Goal: Task Accomplishment & Management: Manage account settings

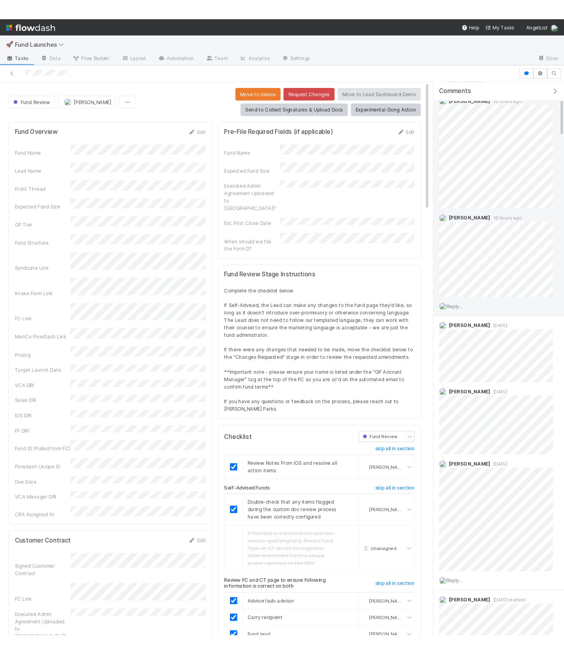
scroll to position [34, 0]
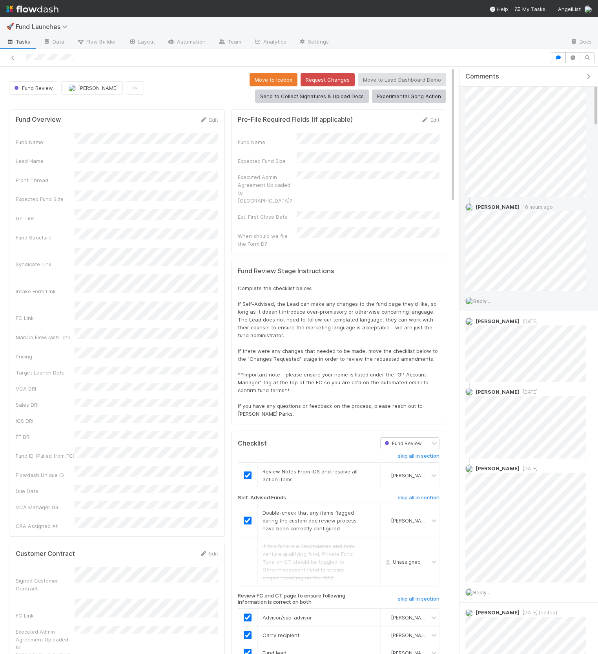
click at [484, 300] on span "Reply..." at bounding box center [482, 301] width 17 height 6
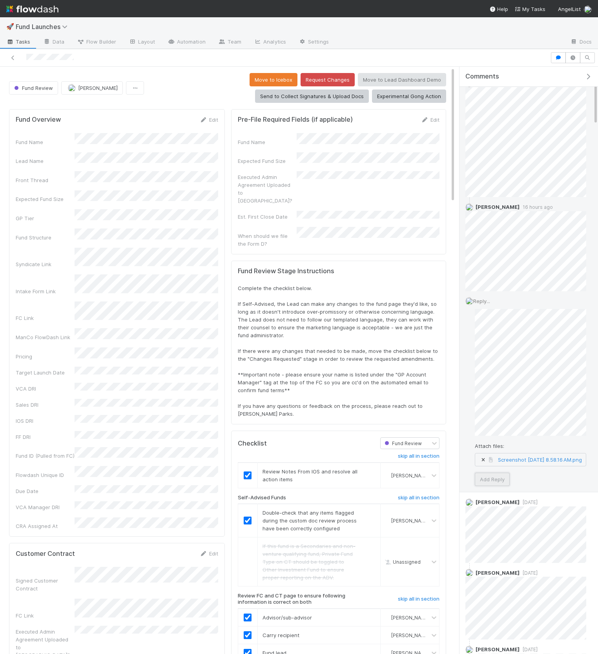
click at [504, 481] on button "Add Reply" at bounding box center [492, 479] width 35 height 13
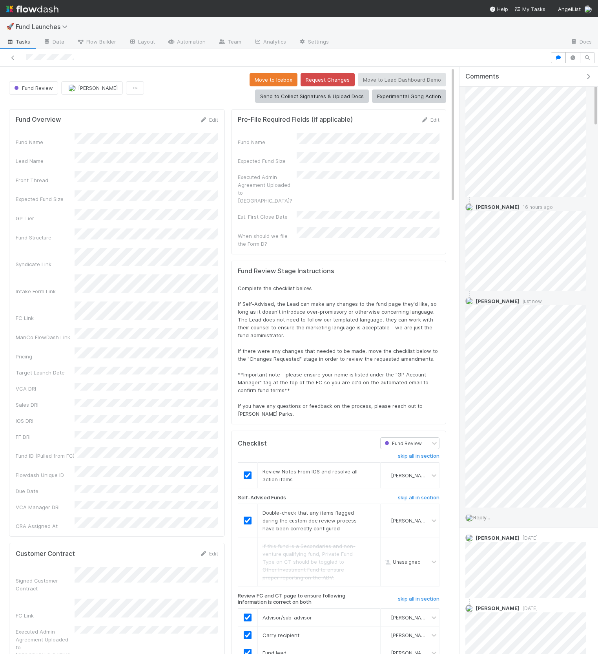
click at [23, 178] on div "Fund Name Lead Name Front Thread Expected Fund Size GP Tier Fund Structure Synd…" at bounding box center [117, 331] width 203 height 397
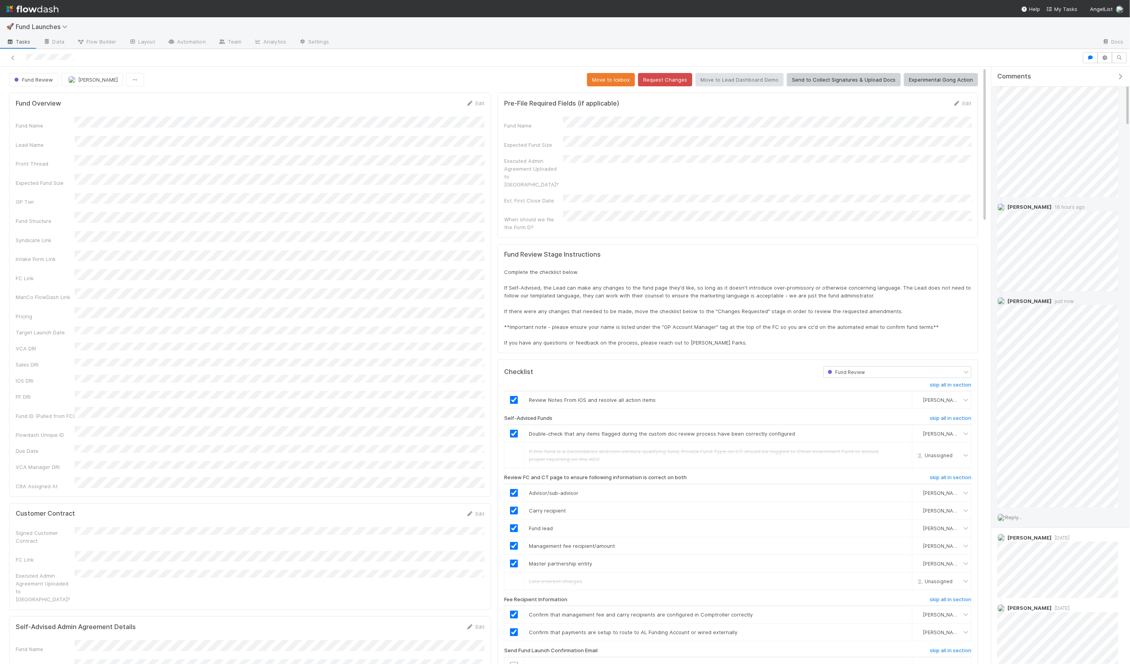
scroll to position [160, 956]
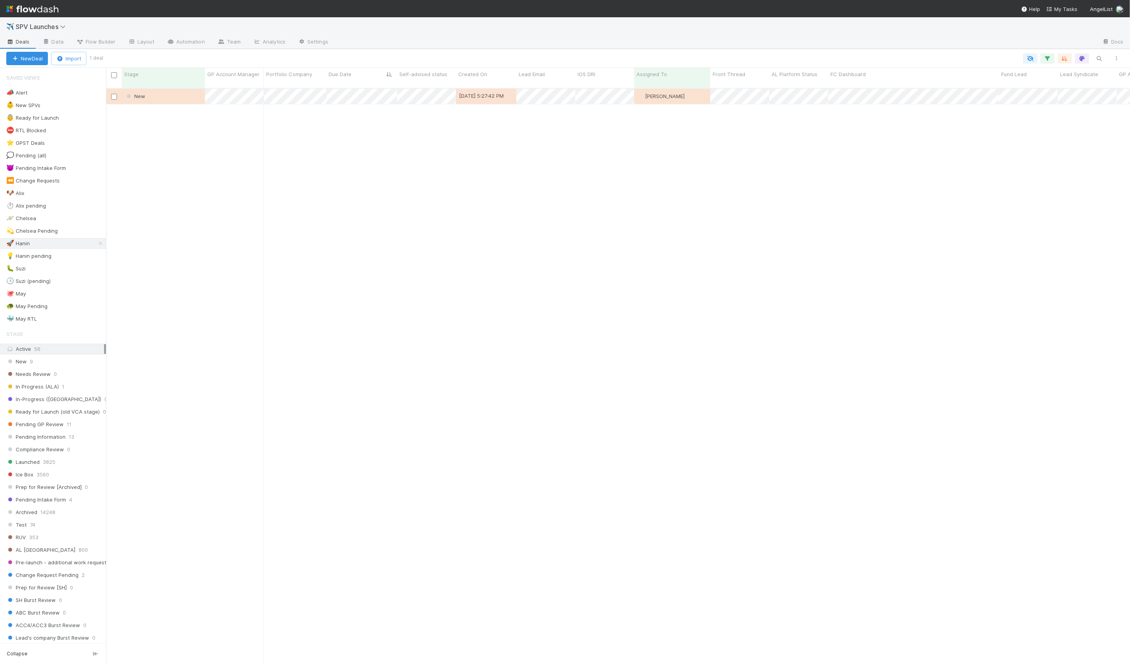
scroll to position [583, 1024]
click at [89, 116] on div "👵 Ready for Launch 4" at bounding box center [56, 118] width 100 height 10
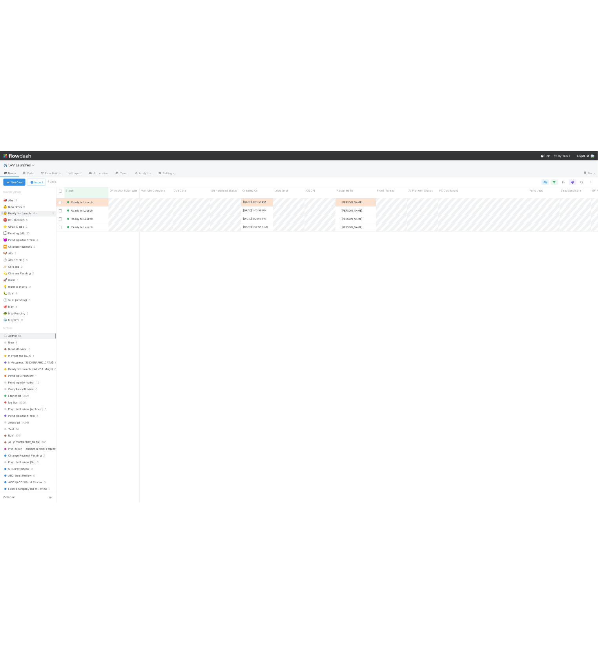
scroll to position [583, 1024]
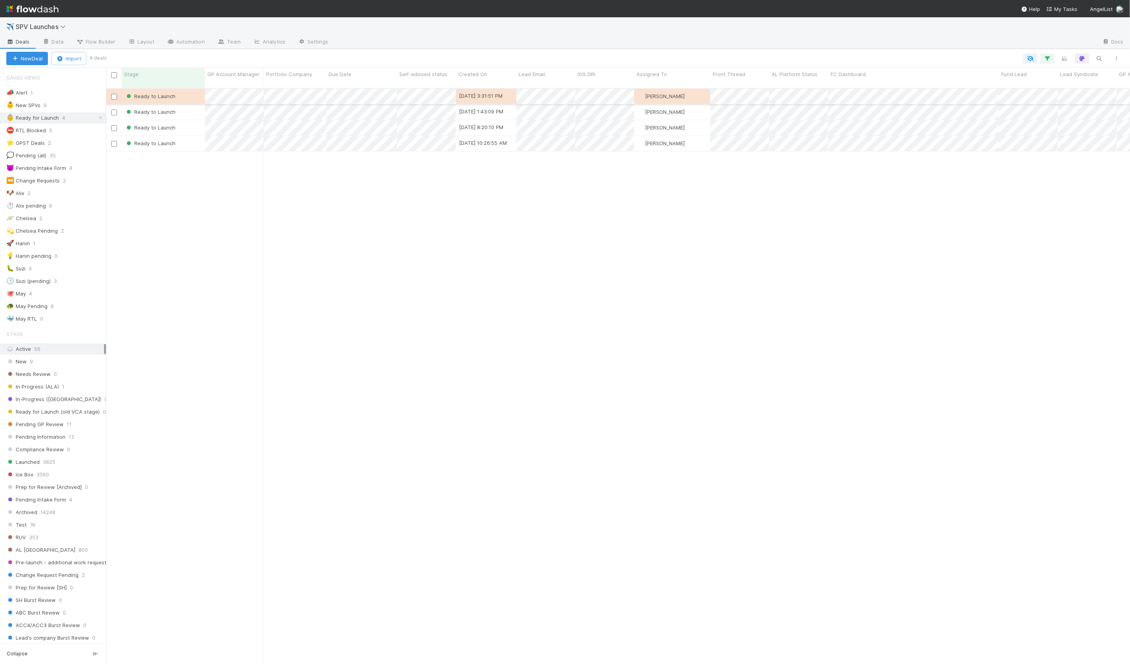
click at [190, 89] on div "Ready to Launch" at bounding box center [163, 96] width 83 height 15
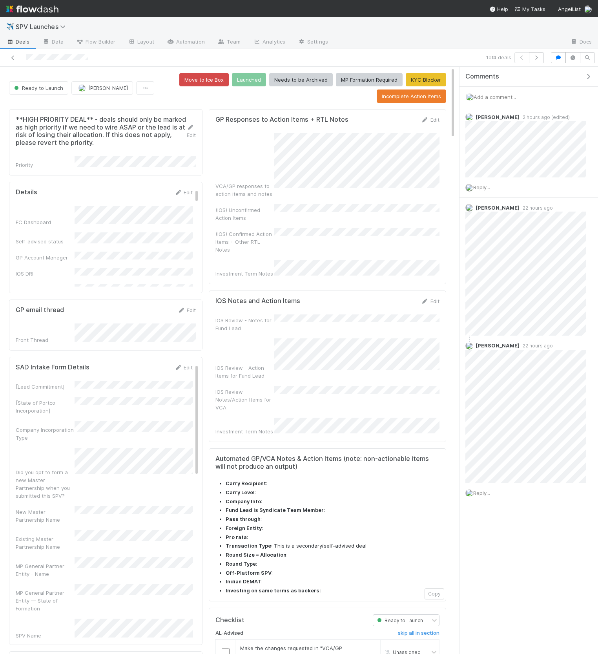
click at [587, 74] on icon "button" at bounding box center [589, 76] width 8 height 6
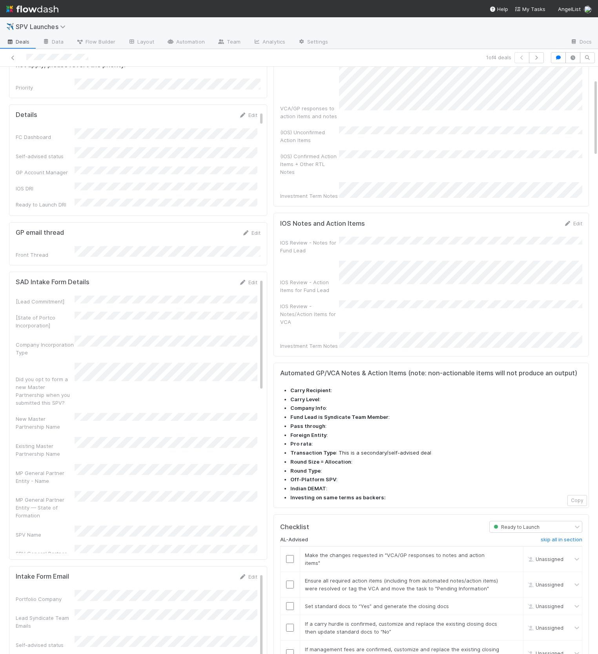
scroll to position [92, 0]
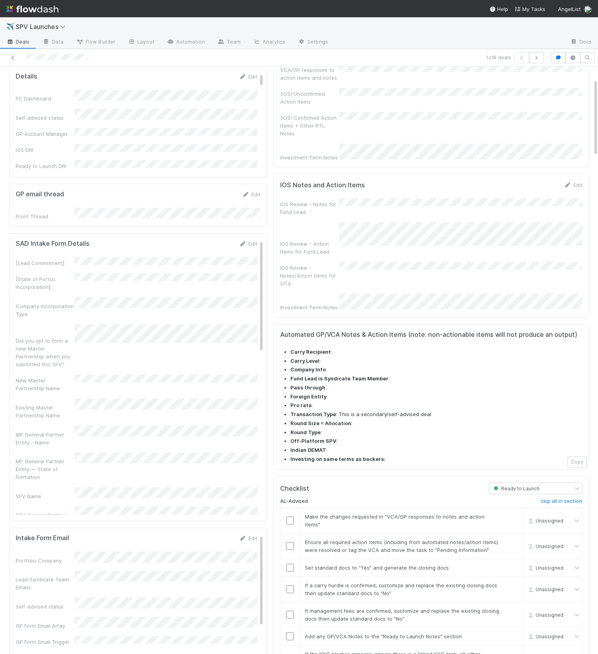
click at [231, 250] on form "SAD Intake Form Details Edit [Lead Commitment] [State of Portco Incorporation] …" at bounding box center [137, 614] width 242 height 748
click at [250, 241] on link "Edit" at bounding box center [248, 244] width 18 height 6
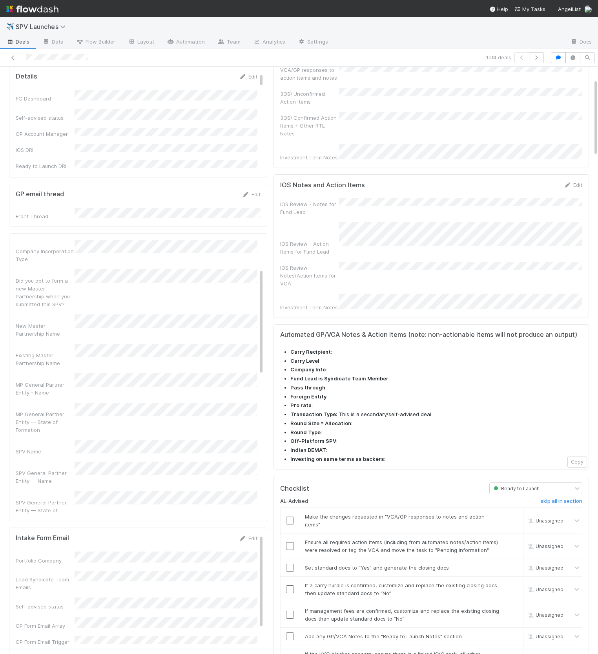
scroll to position [0, 0]
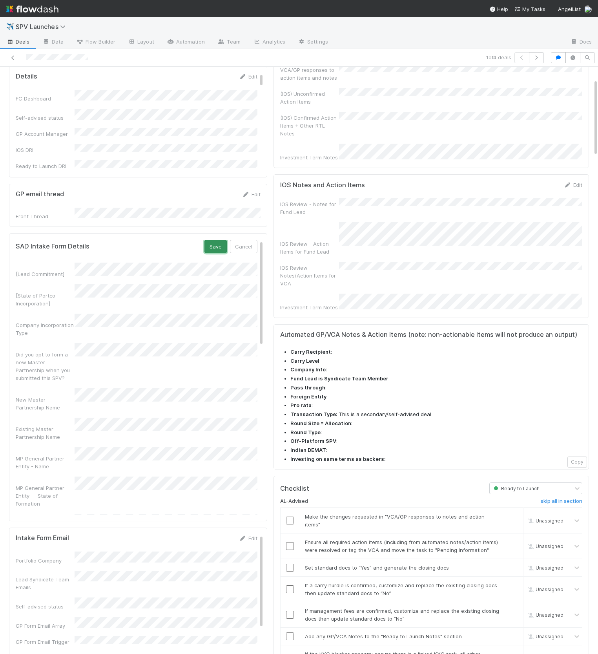
click at [210, 247] on button "Save" at bounding box center [216, 246] width 22 height 13
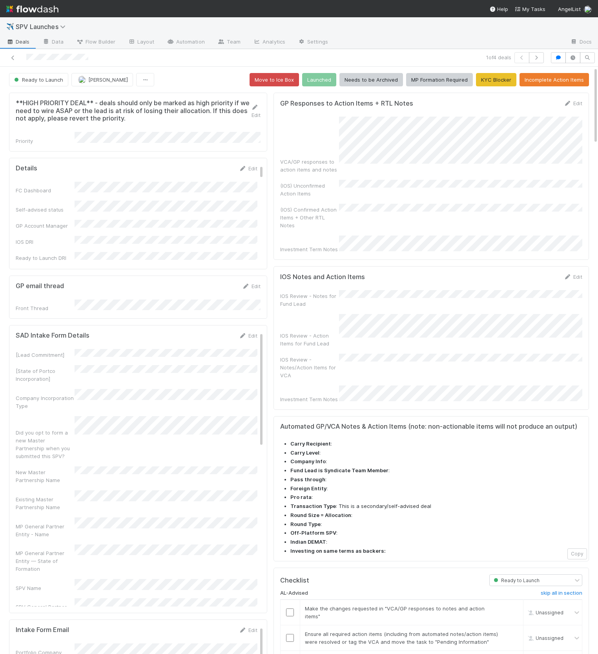
click at [576, 108] on form "GP Responses to Action Items + RTL Notes Edit VCA/GP responses to action items …" at bounding box center [431, 176] width 302 height 154
click at [572, 102] on icon at bounding box center [568, 103] width 8 height 5
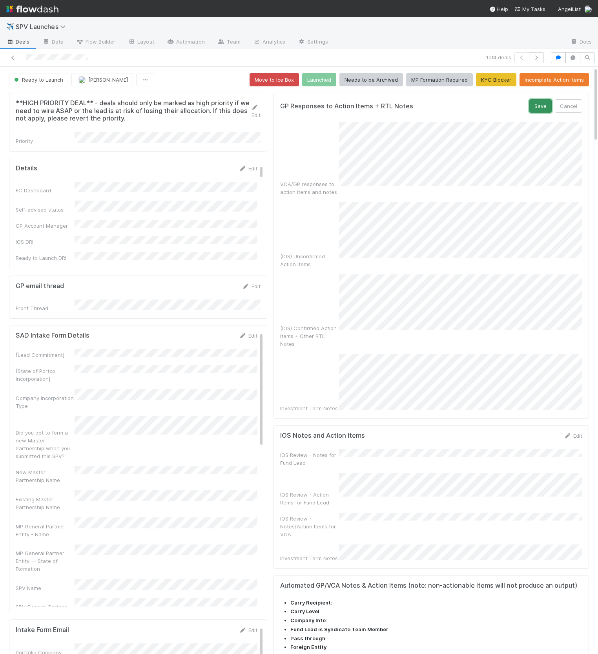
click at [542, 106] on button "Save" at bounding box center [541, 105] width 22 height 13
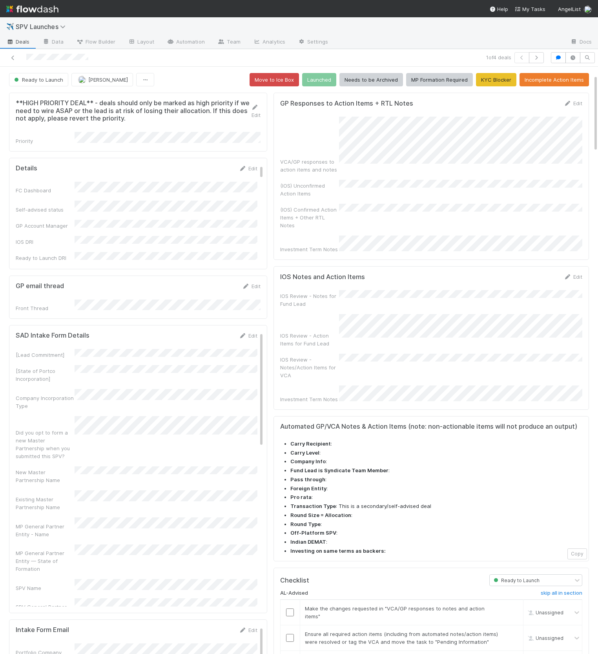
scroll to position [224, 0]
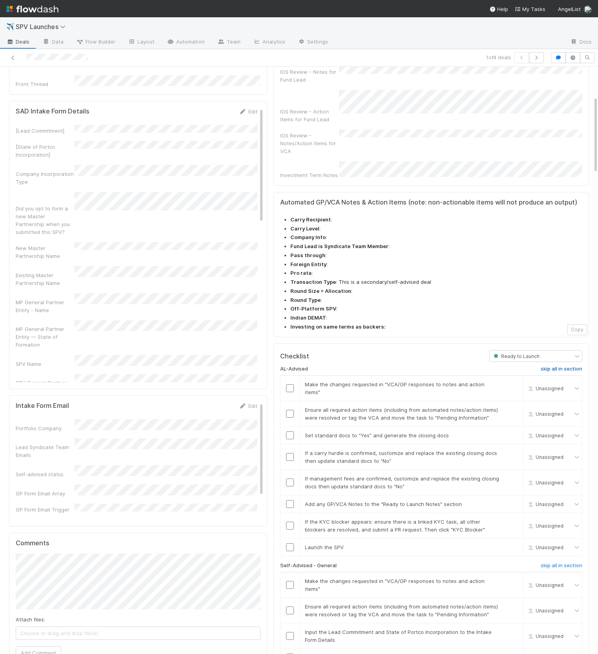
click at [549, 366] on h6 "skip all in section" at bounding box center [562, 369] width 42 height 6
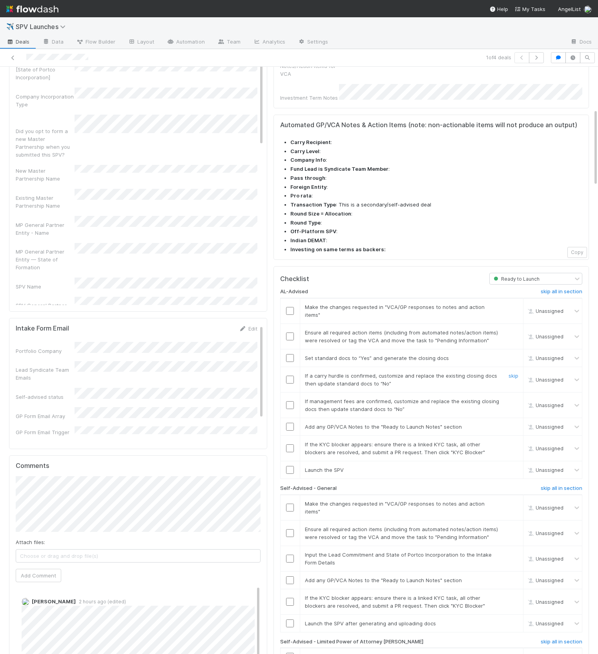
scroll to position [426, 0]
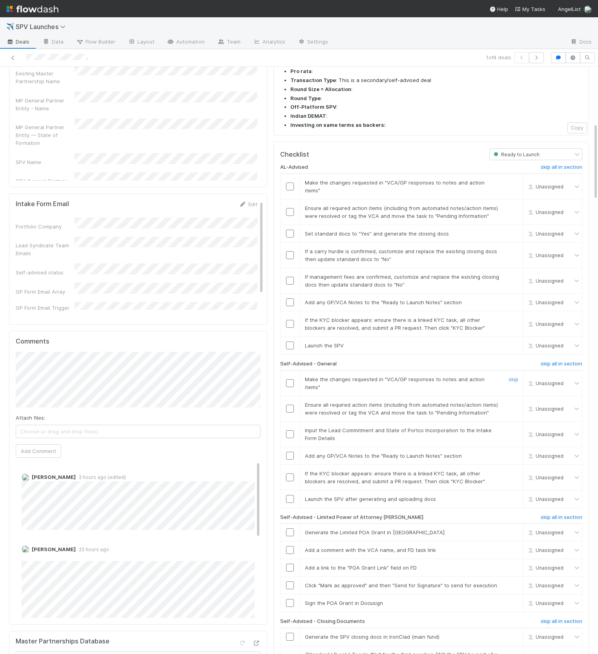
click at [295, 379] on div at bounding box center [290, 383] width 19 height 8
click at [289, 405] on input "checkbox" at bounding box center [290, 409] width 8 height 8
click at [290, 379] on input "checkbox" at bounding box center [290, 383] width 8 height 8
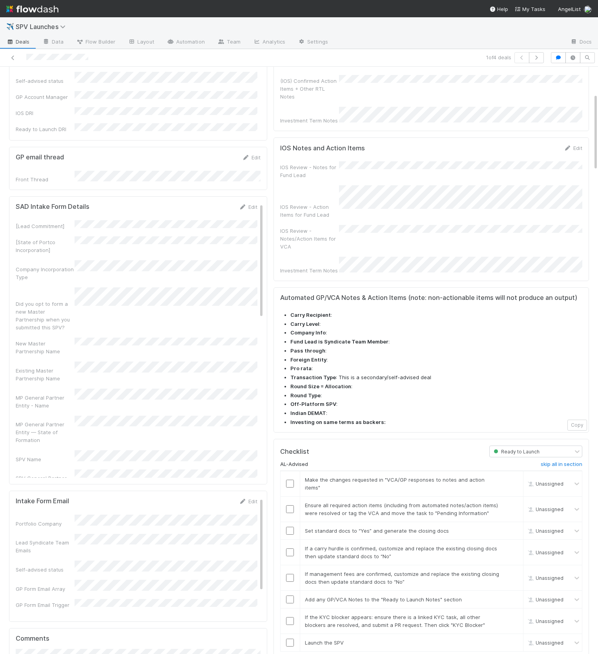
scroll to position [108, 0]
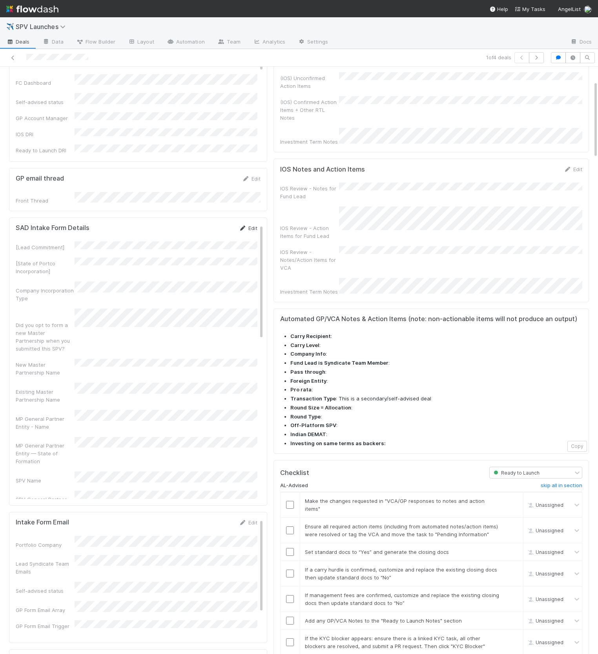
click at [249, 225] on link "Edit" at bounding box center [248, 228] width 18 height 6
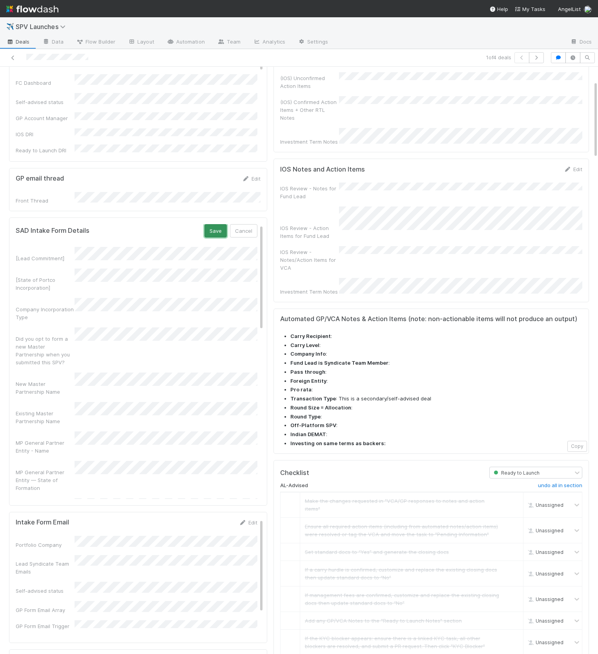
click at [212, 226] on button "Save" at bounding box center [216, 230] width 22 height 13
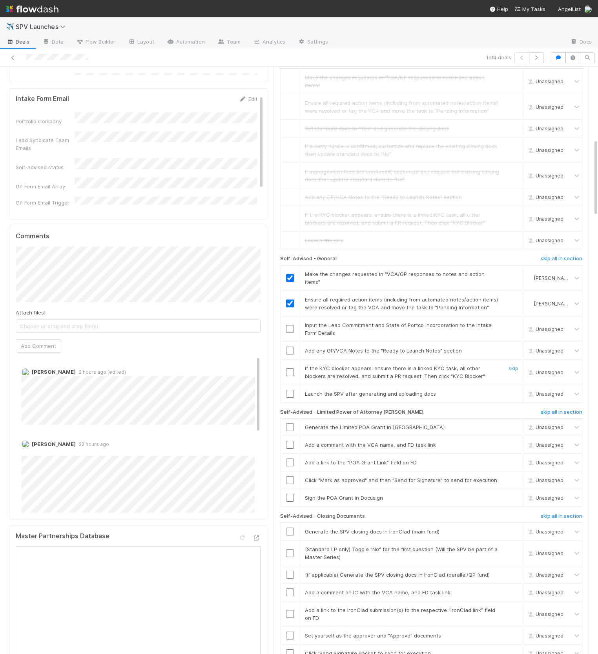
scroll to position [549, 0]
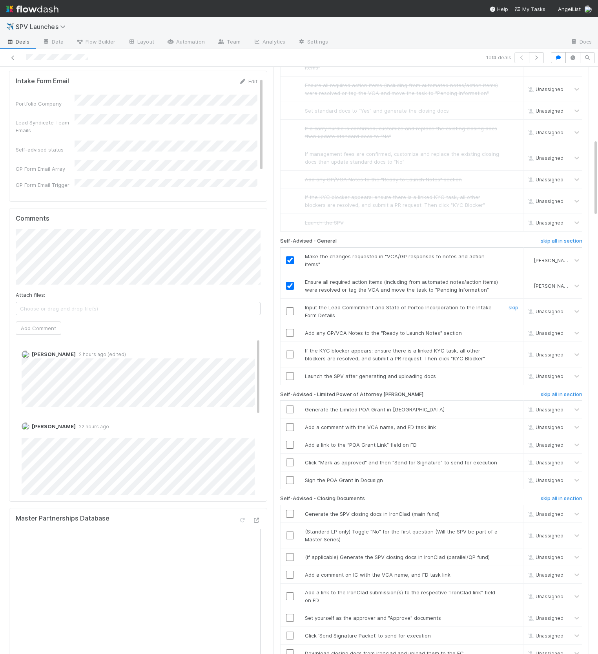
click at [292, 307] on input "checkbox" at bounding box center [290, 311] width 8 height 8
click at [291, 329] on input "checkbox" at bounding box center [290, 333] width 8 height 8
click at [513, 348] on link "skip" at bounding box center [514, 351] width 10 height 6
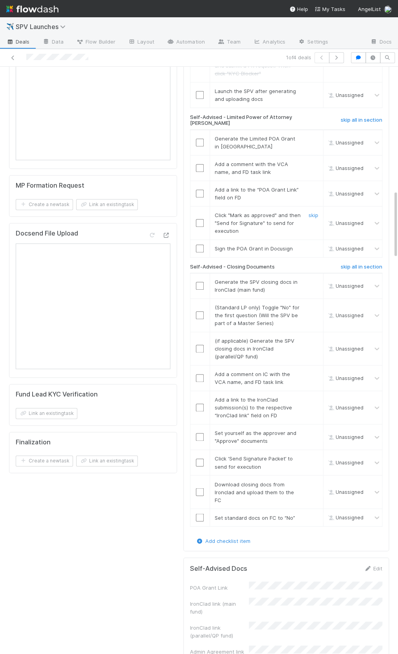
scroll to position [949, 0]
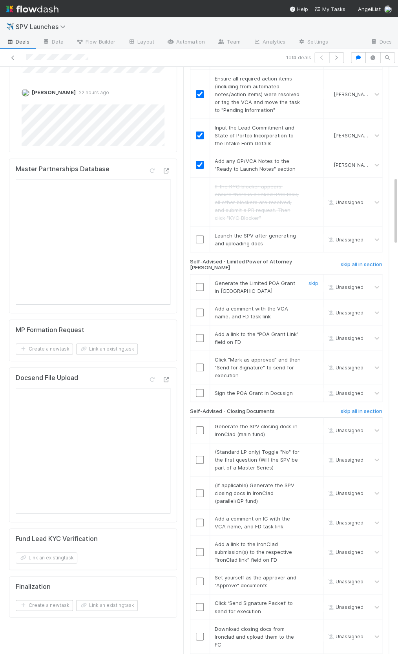
click at [201, 283] on input "checkbox" at bounding box center [200, 287] width 8 height 8
click at [182, 251] on div "GP Responses to Action Items + RTL Notes Edit VCA/GP responses to action items …" at bounding box center [286, 88] width 212 height 1863
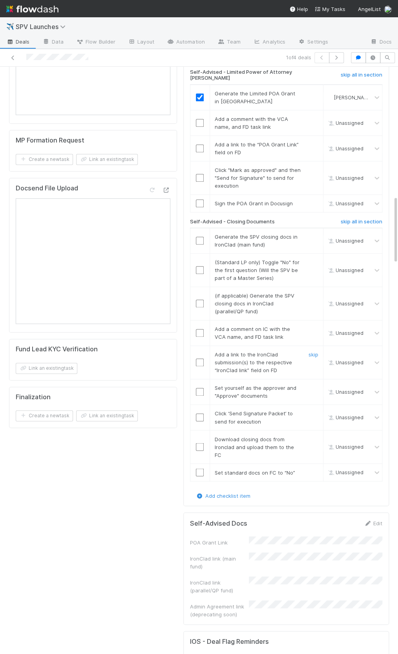
scroll to position [1217, 0]
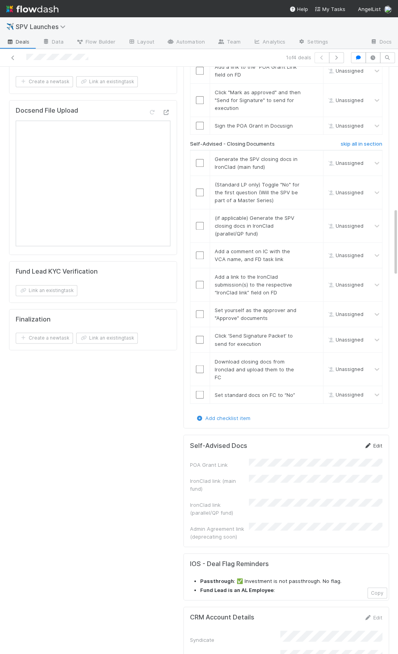
click at [377, 442] on link "Edit" at bounding box center [373, 445] width 18 height 6
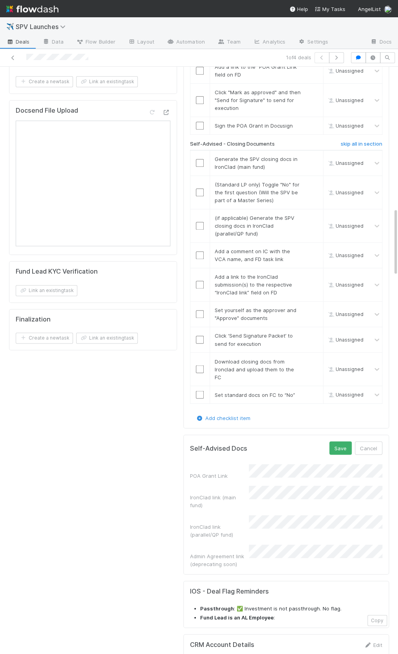
click at [330, 441] on div "Self-Advised Docs Save Cancel" at bounding box center [286, 447] width 192 height 13
click at [334, 441] on button "Save" at bounding box center [340, 447] width 22 height 13
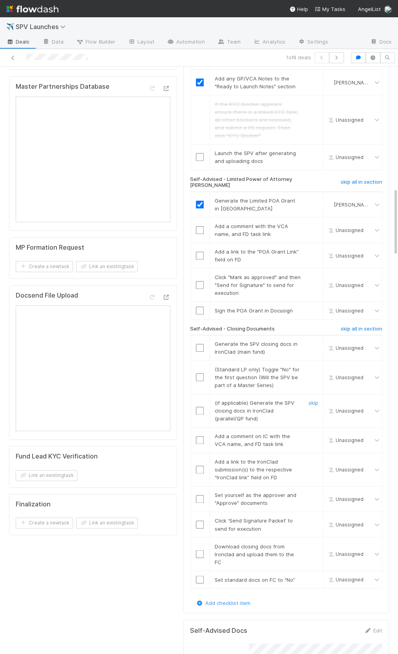
scroll to position [1017, 0]
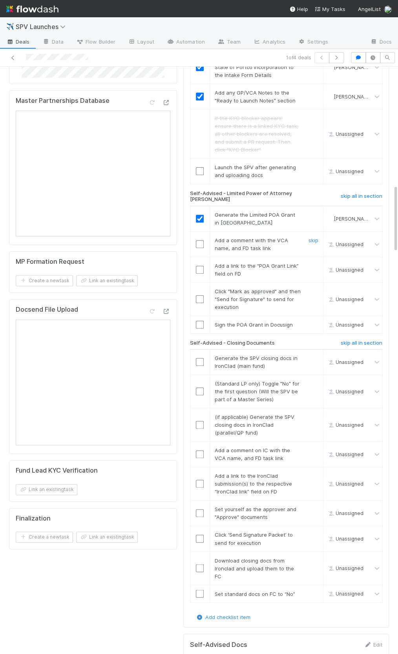
click at [203, 240] on input "checkbox" at bounding box center [200, 244] width 8 height 8
click at [197, 266] on input "checkbox" at bounding box center [200, 270] width 8 height 8
drag, startPoint x: 199, startPoint y: 254, endPoint x: 199, endPoint y: 260, distance: 5.9
click at [199, 295] on input "checkbox" at bounding box center [200, 299] width 8 height 8
click at [201, 321] on input "checkbox" at bounding box center [200, 325] width 8 height 8
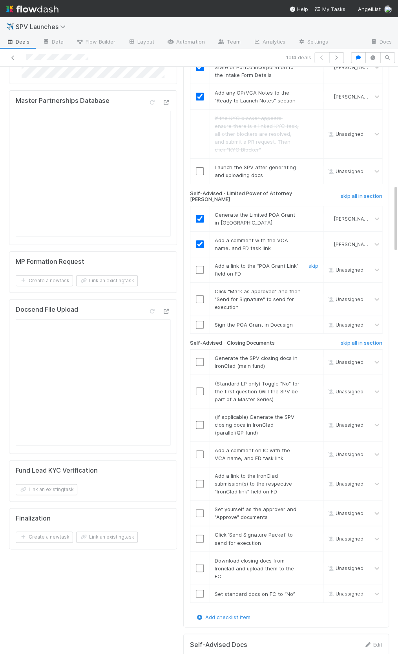
click at [198, 266] on input "checkbox" at bounding box center [200, 270] width 8 height 8
click at [201, 295] on input "checkbox" at bounding box center [200, 299] width 8 height 8
drag, startPoint x: 199, startPoint y: 277, endPoint x: 221, endPoint y: 279, distance: 22.0
click at [199, 321] on input "checkbox" at bounding box center [200, 325] width 8 height 8
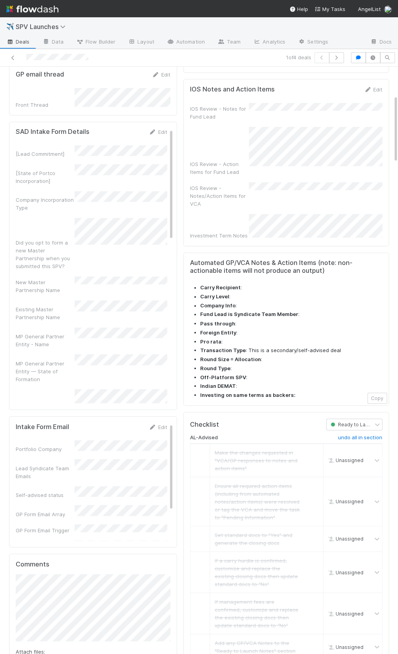
scroll to position [0, 0]
click at [73, 390] on div "SPV Name" at bounding box center [92, 400] width 152 height 21
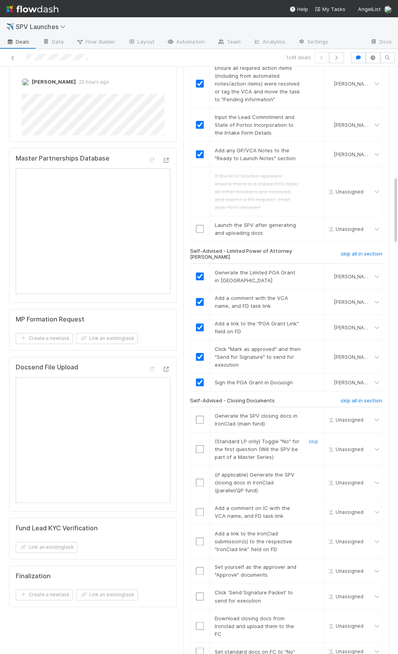
scroll to position [960, 0]
click at [199, 415] on input "checkbox" at bounding box center [200, 419] width 8 height 8
click at [311, 438] on link "skip" at bounding box center [314, 441] width 10 height 6
click at [311, 471] on link "skip" at bounding box center [314, 474] width 10 height 6
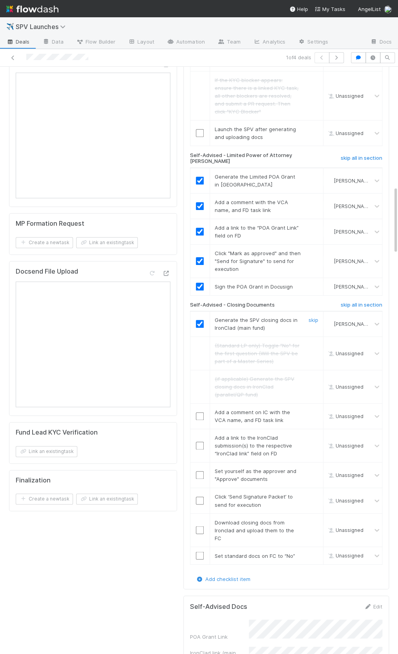
scroll to position [1064, 0]
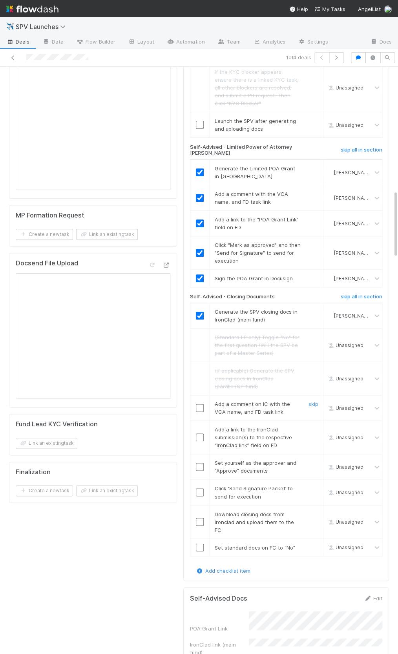
click at [200, 395] on td at bounding box center [200, 408] width 20 height 26
click at [201, 404] on input "checkbox" at bounding box center [200, 408] width 8 height 8
click at [200, 463] on input "checkbox" at bounding box center [200, 467] width 8 height 8
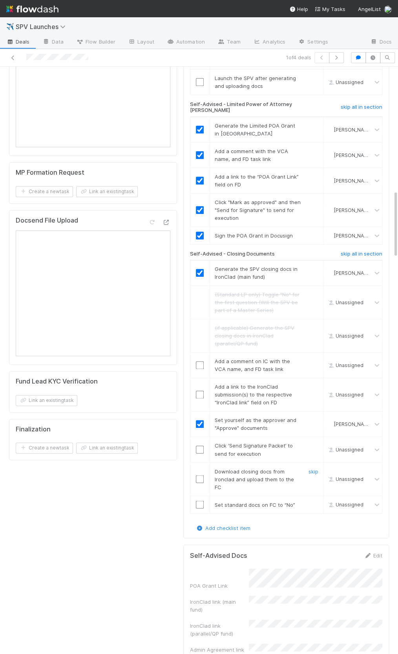
scroll to position [1147, 0]
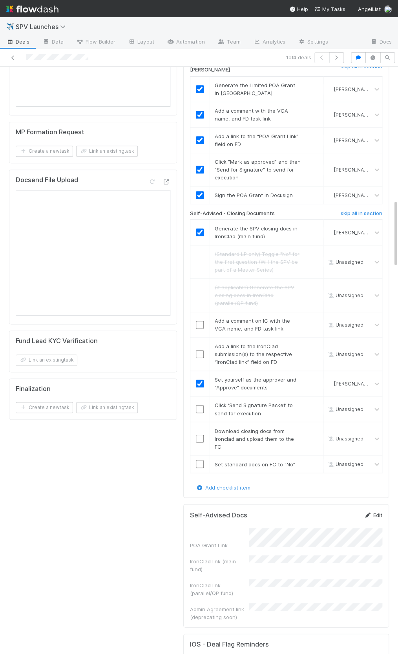
click at [372, 512] on link "Edit" at bounding box center [373, 515] width 18 height 6
click at [332, 511] on button "Save" at bounding box center [340, 517] width 22 height 13
click at [198, 321] on input "checkbox" at bounding box center [200, 325] width 8 height 8
click at [199, 350] on input "checkbox" at bounding box center [200, 354] width 8 height 8
click at [201, 405] on input "checkbox" at bounding box center [200, 409] width 8 height 8
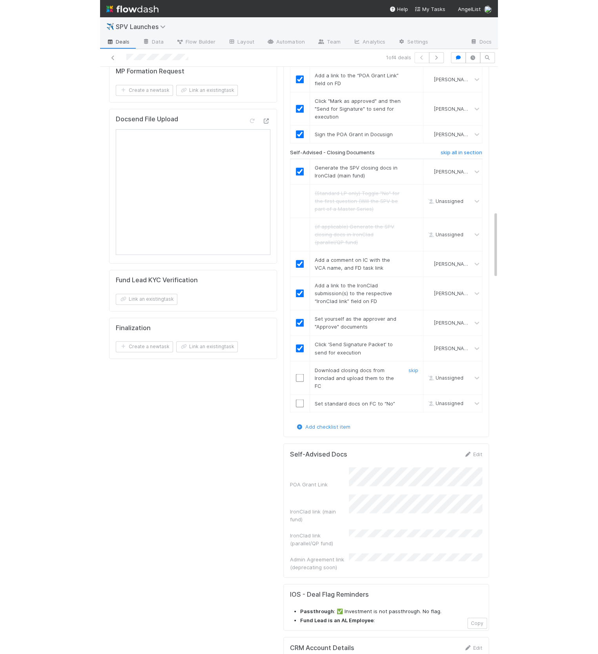
scroll to position [1246, 0]
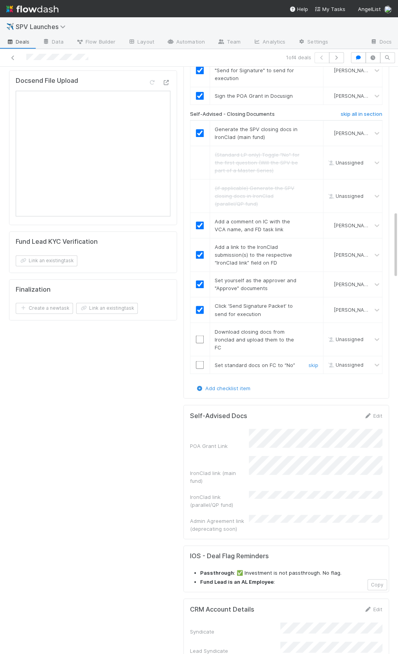
click at [201, 361] on input "checkbox" at bounding box center [200, 365] width 8 height 8
click at [200, 361] on input "checkbox" at bounding box center [200, 365] width 8 height 8
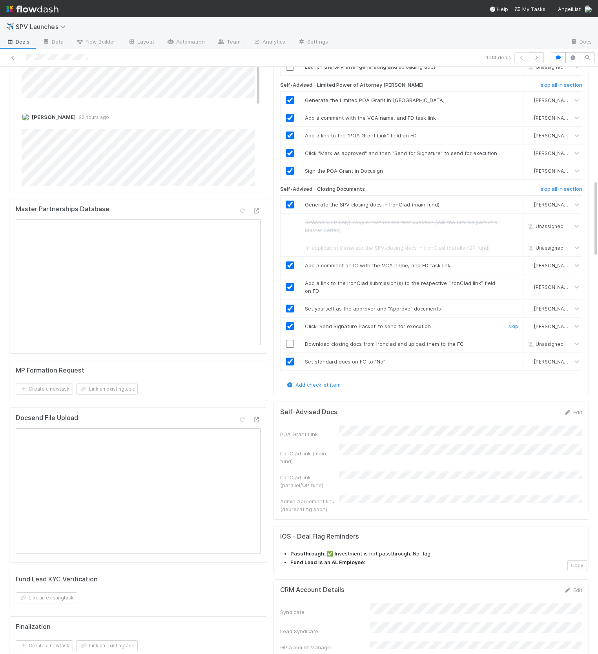
scroll to position [807, 0]
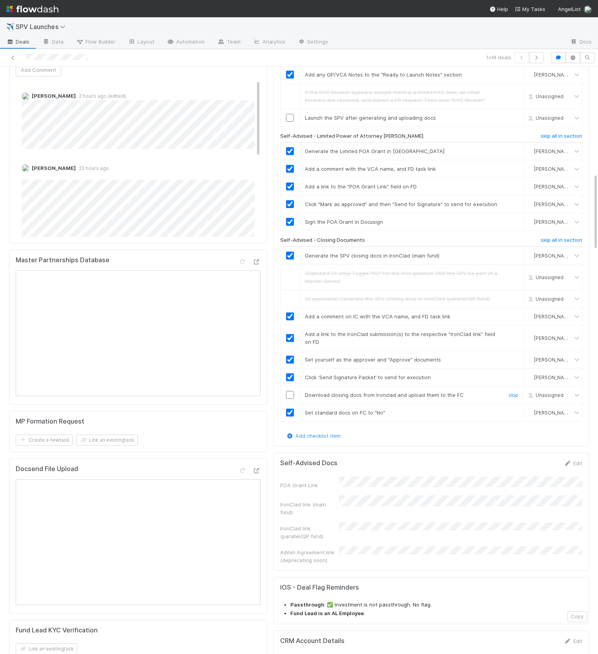
click at [291, 391] on input "checkbox" at bounding box center [290, 395] width 8 height 8
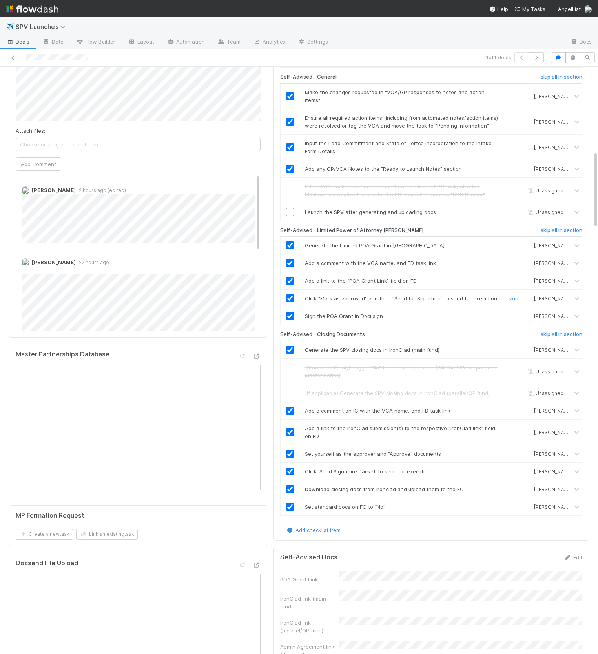
scroll to position [609, 0]
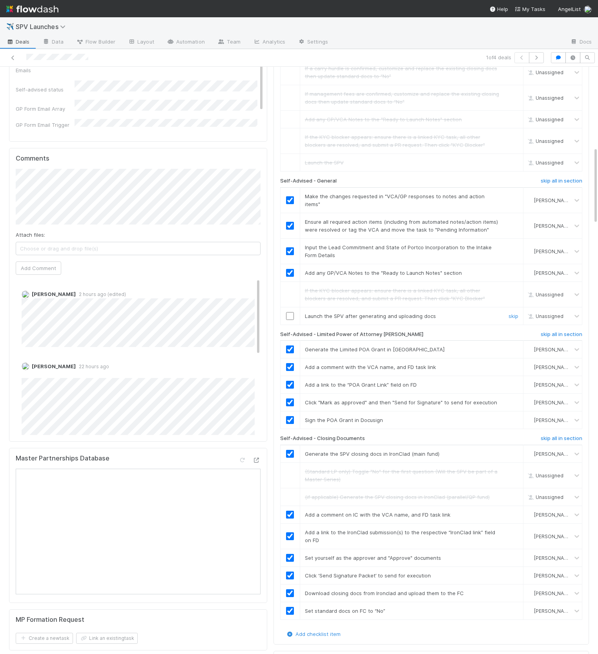
click at [293, 312] on input "checkbox" at bounding box center [290, 316] width 8 height 8
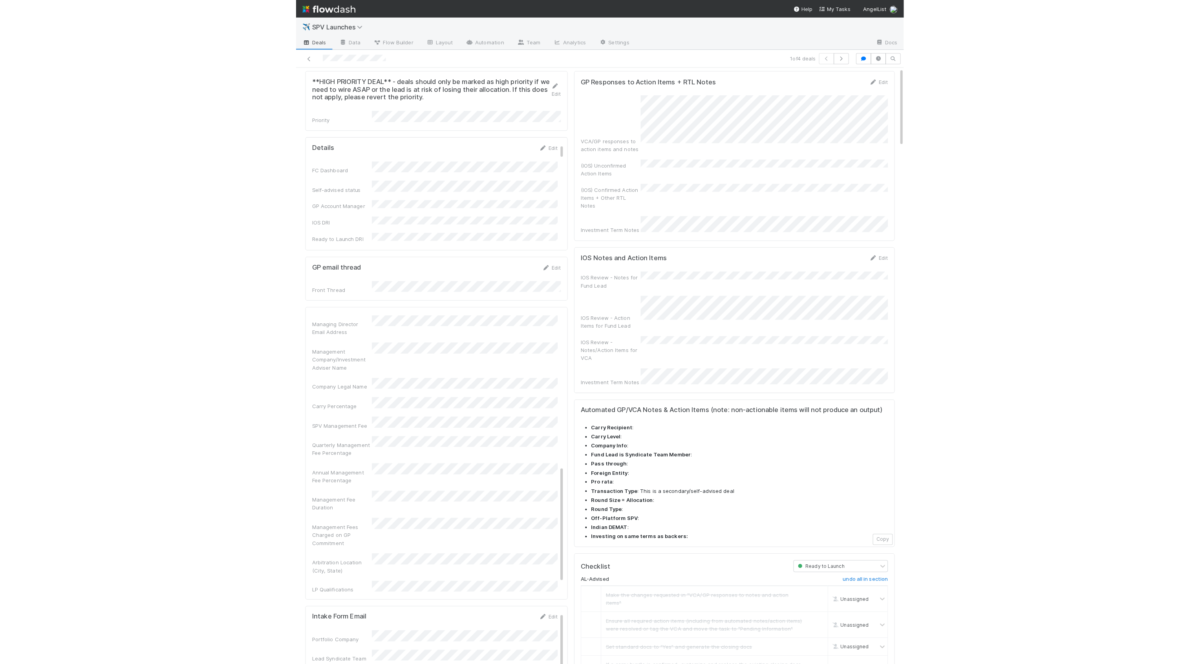
scroll to position [0, 0]
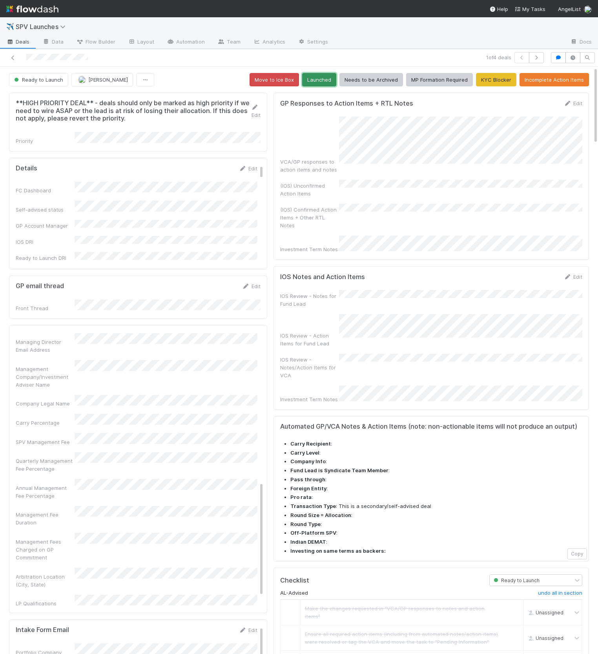
click at [318, 81] on button "Launched" at bounding box center [319, 79] width 34 height 13
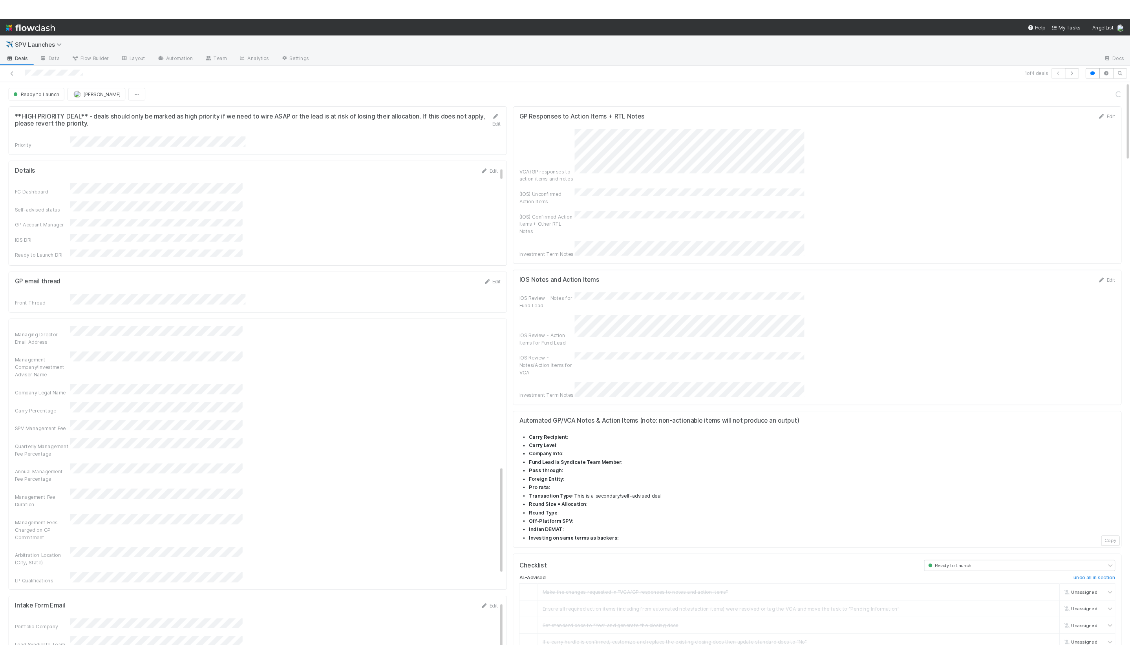
scroll to position [361, 0]
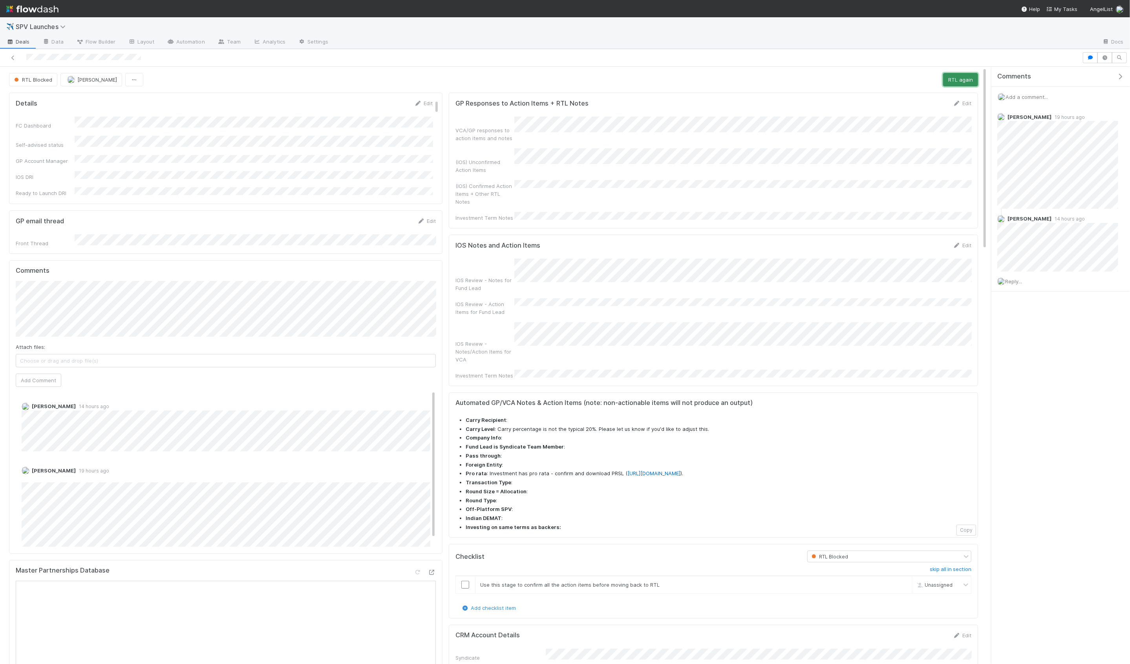
click at [950, 81] on button "RTL again" at bounding box center [960, 79] width 35 height 13
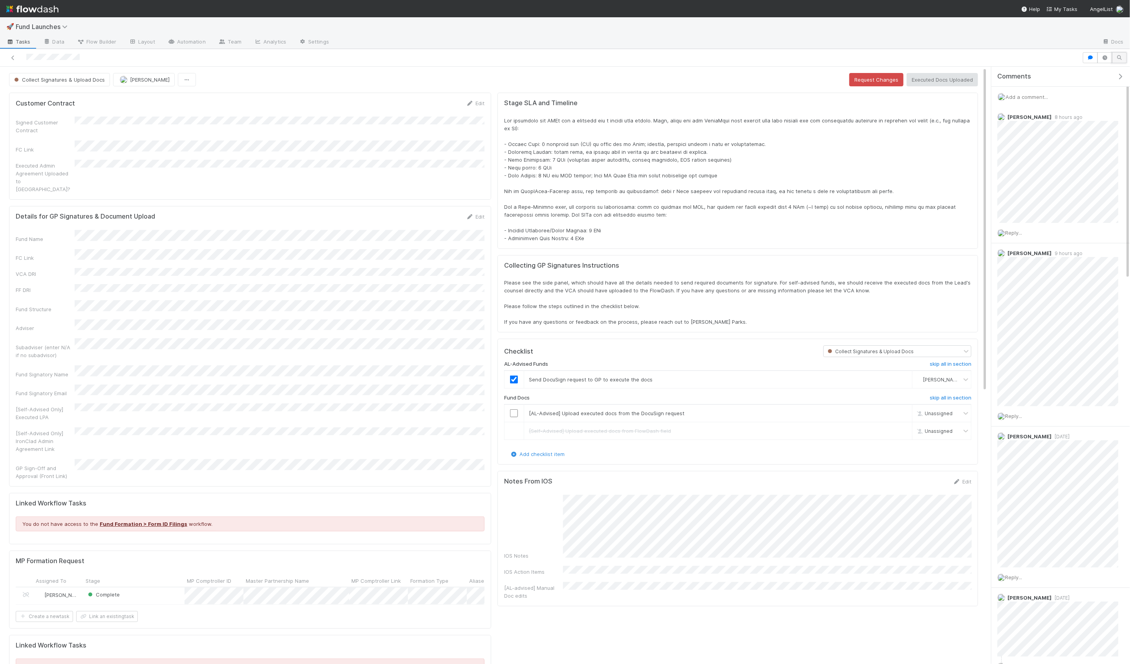
click at [1118, 59] on icon "button" at bounding box center [1120, 57] width 8 height 5
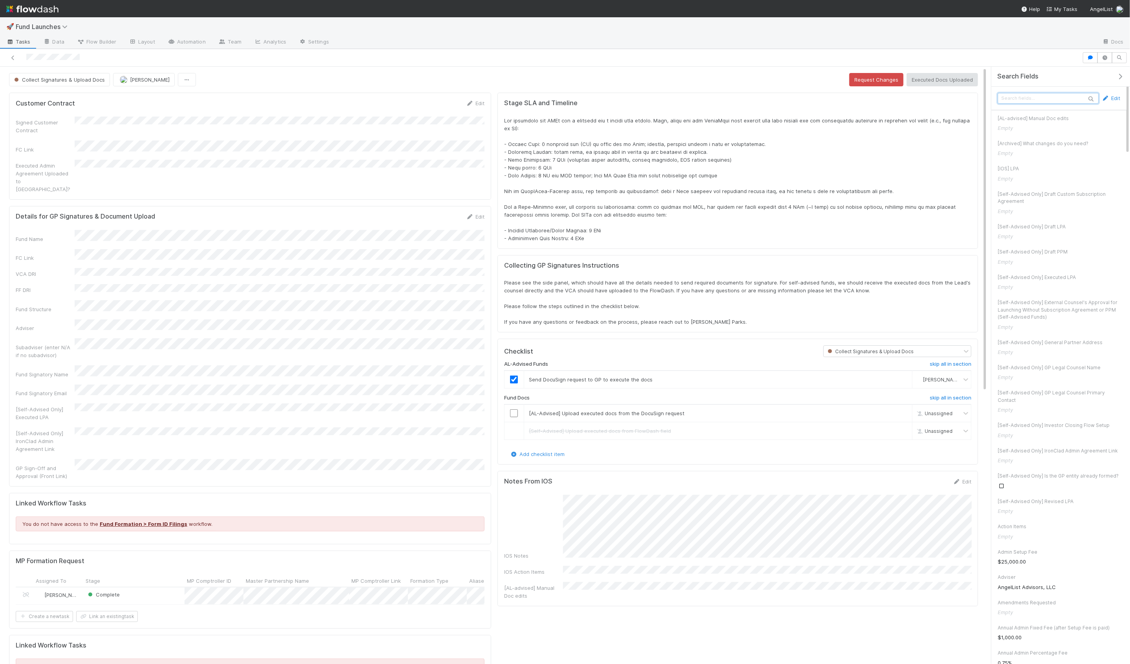
click at [1017, 99] on input "text" at bounding box center [1048, 98] width 101 height 11
type input "ios"
click at [1091, 59] on icon "button" at bounding box center [1091, 57] width 8 height 5
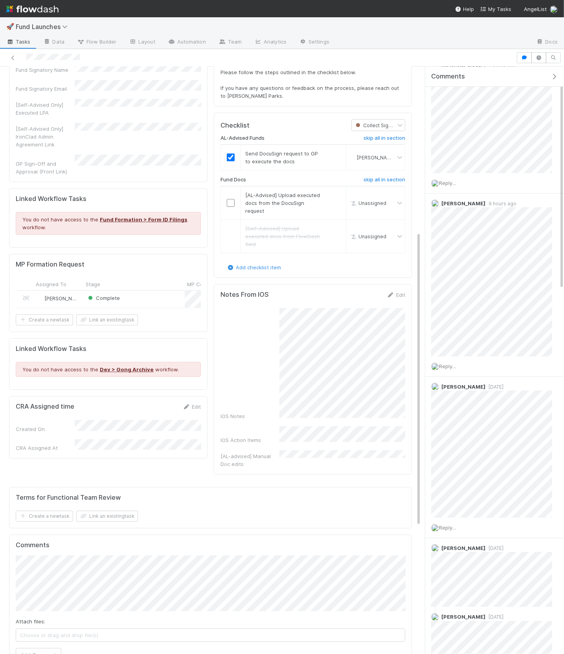
scroll to position [49, 0]
click at [443, 364] on span "Reply..." at bounding box center [447, 367] width 17 height 6
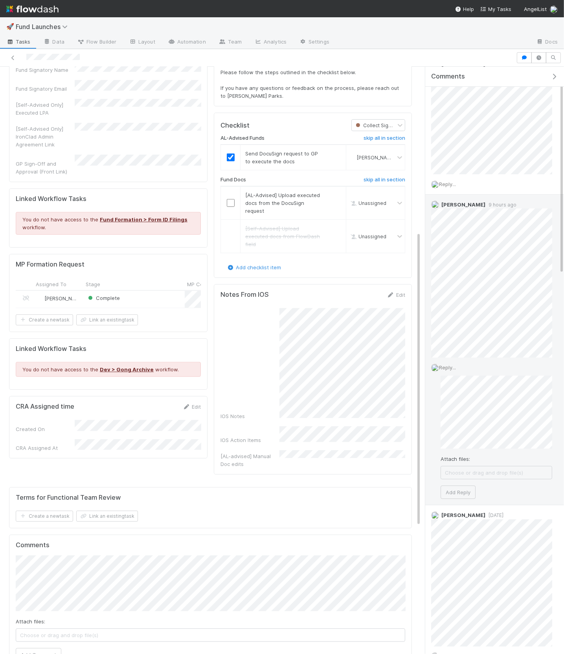
click at [443, 450] on div "Attach files: Choose or drag and drop file(s) Add Reply" at bounding box center [496, 437] width 112 height 123
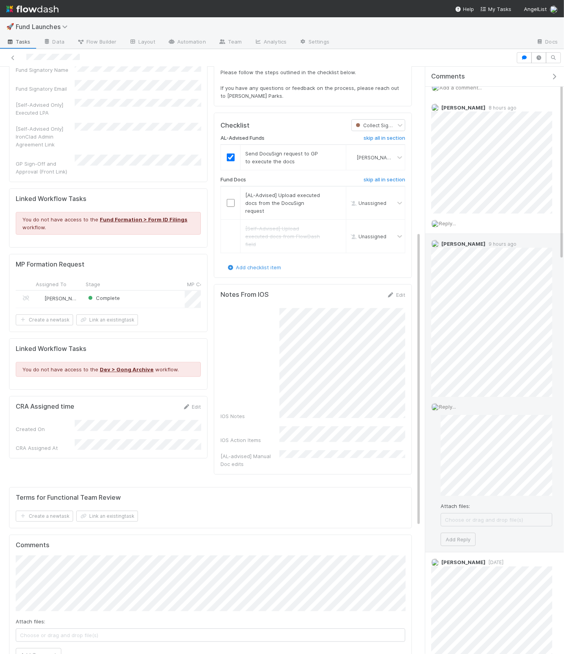
scroll to position [18, 0]
click at [461, 535] on button "Add Reply" at bounding box center [457, 539] width 35 height 13
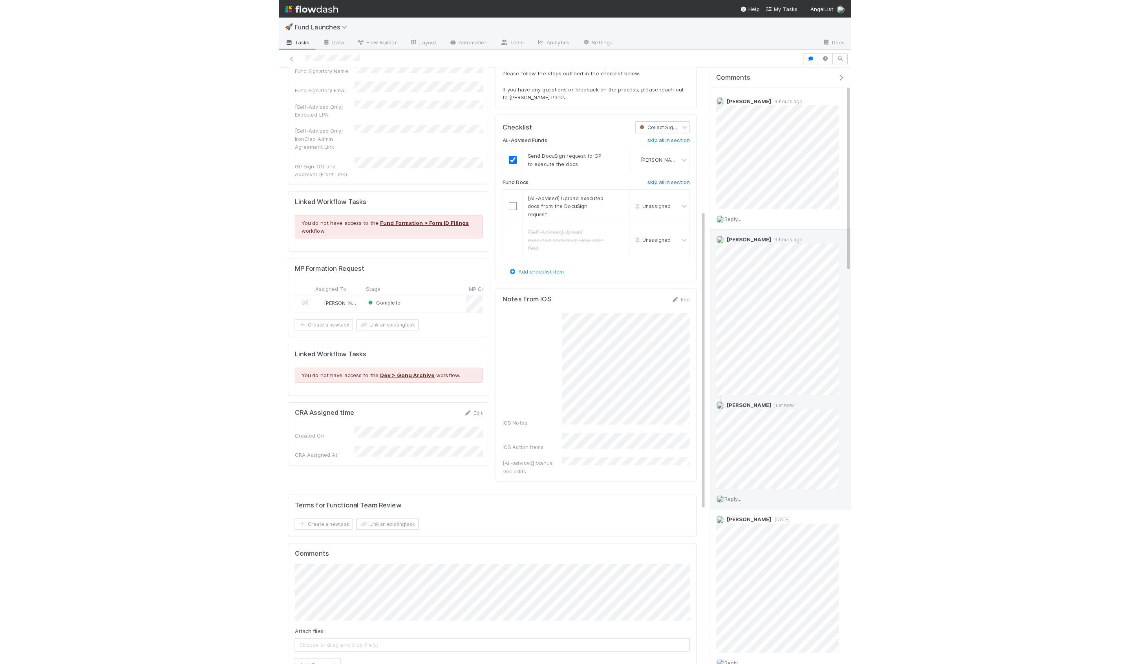
scroll to position [0, 0]
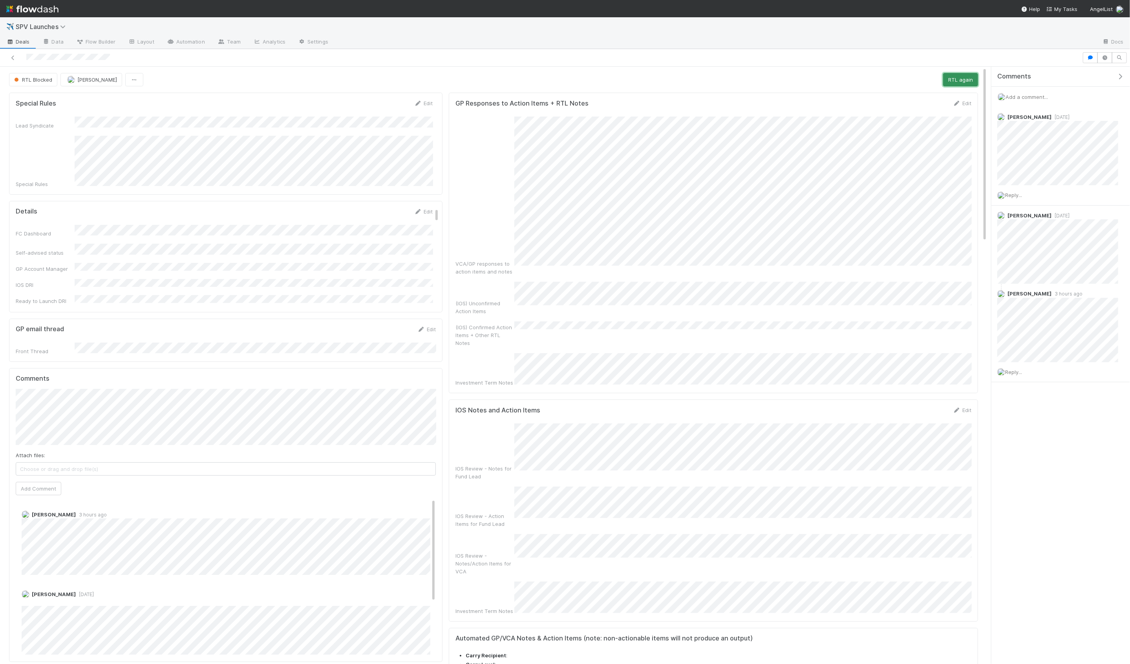
click at [963, 82] on button "RTL again" at bounding box center [960, 79] width 35 height 13
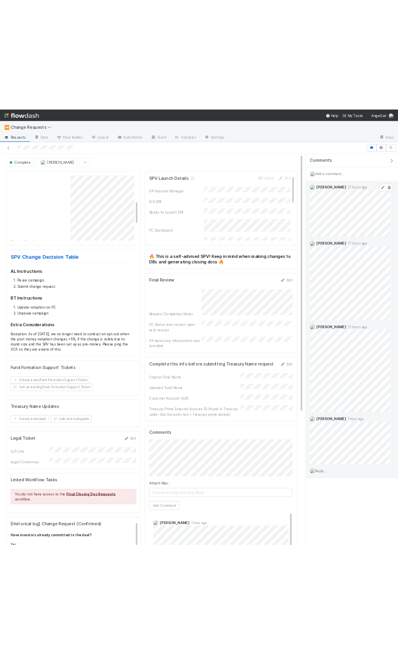
scroll to position [440, 0]
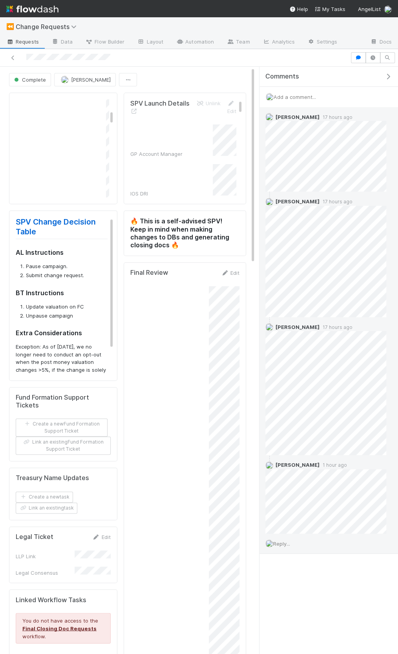
click at [284, 540] on span "Reply..." at bounding box center [281, 543] width 17 height 6
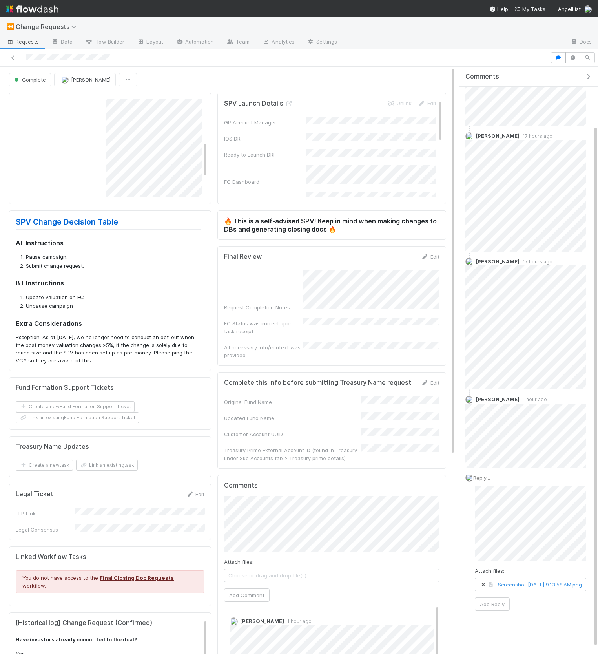
scroll to position [129, 0]
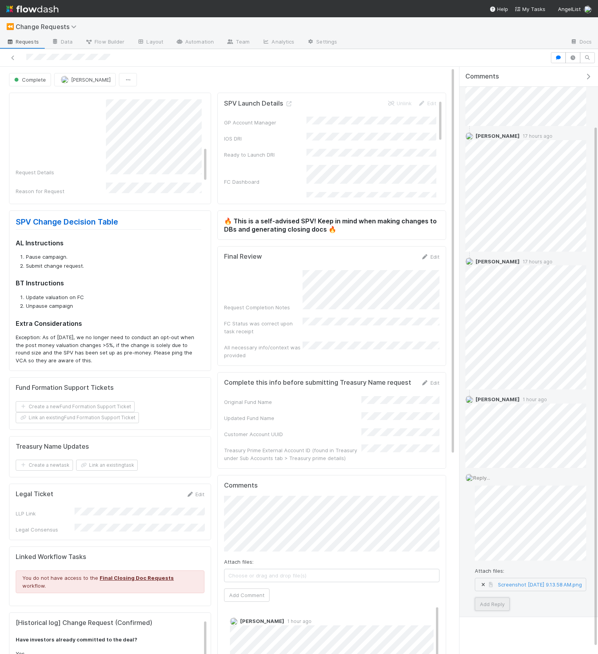
click at [499, 606] on button "Add Reply" at bounding box center [492, 604] width 35 height 13
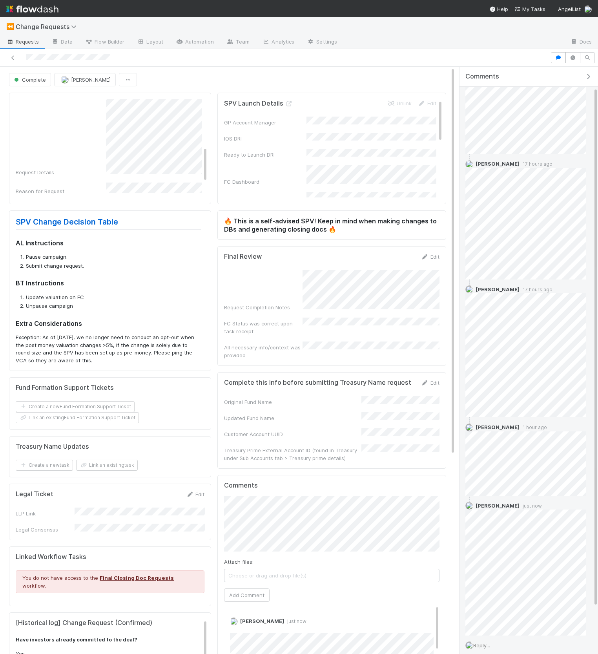
scroll to position [40, 0]
click at [575, 505] on link at bounding box center [576, 504] width 8 height 6
click at [598, 575] on html "⏪ Change Requests Requests Data Flow Builder Layout Automation Team Analytics S…" at bounding box center [299, 327] width 598 height 654
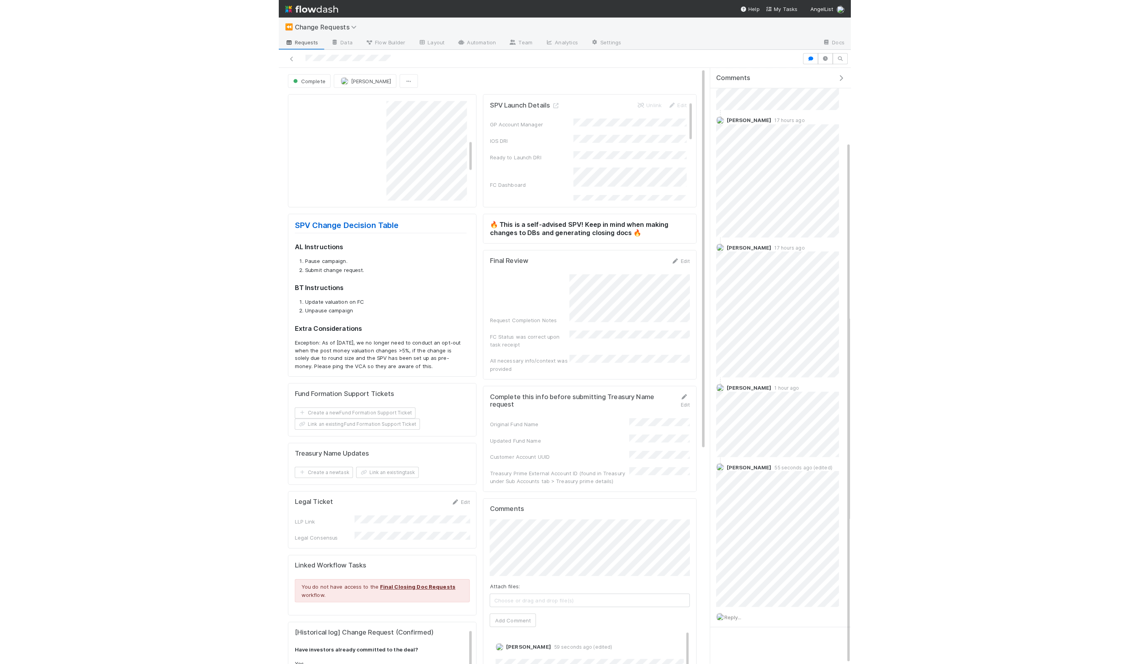
scroll to position [74, 0]
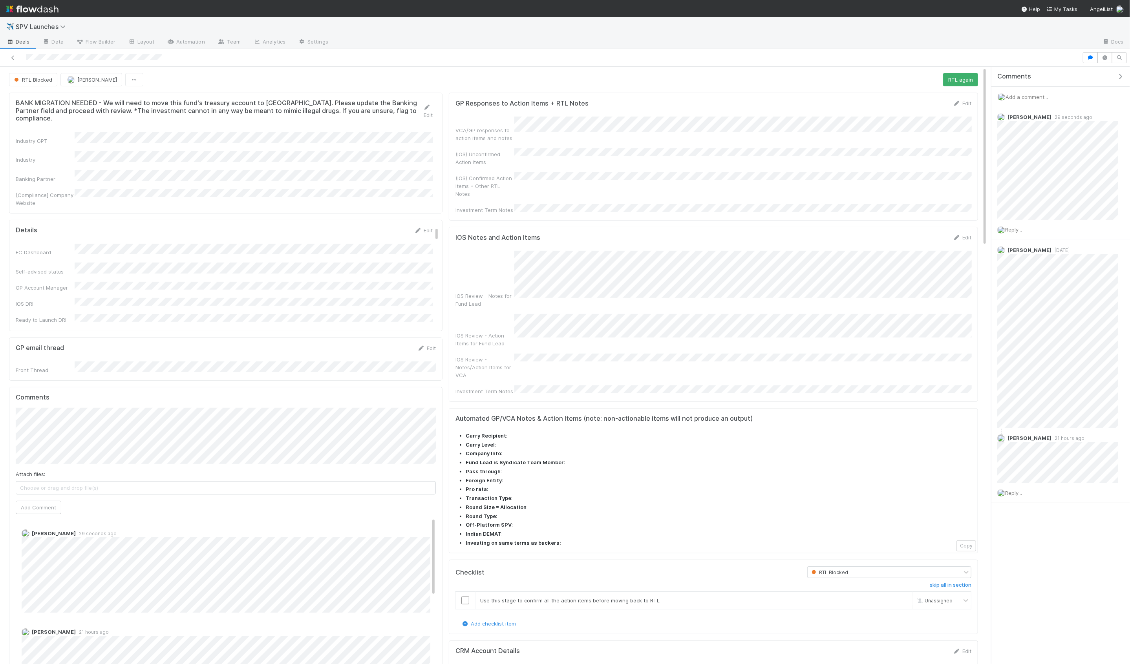
click at [38, 344] on form "GP email thread Edit Front Thread" at bounding box center [226, 359] width 420 height 30
click at [893, 81] on div "RTL Blocked [PERSON_NAME] RTL again" at bounding box center [493, 79] width 969 height 13
click at [961, 82] on button "RTL again" at bounding box center [960, 79] width 35 height 13
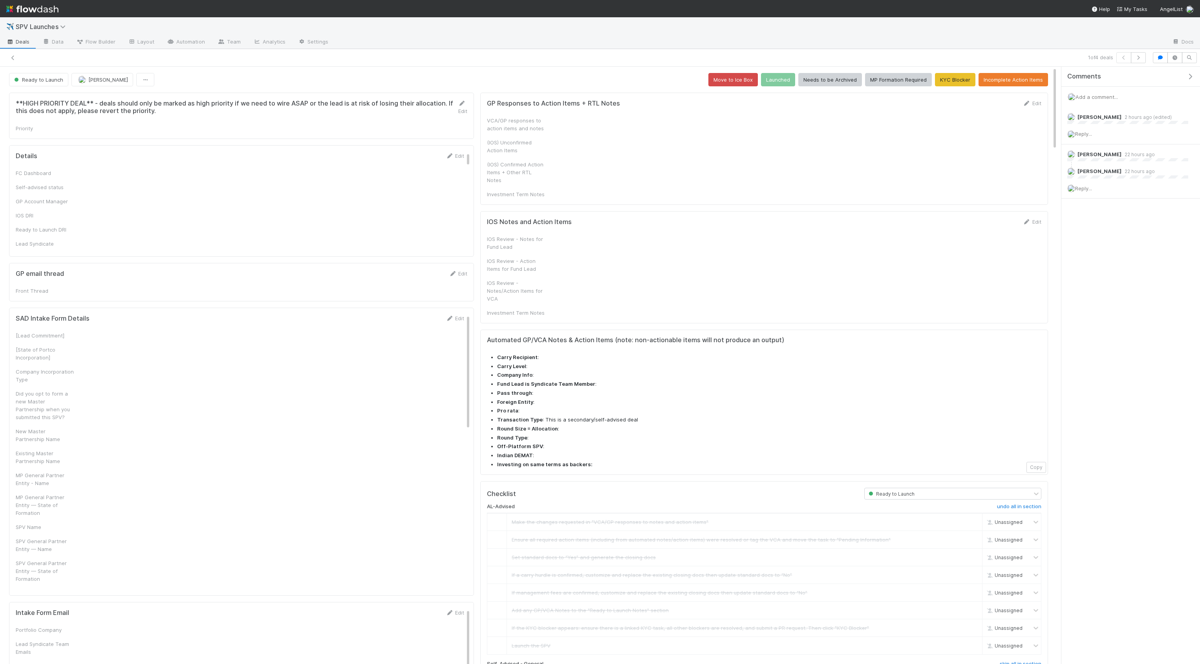
checkbox input "true"
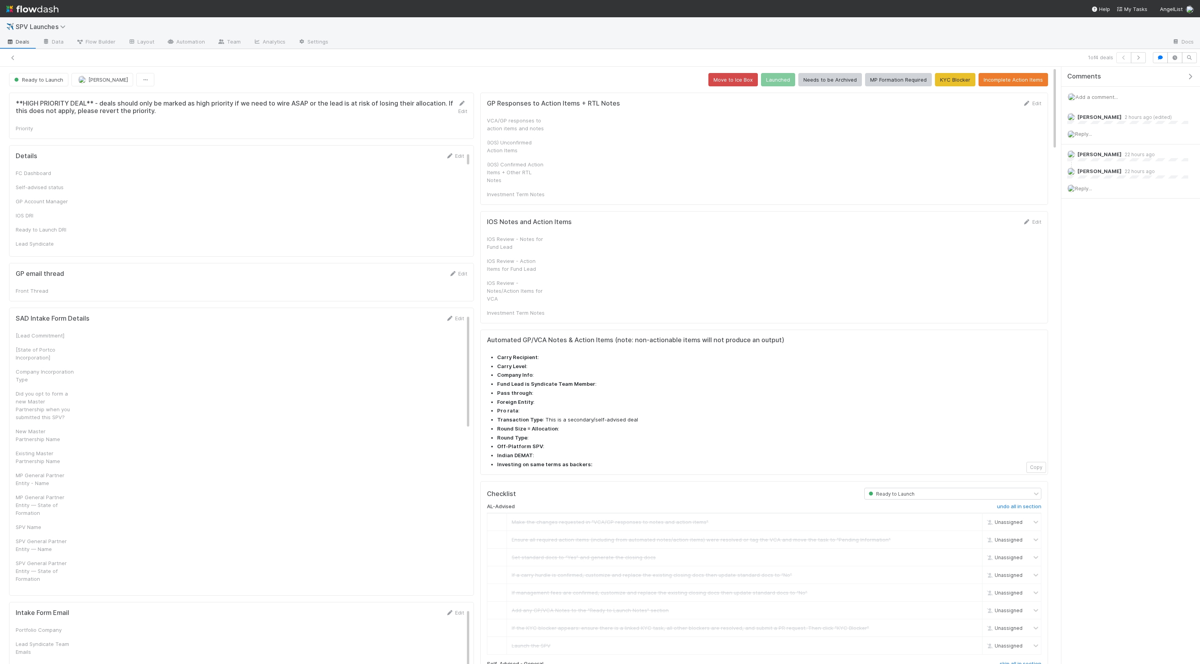
checkbox input "true"
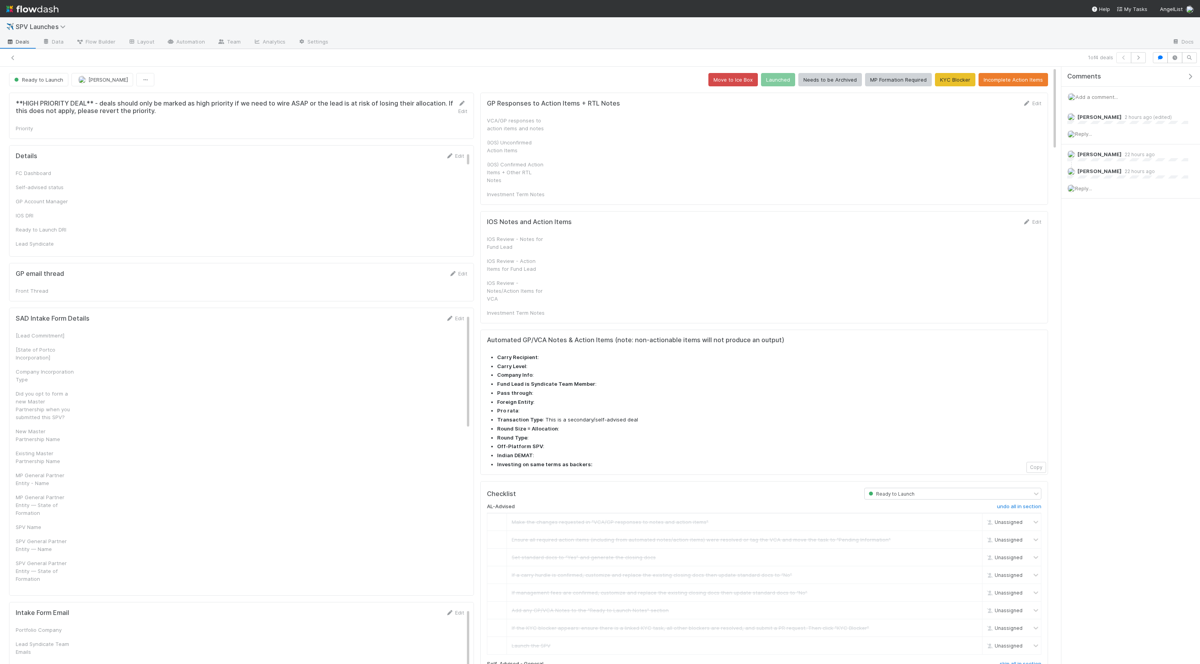
checkbox input "true"
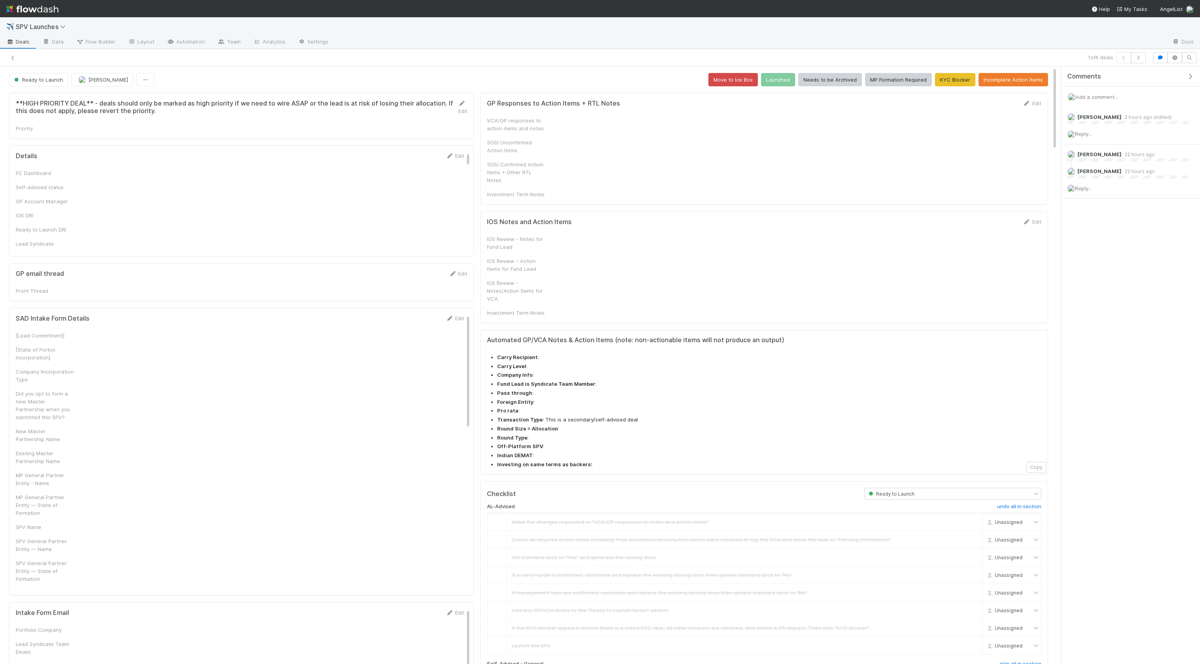
checkbox input "true"
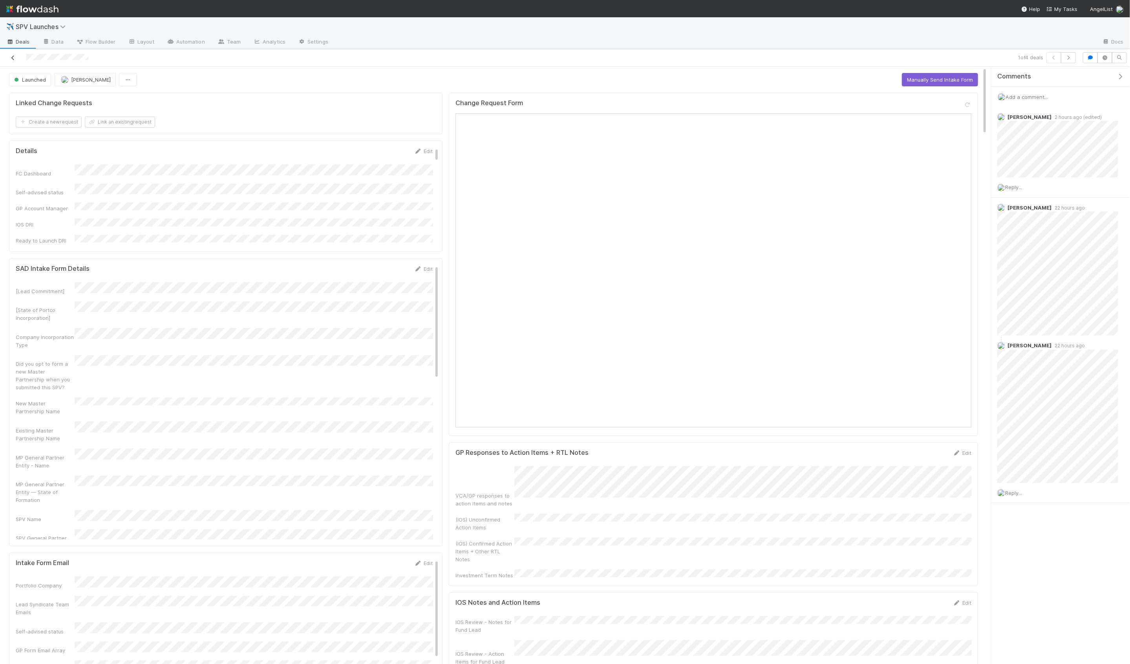
click at [12, 60] on link at bounding box center [13, 58] width 8 height 8
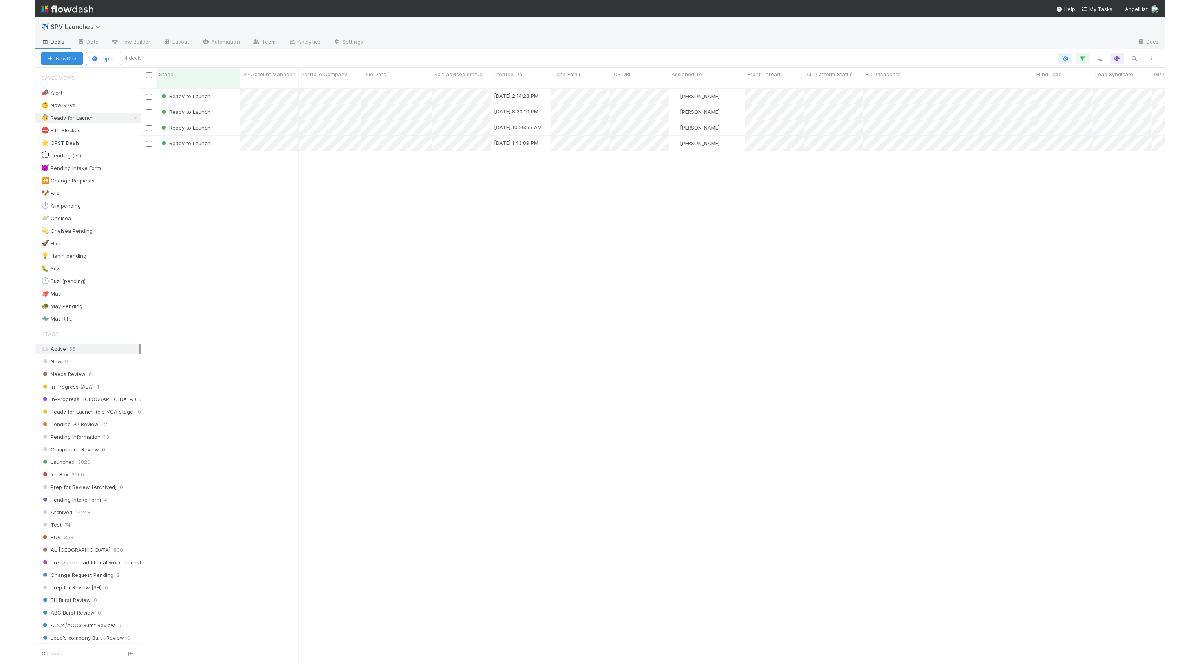
scroll to position [583, 1024]
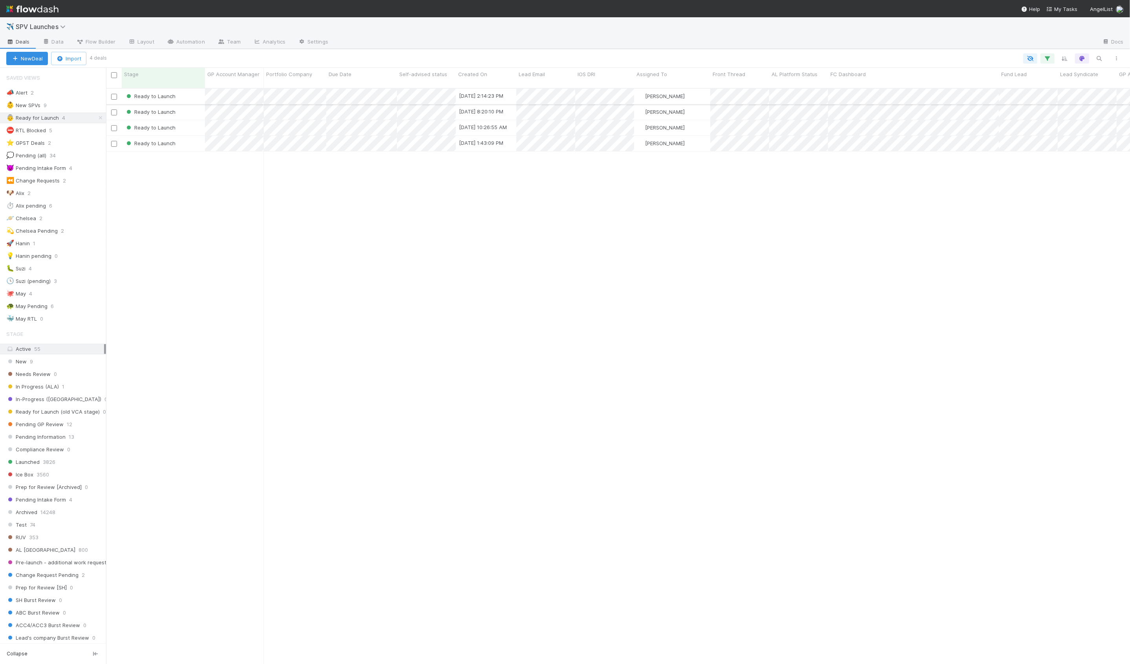
click at [187, 89] on div "Ready to Launch" at bounding box center [163, 96] width 83 height 15
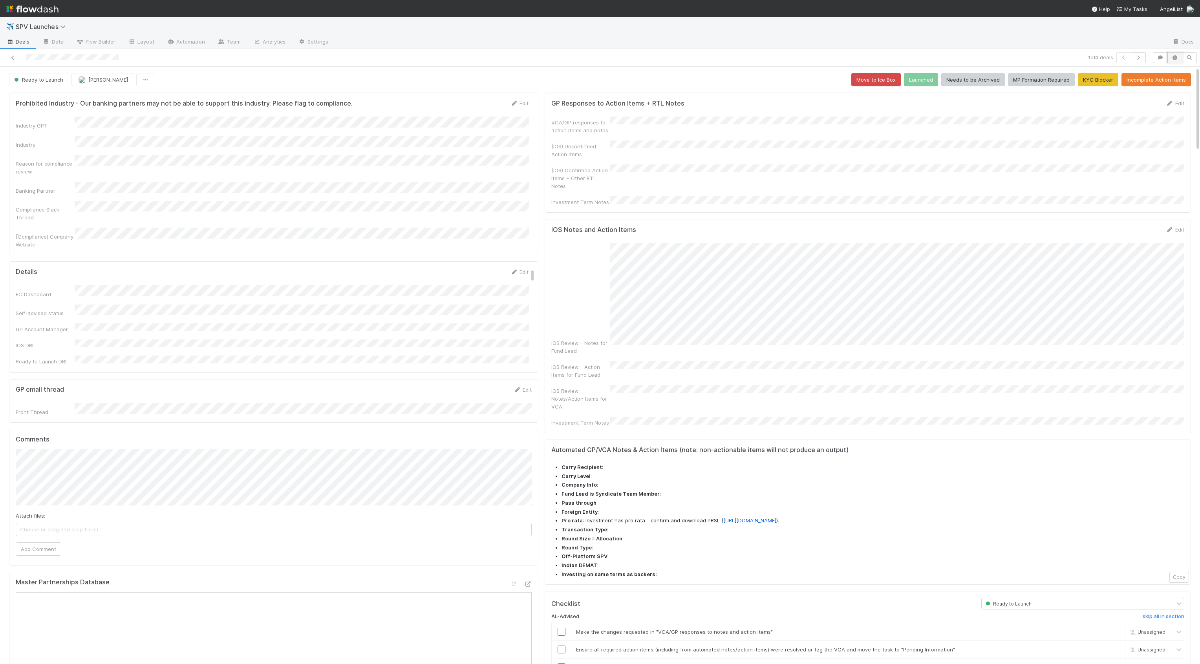
click at [1173, 53] on button "button" at bounding box center [1174, 57] width 15 height 11
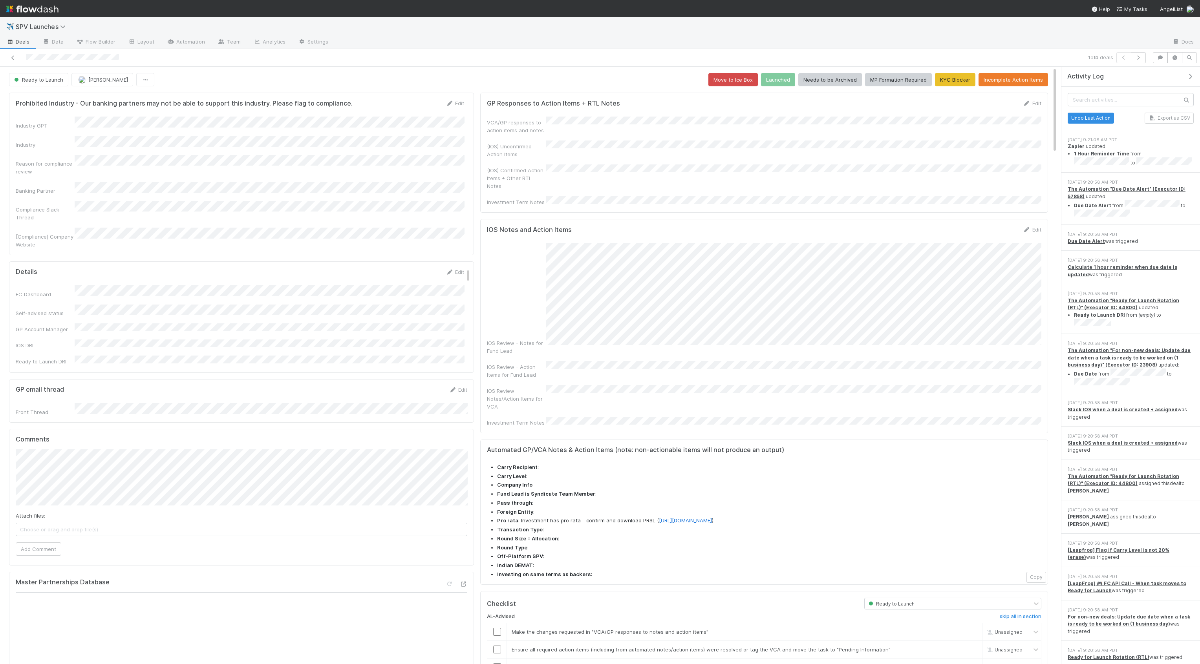
click at [1193, 73] on icon "button" at bounding box center [1190, 76] width 8 height 6
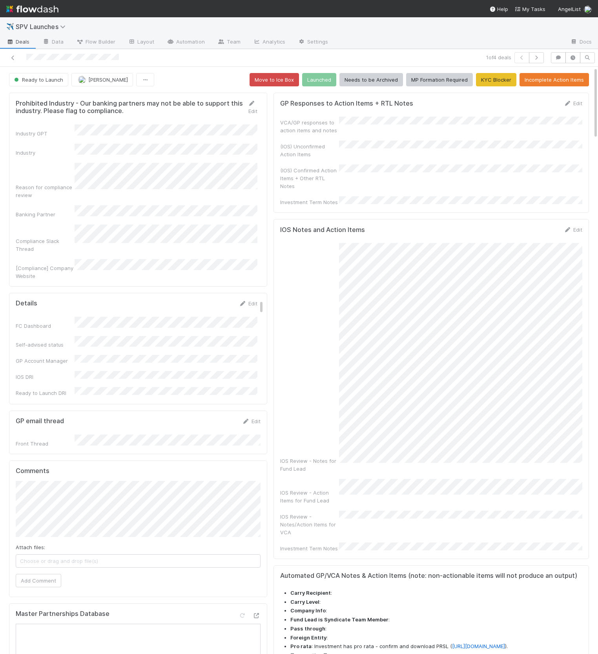
click at [335, 278] on div "IOS Review - Notes for Fund Lead" at bounding box center [431, 358] width 302 height 230
drag, startPoint x: 118, startPoint y: 102, endPoint x: 139, endPoint y: 117, distance: 25.3
click at [139, 117] on form "Prohibited Industry - Our banking partners may not be able to support this indu…" at bounding box center [137, 189] width 242 height 181
click at [138, 46] on link "Layout" at bounding box center [141, 42] width 39 height 13
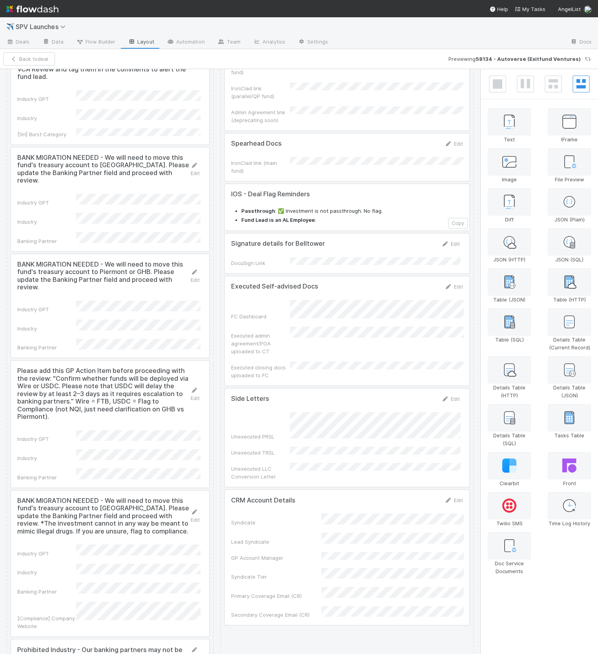
scroll to position [1434, 0]
click at [102, 360] on div at bounding box center [110, 423] width 198 height 126
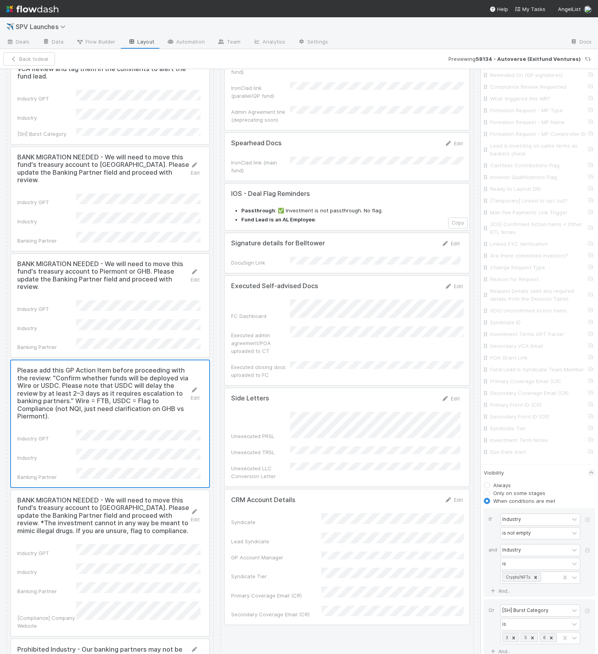
scroll to position [3849, 0]
click at [22, 58] on button "Back to deal" at bounding box center [29, 58] width 52 height 13
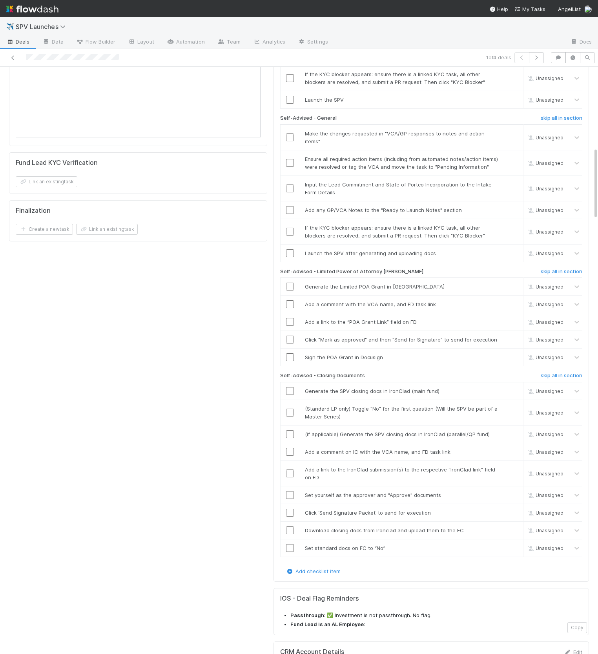
scroll to position [886, 0]
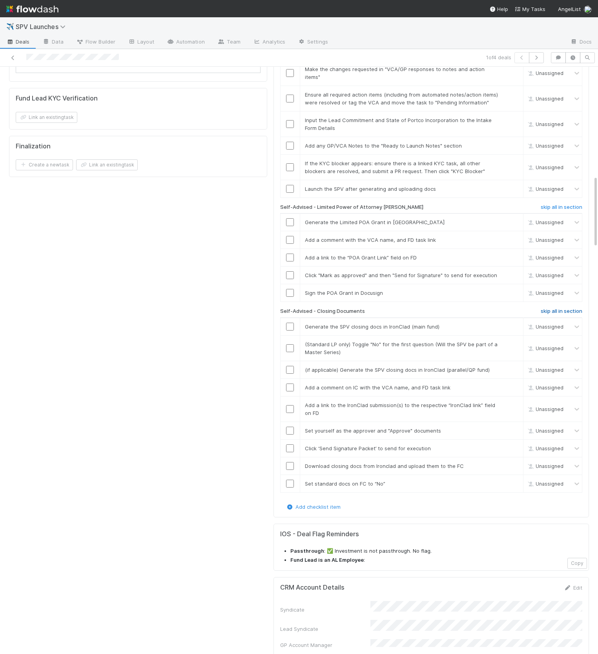
click at [565, 308] on h6 "skip all in section" at bounding box center [562, 311] width 42 height 6
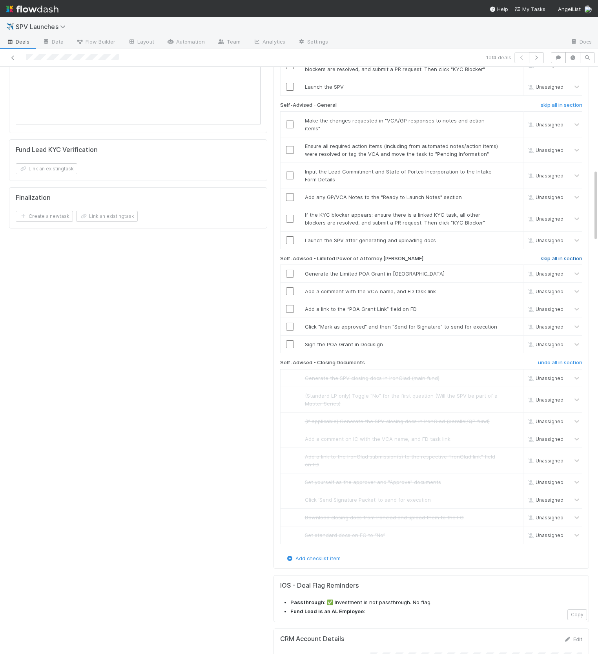
click at [558, 256] on h6 "skip all in section" at bounding box center [562, 259] width 42 height 6
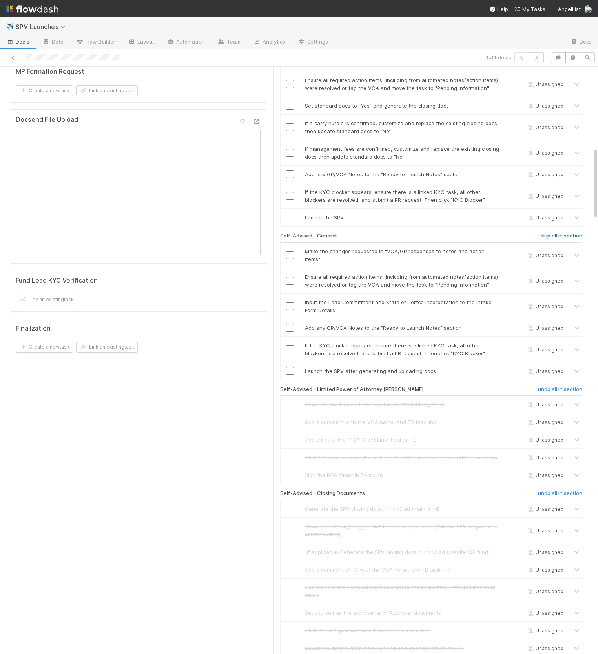
scroll to position [654, 0]
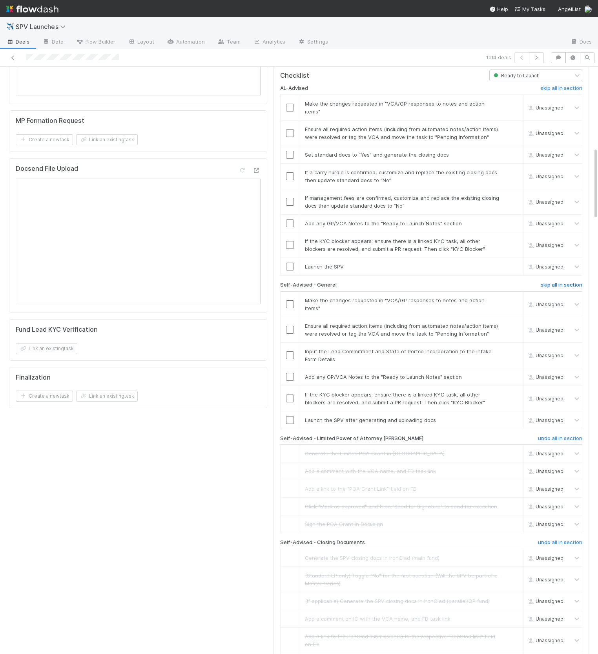
click at [555, 282] on h6 "skip all in section" at bounding box center [562, 285] width 42 height 6
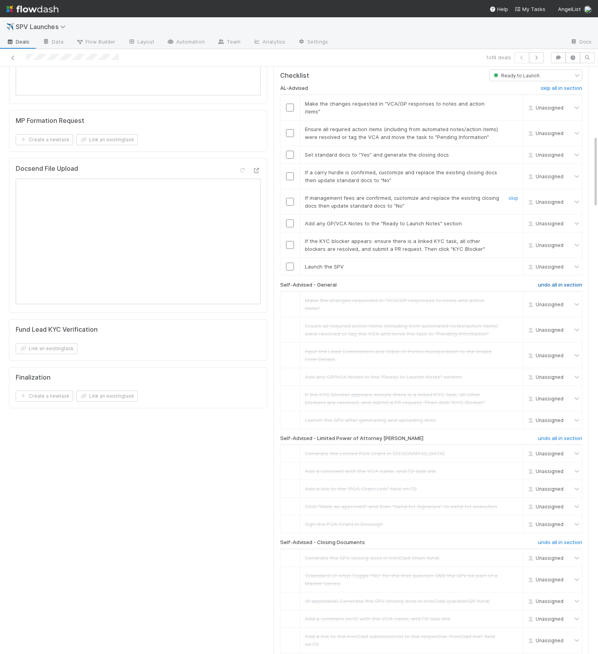
scroll to position [521, 0]
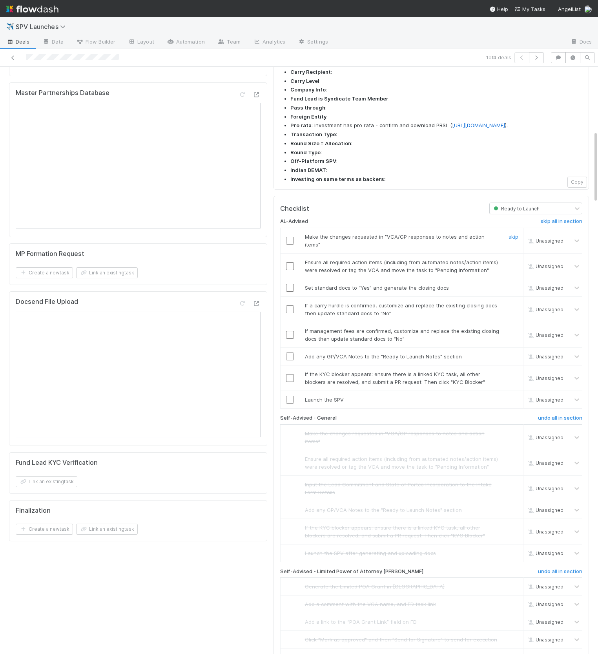
click at [290, 237] on input "checkbox" at bounding box center [290, 241] width 8 height 8
click at [290, 262] on input "checkbox" at bounding box center [290, 266] width 8 height 8
click at [288, 284] on input "checkbox" at bounding box center [290, 288] width 8 height 8
click at [291, 237] on input "checkbox" at bounding box center [290, 241] width 8 height 8
click at [510, 302] on link "skip" at bounding box center [514, 305] width 10 height 6
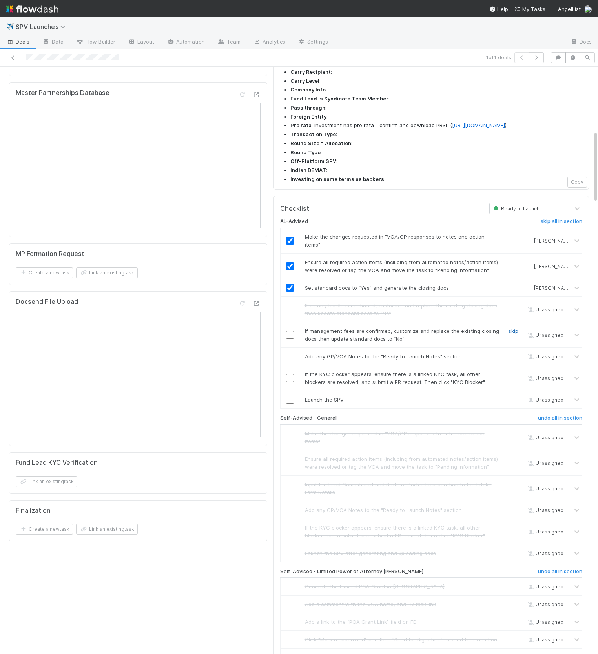
click at [511, 328] on link "skip" at bounding box center [514, 331] width 10 height 6
click at [291, 353] on input "checkbox" at bounding box center [290, 357] width 8 height 8
click at [509, 371] on link "skip" at bounding box center [514, 374] width 10 height 6
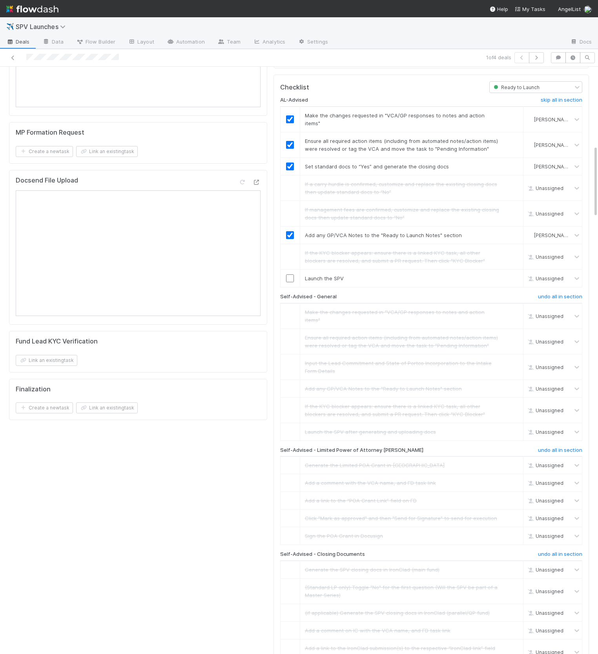
scroll to position [655, 0]
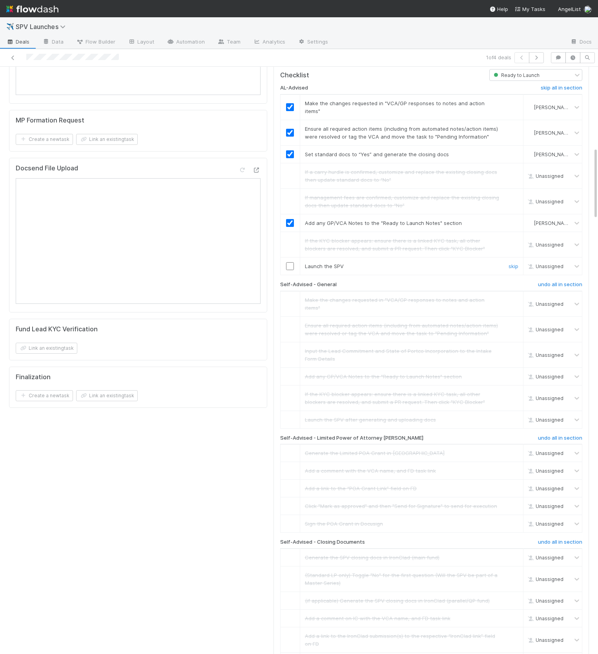
click at [292, 262] on input "checkbox" at bounding box center [290, 266] width 8 height 8
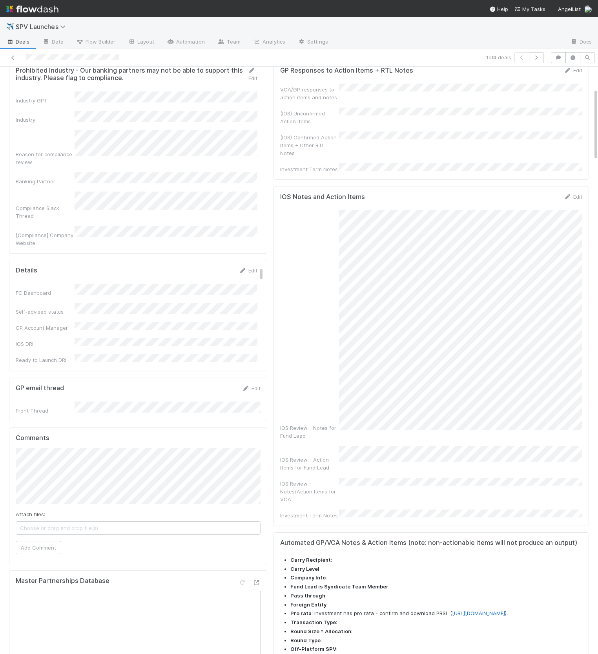
scroll to position [0, 0]
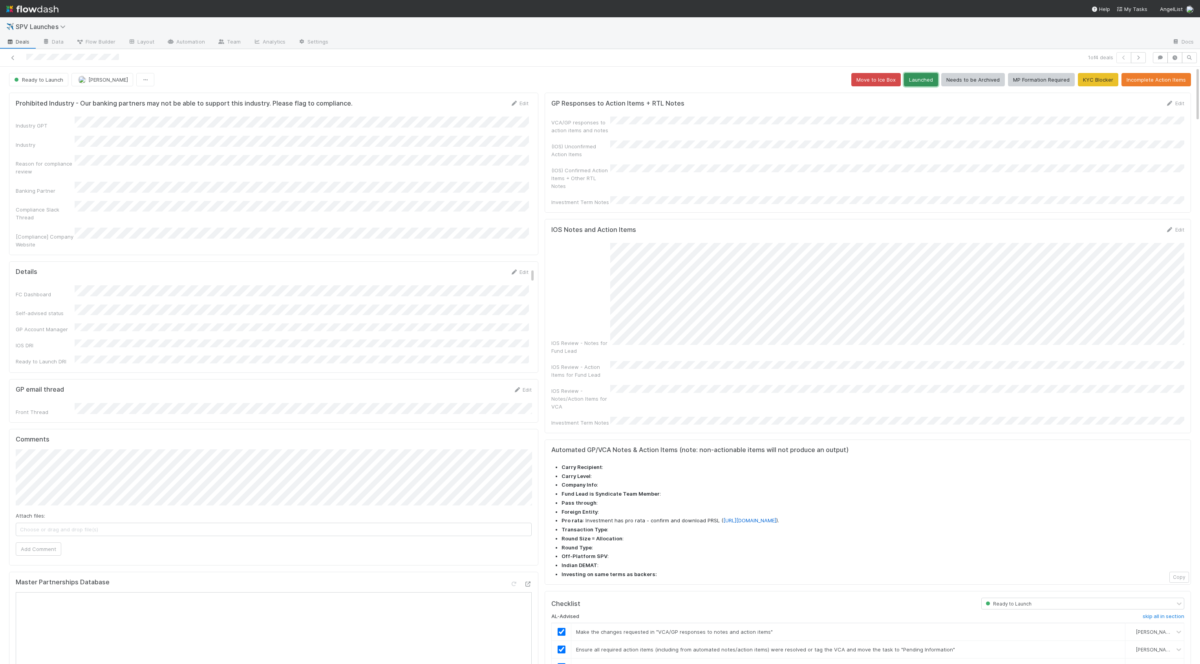
click at [932, 80] on button "Launched" at bounding box center [921, 79] width 34 height 13
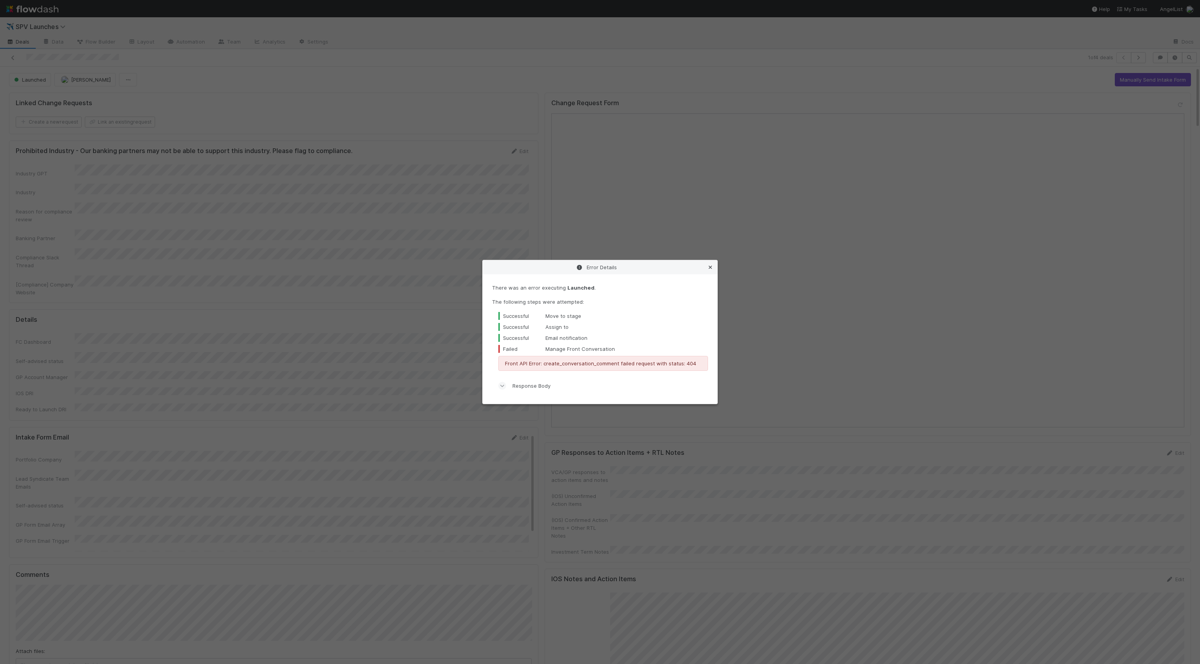
click at [712, 267] on icon at bounding box center [710, 267] width 8 height 5
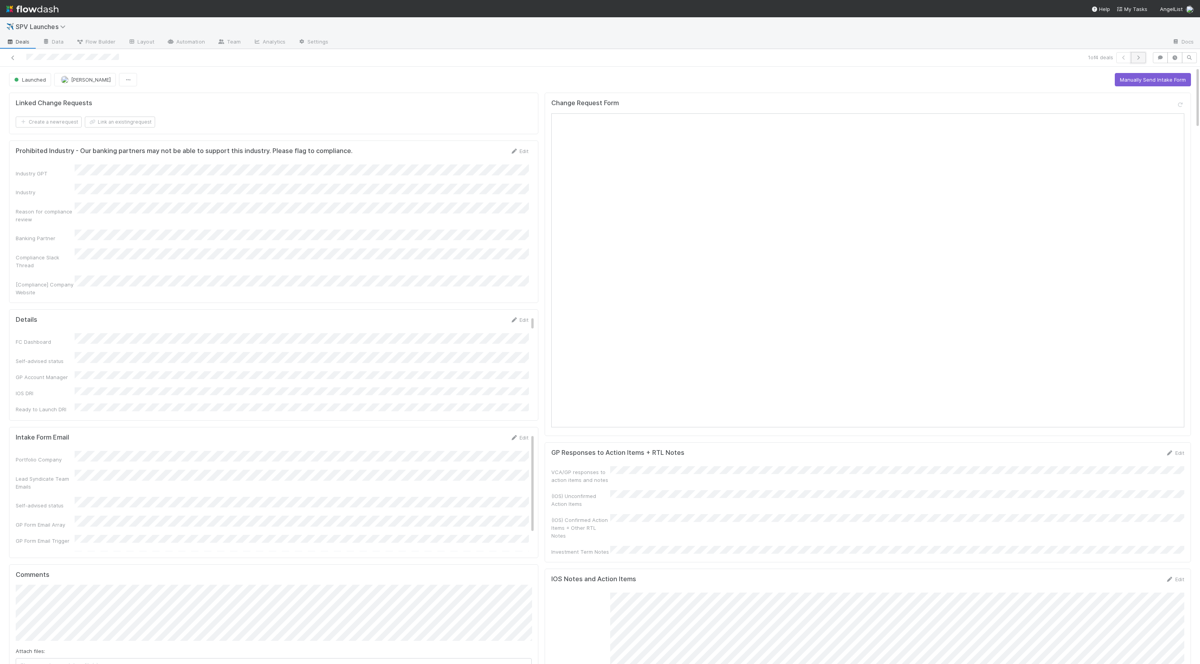
click at [1142, 59] on icon "button" at bounding box center [1139, 57] width 8 height 5
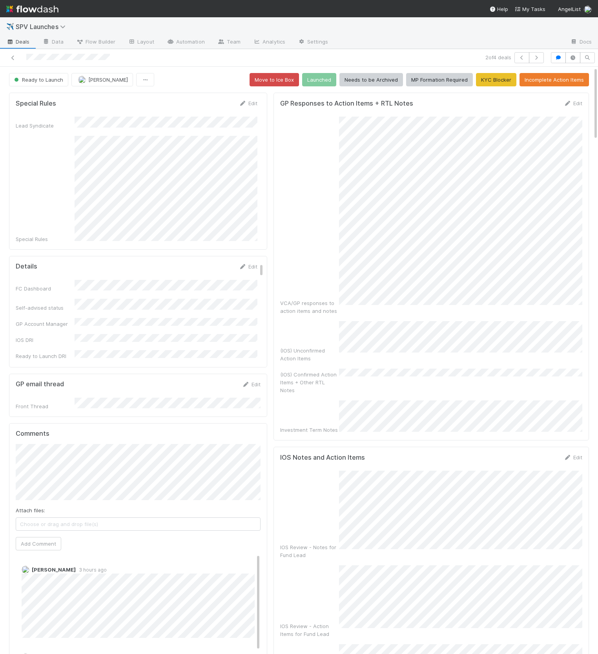
click at [320, 222] on div "VCA/GP responses to action items and notes" at bounding box center [431, 216] width 302 height 198
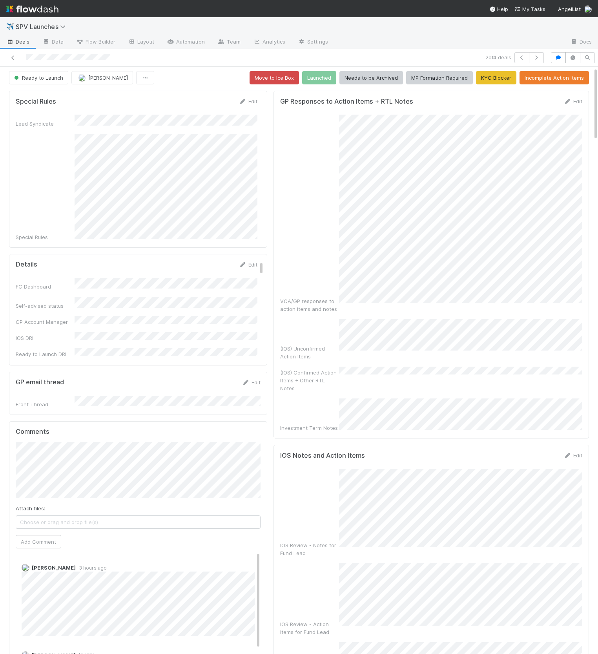
scroll to position [0, 0]
click at [556, 54] on button "button" at bounding box center [558, 57] width 15 height 11
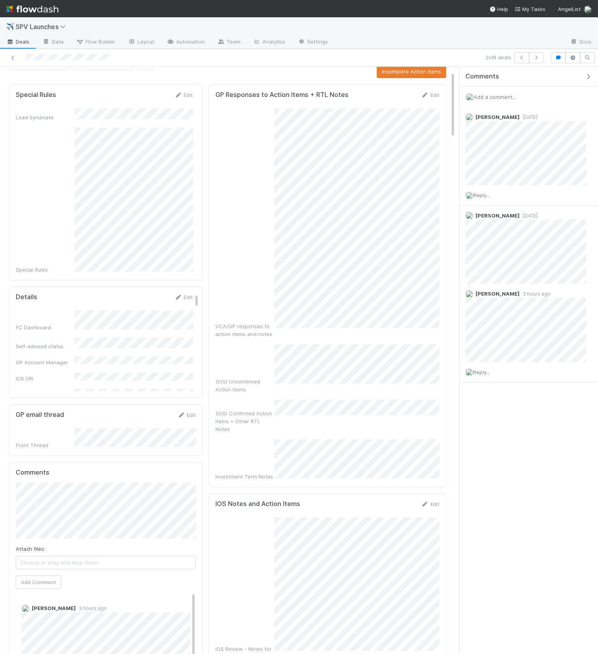
scroll to position [43, 0]
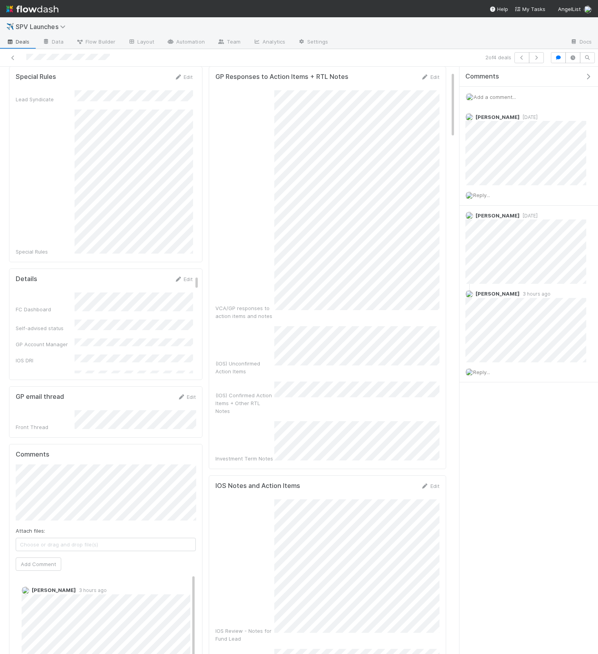
click at [446, 73] on div "GP Responses to Action Items + RTL Notes Edit VCA/GP responses to action items …" at bounding box center [328, 267] width 238 height 403
click at [436, 74] on link "Edit" at bounding box center [430, 77] width 18 height 6
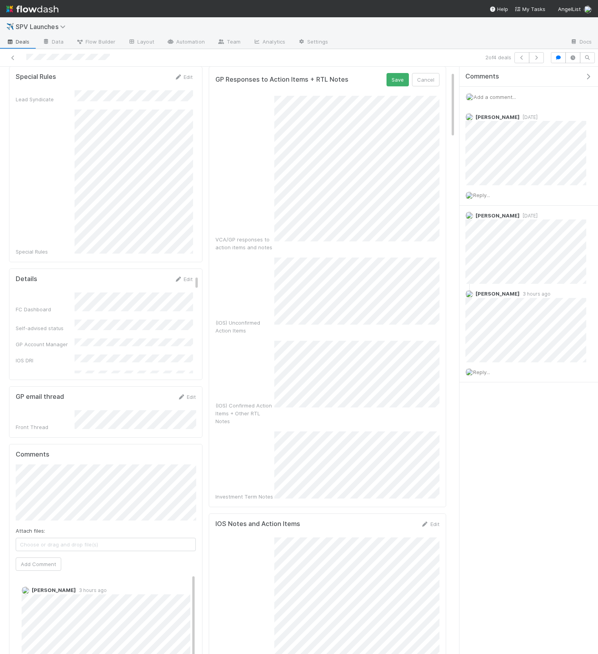
scroll to position [97, 0]
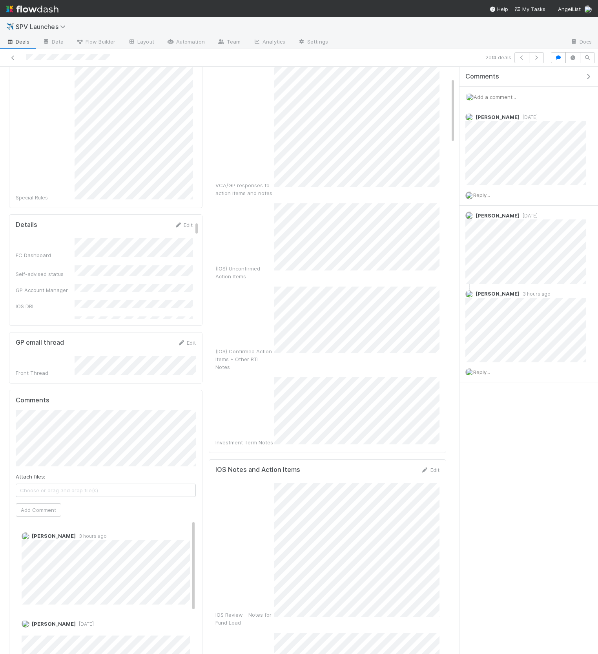
click at [291, 340] on div "VCA/GP responses to action items and notes (IOS) Unconfirmed Action Items (IOS)…" at bounding box center [328, 244] width 224 height 405
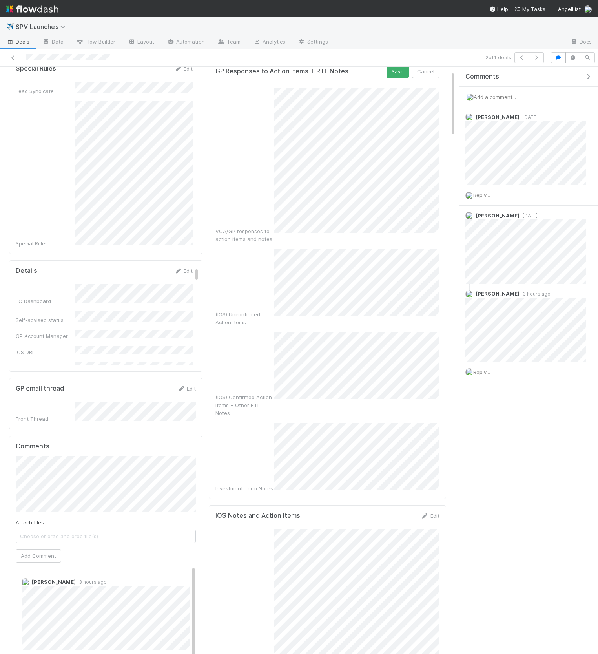
scroll to position [25, 0]
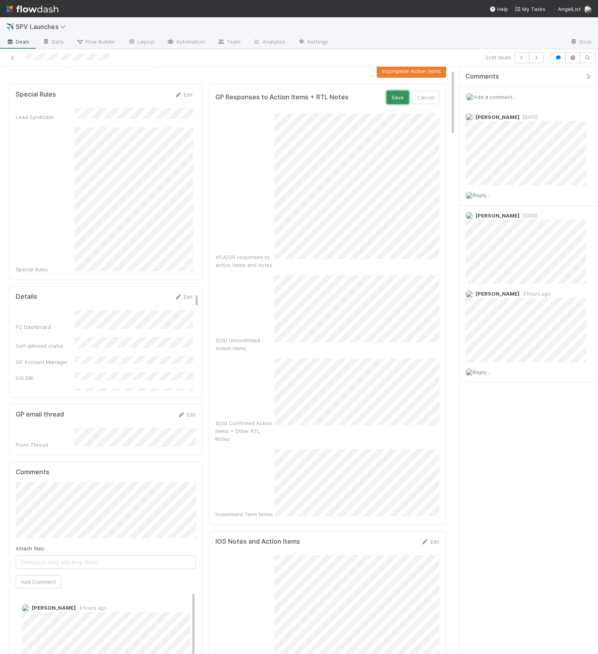
click at [395, 100] on button "Save" at bounding box center [398, 97] width 22 height 13
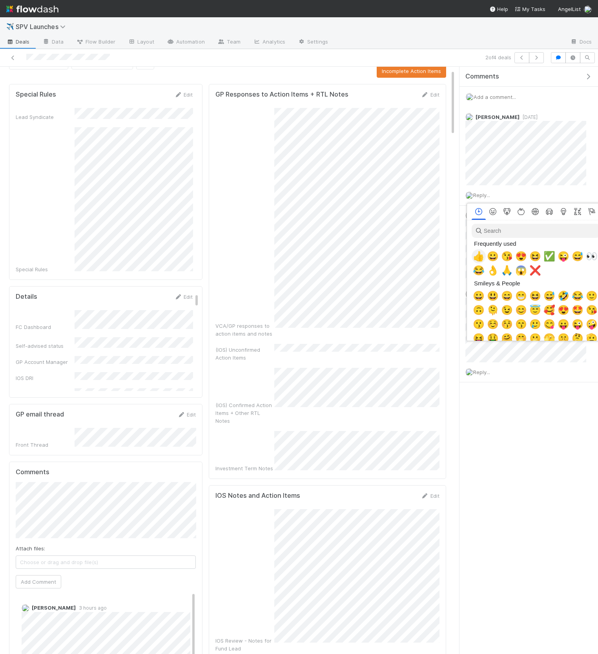
click at [476, 256] on span "👍" at bounding box center [479, 256] width 12 height 11
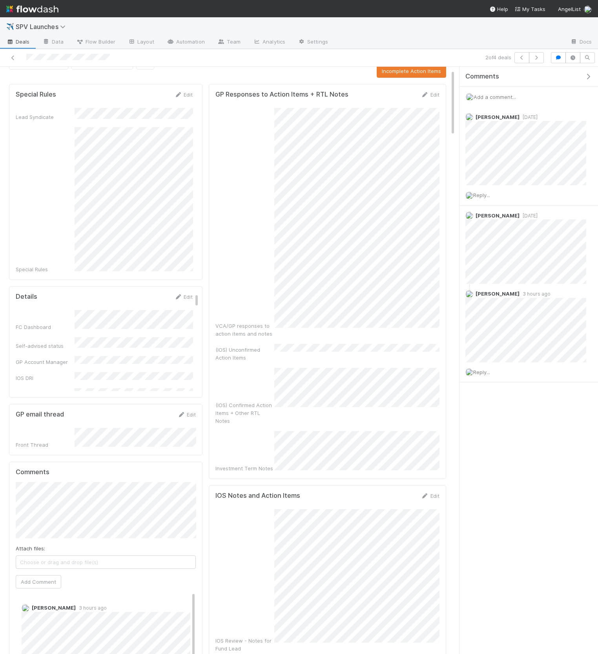
click at [589, 74] on icon "button" at bounding box center [589, 76] width 8 height 6
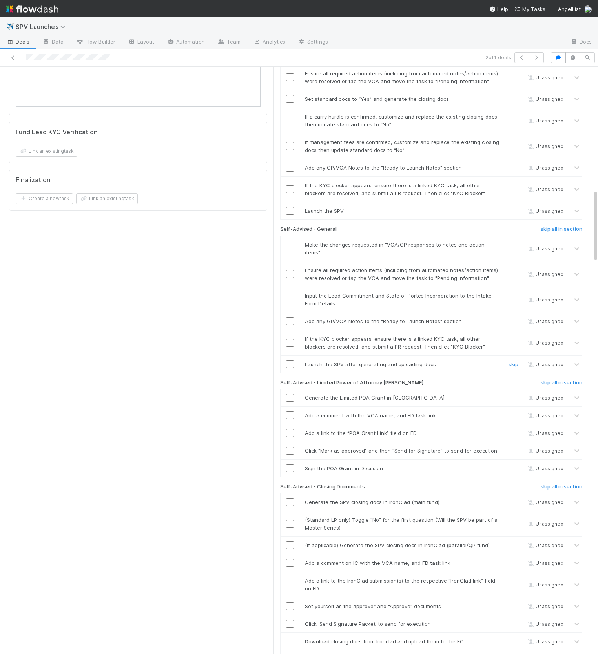
scroll to position [980, 0]
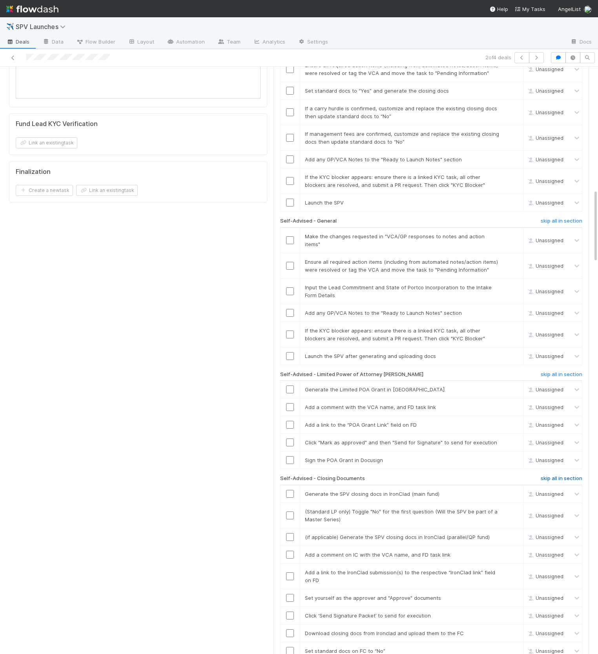
click at [547, 476] on h6 "skip all in section" at bounding box center [562, 479] width 42 height 6
click at [554, 371] on h6 "skip all in section" at bounding box center [562, 374] width 42 height 6
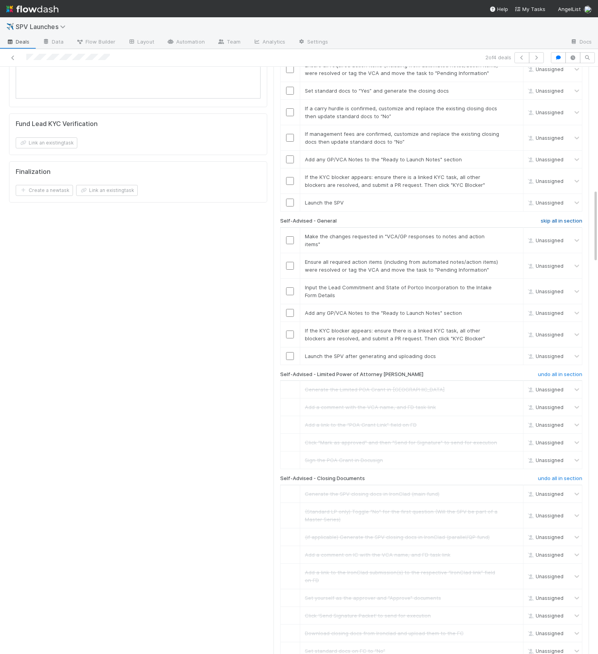
click at [564, 218] on h6 "skip all in section" at bounding box center [562, 221] width 42 height 6
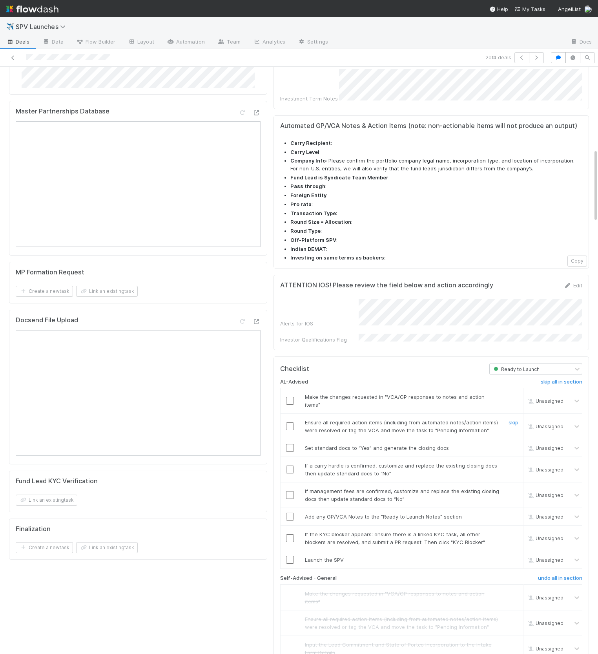
scroll to position [669, 0]
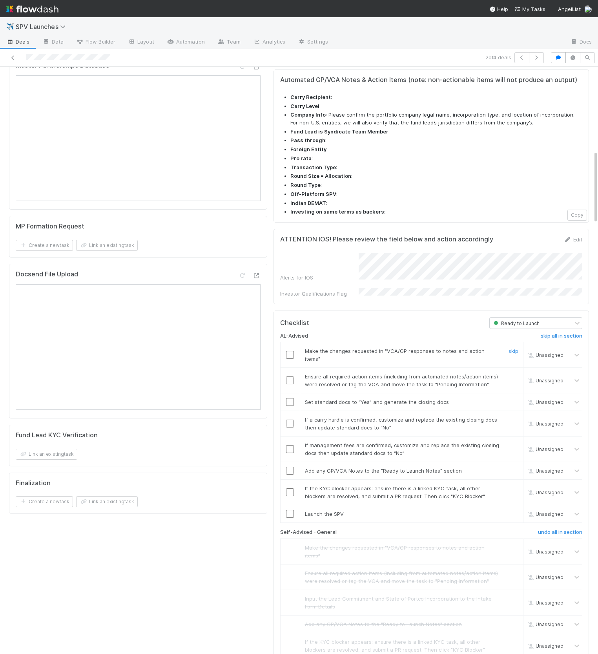
click at [287, 351] on input "checkbox" at bounding box center [290, 355] width 8 height 8
click at [289, 377] on input "checkbox" at bounding box center [290, 381] width 8 height 8
click at [293, 398] on input "checkbox" at bounding box center [290, 402] width 8 height 8
click at [515, 417] on link "skip" at bounding box center [514, 420] width 10 height 6
click at [513, 442] on link "skip" at bounding box center [514, 445] width 10 height 6
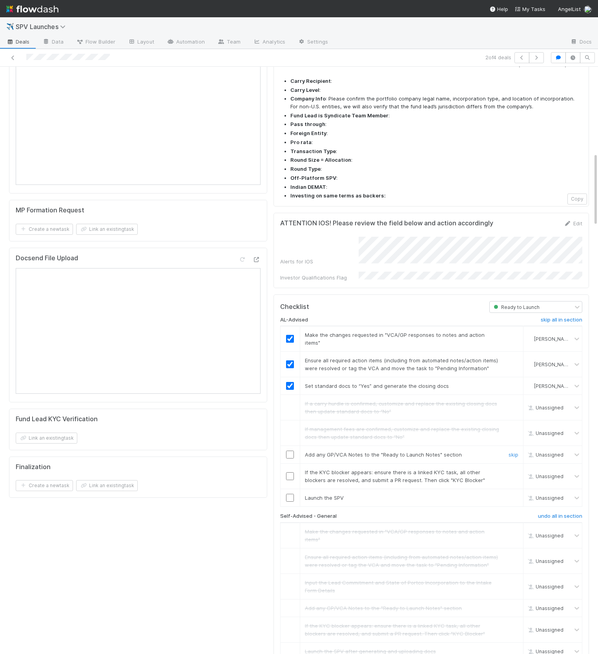
scroll to position [690, 0]
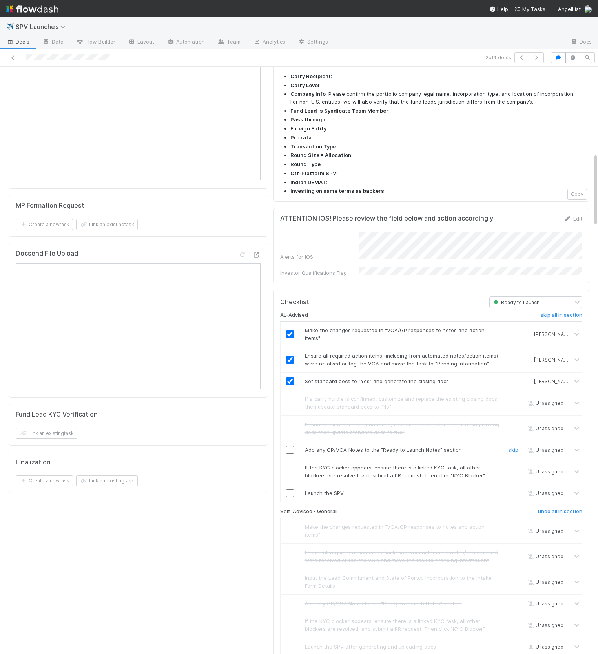
click at [290, 446] on input "checkbox" at bounding box center [290, 450] width 8 height 8
click at [509, 465] on link "skip" at bounding box center [514, 468] width 10 height 6
click at [513, 465] on link "undo" at bounding box center [513, 468] width 12 height 6
click at [509, 465] on link "skip" at bounding box center [514, 468] width 10 height 6
click at [291, 446] on input "checkbox" at bounding box center [290, 450] width 8 height 8
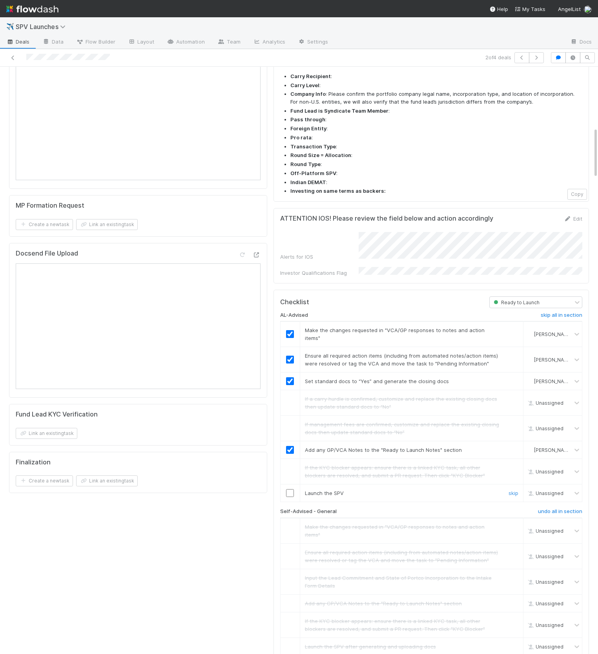
click at [290, 489] on input "checkbox" at bounding box center [290, 493] width 8 height 8
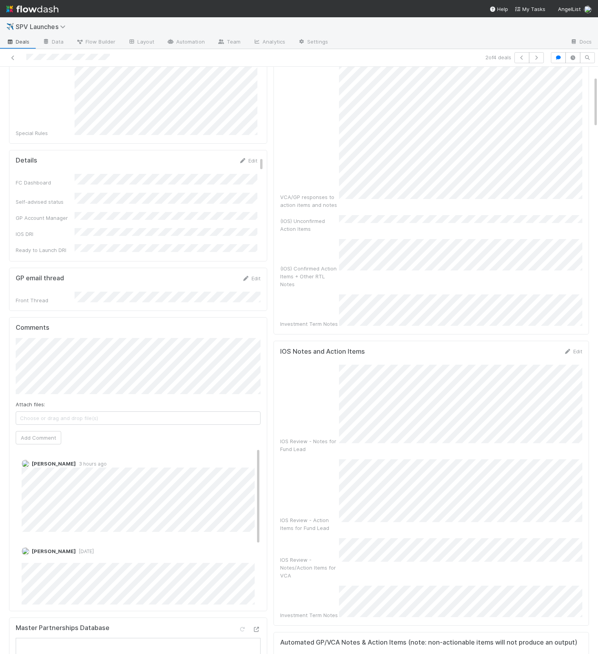
scroll to position [0, 0]
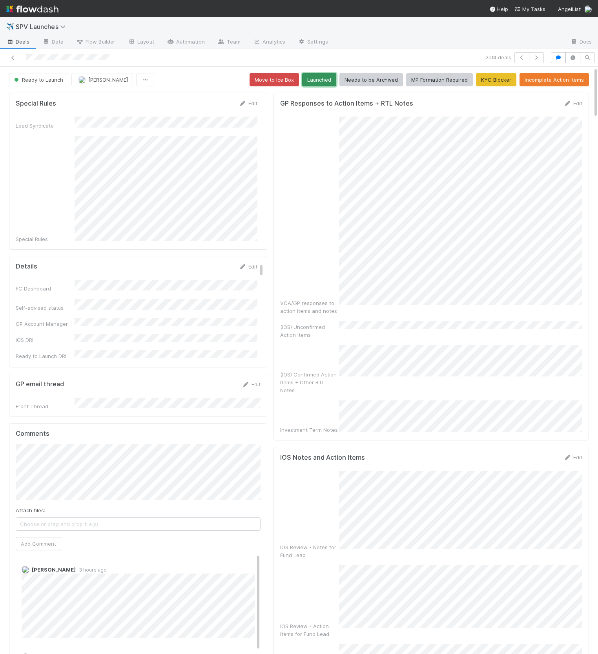
click at [323, 81] on button "Launched" at bounding box center [319, 79] width 34 height 13
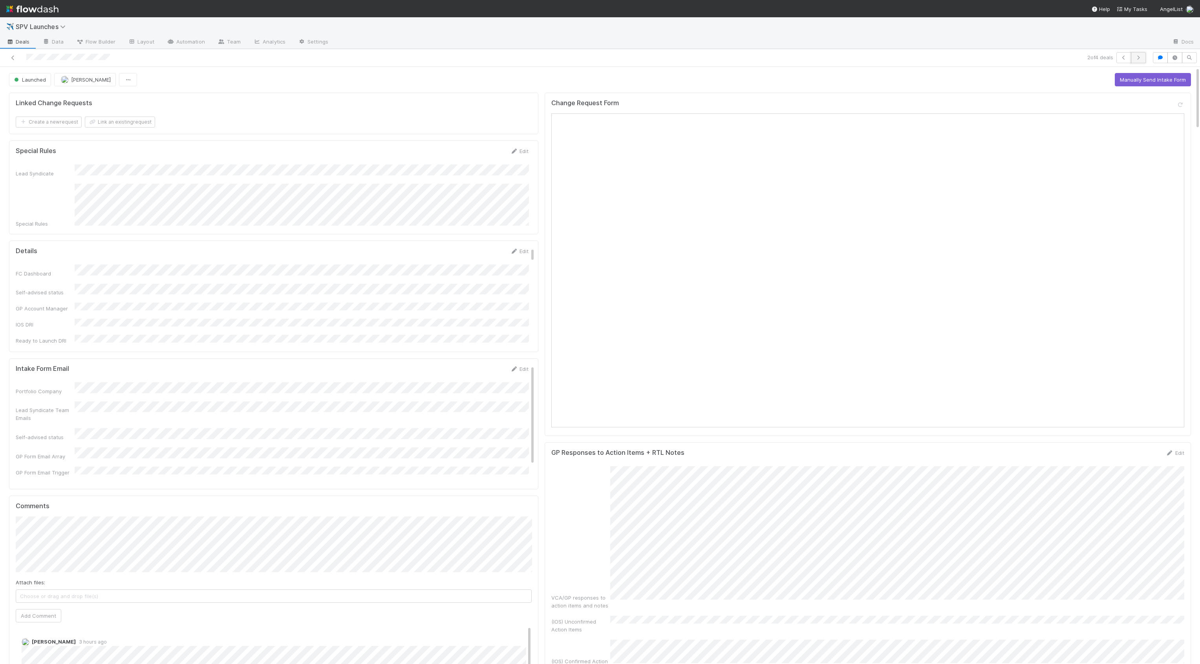
click at [1142, 58] on icon "button" at bounding box center [1139, 57] width 8 height 5
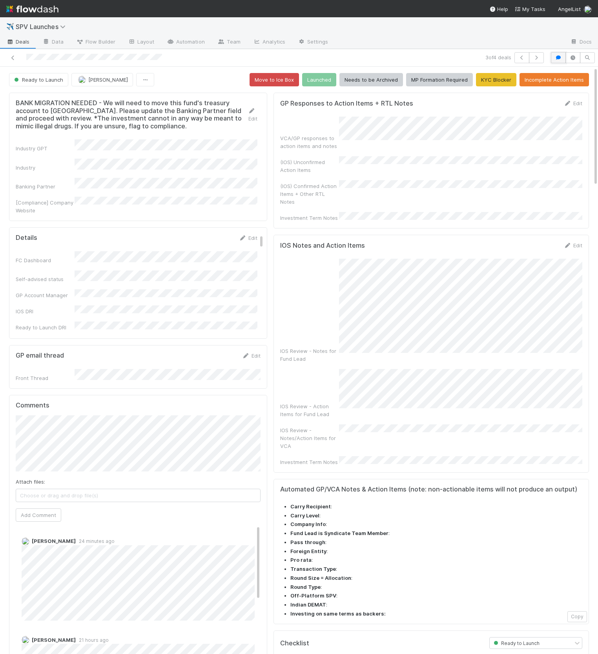
click at [559, 55] on icon "button" at bounding box center [559, 57] width 8 height 5
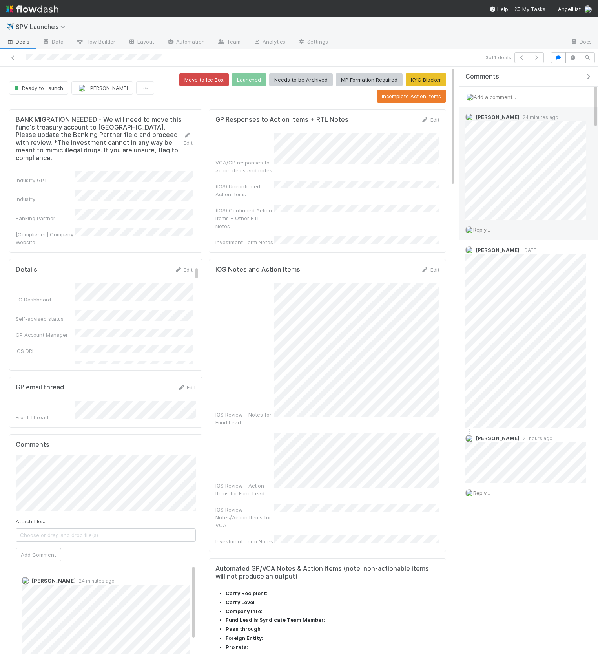
click at [487, 231] on span "Reply..." at bounding box center [482, 230] width 17 height 6
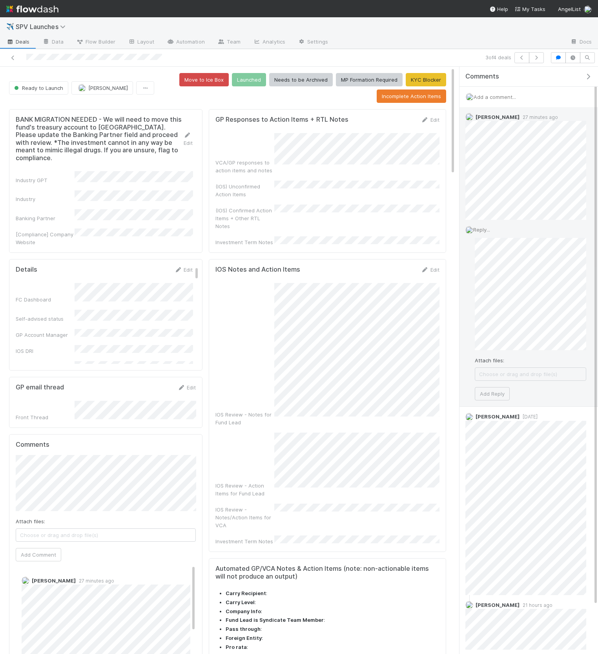
click at [529, 351] on div "Attach files: Choose or drag and drop file(s) Add Reply" at bounding box center [531, 319] width 112 height 163
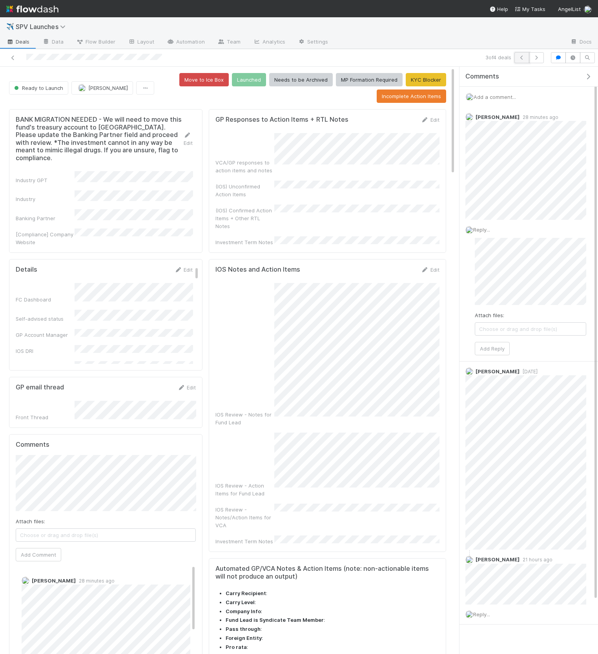
click at [524, 59] on icon "button" at bounding box center [522, 57] width 8 height 5
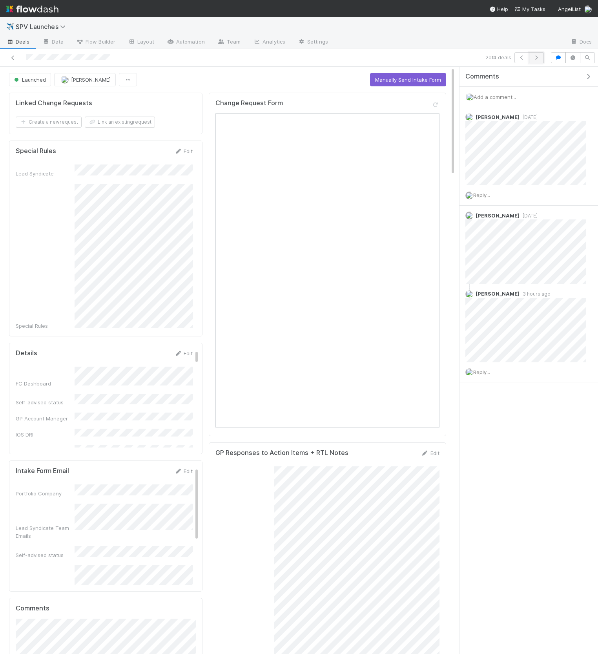
click at [538, 59] on icon "button" at bounding box center [537, 57] width 8 height 5
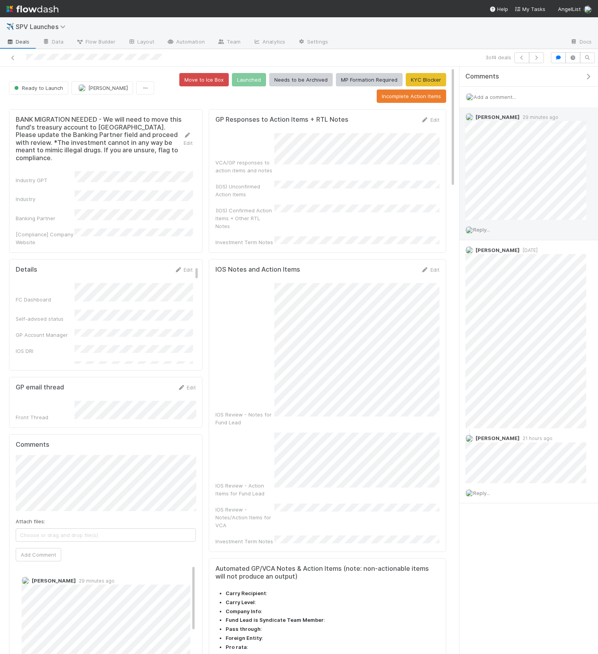
click at [478, 229] on span "Reply..." at bounding box center [482, 230] width 17 height 6
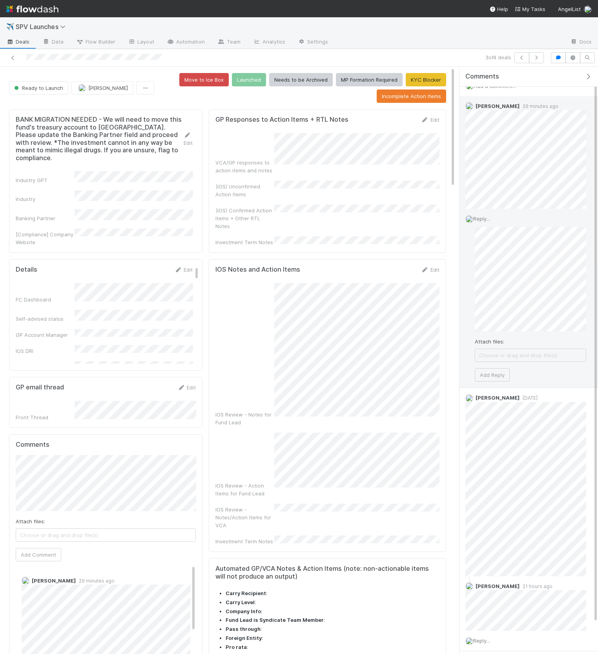
scroll to position [27, 0]
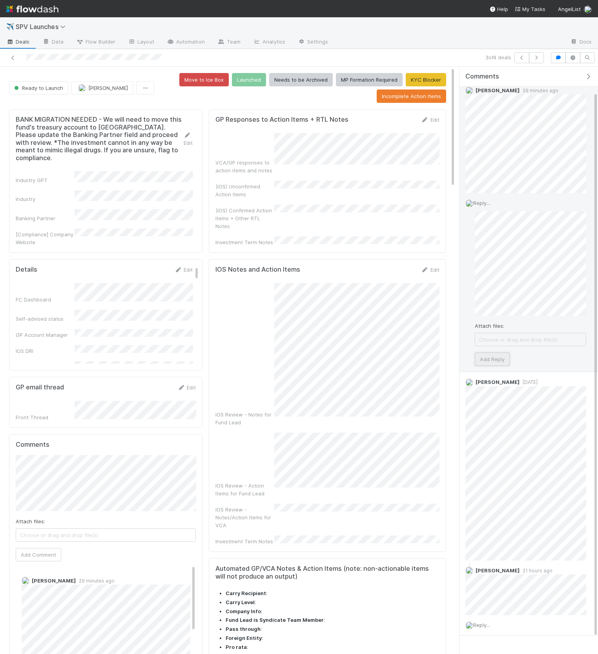
click at [496, 357] on button "Add Reply" at bounding box center [492, 359] width 35 height 13
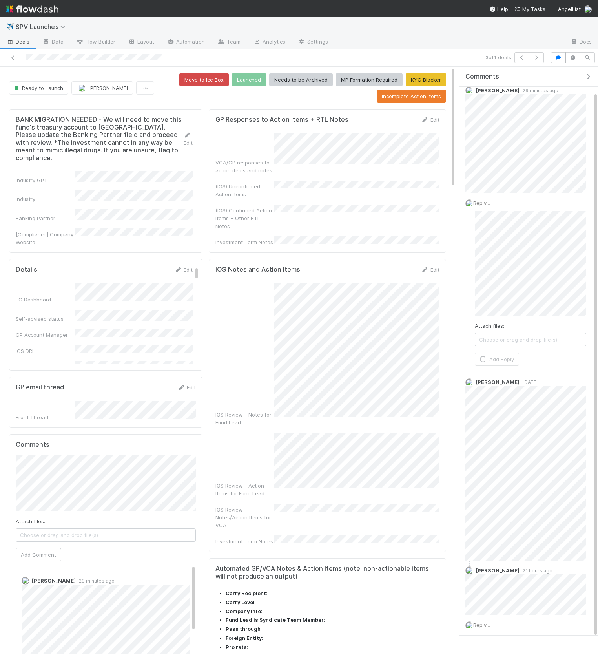
scroll to position [0, 0]
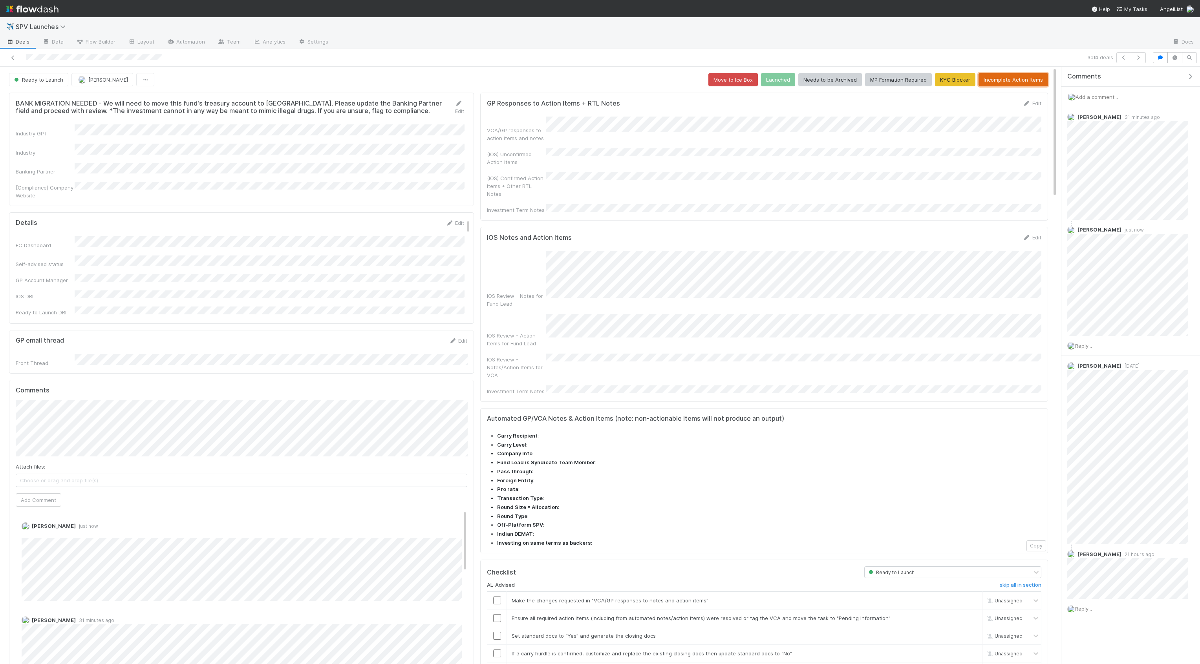
click at [992, 84] on button "Incomplete Action Items" at bounding box center [1014, 79] width 70 height 13
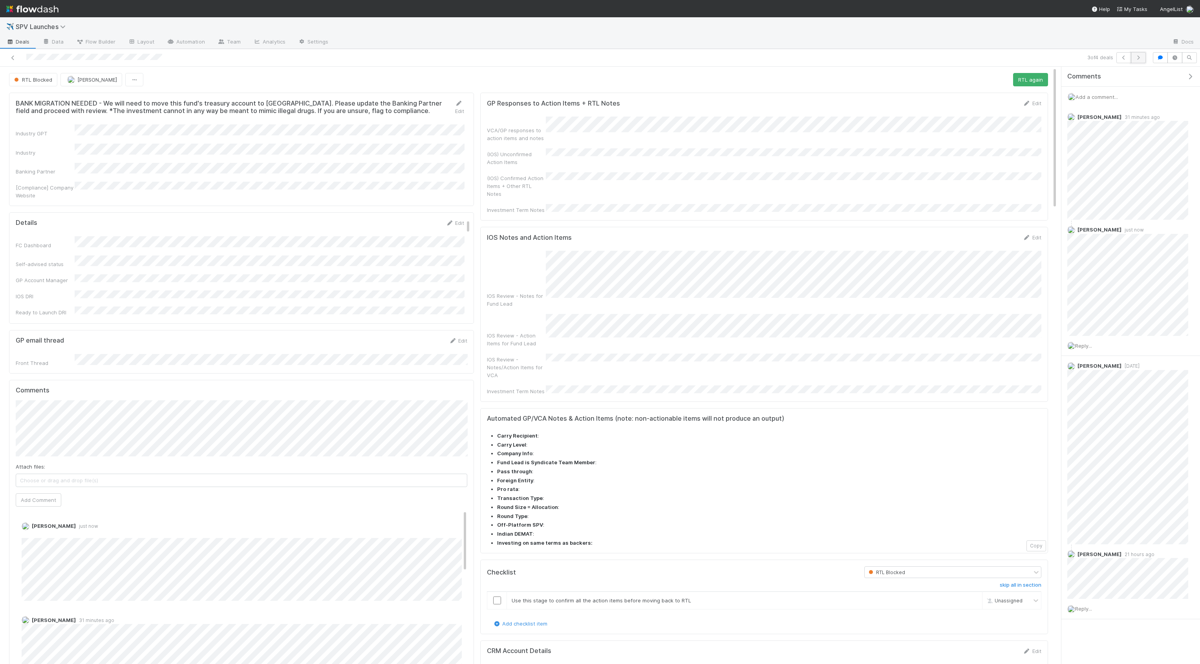
click at [1141, 55] on icon "button" at bounding box center [1139, 57] width 8 height 5
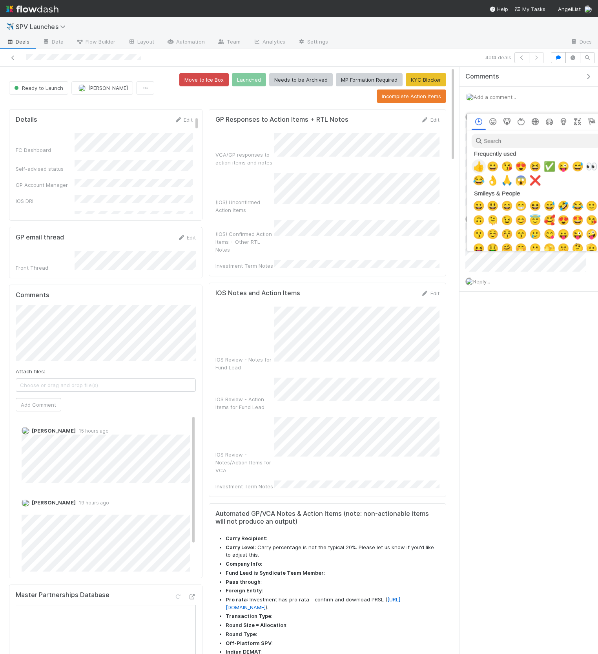
click at [481, 167] on span "👍" at bounding box center [479, 166] width 12 height 11
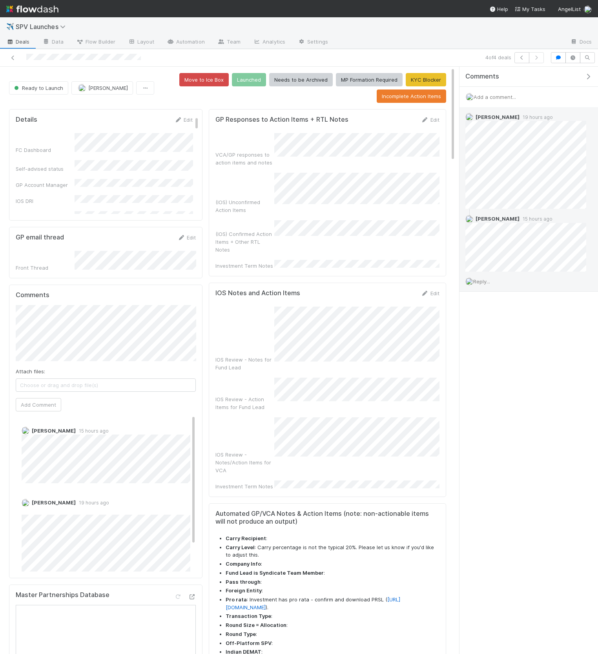
click at [543, 215] on div "Karan Thapar 15 hours ago" at bounding box center [526, 240] width 133 height 62
click at [385, 195] on div "VCA/GP responses to action items and notes (IOS) Unconfirmed Action Items (IOS)…" at bounding box center [328, 201] width 224 height 137
click at [432, 122] on link "Edit" at bounding box center [430, 120] width 18 height 6
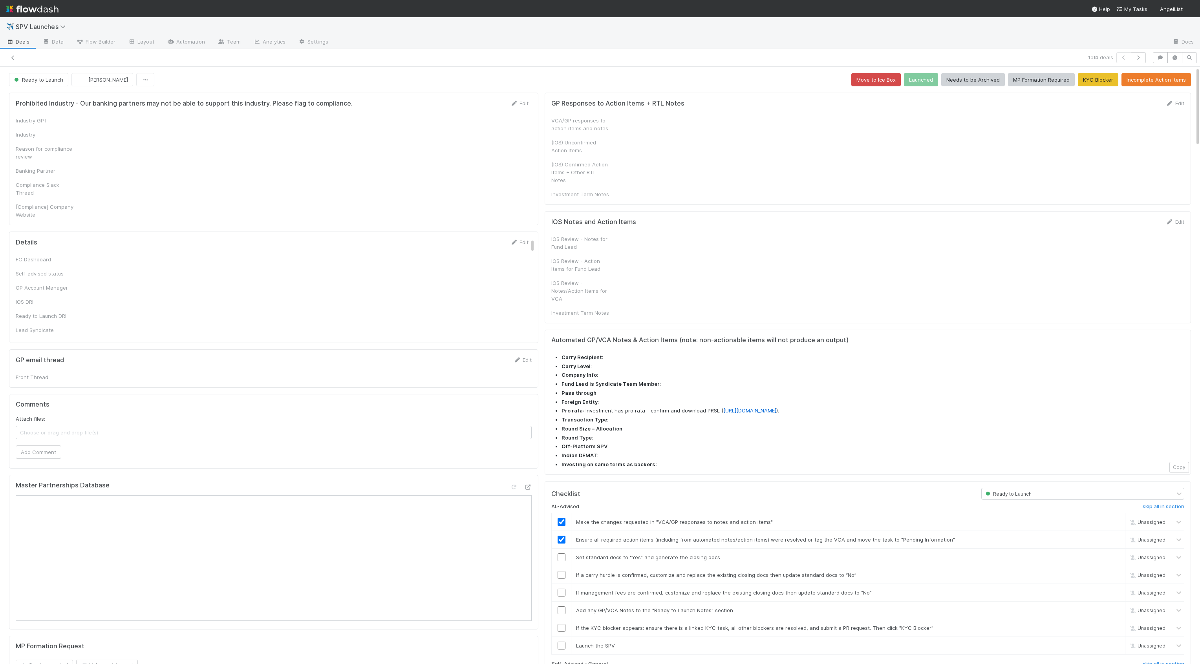
checkbox input "true"
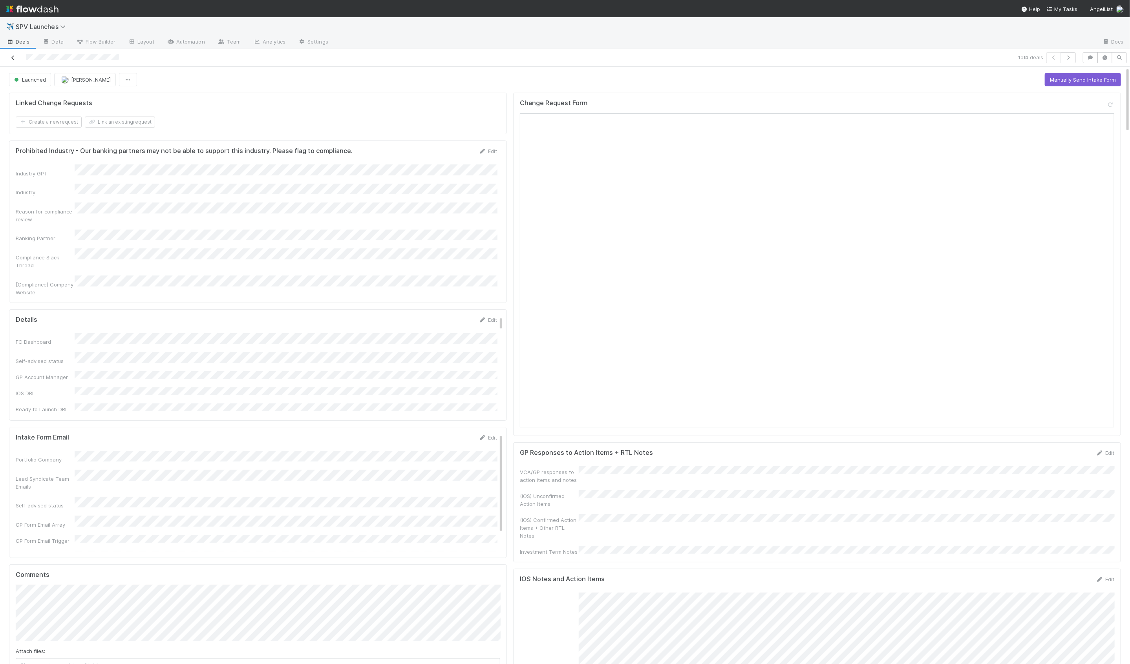
click at [13, 56] on icon at bounding box center [13, 57] width 8 height 5
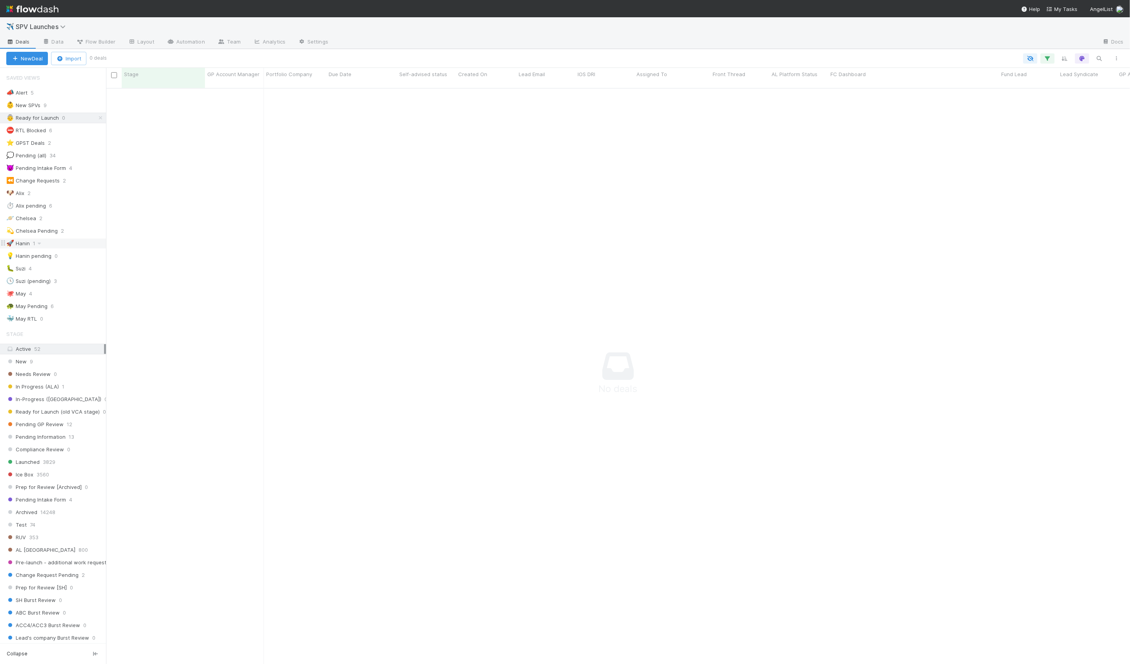
click at [87, 243] on div "🚀 Hanin 1" at bounding box center [56, 244] width 100 height 10
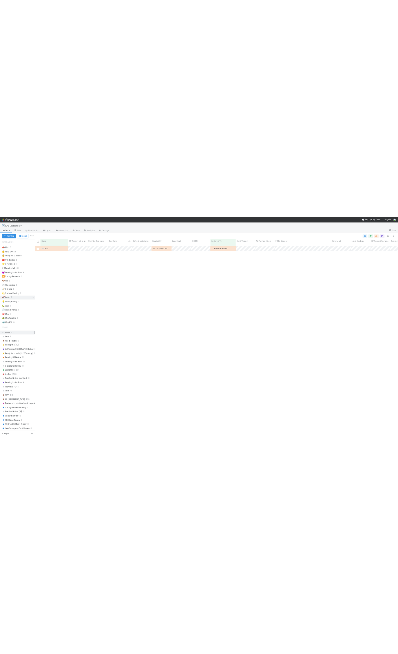
scroll to position [583, 1094]
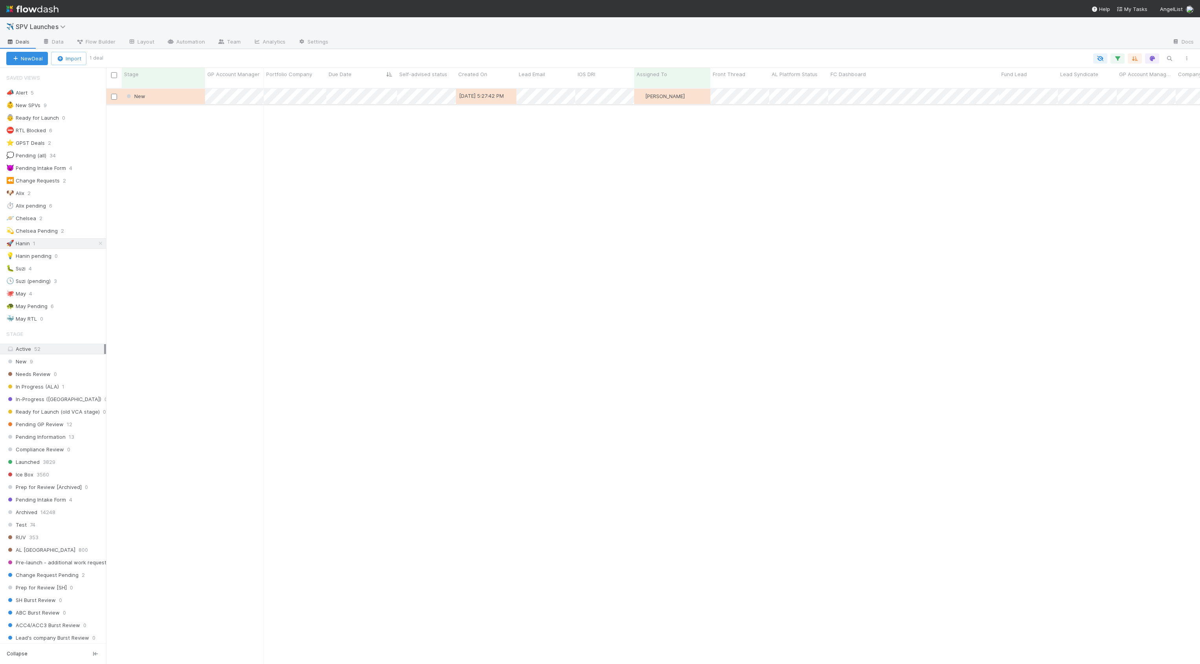
click at [195, 90] on div "New" at bounding box center [163, 96] width 83 height 15
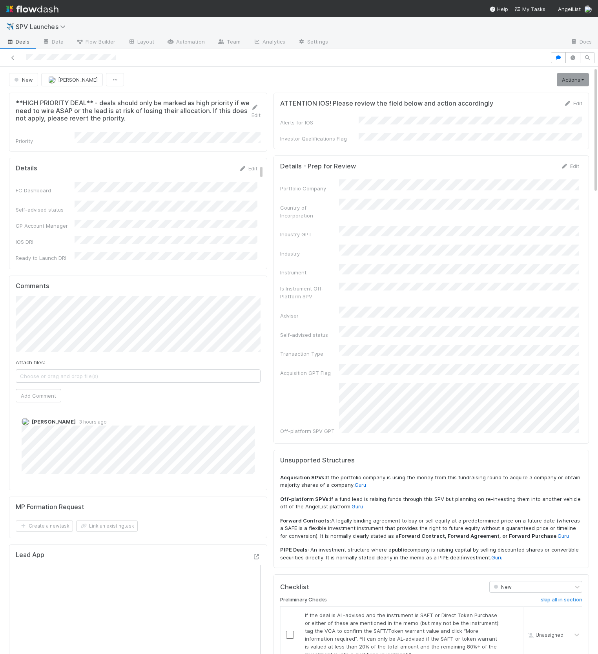
click at [312, 210] on div "Portfolio Company Country of Incorporation Industry GPT Industry Instrument Is …" at bounding box center [429, 320] width 299 height 283
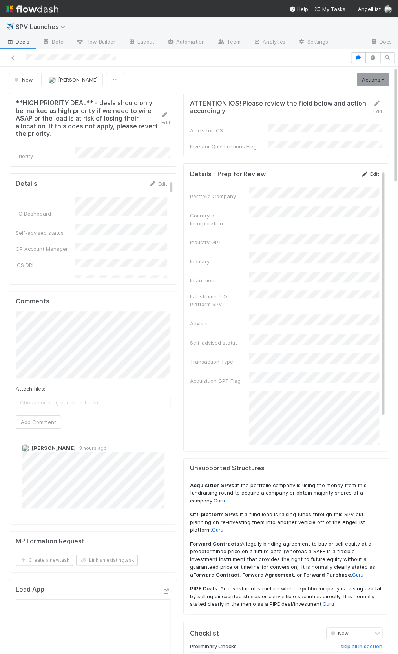
click at [367, 172] on link "Edit" at bounding box center [370, 174] width 18 height 6
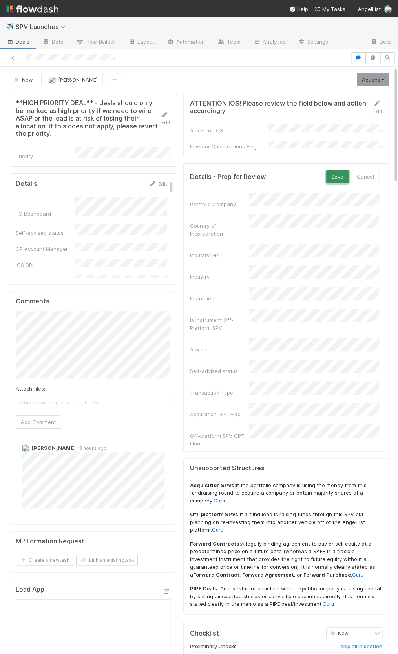
click at [337, 174] on button "Save" at bounding box center [337, 176] width 22 height 13
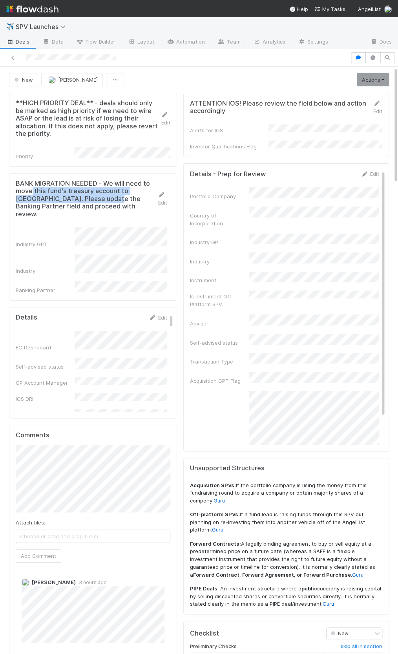
drag, startPoint x: 33, startPoint y: 187, endPoint x: 115, endPoint y: 198, distance: 82.9
click at [113, 198] on h5 "BANK MIGRATION NEEDED - We will need to move this fund's treasury account to Pi…" at bounding box center [87, 199] width 142 height 38
click at [164, 192] on icon at bounding box center [162, 194] width 8 height 5
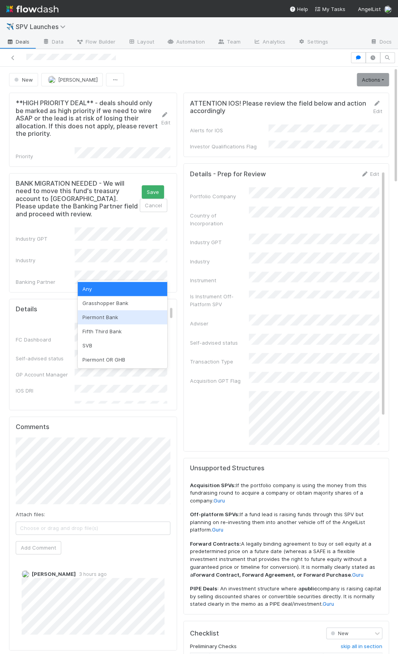
click at [101, 320] on div "Piermont Bank" at bounding box center [123, 317] width 90 height 14
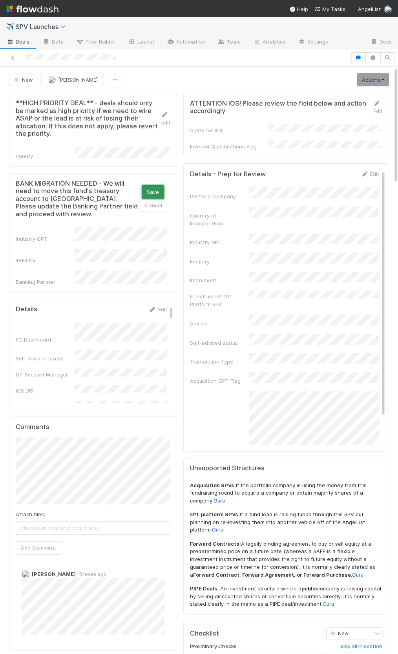
click at [158, 185] on button "Save" at bounding box center [153, 191] width 22 height 13
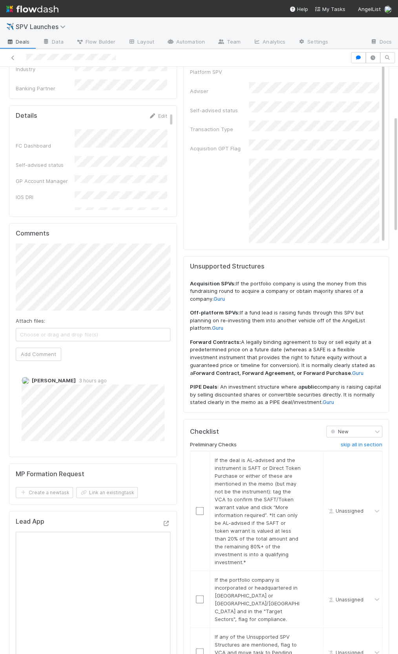
scroll to position [355, 0]
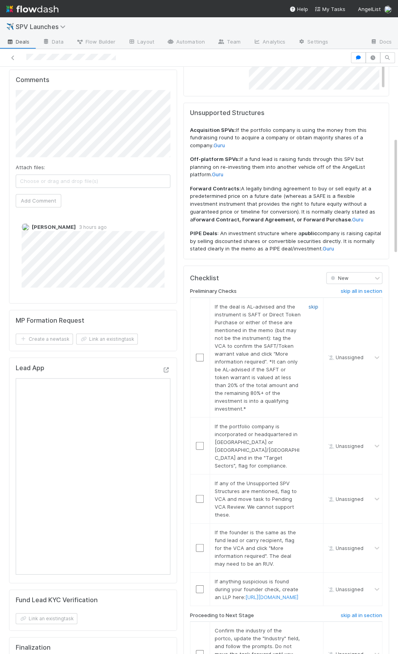
drag, startPoint x: 314, startPoint y: 293, endPoint x: 302, endPoint y: 340, distance: 48.1
click at [314, 303] on link "skip" at bounding box center [314, 306] width 10 height 6
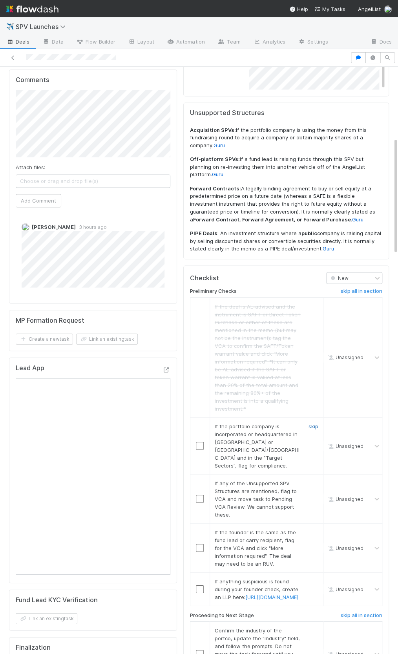
click at [311, 423] on link "skip" at bounding box center [314, 426] width 10 height 6
click at [312, 480] on link "skip" at bounding box center [314, 483] width 10 height 6
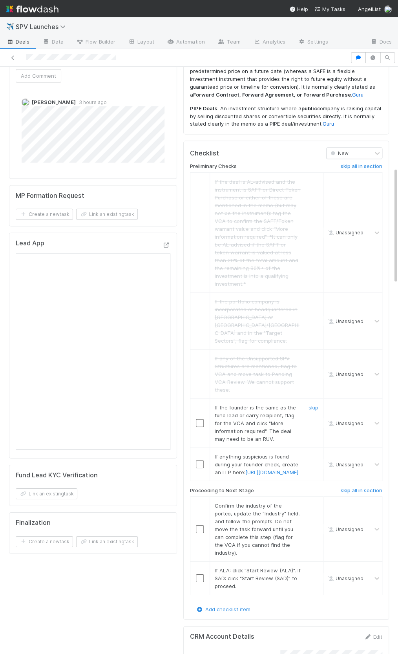
scroll to position [511, 0]
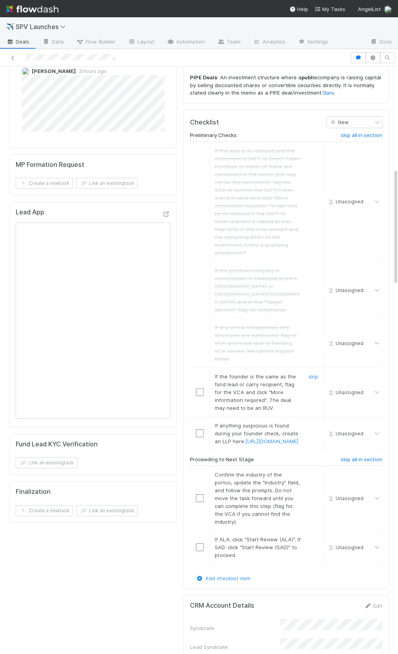
click at [199, 388] on input "checkbox" at bounding box center [200, 392] width 8 height 8
click at [316, 373] on link "skip" at bounding box center [314, 376] width 10 height 6
click at [311, 423] on link "skip" at bounding box center [314, 426] width 10 height 6
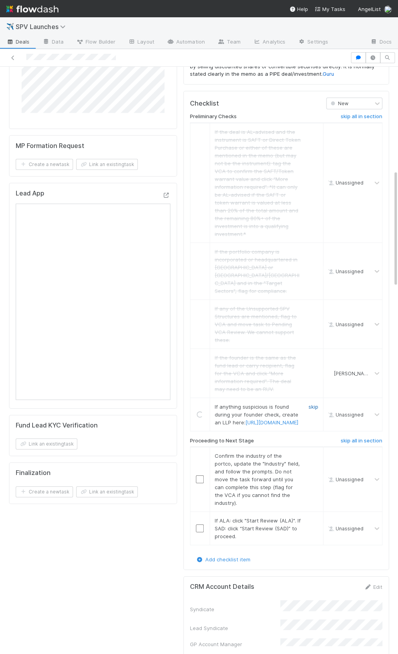
scroll to position [551, 0]
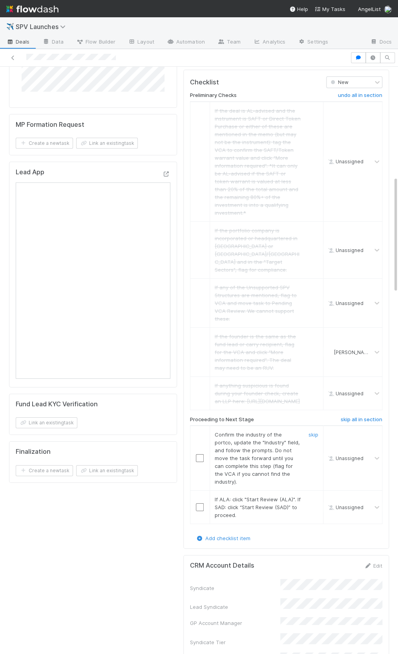
click at [199, 454] on input "checkbox" at bounding box center [200, 458] width 8 height 8
click at [196, 503] on input "checkbox" at bounding box center [200, 507] width 8 height 8
click at [200, 454] on input "checkbox" at bounding box center [200, 458] width 8 height 8
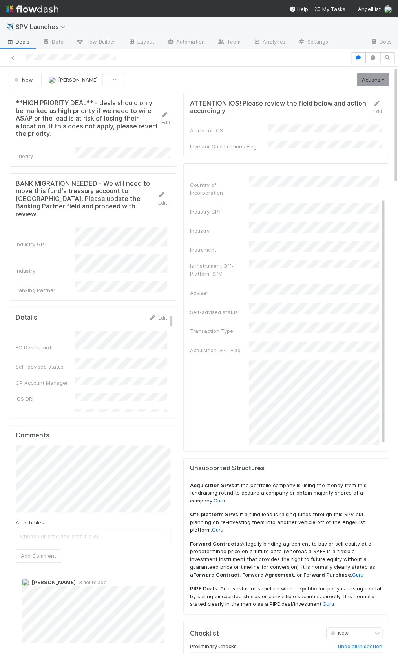
scroll to position [0, 0]
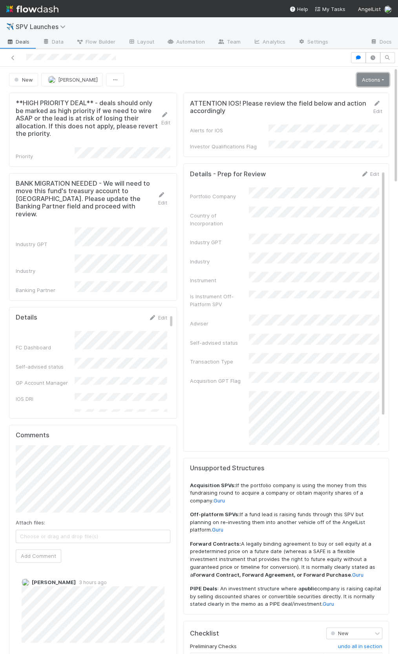
click at [365, 84] on link "Actions" at bounding box center [373, 79] width 32 height 13
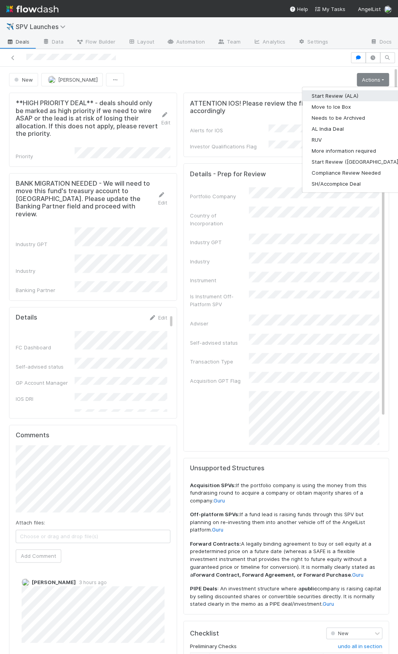
click at [362, 91] on button "Start Review (ALA)" at bounding box center [355, 95] width 107 height 11
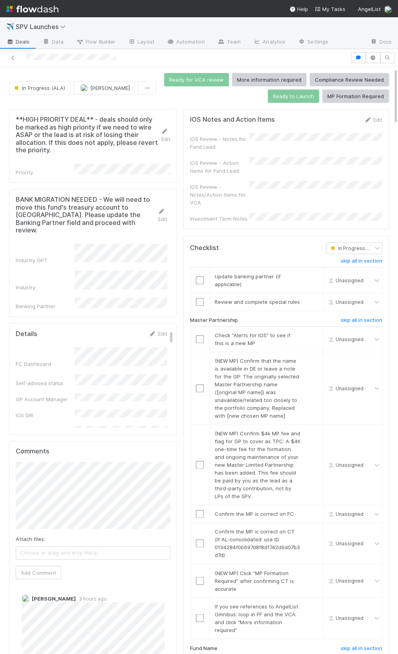
scroll to position [24, 0]
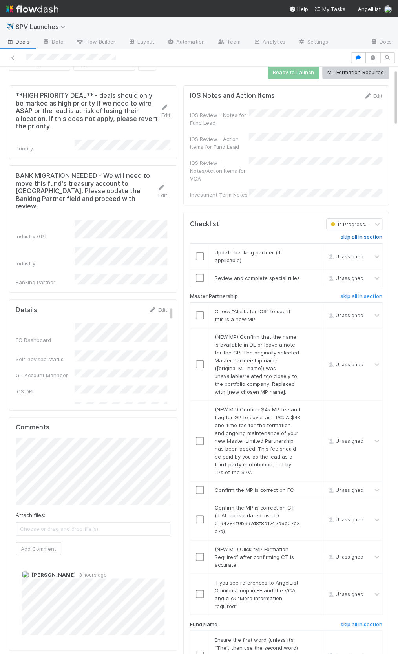
click at [355, 234] on h6 "skip all in section" at bounding box center [362, 237] width 42 height 6
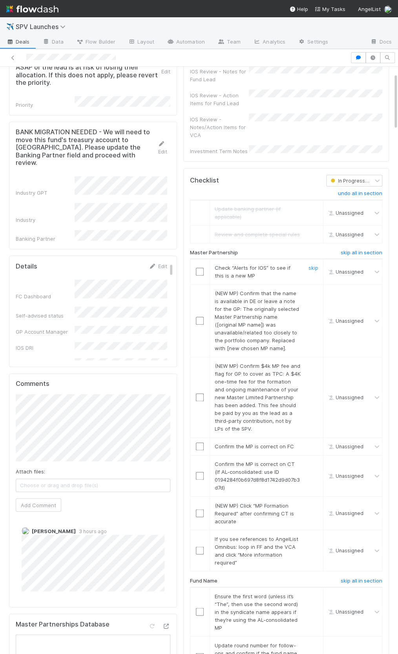
scroll to position [68, 0]
drag, startPoint x: 315, startPoint y: 256, endPoint x: 309, endPoint y: 301, distance: 44.7
click at [315, 264] on link "skip" at bounding box center [314, 267] width 10 height 6
click at [312, 289] on link "skip" at bounding box center [314, 292] width 10 height 6
click at [310, 362] on link "skip" at bounding box center [314, 365] width 10 height 6
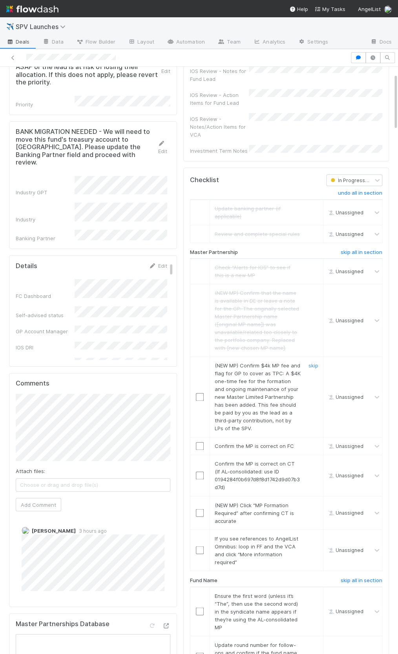
drag, startPoint x: 316, startPoint y: 357, endPoint x: 332, endPoint y: 351, distance: 16.9
click at [316, 362] on link "skip" at bounding box center [314, 365] width 10 height 6
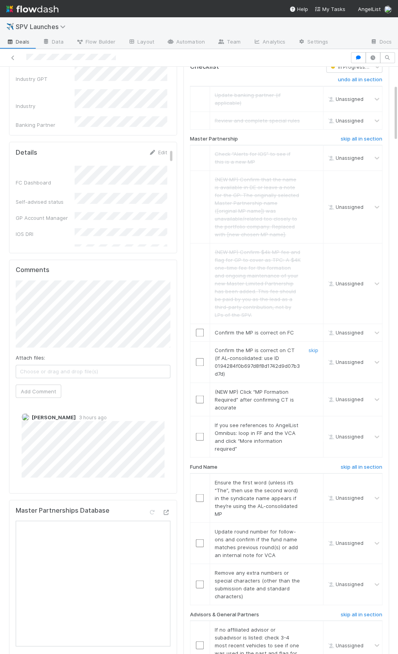
scroll to position [194, 0]
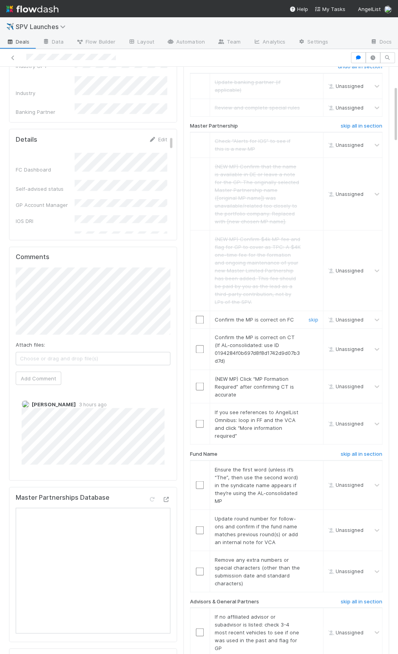
click at [202, 316] on input "checkbox" at bounding box center [200, 320] width 8 height 8
click at [199, 345] on input "checkbox" at bounding box center [200, 349] width 8 height 8
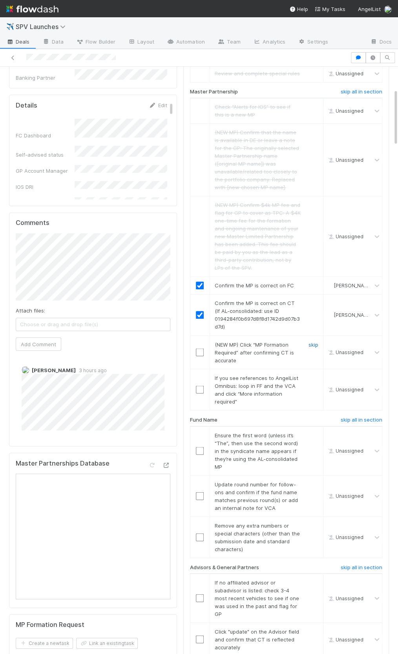
click at [317, 341] on link "skip" at bounding box center [314, 344] width 10 height 6
click at [314, 375] on link "skip" at bounding box center [314, 378] width 10 height 6
click at [313, 341] on link "skip" at bounding box center [314, 344] width 10 height 6
click at [315, 375] on link "skip" at bounding box center [314, 378] width 10 height 6
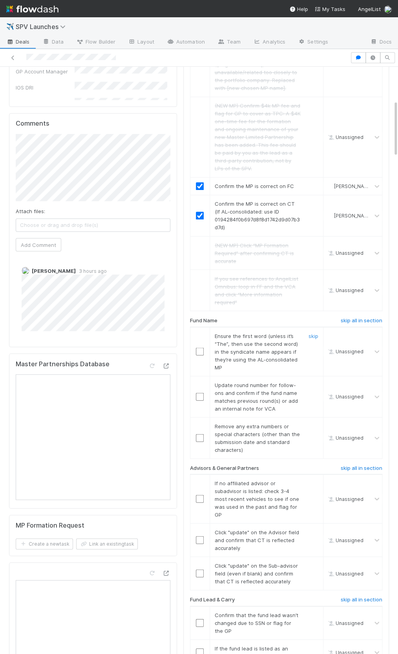
scroll to position [350, 0]
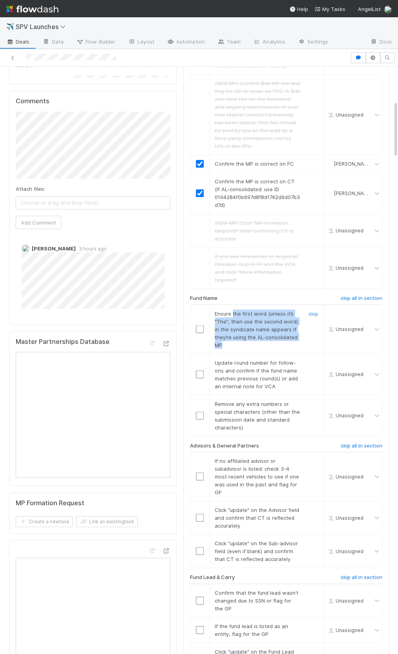
drag, startPoint x: 232, startPoint y: 302, endPoint x: 249, endPoint y: 336, distance: 37.8
click at [249, 336] on div "Ensure the first word (unless it’s “The”, then use the second word) in the synd…" at bounding box center [255, 328] width 92 height 39
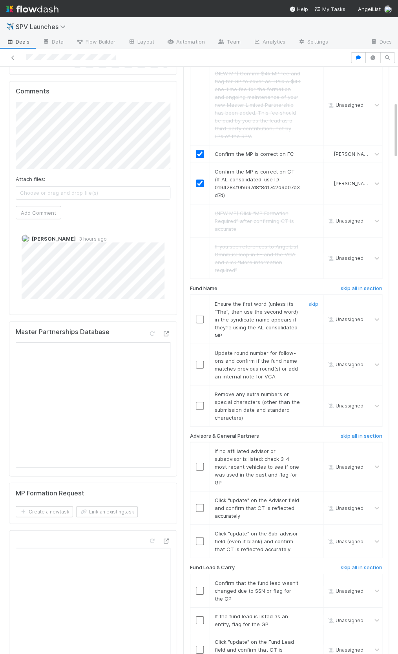
scroll to position [363, 0]
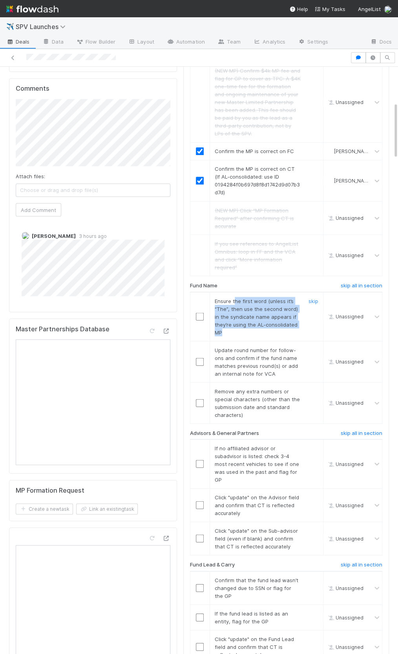
drag, startPoint x: 235, startPoint y: 289, endPoint x: 236, endPoint y: 319, distance: 29.9
click at [236, 319] on div "Ensure the first word (unless it’s “The”, then use the second word) in the synd…" at bounding box center [255, 316] width 92 height 39
click at [341, 283] on h6 "skip all in section" at bounding box center [362, 286] width 42 height 6
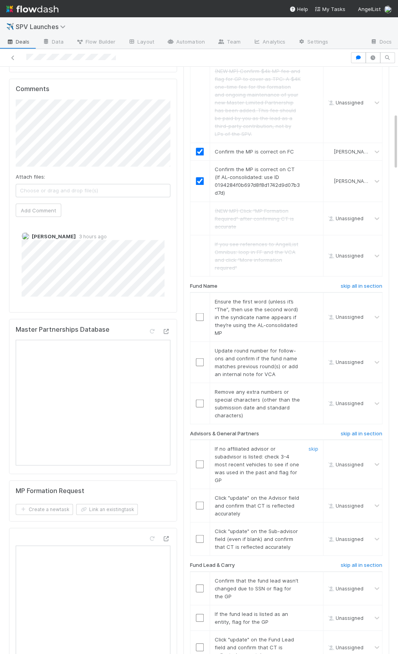
scroll to position [485, 0]
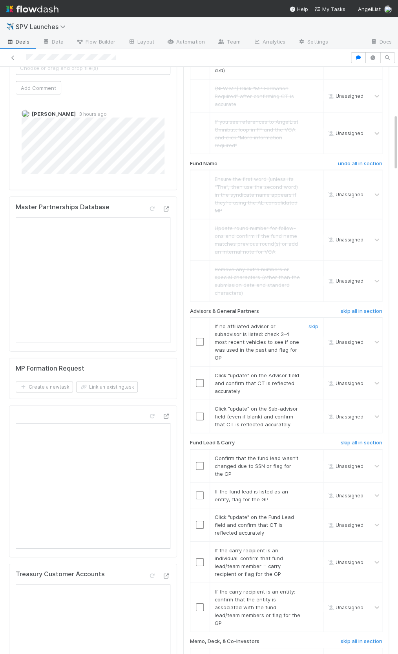
click at [198, 338] on input "checkbox" at bounding box center [200, 342] width 8 height 8
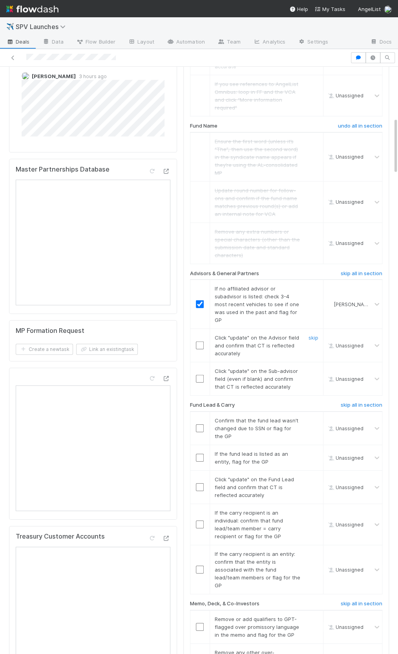
click at [203, 342] on input "checkbox" at bounding box center [200, 346] width 8 height 8
click at [201, 375] on input "checkbox" at bounding box center [200, 379] width 8 height 8
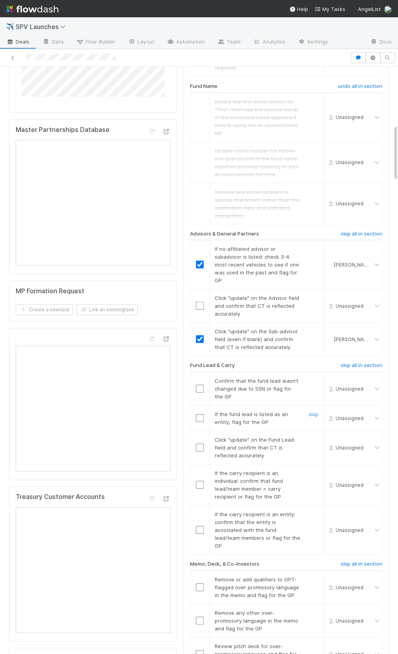
scroll to position [594, 0]
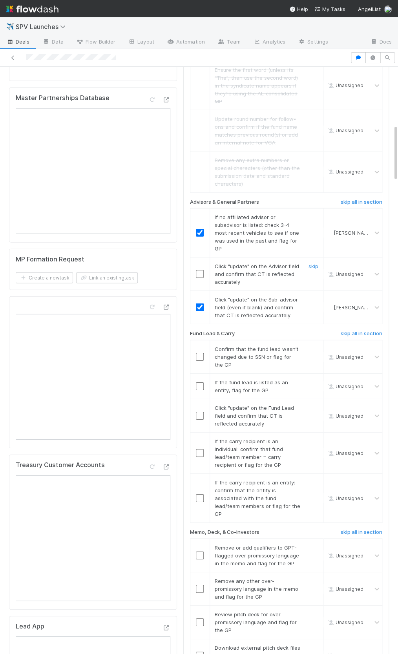
click at [198, 270] on input "checkbox" at bounding box center [200, 274] width 8 height 8
click at [200, 412] on input "checkbox" at bounding box center [200, 416] width 8 height 8
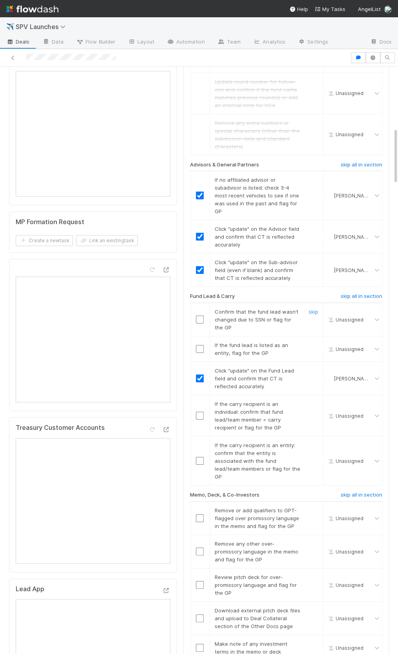
scroll to position [642, 0]
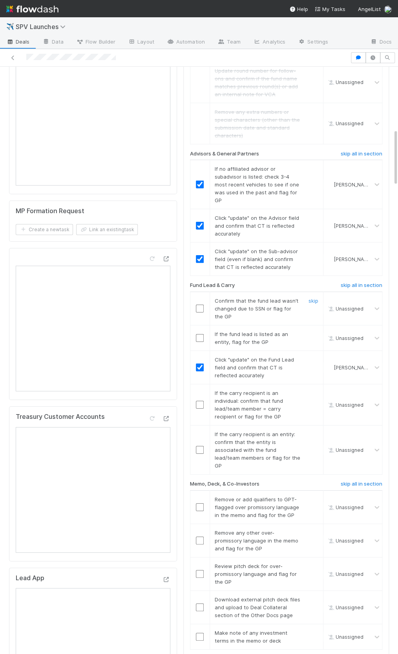
click at [202, 305] on input "checkbox" at bounding box center [200, 309] width 8 height 8
click at [316, 331] on link "skip" at bounding box center [314, 334] width 10 height 6
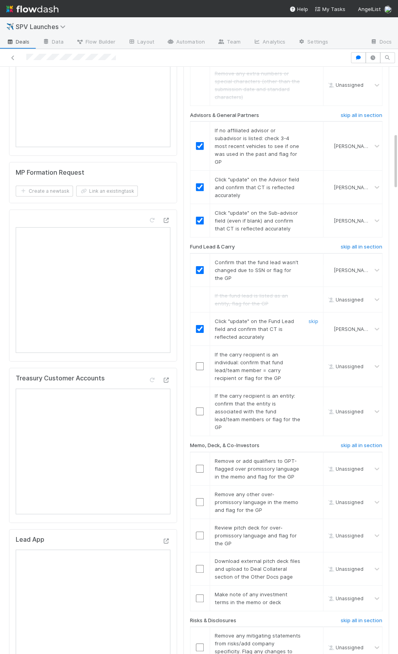
scroll to position [728, 0]
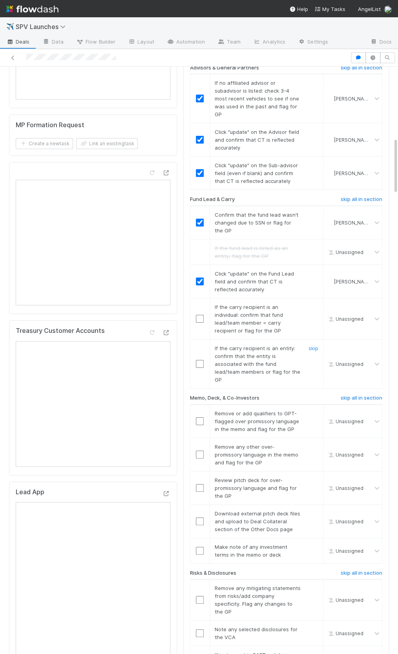
click at [200, 360] on input "checkbox" at bounding box center [200, 364] width 8 height 8
click at [314, 304] on link "skip" at bounding box center [314, 307] width 10 height 6
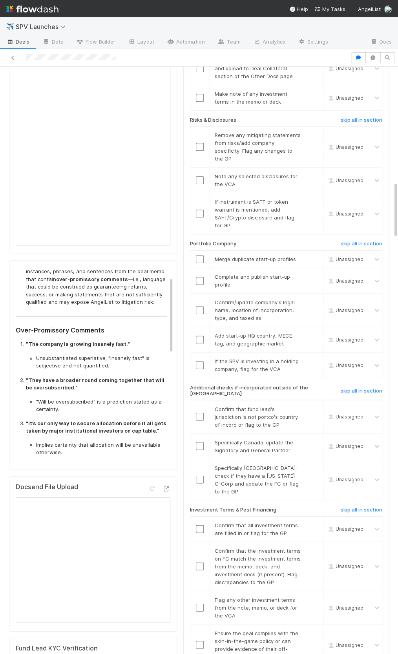
scroll to position [0, 0]
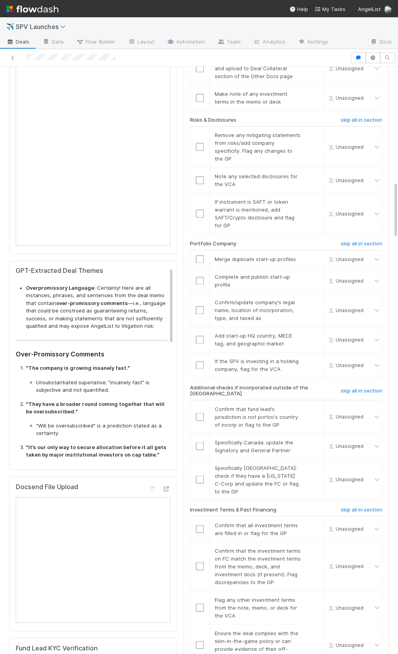
click at [26, 365] on strong ""The company is growing insanely fast."" at bounding box center [78, 368] width 104 height 6
drag, startPoint x: 29, startPoint y: 350, endPoint x: 122, endPoint y: 349, distance: 93.1
click at [122, 365] on strong ""The company is growing insanely fast."" at bounding box center [78, 368] width 104 height 6
copy strong "The company is growing insanely fast."
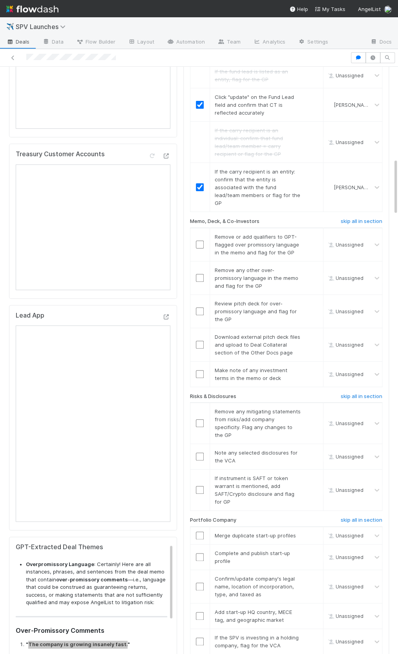
scroll to position [862, 0]
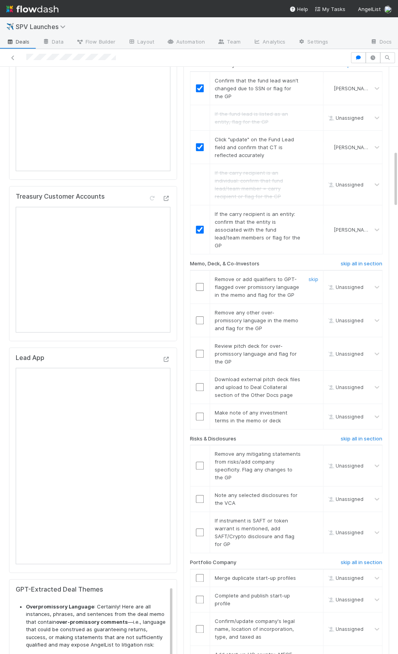
click at [199, 283] on input "checkbox" at bounding box center [200, 287] width 8 height 8
click at [199, 304] on td at bounding box center [200, 320] width 20 height 33
click at [198, 317] on input "checkbox" at bounding box center [200, 321] width 8 height 8
click at [195, 283] on div at bounding box center [199, 287] width 19 height 8
checkbox input "true"
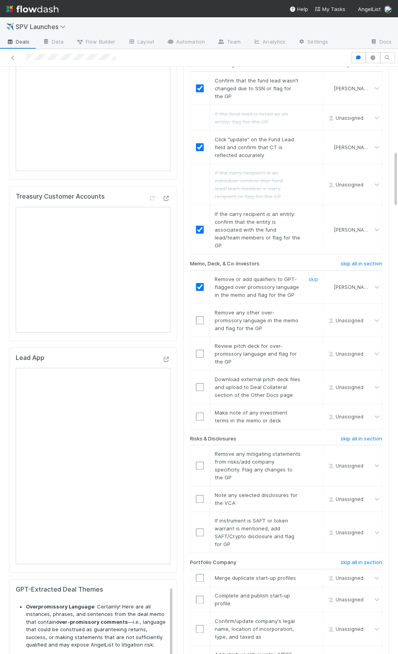
drag, startPoint x: 198, startPoint y: 267, endPoint x: 198, endPoint y: 298, distance: 31.0
click at [198, 283] on input "checkbox" at bounding box center [200, 287] width 8 height 8
drag, startPoint x: 198, startPoint y: 302, endPoint x: 199, endPoint y: 286, distance: 15.4
click at [198, 317] on input "checkbox" at bounding box center [200, 321] width 8 height 8
click at [199, 283] on input "checkbox" at bounding box center [200, 287] width 8 height 8
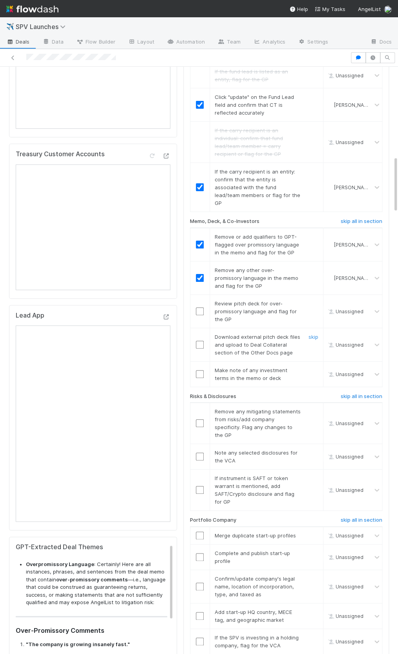
scroll to position [919, 0]
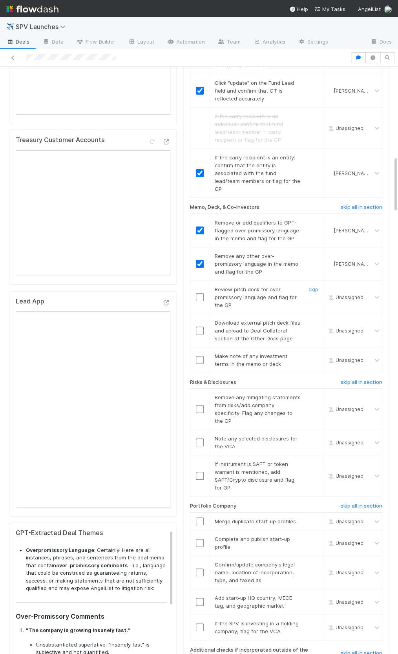
click at [253, 285] on div "Review pitch deck for over-promissory language and flag for the GP" at bounding box center [255, 297] width 92 height 24
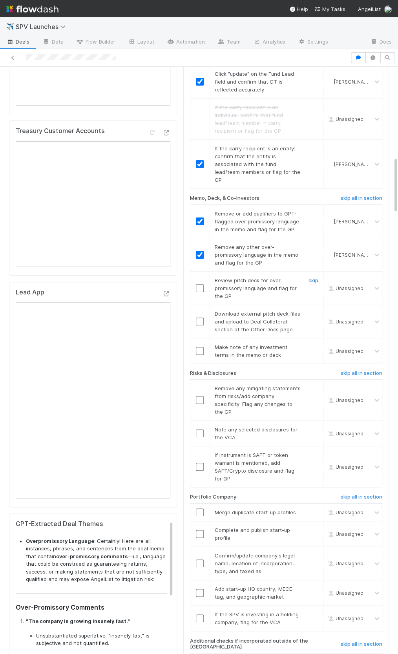
click at [309, 277] on link "skip" at bounding box center [314, 280] width 10 height 6
click at [315, 311] on link "skip" at bounding box center [314, 314] width 10 height 6
click at [198, 347] on input "checkbox" at bounding box center [200, 351] width 8 height 8
click at [307, 311] on link "undo" at bounding box center [312, 314] width 12 height 6
click at [310, 311] on link "skip" at bounding box center [314, 314] width 10 height 6
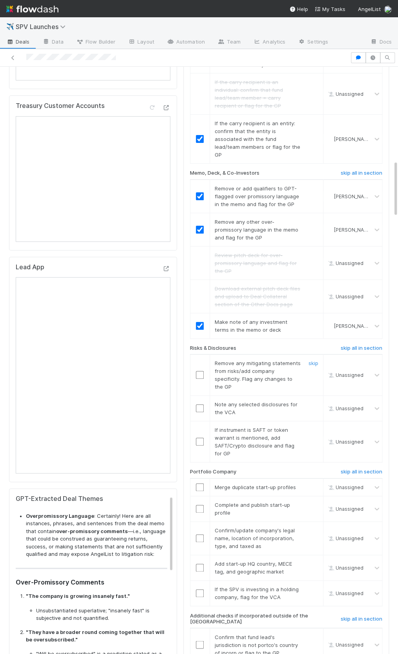
scroll to position [968, 0]
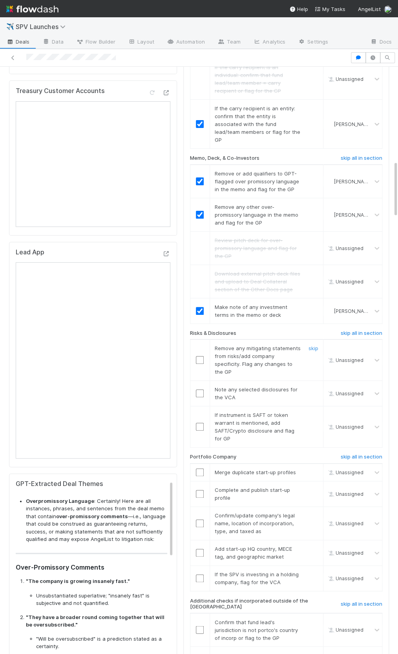
click at [199, 356] on input "checkbox" at bounding box center [200, 360] width 8 height 8
click at [196, 390] on input "checkbox" at bounding box center [200, 394] width 8 height 8
click at [313, 412] on link "skip" at bounding box center [314, 415] width 10 height 6
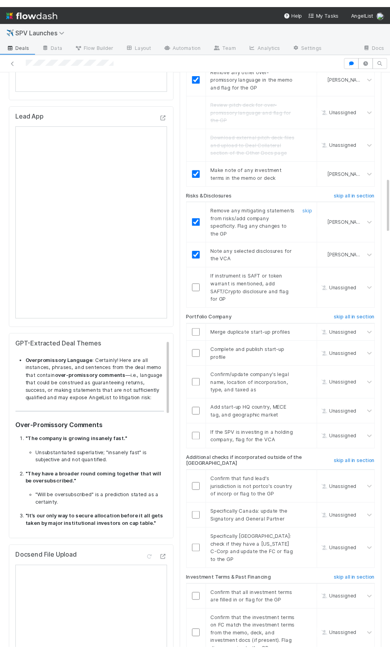
scroll to position [1110, 0]
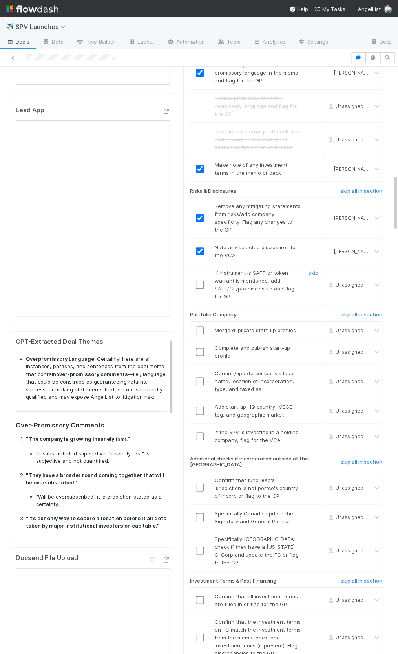
click at [312, 270] on link "skip" at bounding box center [314, 273] width 10 height 6
click at [311, 327] on link "skip" at bounding box center [314, 330] width 10 height 6
click at [316, 345] on link "skip" at bounding box center [314, 348] width 10 height 6
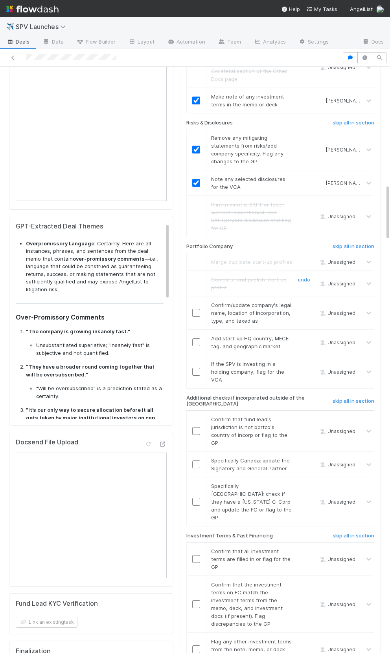
scroll to position [1229, 0]
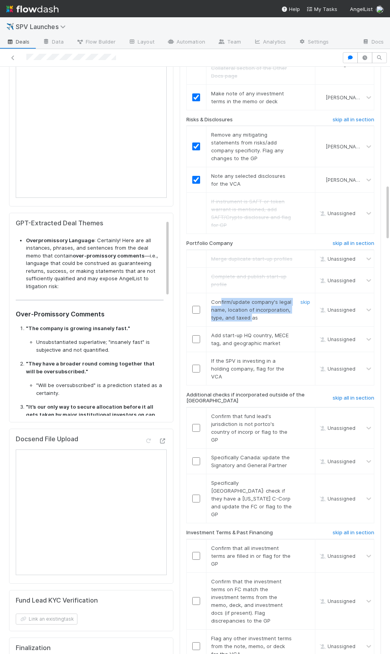
drag, startPoint x: 219, startPoint y: 274, endPoint x: 251, endPoint y: 287, distance: 34.3
click at [251, 299] on span "Confirm/update company's legal name, location of incorporation, type, and taxed…" at bounding box center [251, 310] width 80 height 22
click at [192, 306] on input "checkbox" at bounding box center [196, 310] width 8 height 8
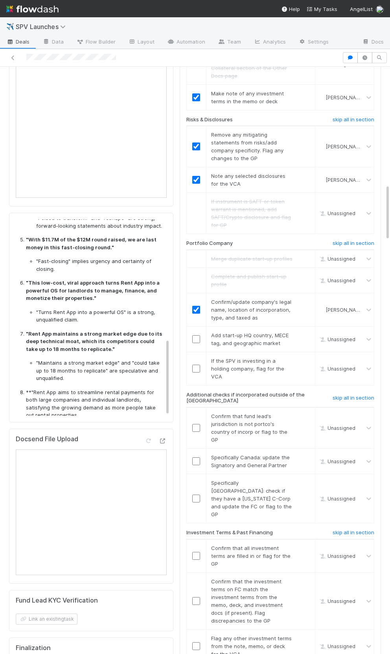
scroll to position [302, 0]
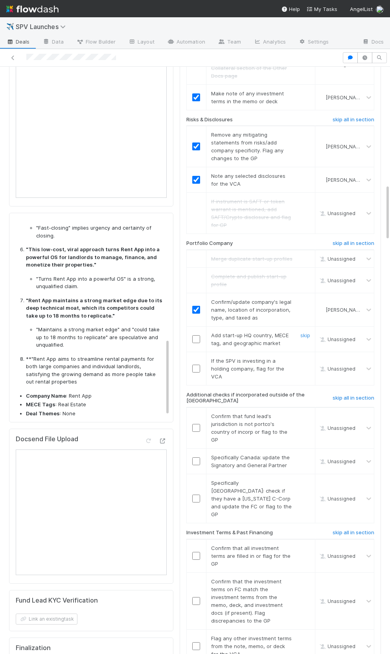
click at [198, 335] on input "checkbox" at bounding box center [196, 339] width 8 height 8
click at [303, 358] on link "skip" at bounding box center [305, 361] width 10 height 6
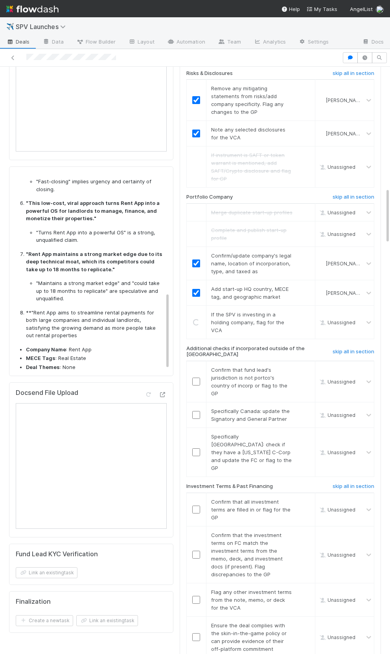
scroll to position [1286, 0]
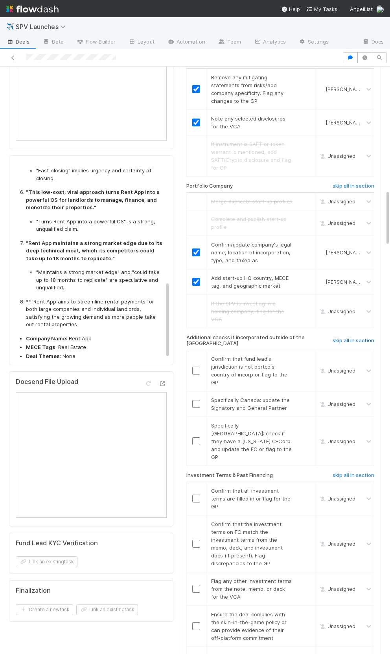
click at [352, 338] on h6 "skip all in section" at bounding box center [353, 341] width 42 height 6
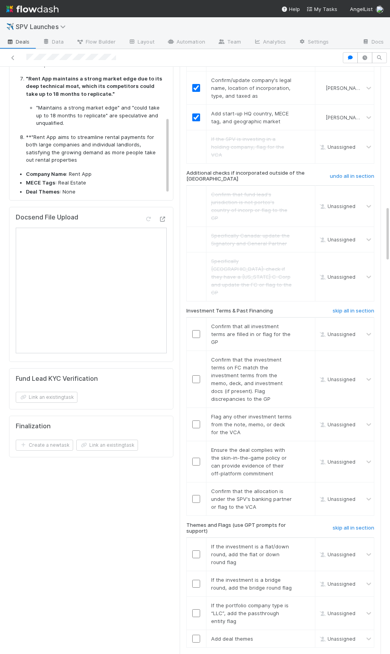
scroll to position [1452, 0]
click at [194, 329] on input "checkbox" at bounding box center [196, 333] width 8 height 8
click at [199, 374] on input "checkbox" at bounding box center [196, 378] width 8 height 8
click at [304, 412] on link "skip" at bounding box center [305, 415] width 10 height 6
click at [199, 456] on input "checkbox" at bounding box center [196, 460] width 8 height 8
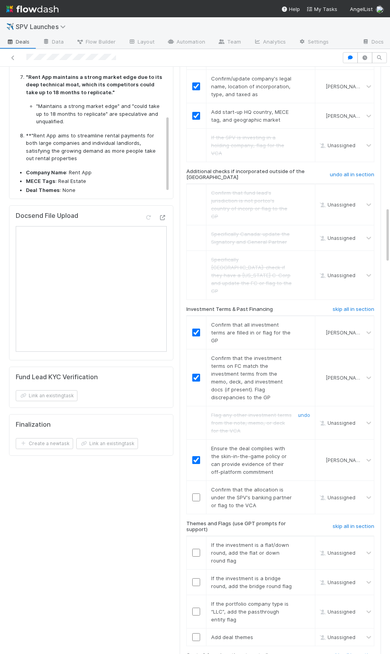
scroll to position [1516, 0]
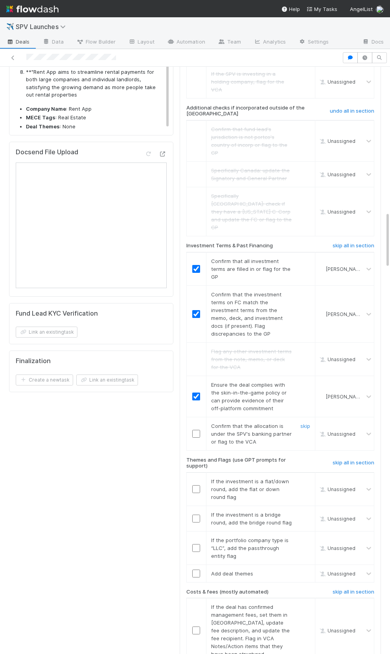
click at [197, 430] on input "checkbox" at bounding box center [196, 434] width 8 height 8
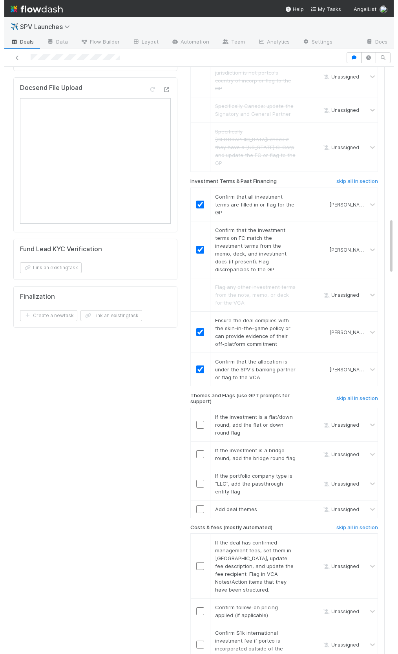
scroll to position [1581, 0]
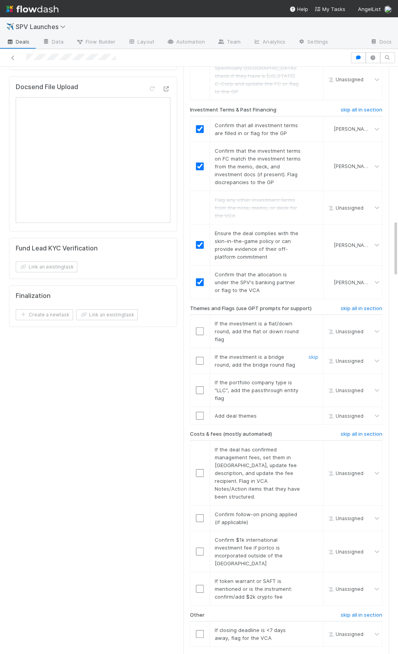
click at [201, 357] on input "checkbox" at bounding box center [200, 361] width 8 height 8
click at [313, 320] on link "skip" at bounding box center [314, 323] width 10 height 6
click at [314, 379] on link "skip" at bounding box center [314, 382] width 10 height 6
click at [200, 357] on input "checkbox" at bounding box center [200, 361] width 8 height 8
click at [319, 412] on div "skip" at bounding box center [313, 416] width 24 height 8
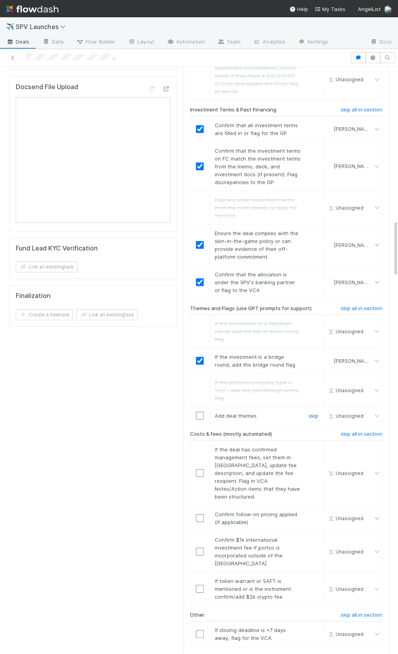
click at [310, 413] on link "skip" at bounding box center [314, 416] width 10 height 6
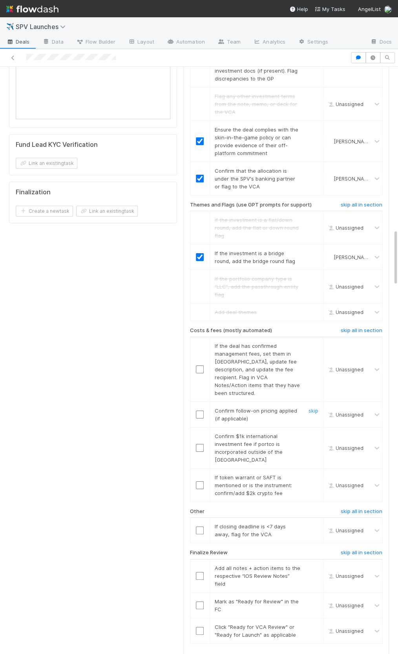
scroll to position [1686, 0]
click at [360, 326] on h6 "skip all in section" at bounding box center [362, 329] width 42 height 6
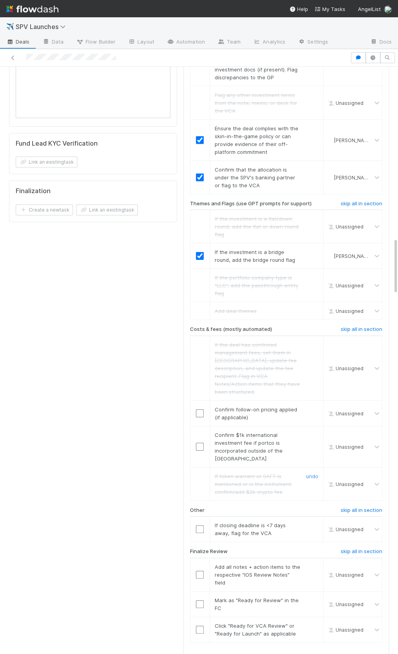
scroll to position [1779, 0]
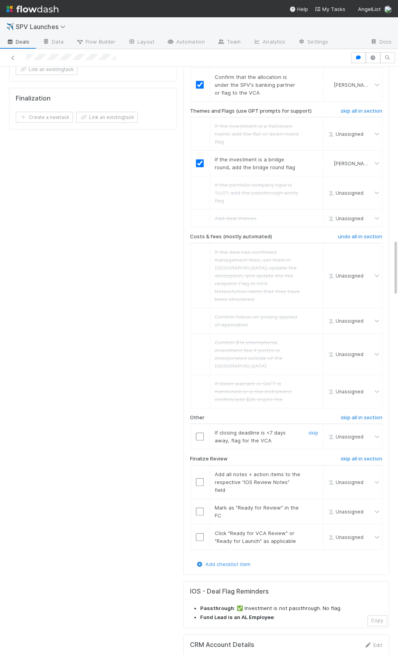
drag, startPoint x: 222, startPoint y: 388, endPoint x: 223, endPoint y: 383, distance: 5.2
click at [223, 430] on span "If closing deadline is <7 days away, flag for the VCA" at bounding box center [250, 437] width 71 height 14
drag, startPoint x: 221, startPoint y: 380, endPoint x: 297, endPoint y: 379, distance: 76.6
click at [286, 430] on span "If closing deadline is <7 days away, flag for the VCA" at bounding box center [250, 437] width 71 height 14
copy span "losing deadline is <7 days away"
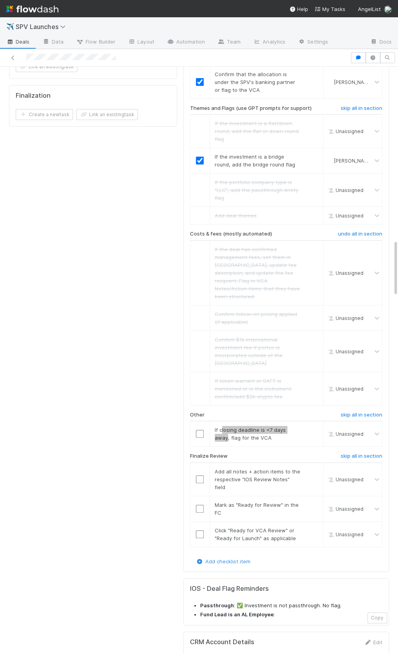
scroll to position [1783, 0]
click at [200, 428] on input "checkbox" at bounding box center [200, 432] width 8 height 8
click at [206, 474] on div at bounding box center [199, 478] width 19 height 8
click at [200, 474] on input "checkbox" at bounding box center [200, 478] width 8 height 8
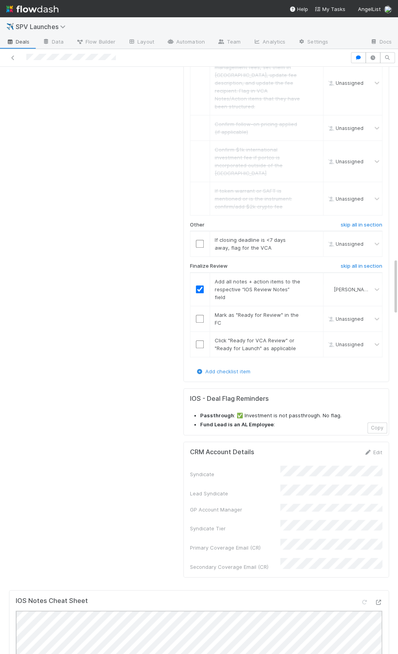
scroll to position [1956, 0]
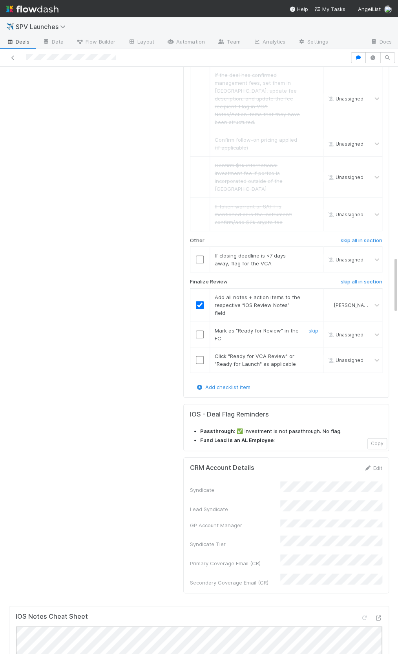
click at [200, 331] on input "checkbox" at bounding box center [200, 335] width 8 height 8
click at [199, 356] on input "checkbox" at bounding box center [200, 360] width 8 height 8
click at [197, 256] on input "checkbox" at bounding box center [200, 260] width 8 height 8
checkbox input "true"
click at [198, 356] on input "checkbox" at bounding box center [200, 360] width 8 height 8
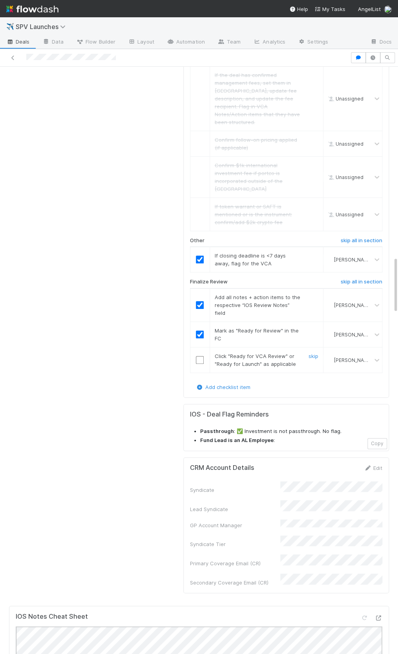
click at [198, 356] on input "checkbox" at bounding box center [200, 360] width 8 height 8
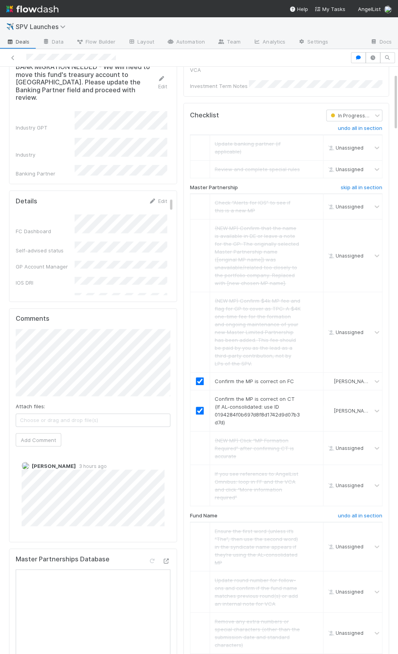
scroll to position [0, 0]
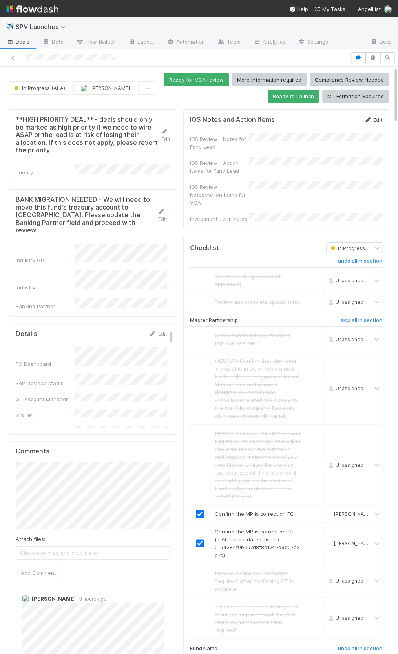
click at [377, 117] on link "Edit" at bounding box center [373, 120] width 18 height 6
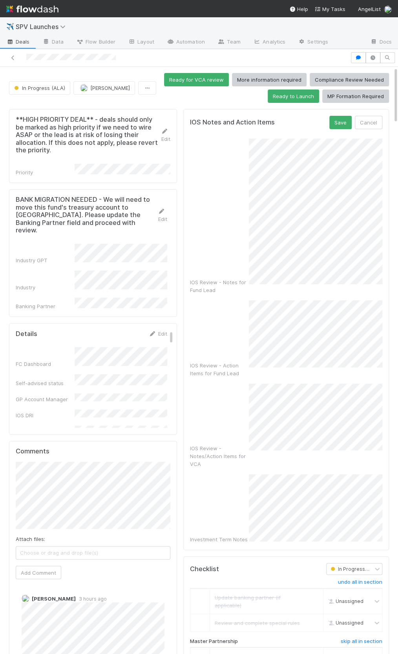
click at [246, 268] on div "IOS Review - Notes for Fund Lead" at bounding box center [286, 217] width 192 height 156
click at [247, 318] on div "IOS Review - Action Items for Fund Lead" at bounding box center [286, 338] width 192 height 77
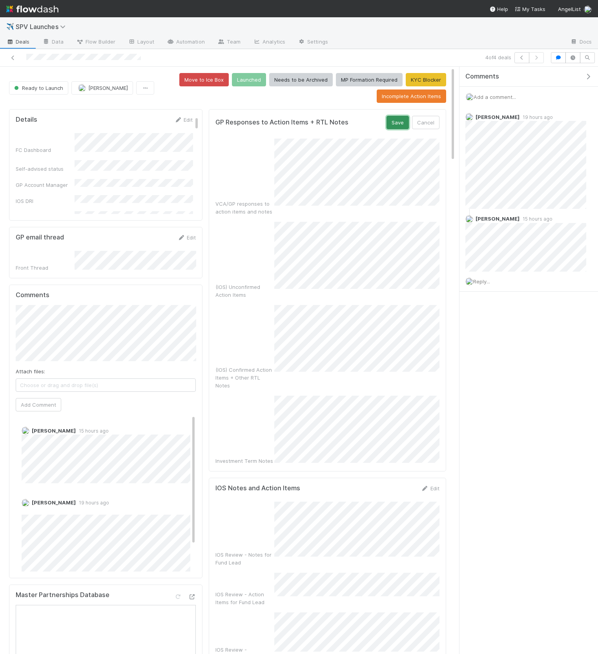
click at [396, 119] on button "Save" at bounding box center [398, 122] width 22 height 13
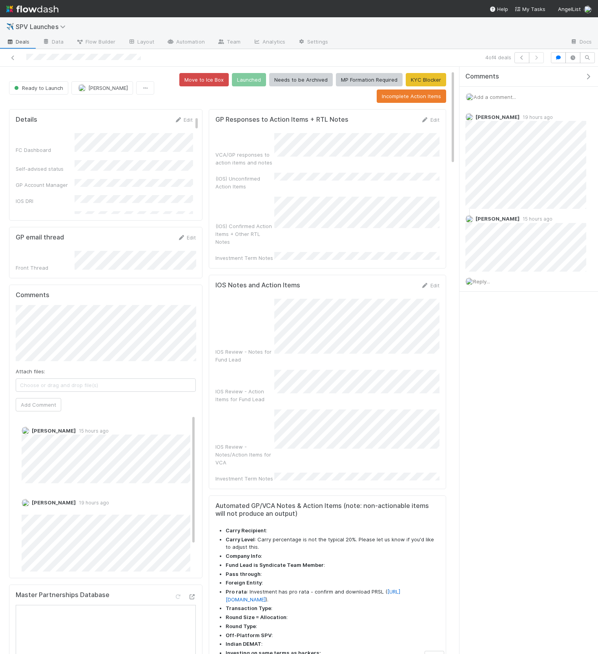
scroll to position [44, 0]
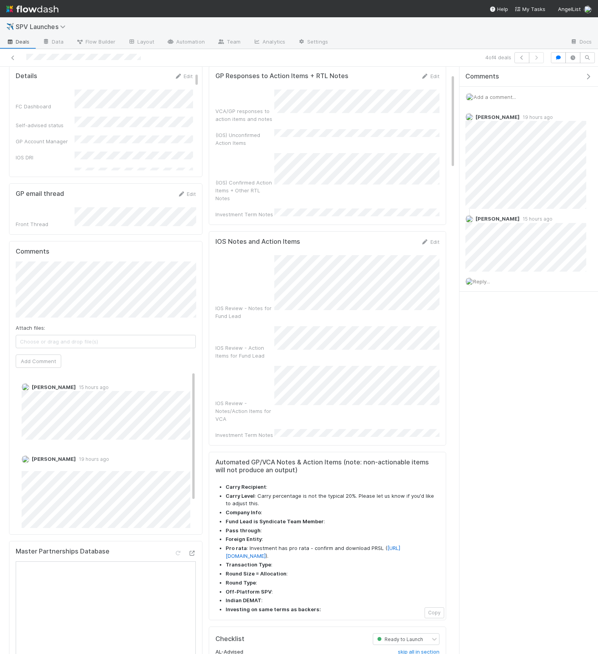
click at [588, 78] on icon "button" at bounding box center [589, 76] width 8 height 6
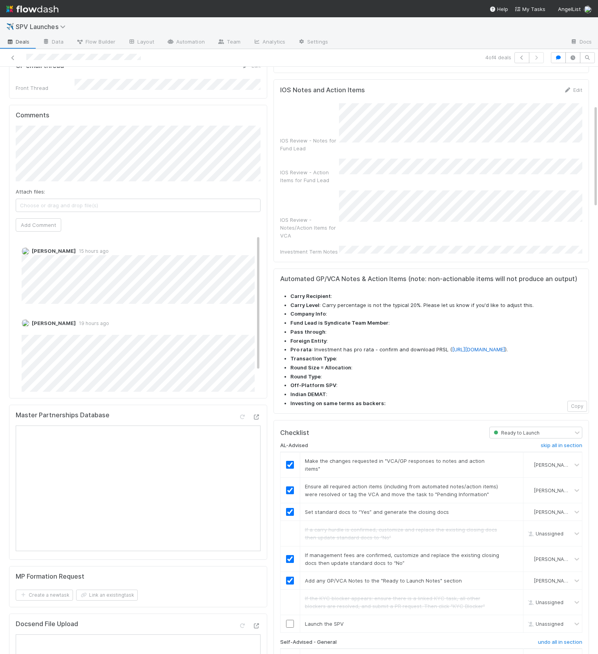
scroll to position [323, 0]
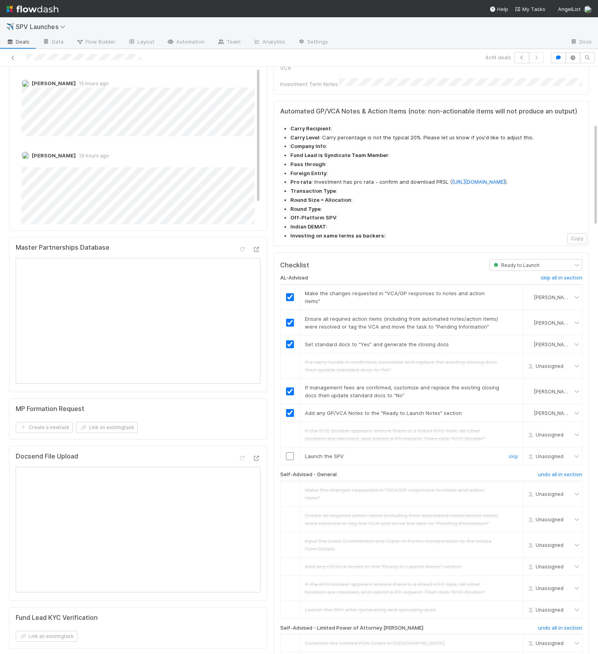
click at [290, 452] on input "checkbox" at bounding box center [290, 456] width 8 height 8
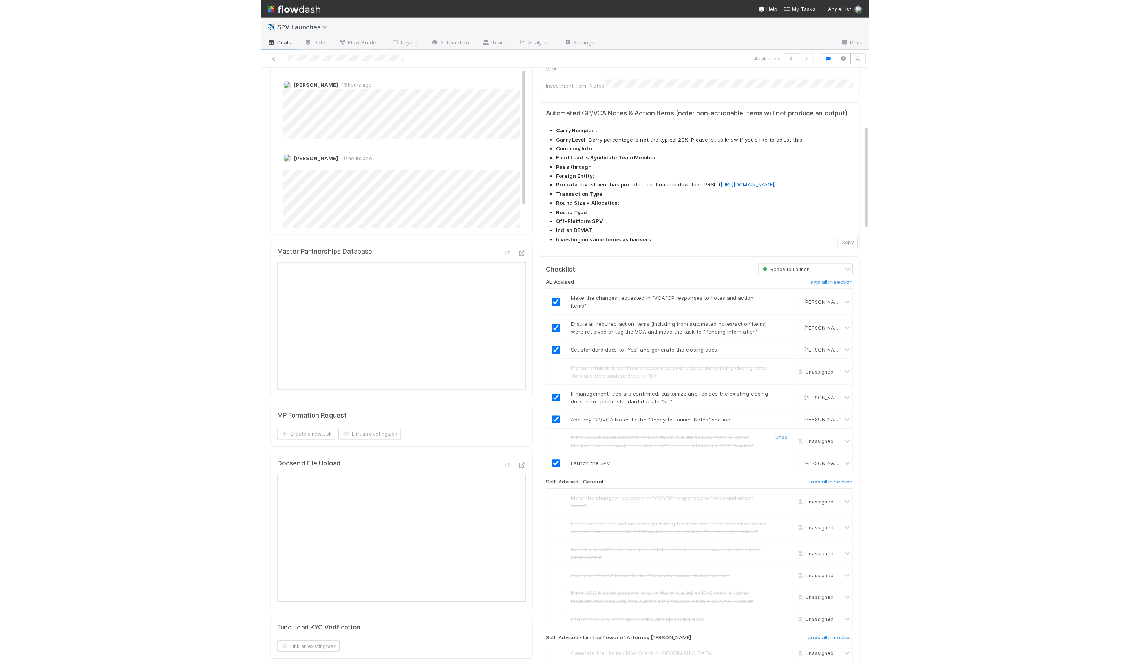
scroll to position [0, 0]
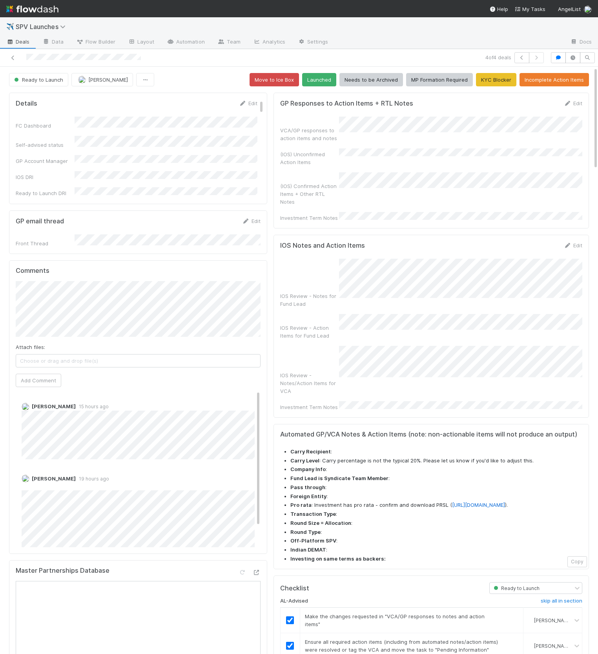
click at [322, 76] on button "Launched" at bounding box center [319, 79] width 34 height 13
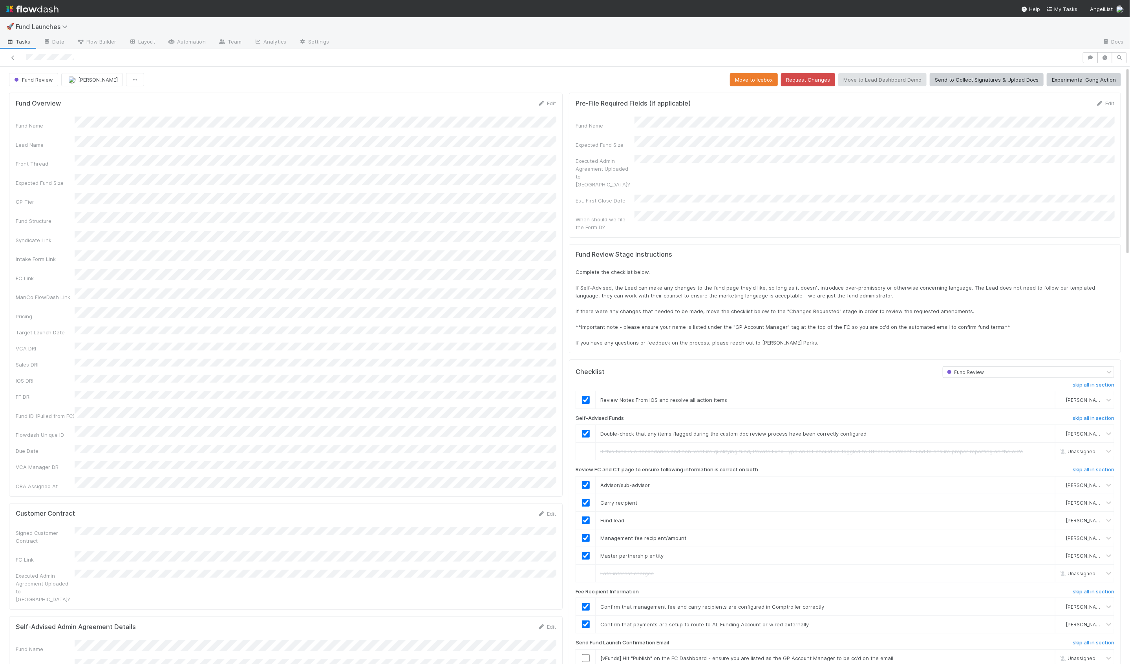
scroll to position [160, 1099]
click at [1095, 61] on button "button" at bounding box center [1090, 57] width 15 height 11
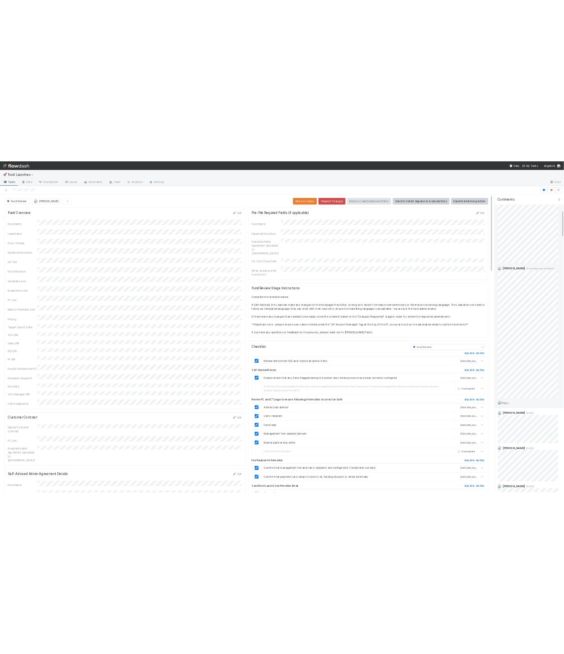
scroll to position [344, 0]
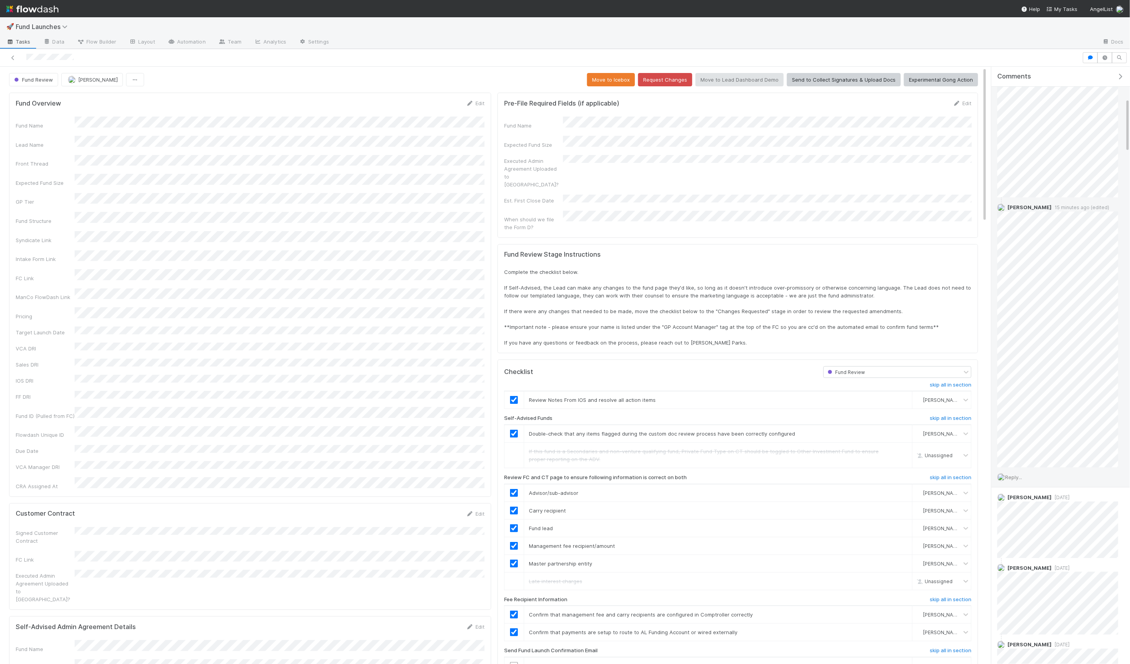
click at [1015, 477] on span "Reply..." at bounding box center [1013, 477] width 17 height 6
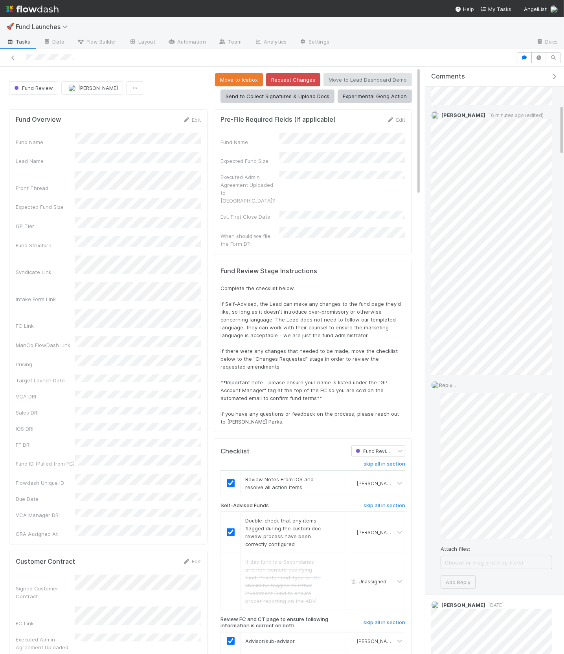
scroll to position [437, 0]
click at [458, 582] on button "Add Reply" at bounding box center [457, 581] width 35 height 13
click at [554, 80] on div "Comments" at bounding box center [494, 77] width 139 height 20
click at [554, 78] on icon "button" at bounding box center [554, 76] width 8 height 6
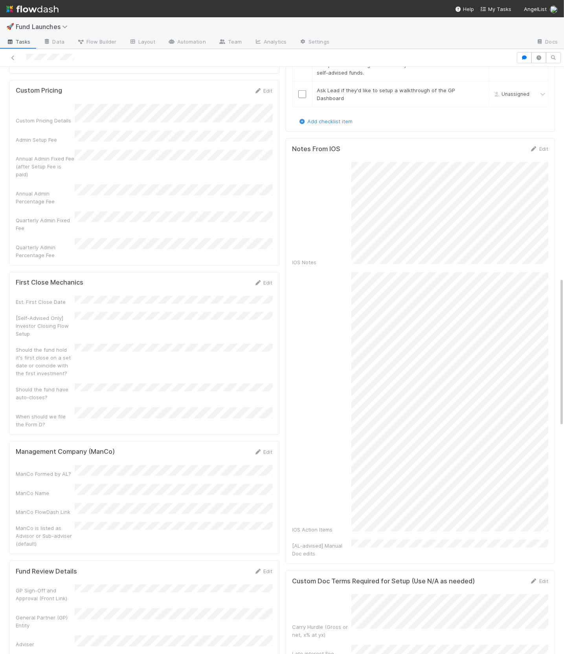
scroll to position [830, 0]
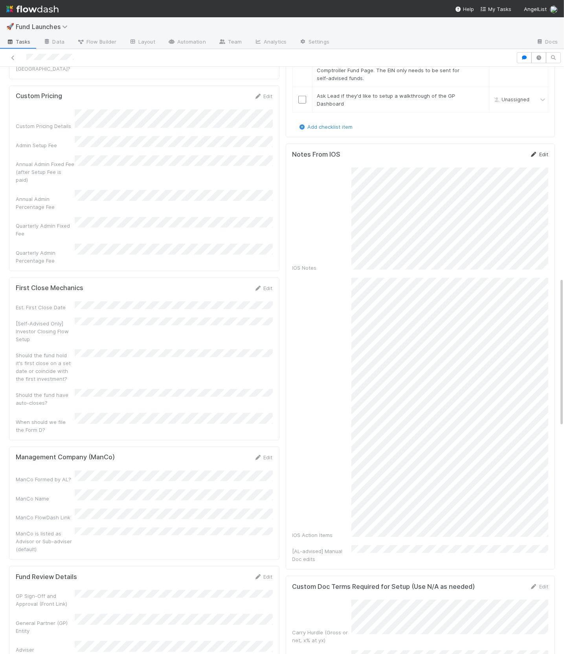
click at [537, 151] on link "Edit" at bounding box center [538, 154] width 18 height 6
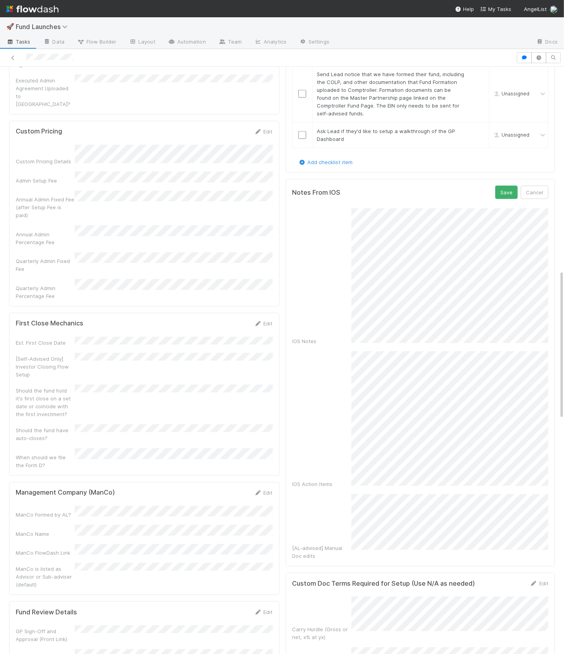
scroll to position [781, 0]
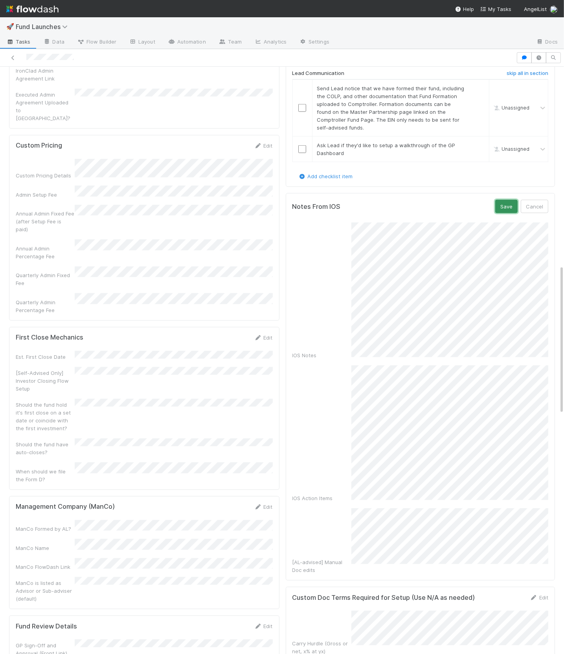
click at [506, 200] on button "Save" at bounding box center [506, 206] width 22 height 13
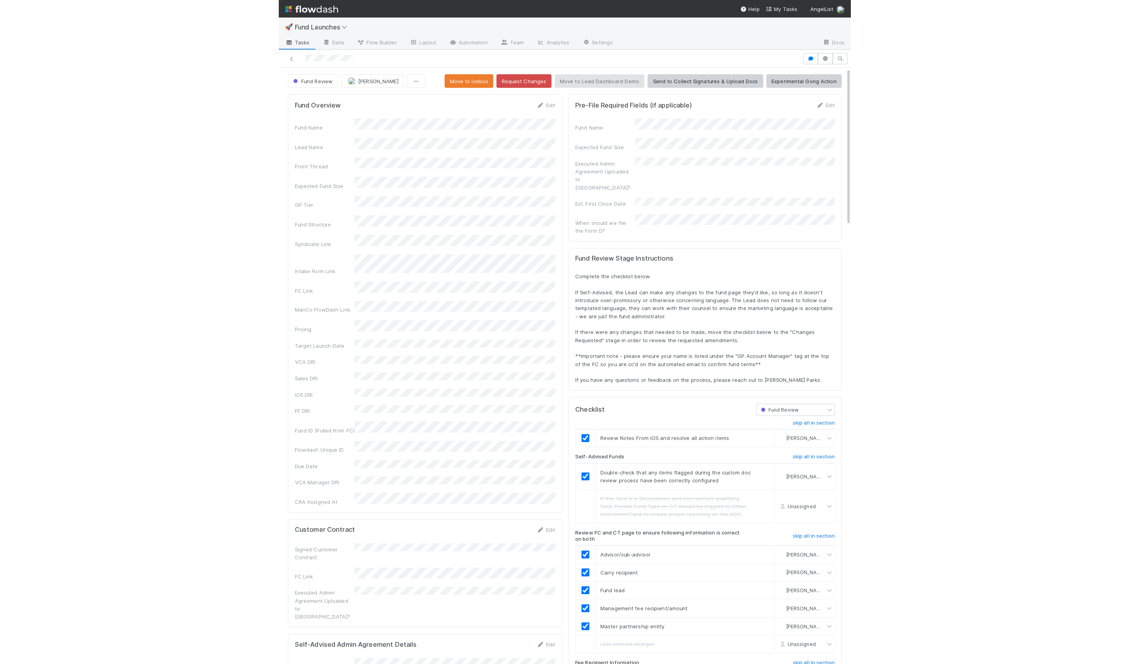
scroll to position [160, 1099]
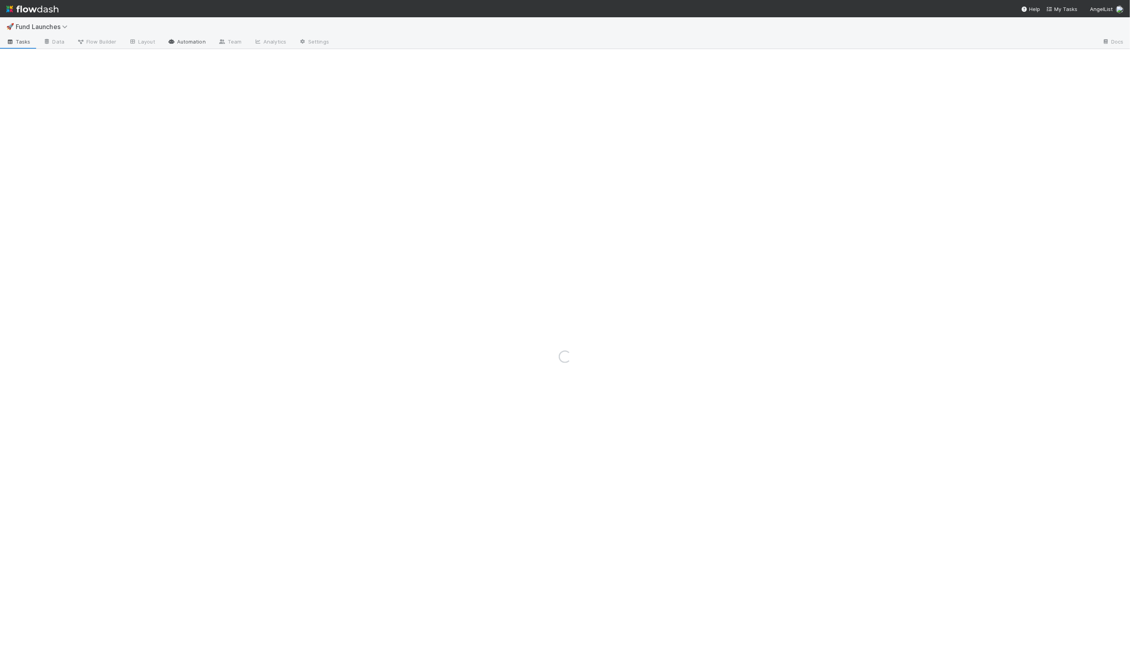
click at [182, 40] on link "Automation" at bounding box center [186, 42] width 51 height 13
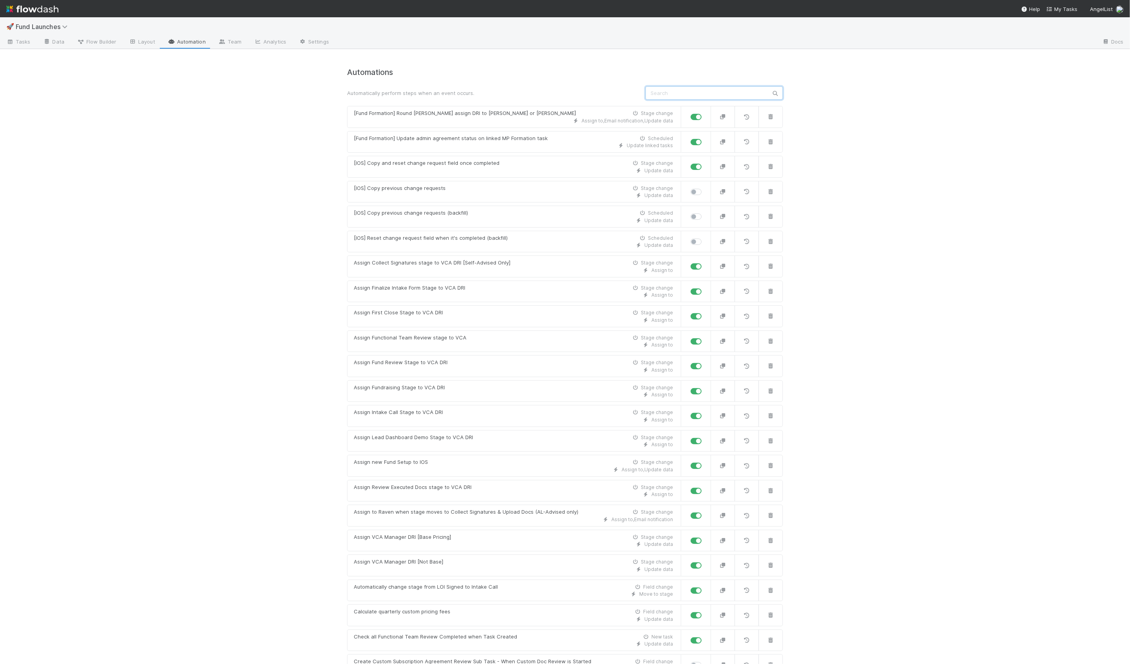
click at [666, 93] on input "text" at bounding box center [714, 92] width 137 height 13
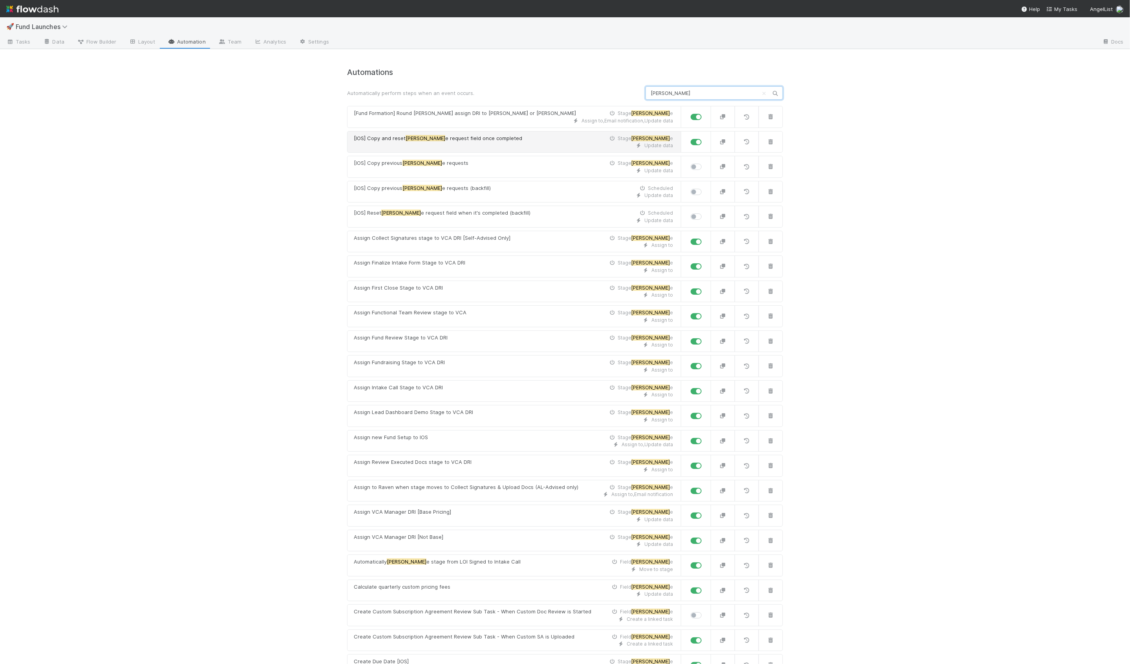
type input "[PERSON_NAME]"
click at [499, 143] on div "Update data" at bounding box center [513, 145] width 319 height 7
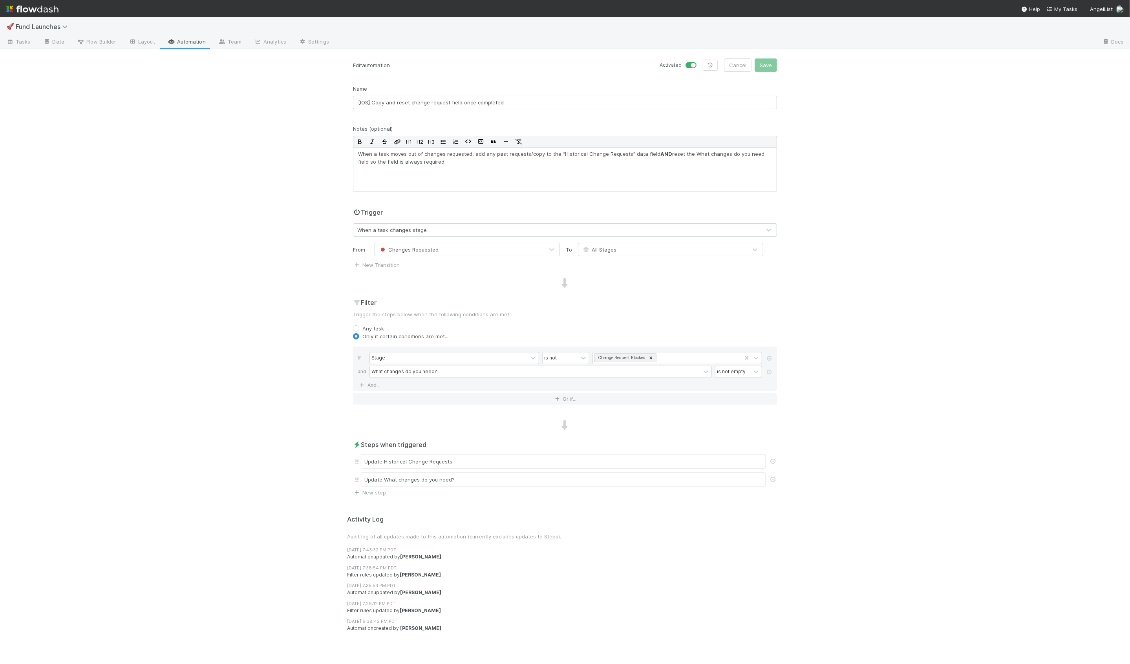
click at [300, 163] on div "🚀 Fund Launches Tasks Data Flow Builder Layout Automation Team Analytics Settin…" at bounding box center [565, 340] width 1130 height 647
click at [403, 461] on div "Update Historical Change Requests" at bounding box center [563, 461] width 405 height 15
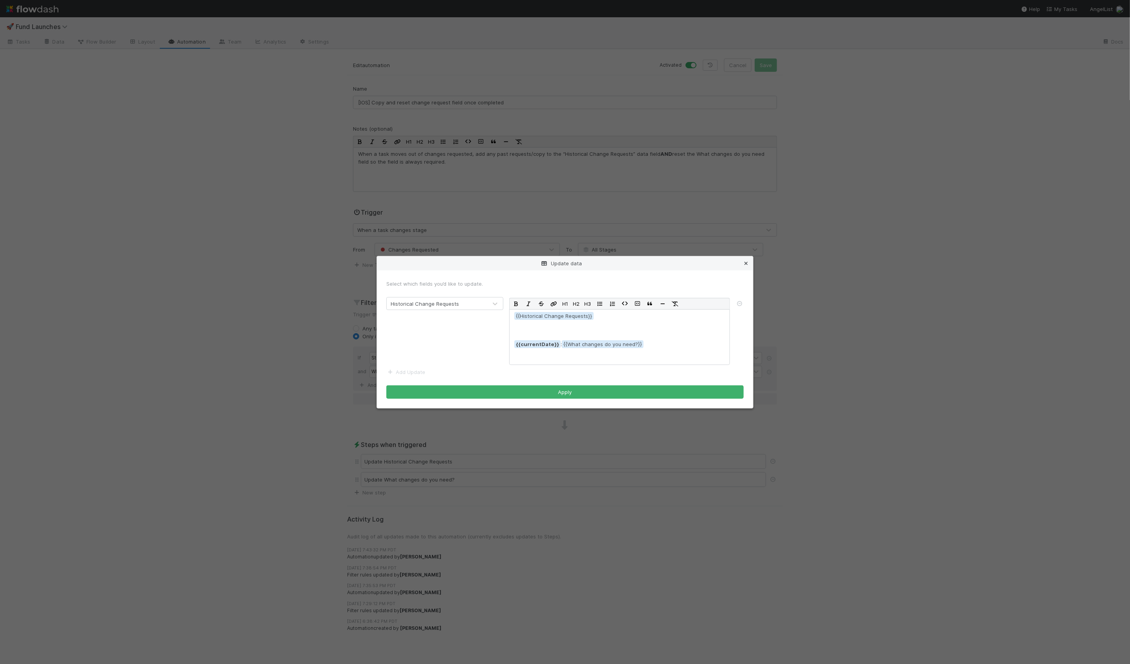
click at [744, 264] on icon at bounding box center [746, 263] width 8 height 5
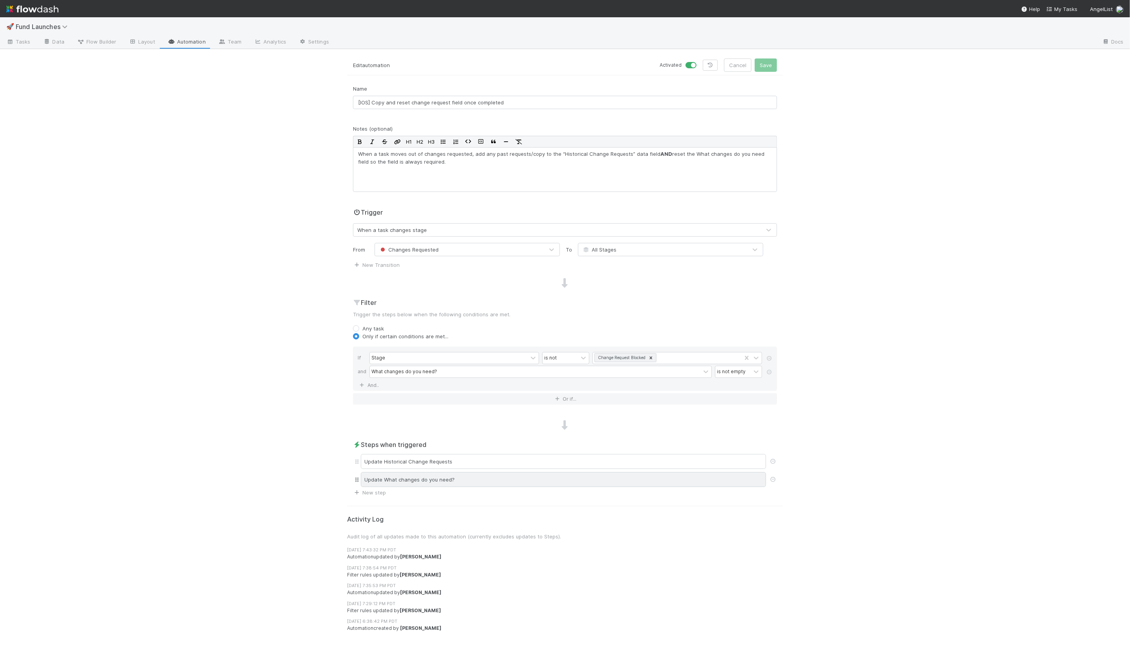
click at [430, 476] on div "Update What changes do you need?" at bounding box center [563, 479] width 405 height 15
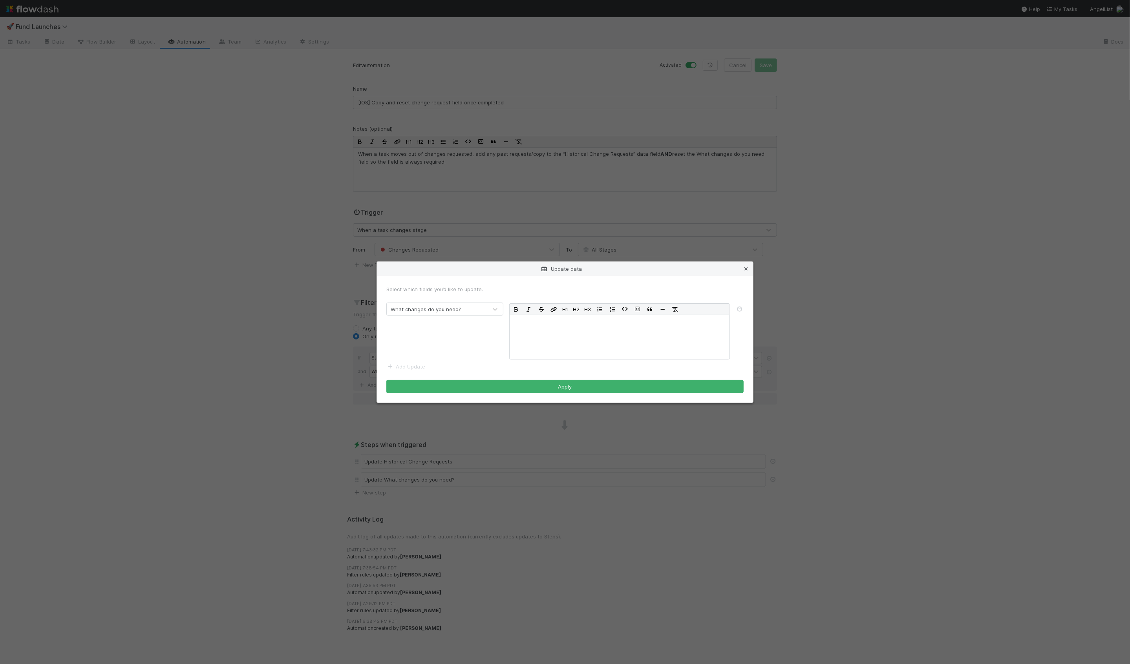
click at [745, 268] on icon at bounding box center [746, 269] width 8 height 5
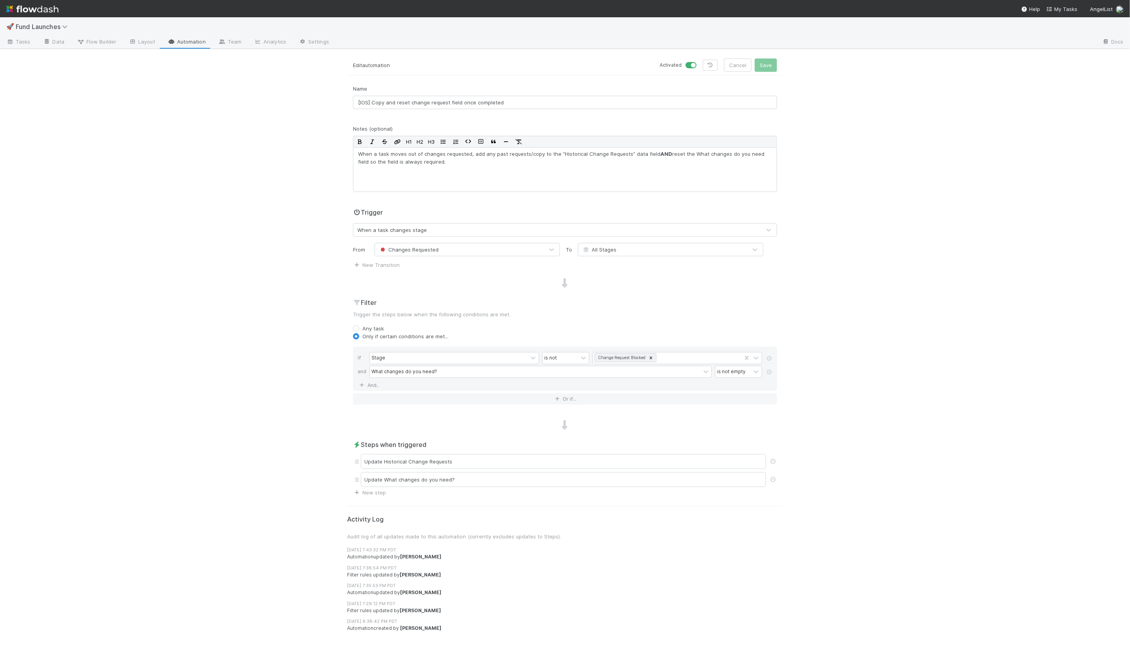
click at [245, 386] on div "🚀 Fund Launches Tasks Data Flow Builder Layout Automation Team Analytics Settin…" at bounding box center [565, 340] width 1130 height 647
click at [16, 45] on span "Tasks" at bounding box center [18, 42] width 24 height 8
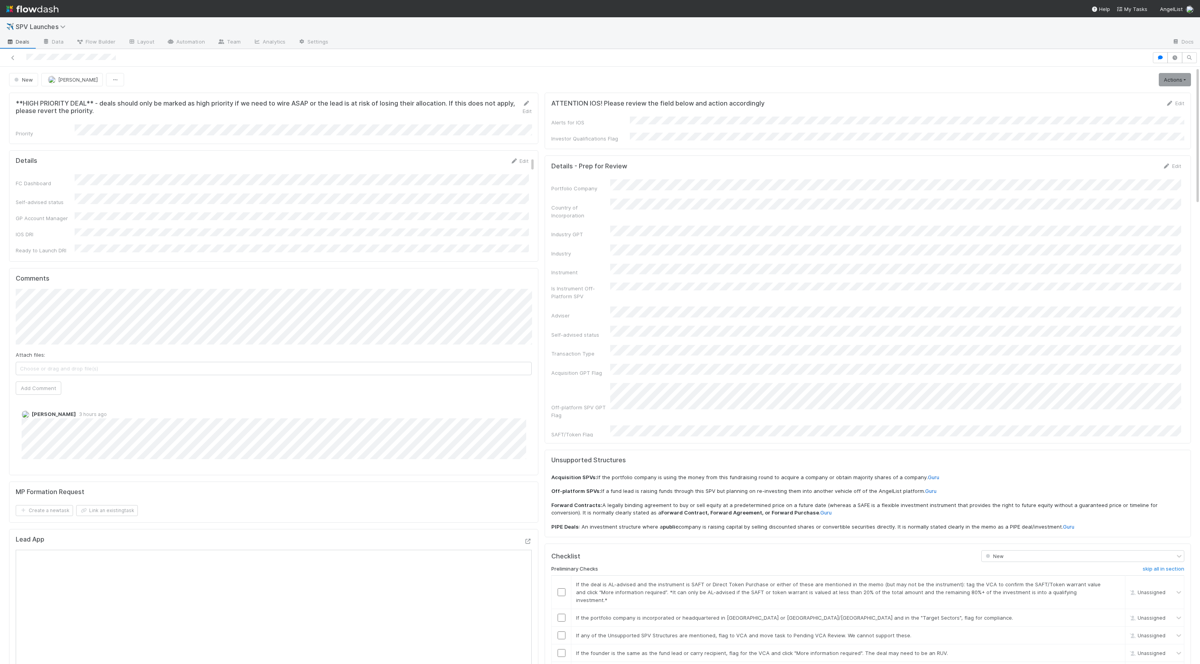
click at [21, 55] on div at bounding box center [576, 57] width 1146 height 11
click at [14, 56] on icon at bounding box center [13, 57] width 8 height 5
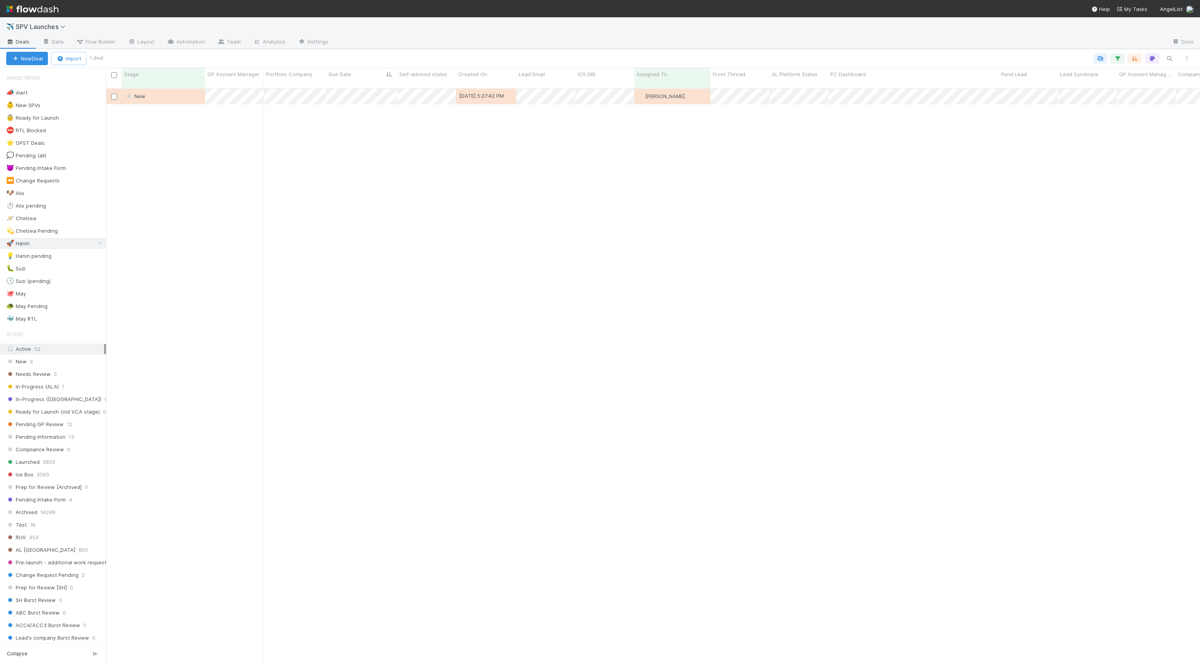
scroll to position [583, 1094]
click at [1169, 56] on icon "button" at bounding box center [1170, 58] width 8 height 7
type input "[URL][DOMAIN_NAME]"
click at [99, 242] on icon at bounding box center [101, 243] width 8 height 5
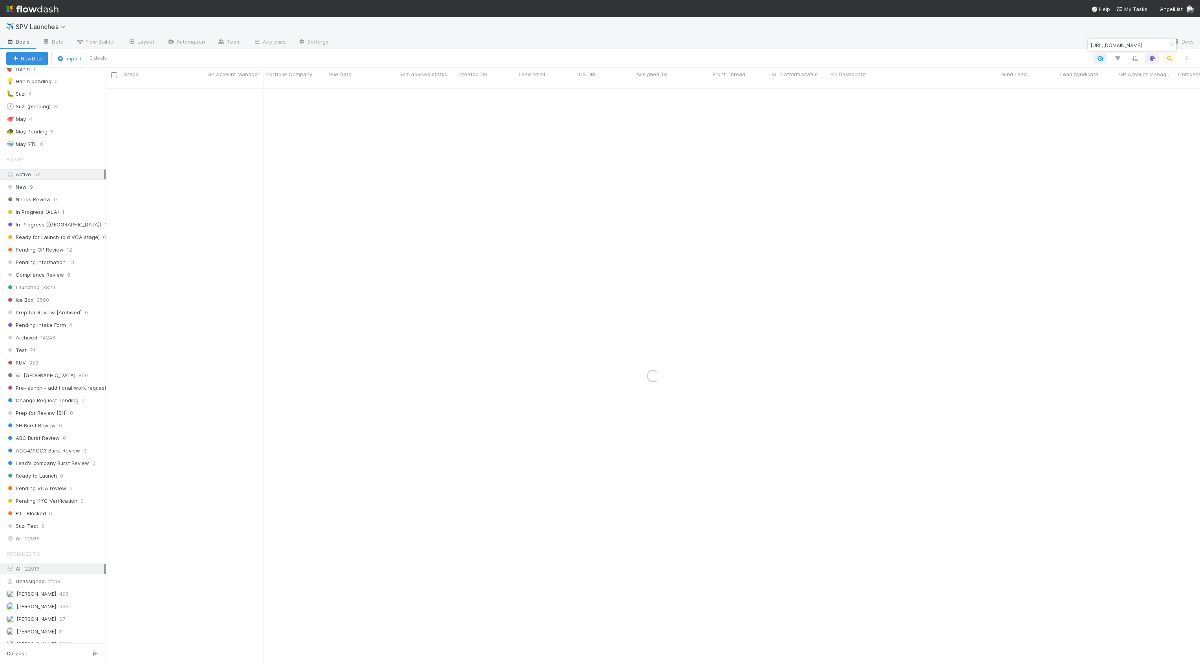
scroll to position [177, 0]
click at [27, 532] on span "22916" at bounding box center [32, 537] width 15 height 10
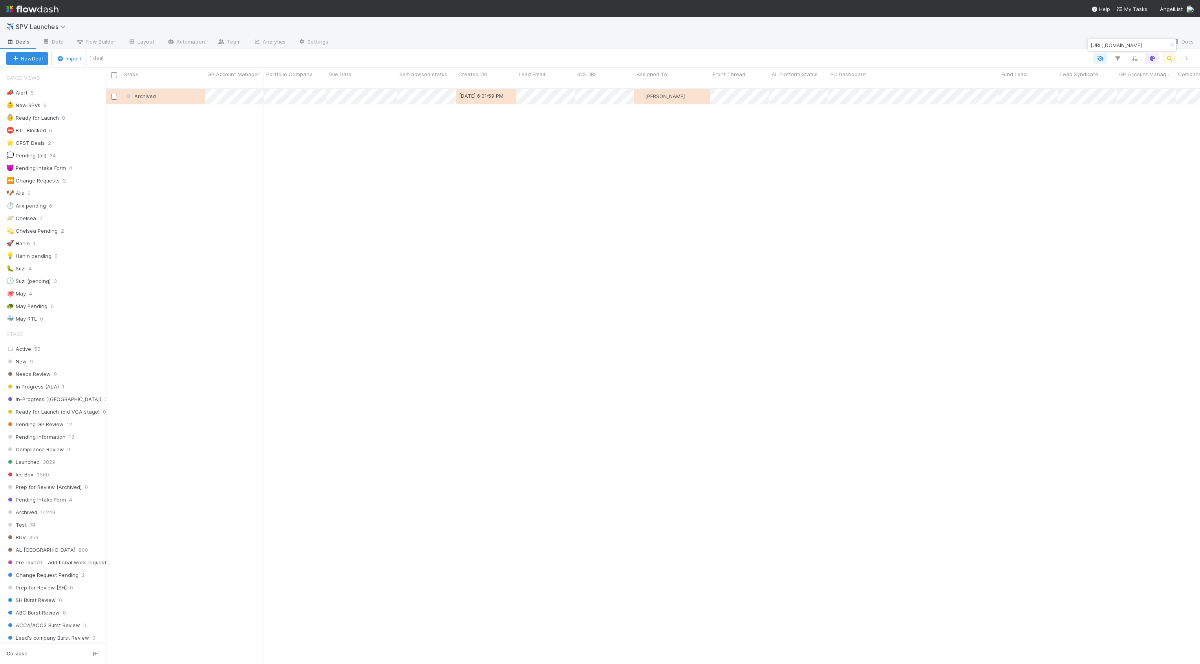
scroll to position [583, 1094]
click at [185, 94] on div "Archived" at bounding box center [163, 96] width 83 height 15
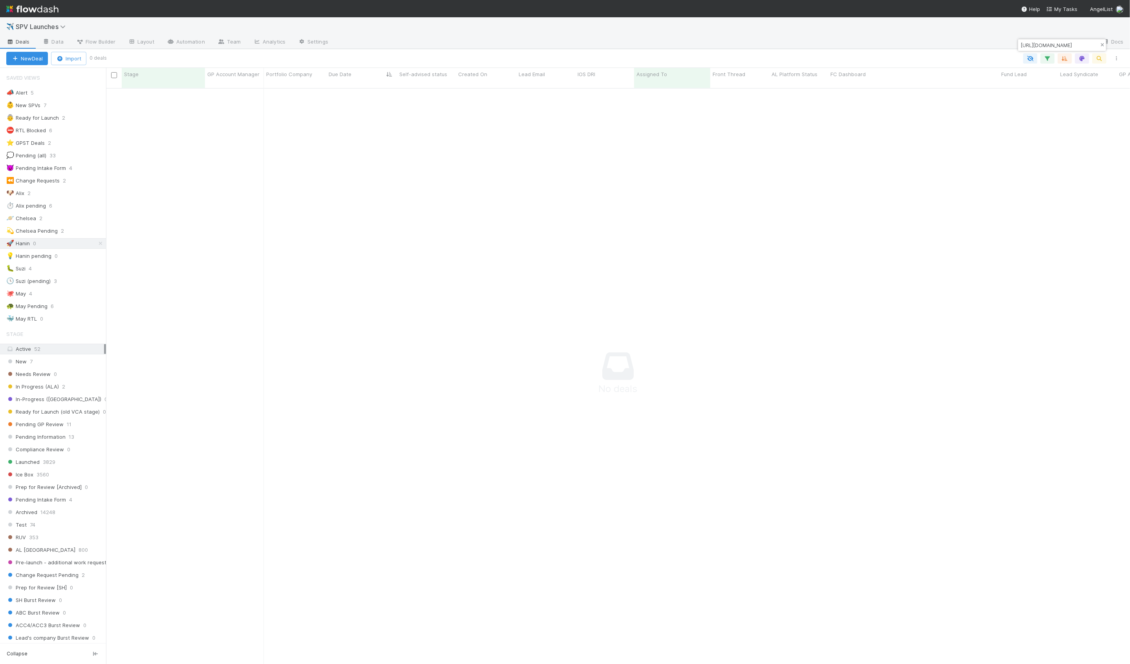
click at [1105, 46] on button "button" at bounding box center [1102, 44] width 9 height 9
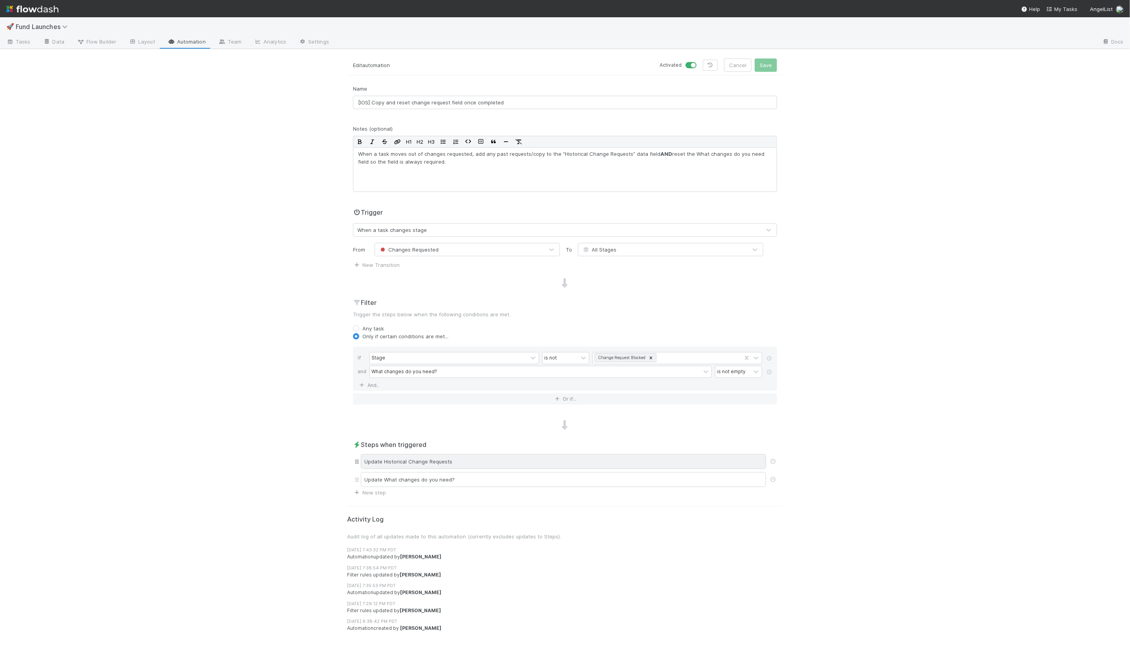
click at [406, 464] on div "Update Historical Change Requests" at bounding box center [563, 461] width 405 height 15
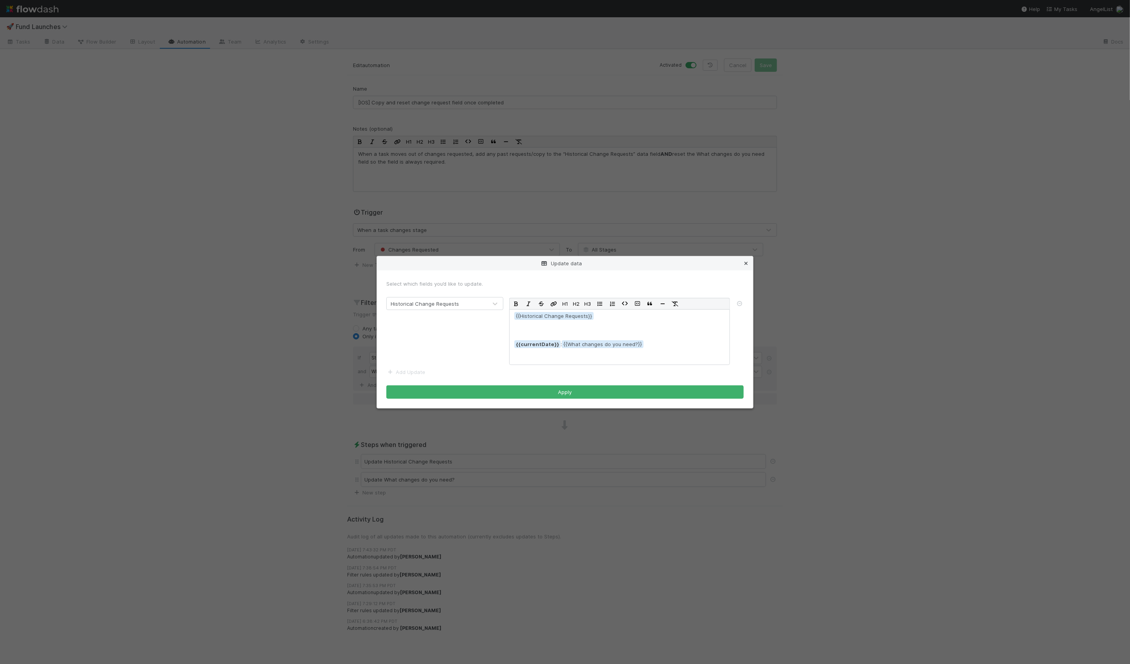
click at [746, 261] on icon at bounding box center [746, 263] width 8 height 5
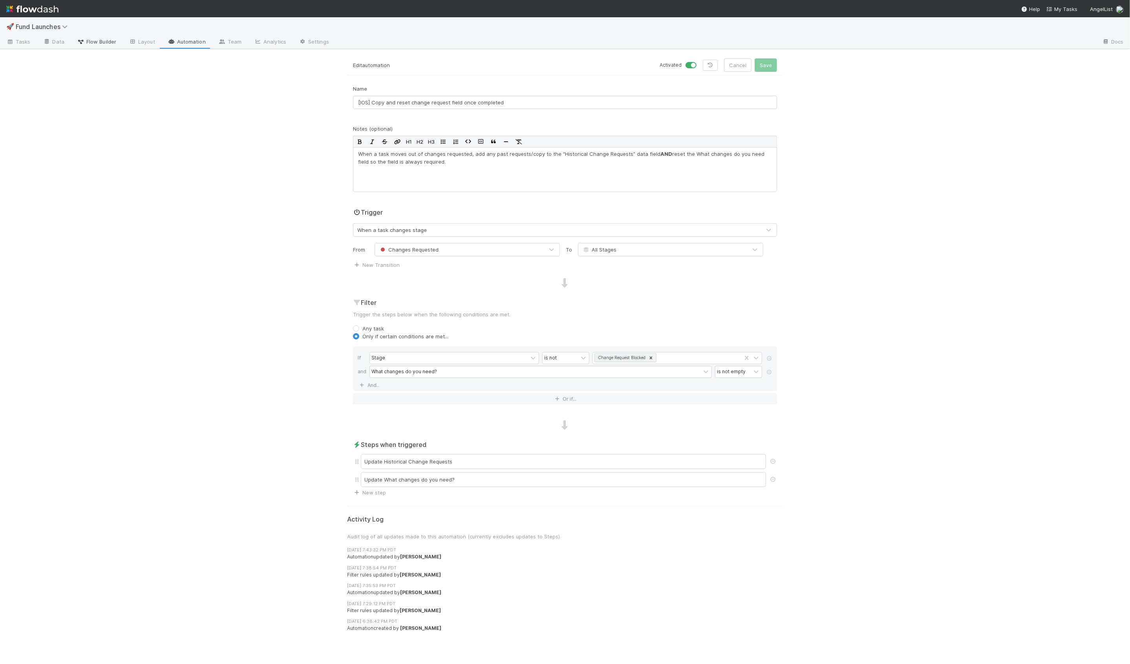
click at [91, 45] on span "Flow Builder" at bounding box center [96, 42] width 39 height 8
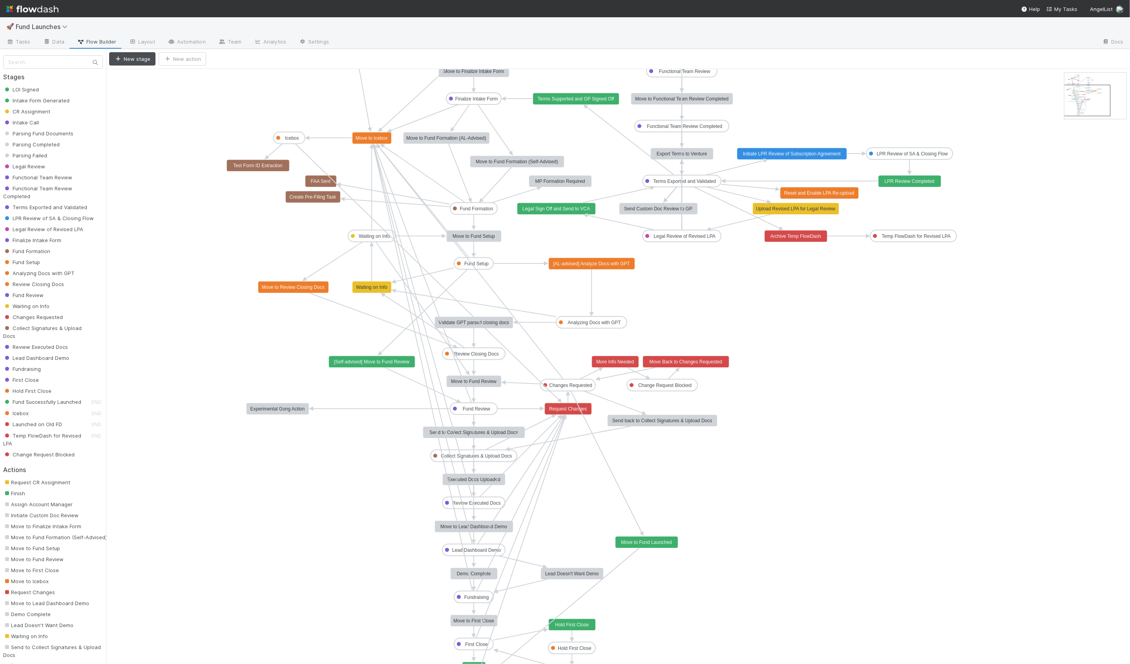
drag, startPoint x: 1081, startPoint y: 88, endPoint x: 1078, endPoint y: 99, distance: 11.3
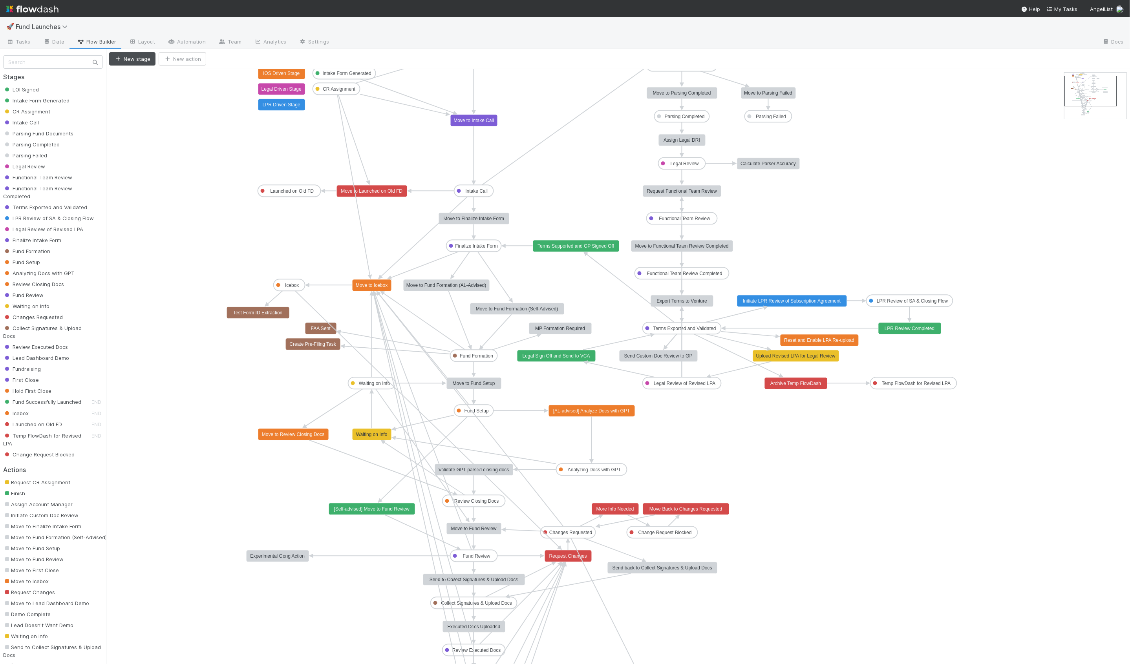
drag, startPoint x: 1078, startPoint y: 99, endPoint x: 1078, endPoint y: 93, distance: 5.5
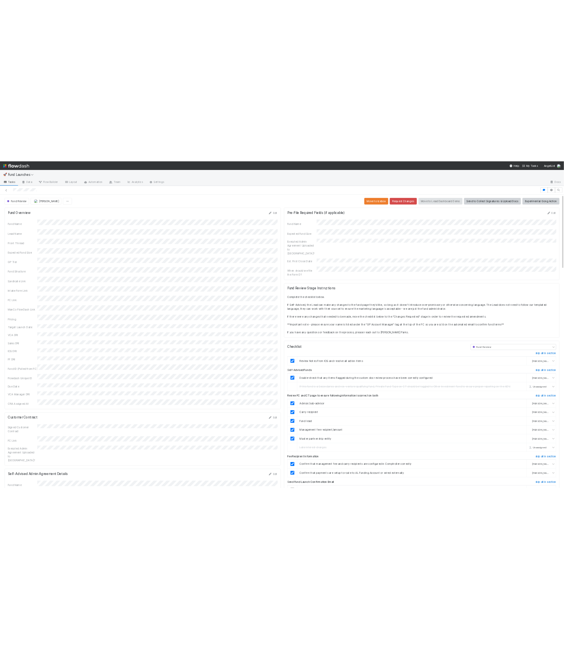
scroll to position [160, 532]
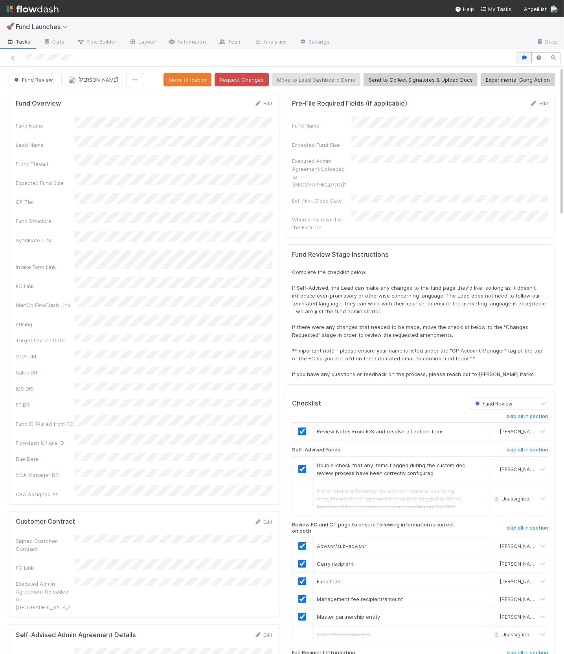
click at [522, 59] on icon "button" at bounding box center [524, 57] width 8 height 5
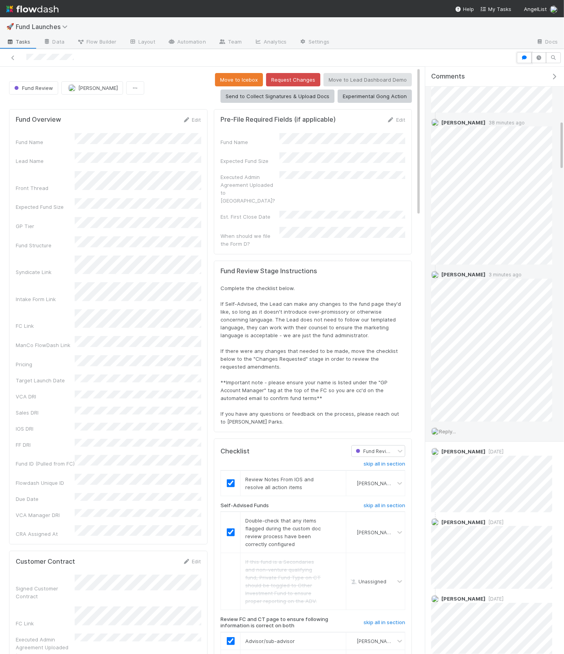
scroll to position [756, 0]
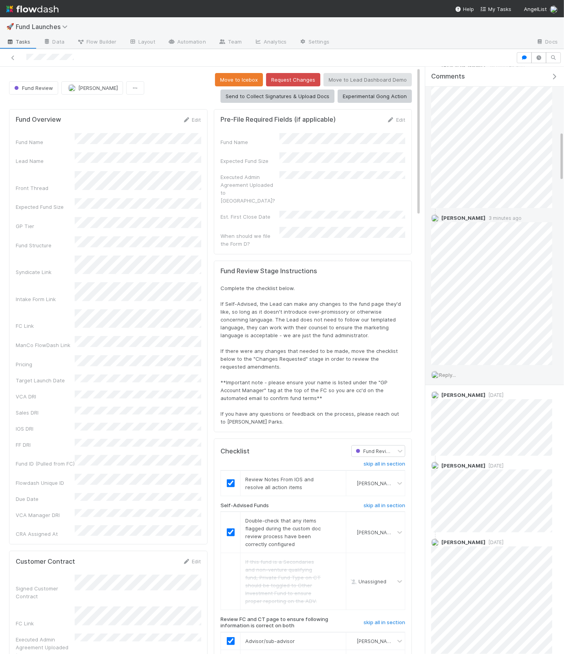
click at [450, 373] on span "Reply..." at bounding box center [447, 375] width 17 height 6
click at [465, 535] on button "Add Reply" at bounding box center [457, 537] width 35 height 13
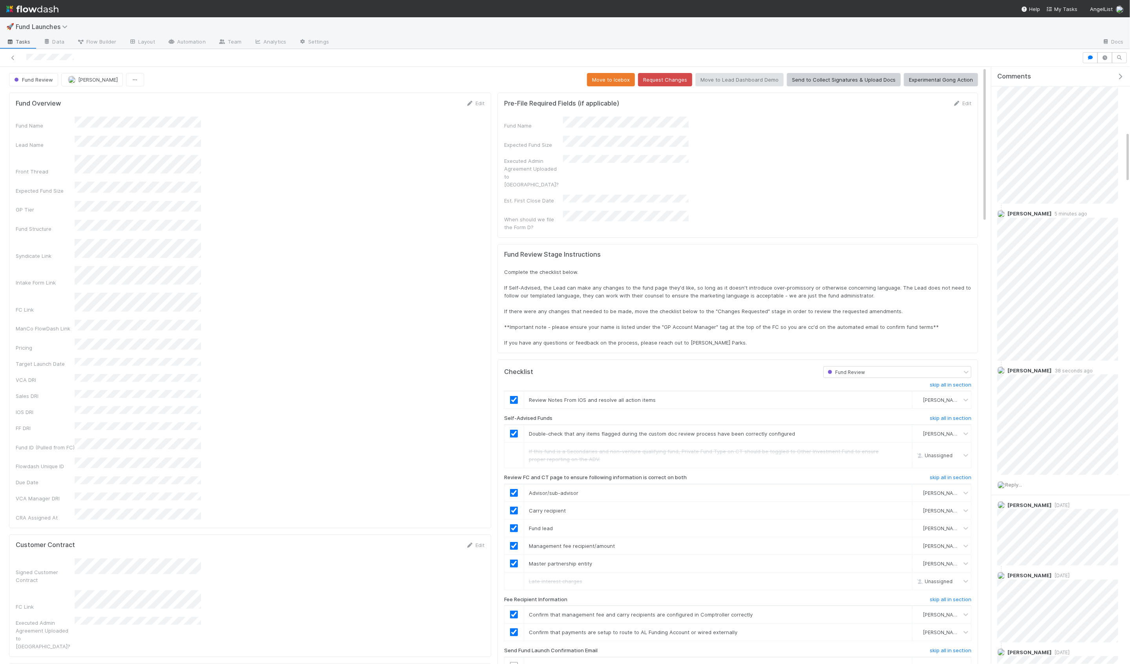
scroll to position [160, 956]
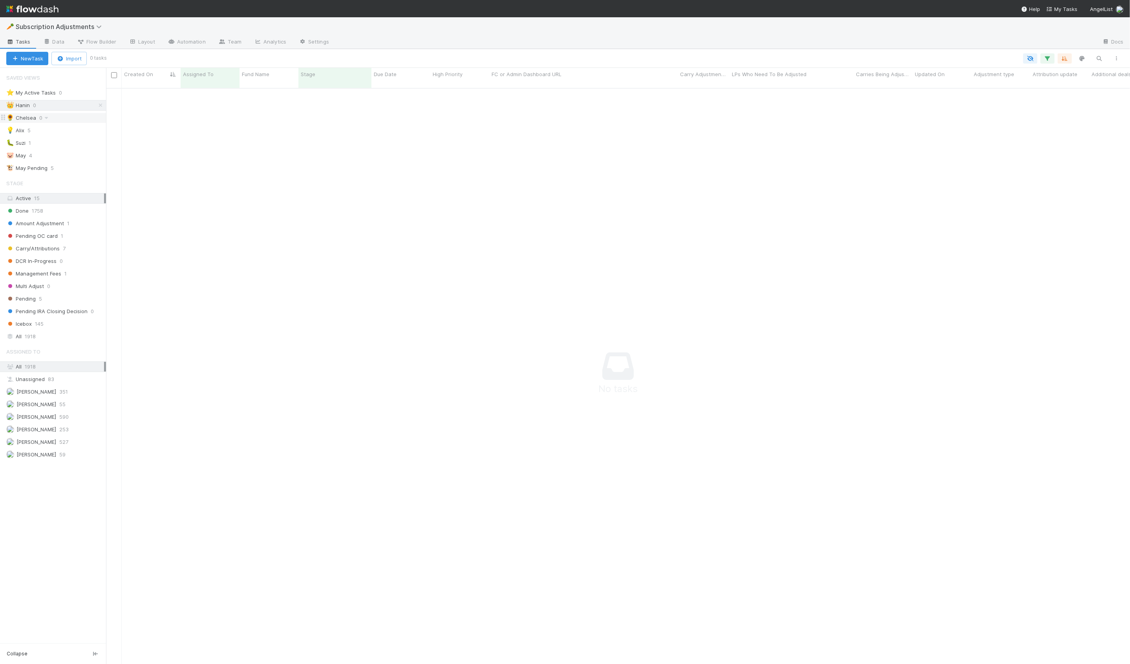
scroll to position [583, 1024]
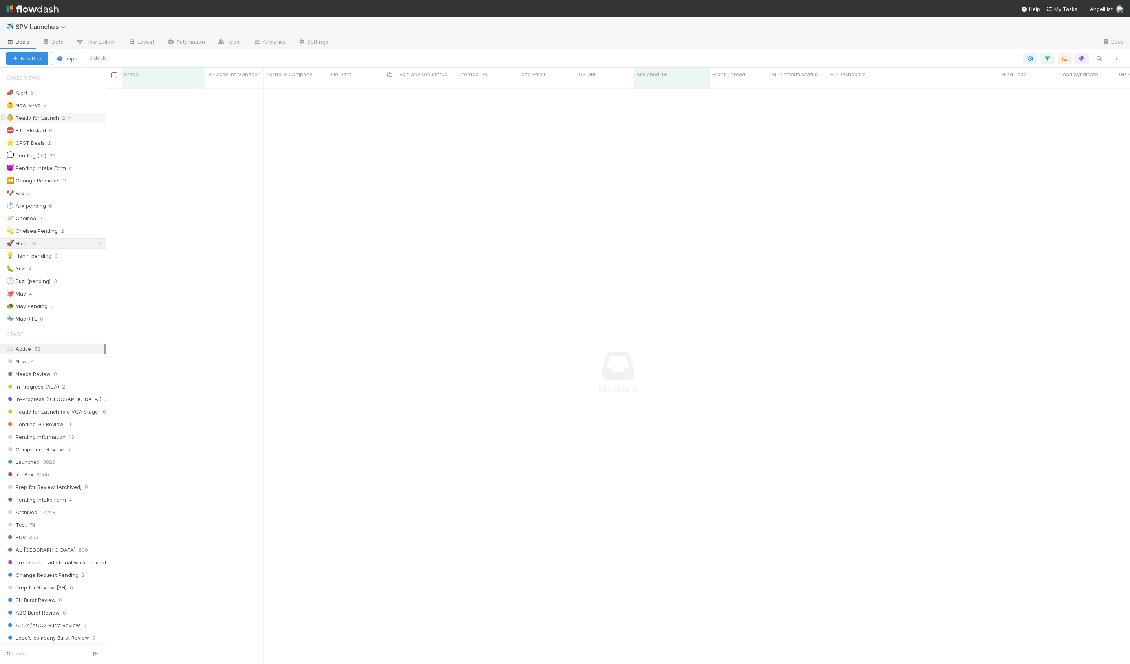
click at [86, 117] on div "👵 Ready for Launch 2" at bounding box center [56, 118] width 100 height 10
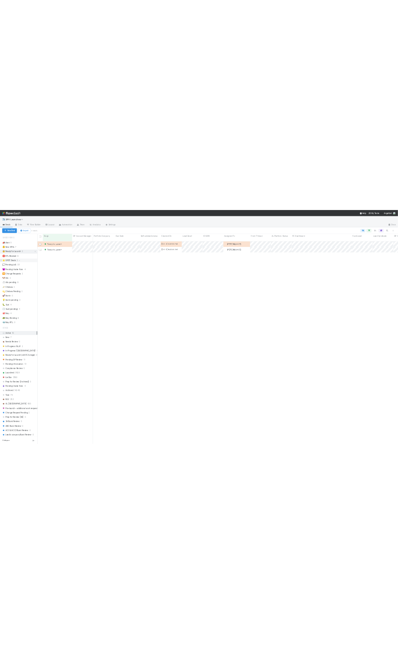
scroll to position [583, 1024]
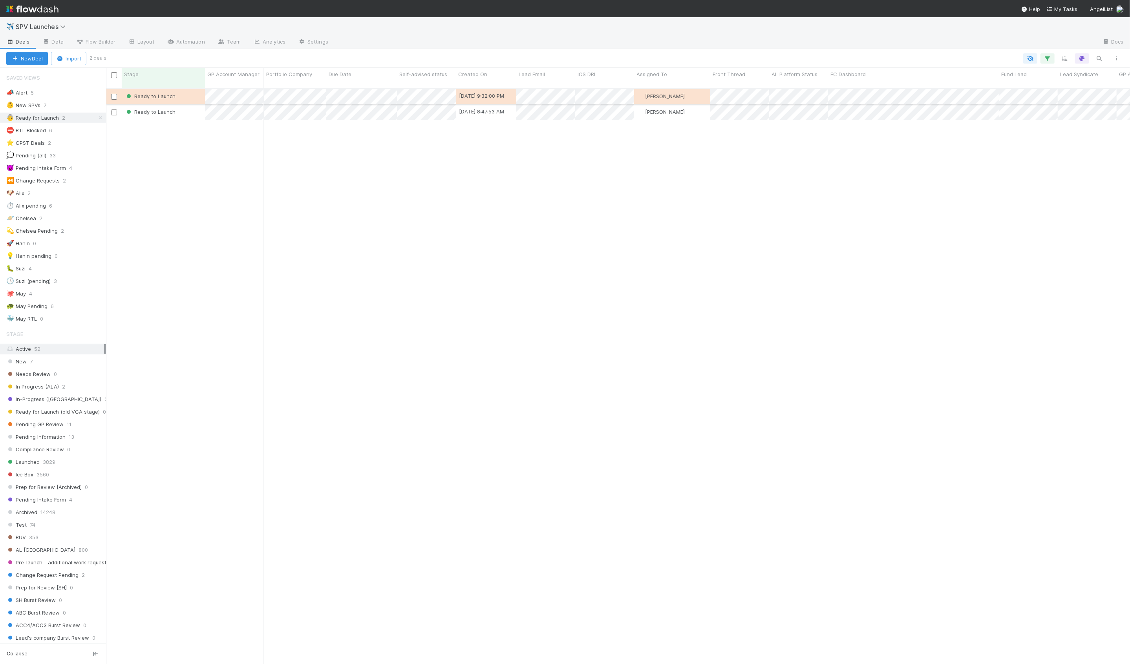
click at [195, 90] on div "Ready to Launch" at bounding box center [163, 96] width 83 height 15
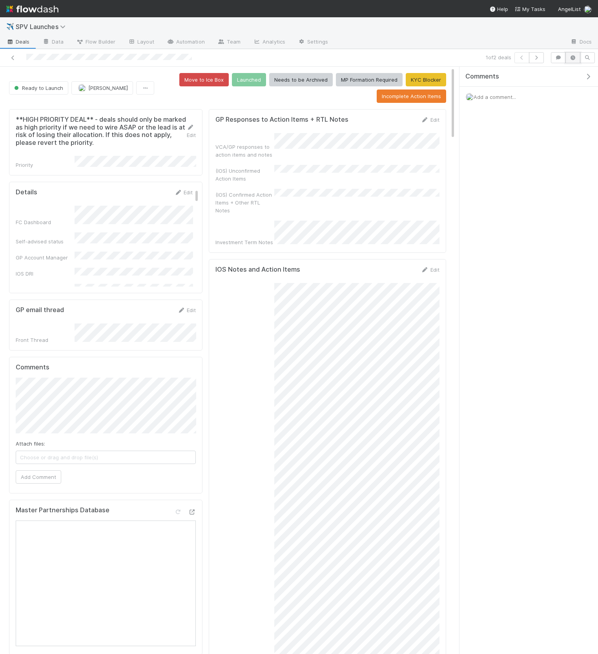
click at [570, 56] on icon "button" at bounding box center [573, 57] width 8 height 5
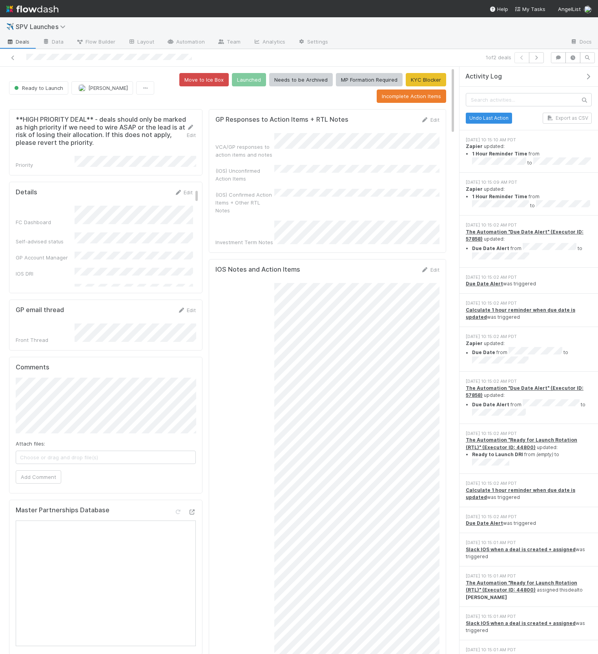
click at [586, 76] on icon "button" at bounding box center [589, 76] width 8 height 6
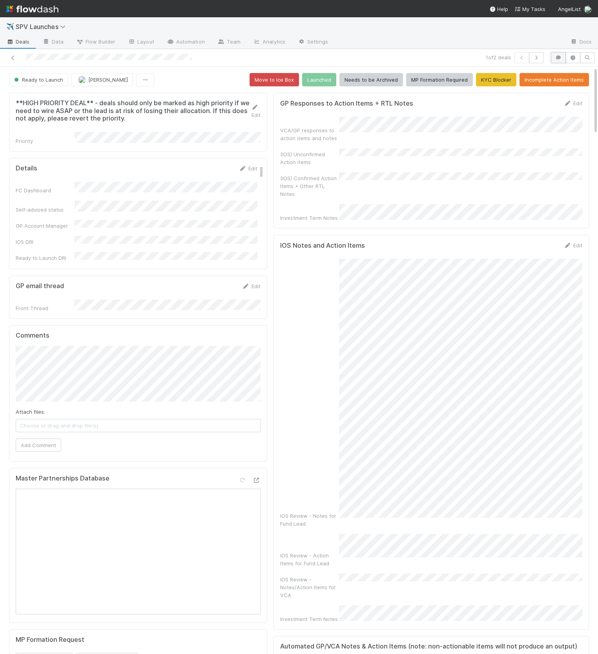
click at [554, 58] on button "button" at bounding box center [558, 57] width 15 height 11
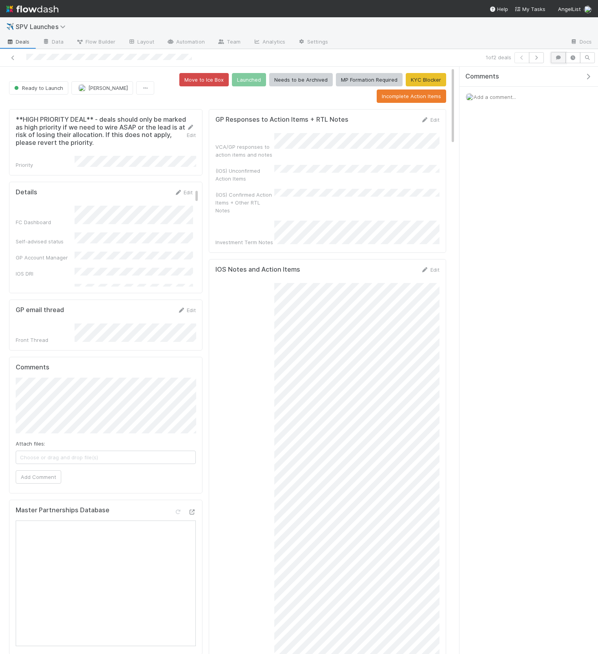
click at [554, 58] on button "button" at bounding box center [558, 57] width 15 height 11
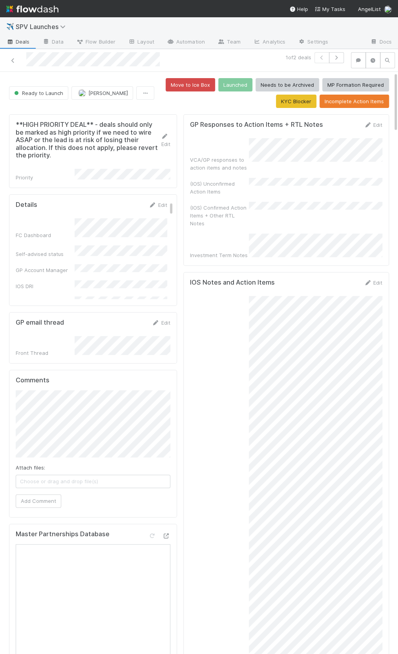
click at [278, 181] on div "(IOS) Unconfirmed Action Items" at bounding box center [286, 187] width 192 height 18
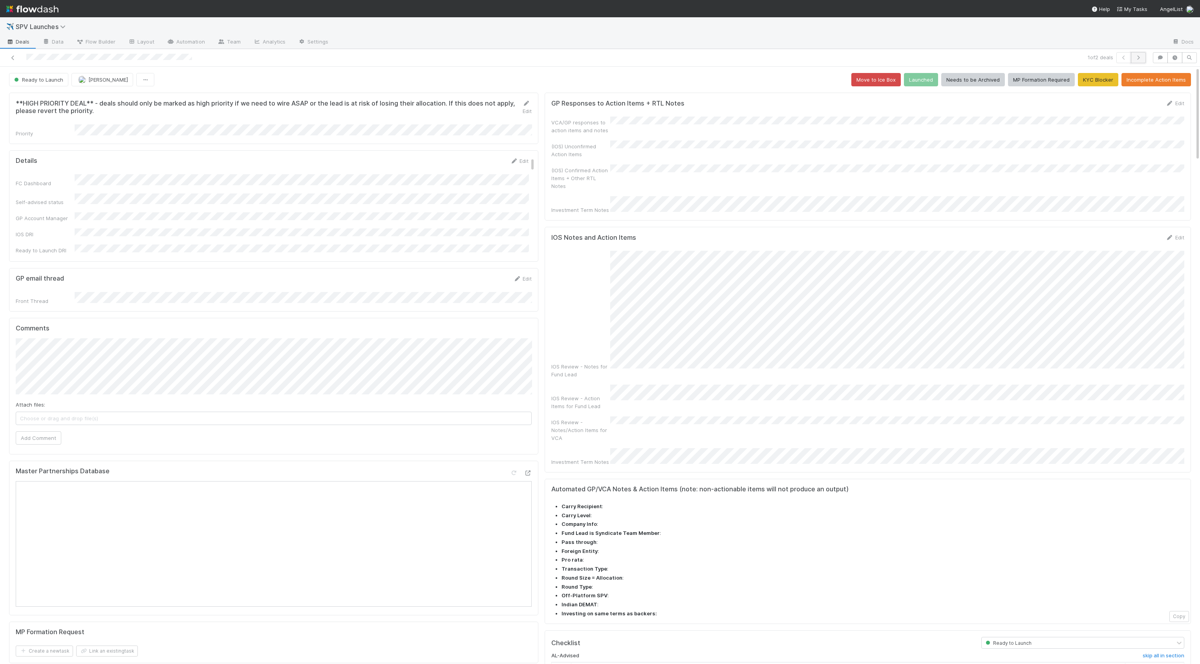
click at [1130, 60] on button "button" at bounding box center [1138, 57] width 15 height 11
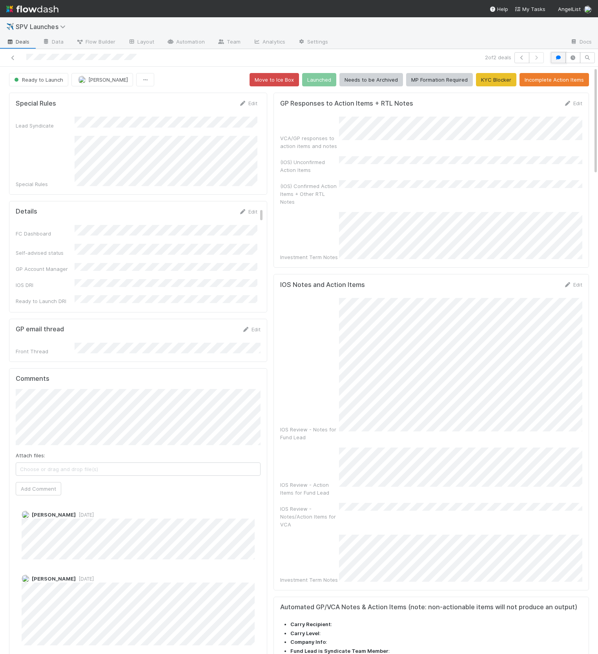
click at [559, 59] on icon "button" at bounding box center [559, 57] width 8 height 5
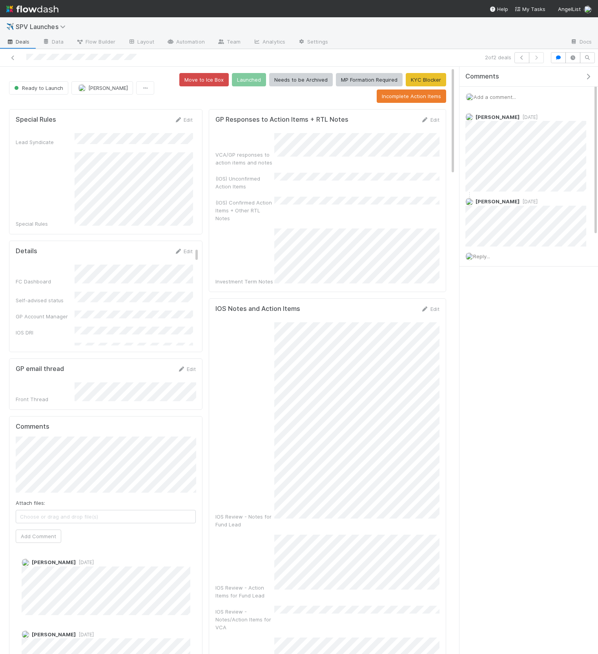
click at [67, 247] on div "Details Edit" at bounding box center [104, 251] width 177 height 8
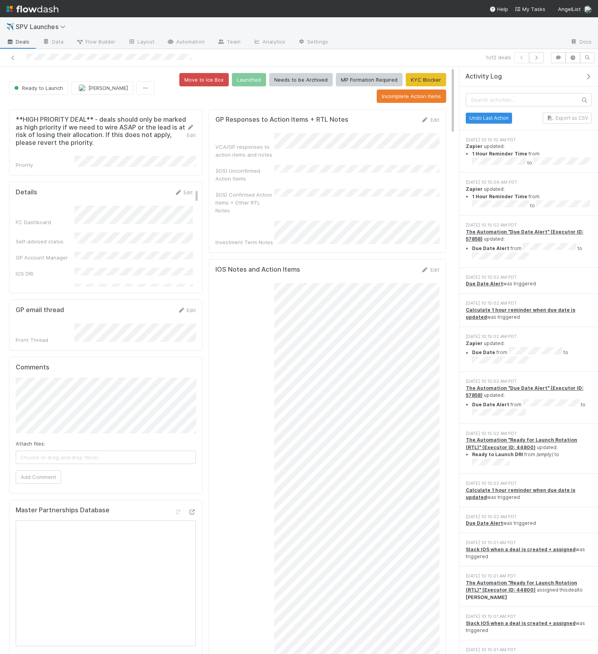
click at [589, 77] on icon "button" at bounding box center [589, 76] width 8 height 6
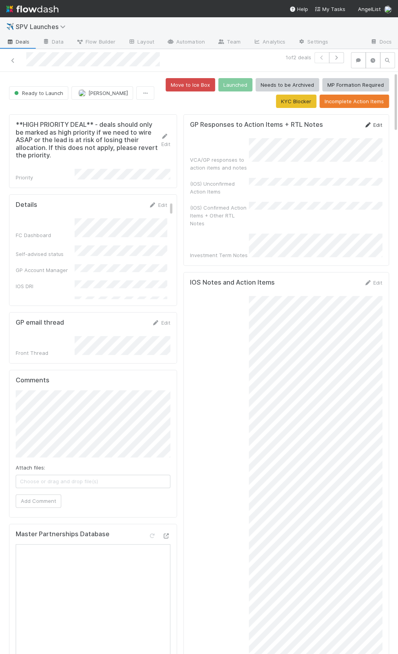
click at [369, 123] on icon at bounding box center [368, 125] width 8 height 5
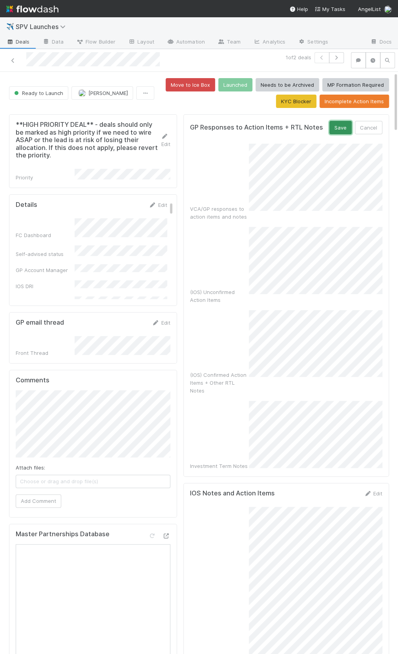
click at [339, 128] on button "Save" at bounding box center [340, 127] width 22 height 13
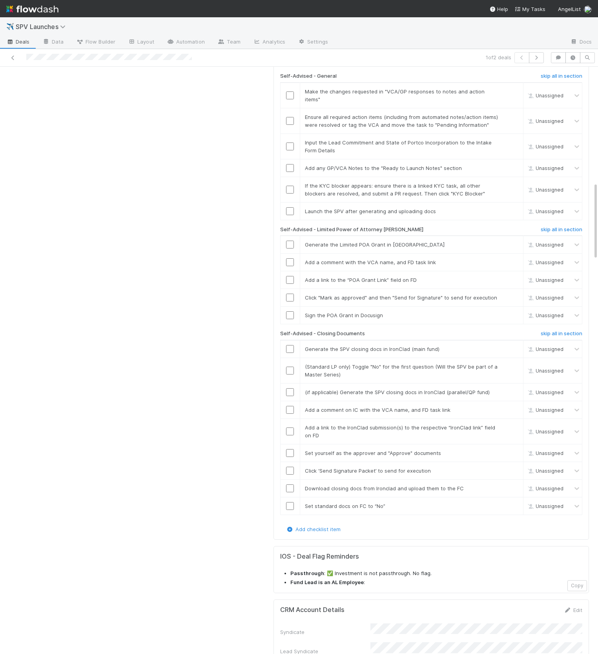
scroll to position [831, 0]
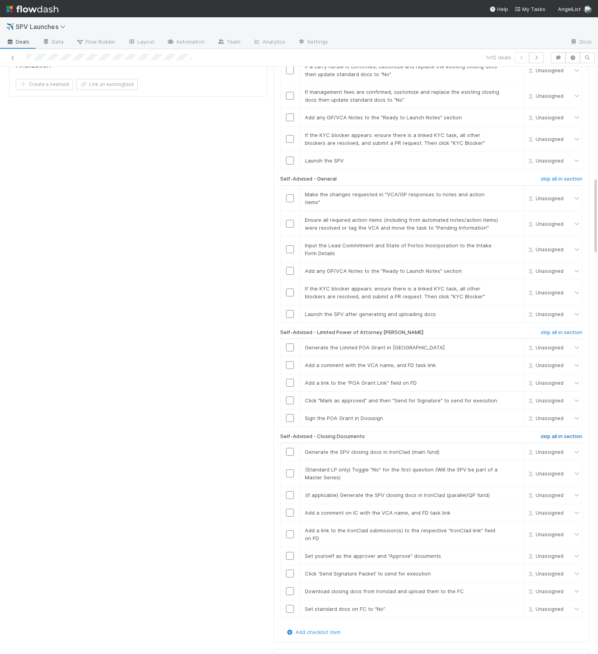
click at [573, 434] on h6 "skip all in section" at bounding box center [562, 437] width 42 height 6
click at [561, 329] on h6 "skip all in section" at bounding box center [562, 332] width 42 height 6
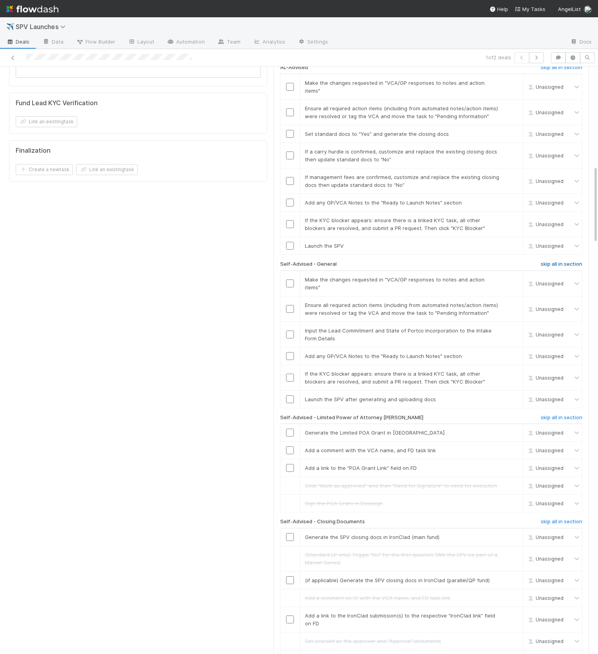
click at [556, 261] on h6 "skip all in section" at bounding box center [562, 264] width 42 height 6
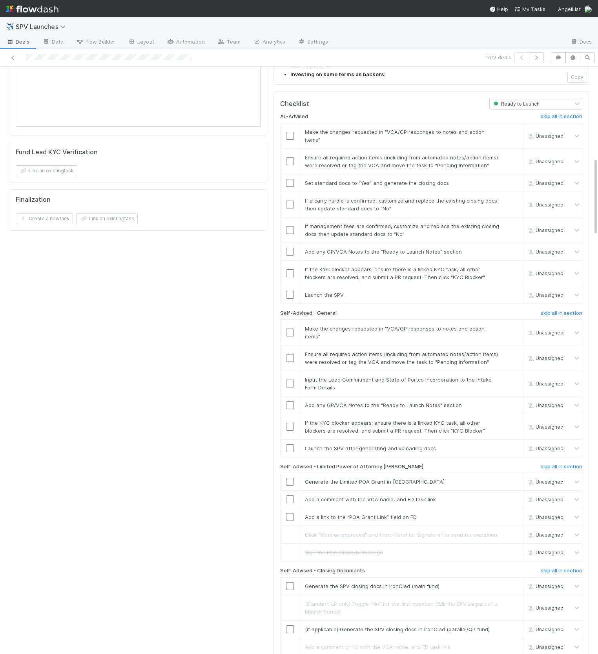
scroll to position [639, 0]
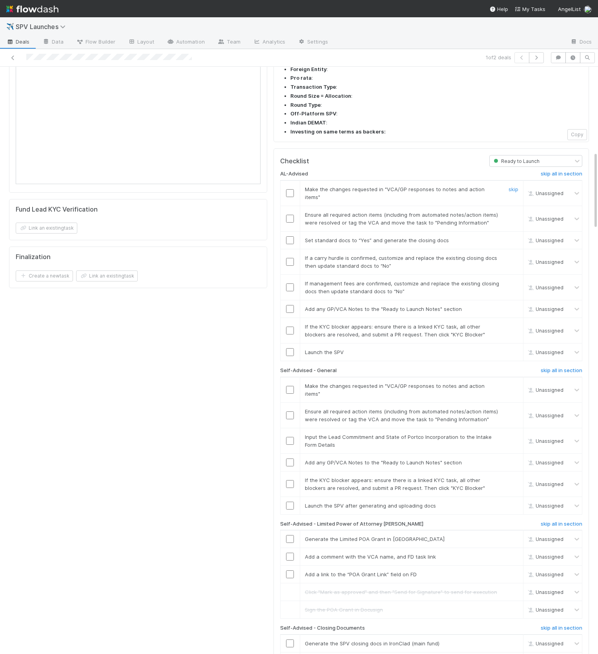
click at [291, 189] on input "checkbox" at bounding box center [290, 193] width 8 height 8
click at [291, 215] on input "checkbox" at bounding box center [290, 219] width 8 height 8
checkbox input "true"
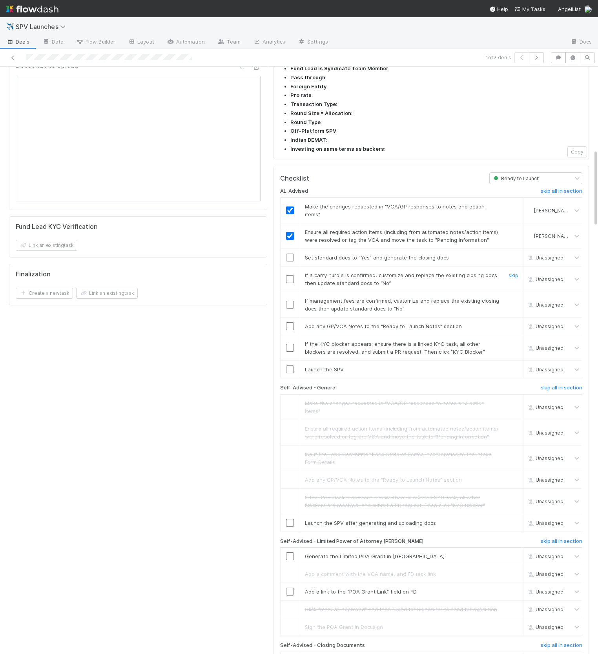
scroll to position [621, 0]
click at [512, 273] on link "skip" at bounding box center [514, 276] width 10 height 6
click at [509, 298] on link "skip" at bounding box center [514, 301] width 10 height 6
click at [514, 273] on link "skip" at bounding box center [514, 276] width 10 height 6
click at [512, 298] on link "skip" at bounding box center [514, 301] width 10 height 6
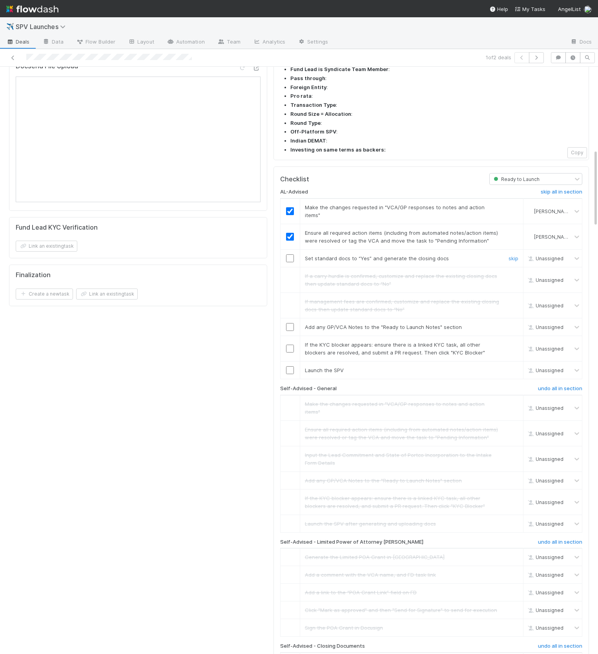
click at [288, 254] on input "checkbox" at bounding box center [290, 258] width 8 height 8
click at [291, 323] on input "checkbox" at bounding box center [290, 327] width 8 height 8
click at [514, 342] on link "skip" at bounding box center [514, 345] width 10 height 6
checkbox input "true"
click at [513, 342] on link "skip" at bounding box center [514, 345] width 10 height 6
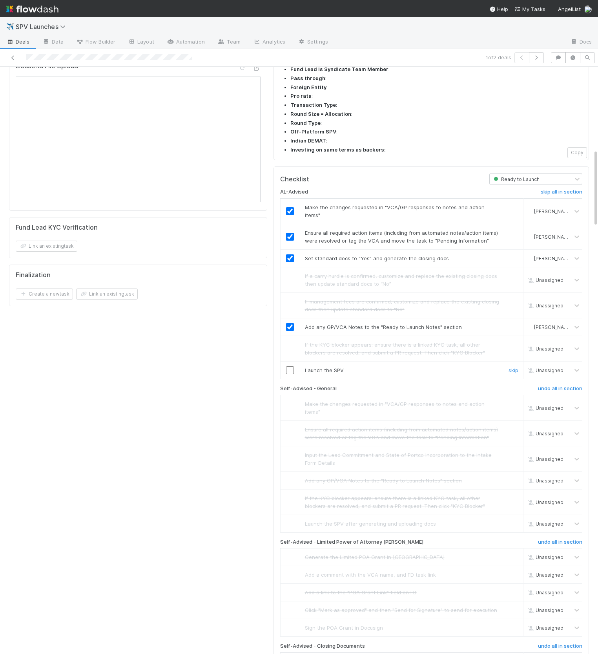
click at [287, 366] on input "checkbox" at bounding box center [290, 370] width 8 height 8
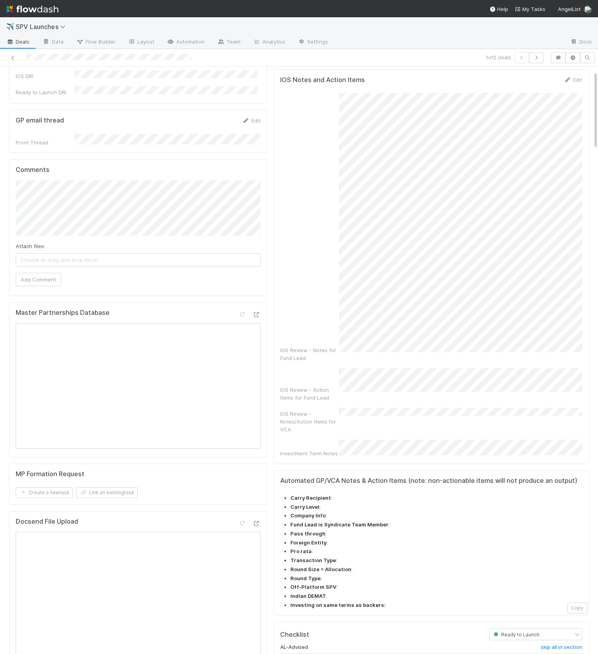
scroll to position [0, 0]
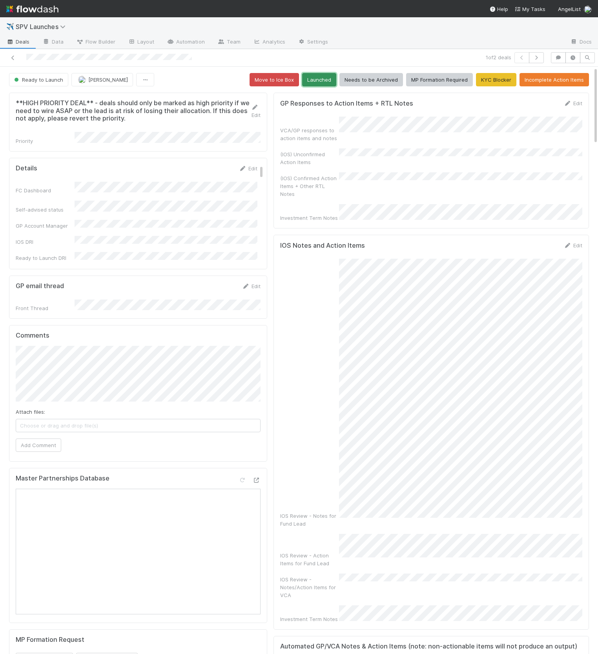
click at [326, 84] on button "Launched" at bounding box center [319, 79] width 34 height 13
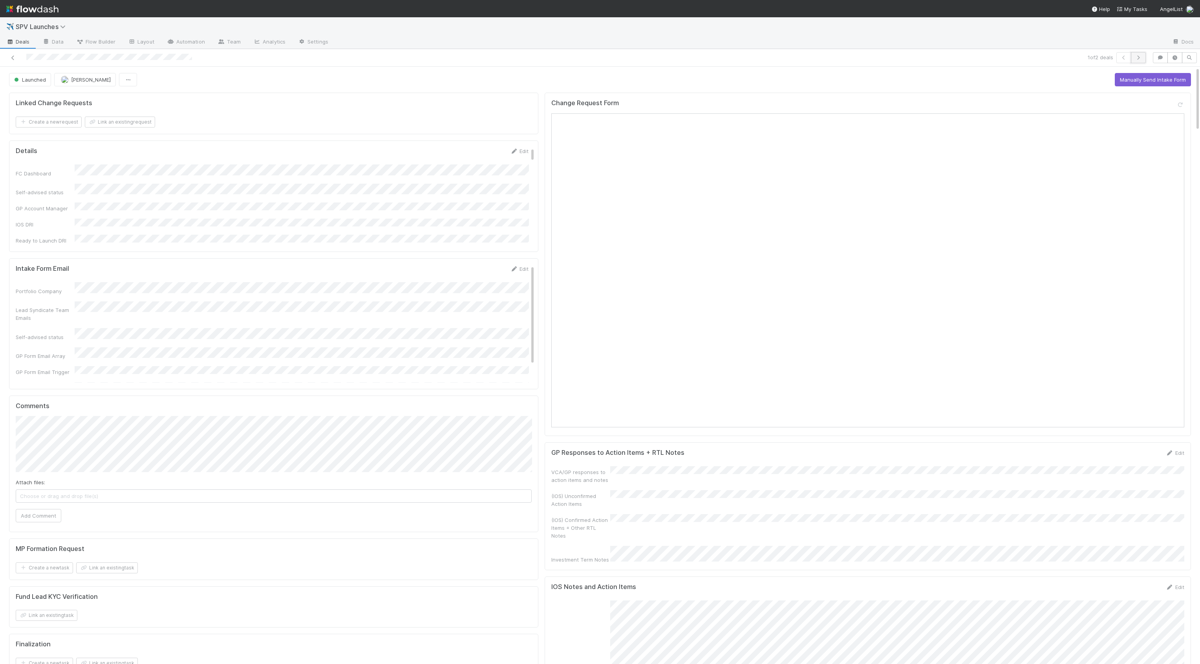
click at [1134, 55] on button "button" at bounding box center [1138, 57] width 15 height 11
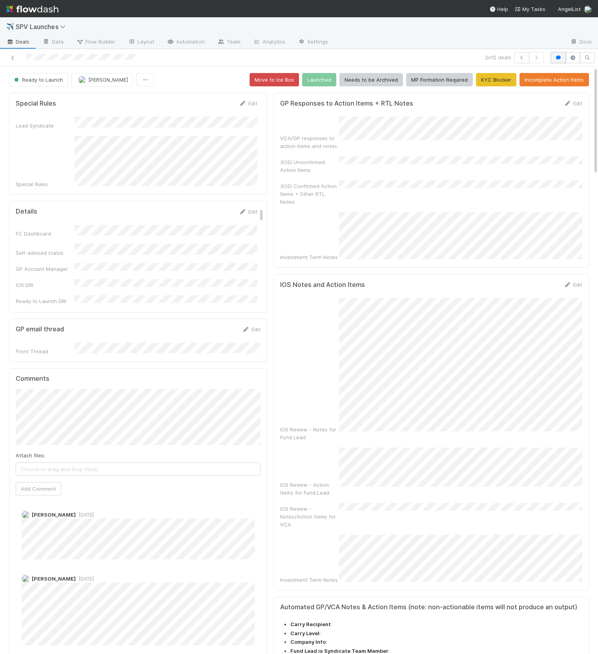
click at [558, 55] on icon "button" at bounding box center [559, 57] width 8 height 5
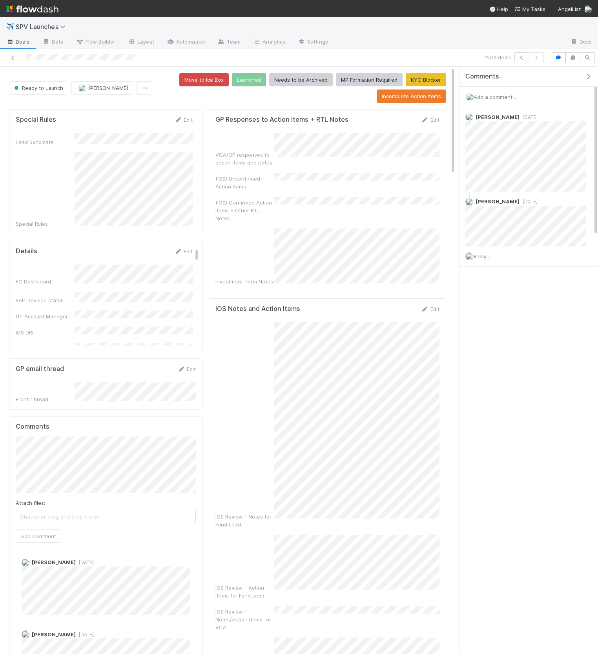
click at [588, 75] on icon "button" at bounding box center [589, 76] width 8 height 6
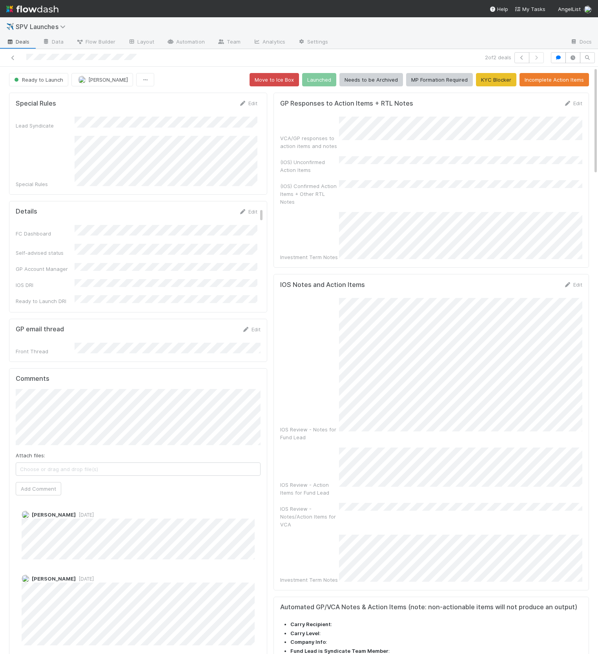
click at [371, 188] on div "(IOS) Confirmed Action Items + Other RTL Notes" at bounding box center [431, 193] width 302 height 26
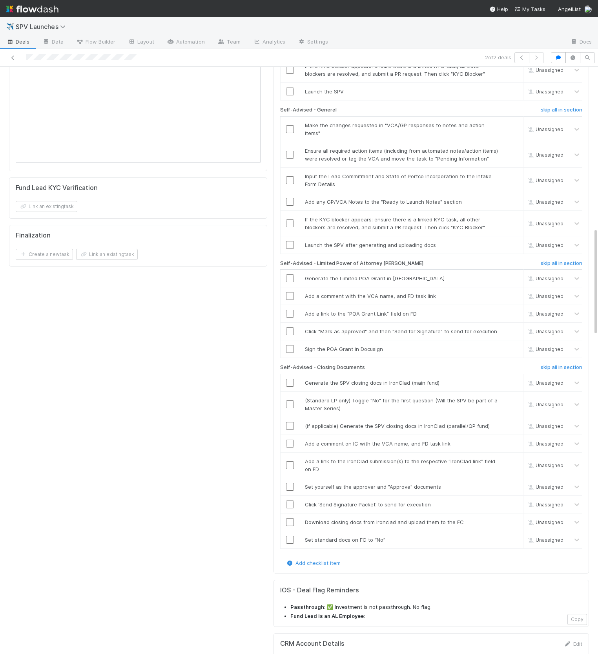
scroll to position [877, 0]
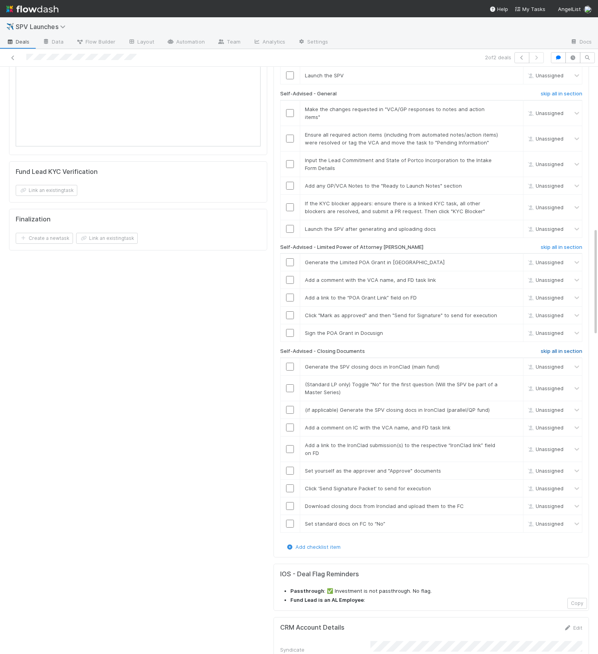
click at [569, 348] on h6 "skip all in section" at bounding box center [562, 351] width 42 height 6
click at [553, 244] on h6 "skip all in section" at bounding box center [562, 247] width 42 height 6
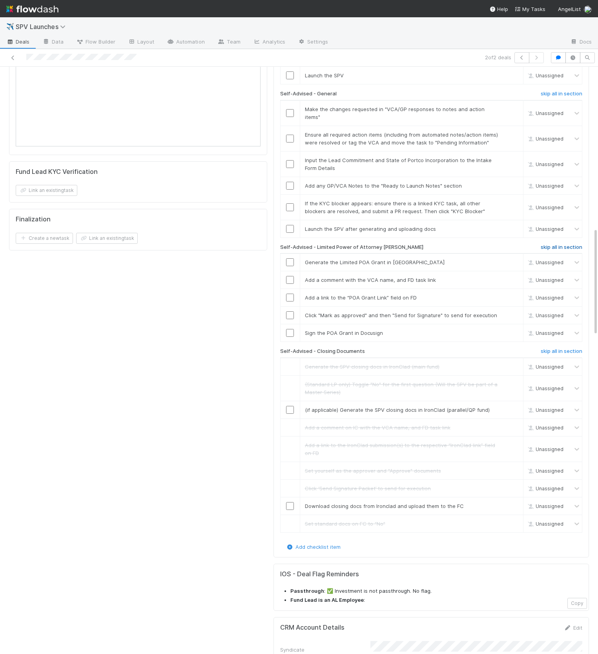
click at [546, 244] on h6 "skip all in section" at bounding box center [562, 247] width 42 height 6
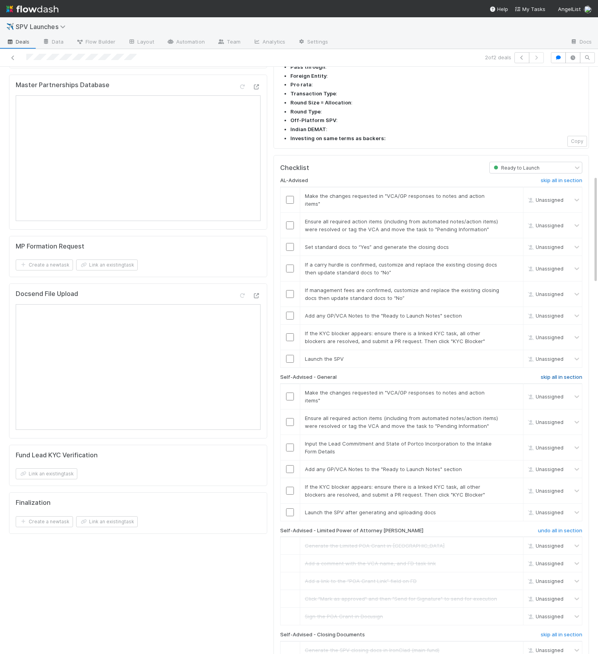
click at [552, 374] on h6 "skip all in section" at bounding box center [562, 377] width 42 height 6
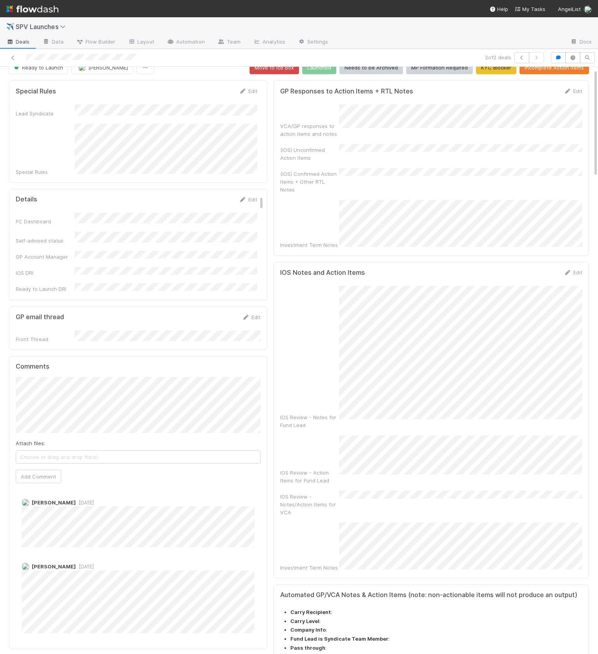
scroll to position [0, 0]
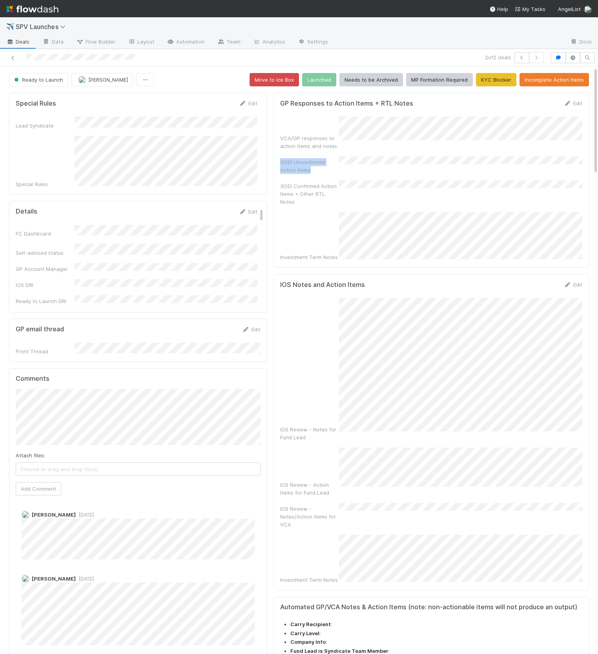
drag, startPoint x: 412, startPoint y: 115, endPoint x: 419, endPoint y: 143, distance: 29.0
click at [419, 143] on form "GP Responses to Action Items + RTL Notes Edit VCA/GP responses to action items …" at bounding box center [431, 180] width 302 height 162
click at [574, 102] on link "Edit" at bounding box center [573, 103] width 18 height 6
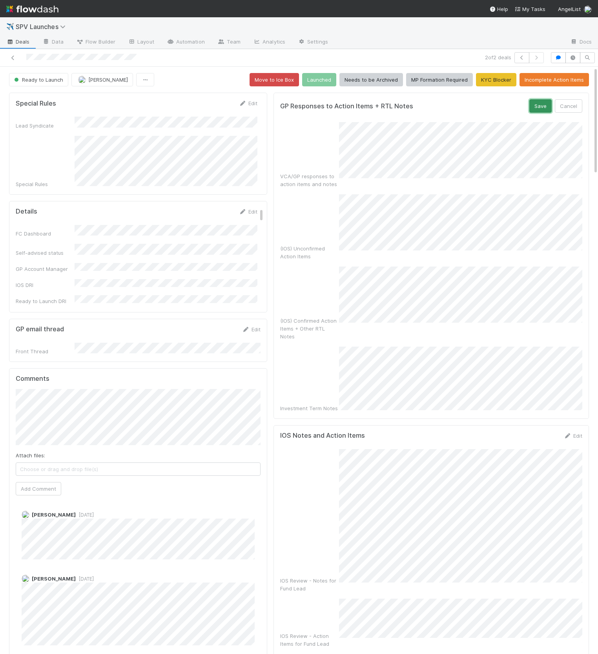
click at [537, 109] on button "Save" at bounding box center [541, 105] width 22 height 13
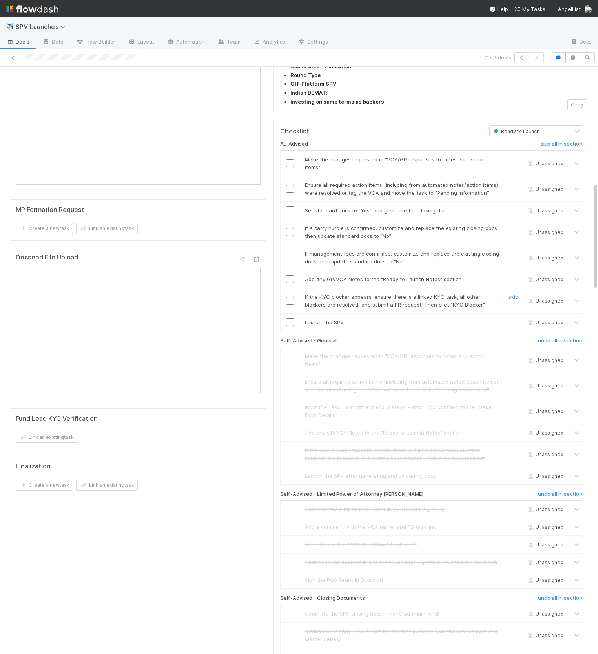
scroll to position [429, 0]
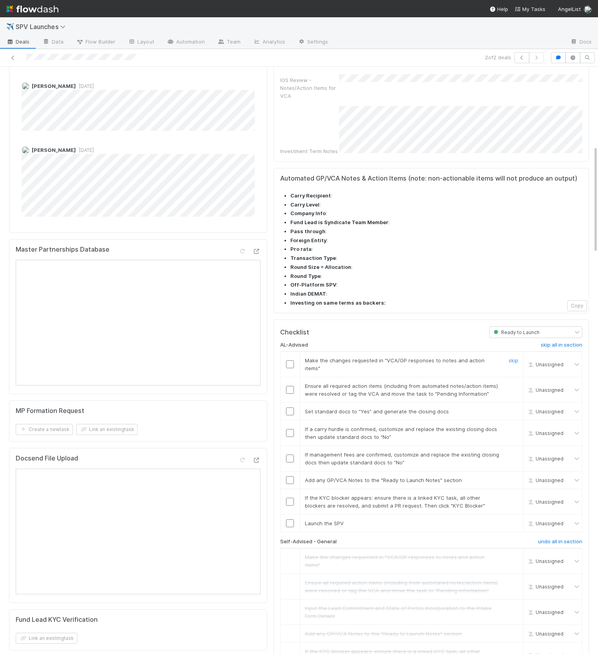
click at [292, 360] on input "checkbox" at bounding box center [290, 364] width 8 height 8
click at [292, 386] on input "checkbox" at bounding box center [290, 390] width 8 height 8
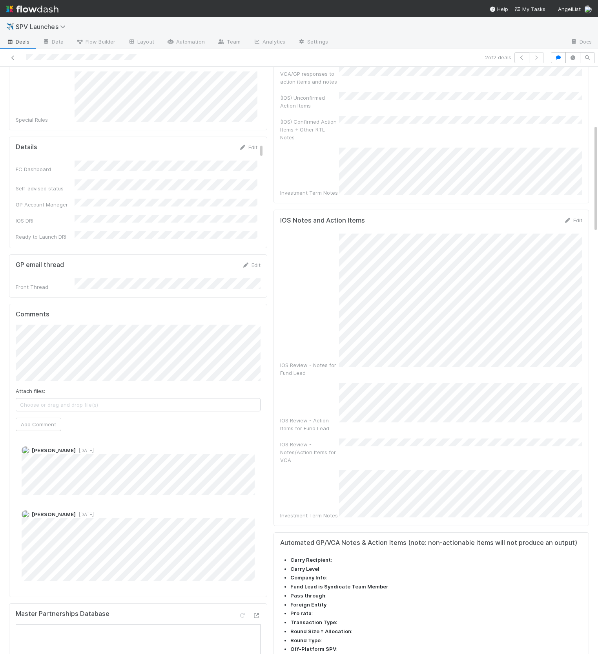
scroll to position [0, 0]
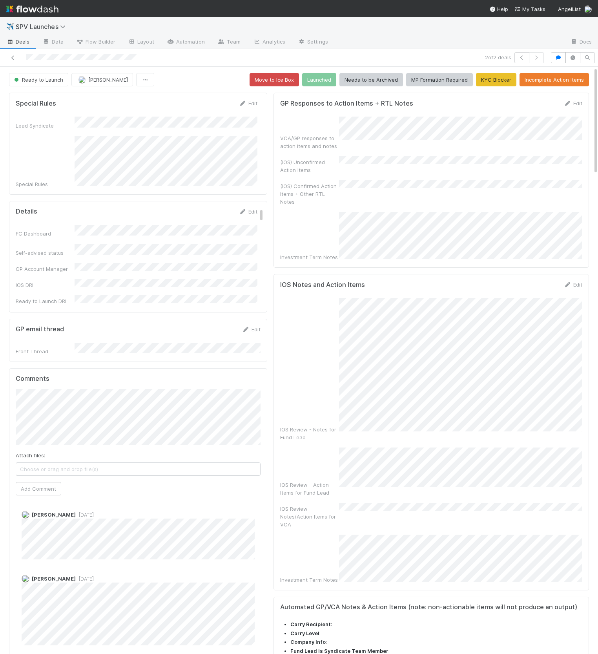
click at [570, 114] on form "GP Responses to Action Items + RTL Notes Edit VCA/GP responses to action items …" at bounding box center [431, 180] width 302 height 162
click at [571, 105] on link "Edit" at bounding box center [573, 103] width 18 height 6
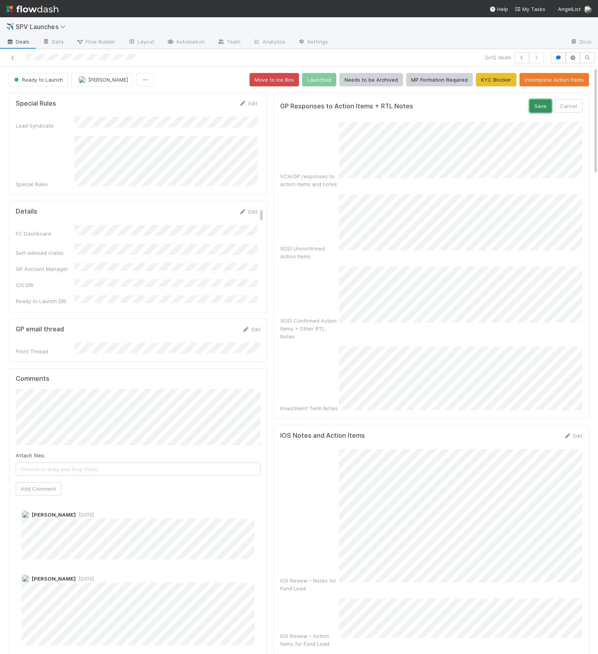
click at [540, 109] on button "Save" at bounding box center [541, 105] width 22 height 13
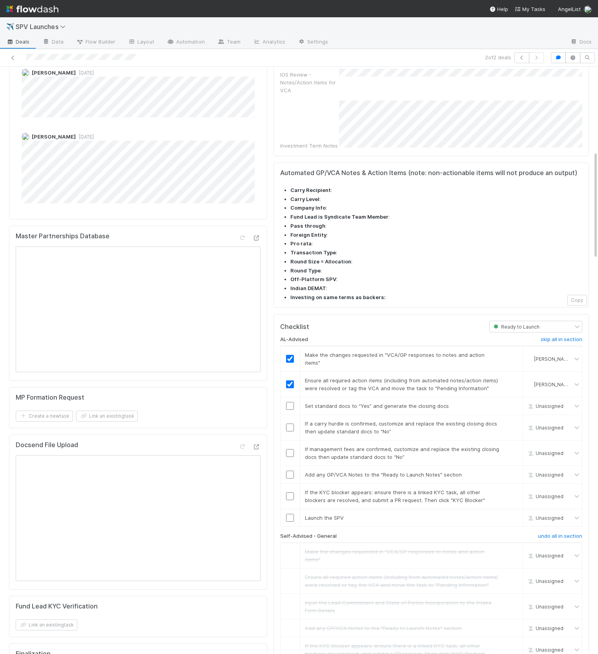
scroll to position [500, 0]
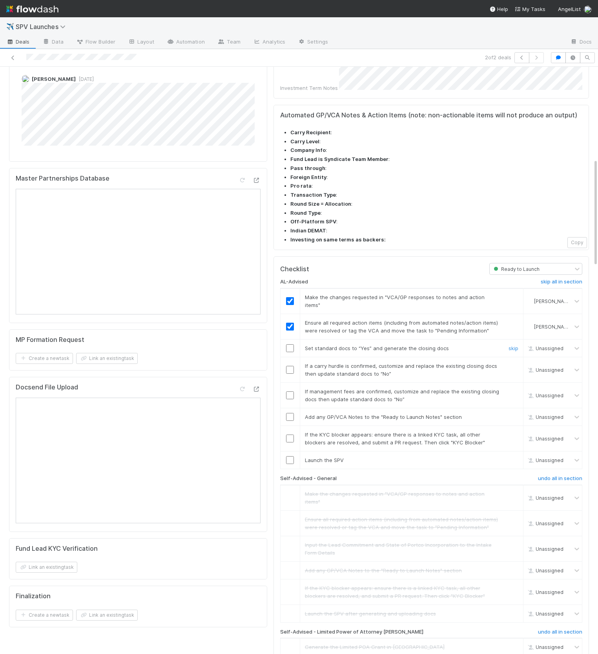
click at [293, 344] on input "checkbox" at bounding box center [290, 348] width 8 height 8
drag, startPoint x: 291, startPoint y: 338, endPoint x: 302, endPoint y: 335, distance: 11.6
click at [291, 392] on input "checkbox" at bounding box center [290, 396] width 8 height 8
click at [512, 363] on link "skip" at bounding box center [514, 366] width 10 height 6
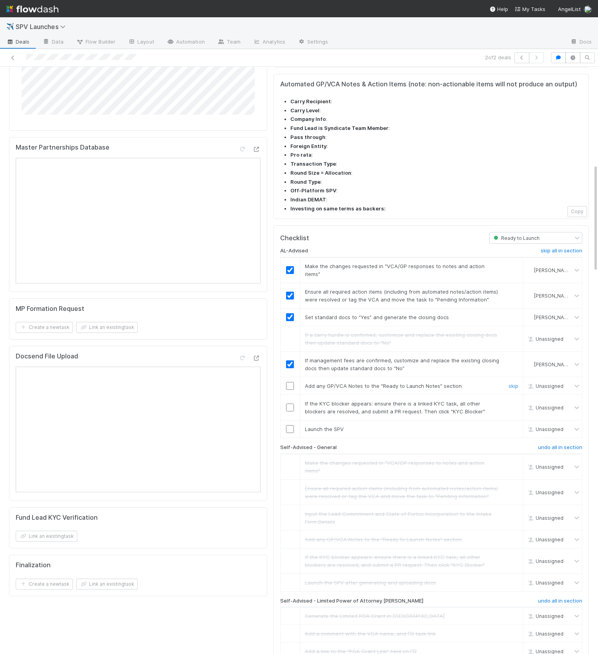
click at [285, 382] on div at bounding box center [290, 386] width 19 height 8
click at [290, 382] on input "checkbox" at bounding box center [290, 386] width 8 height 8
click at [512, 401] on link "skip" at bounding box center [514, 404] width 10 height 6
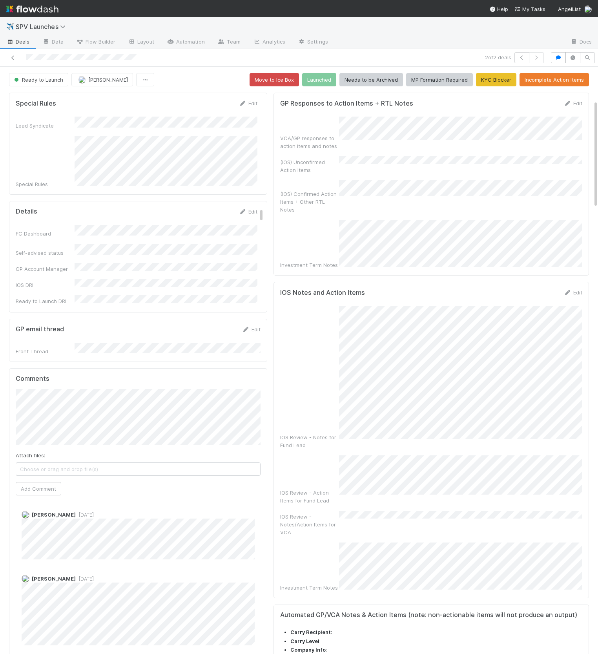
scroll to position [280, 0]
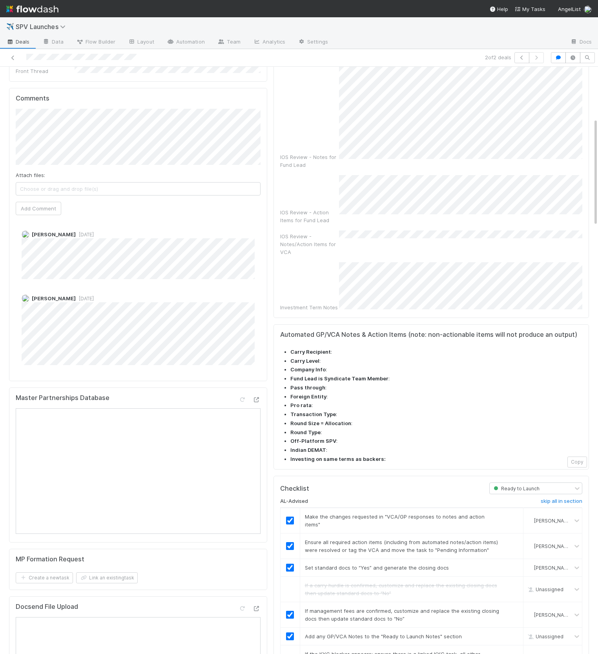
checkbox input "true"
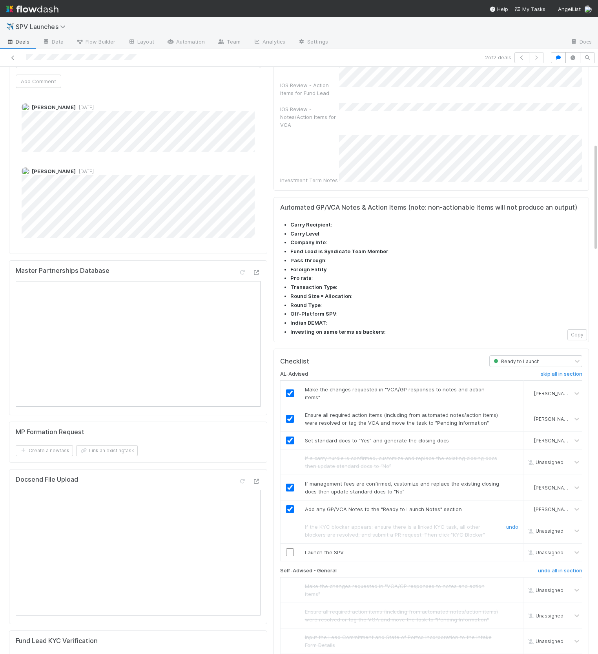
scroll to position [424, 0]
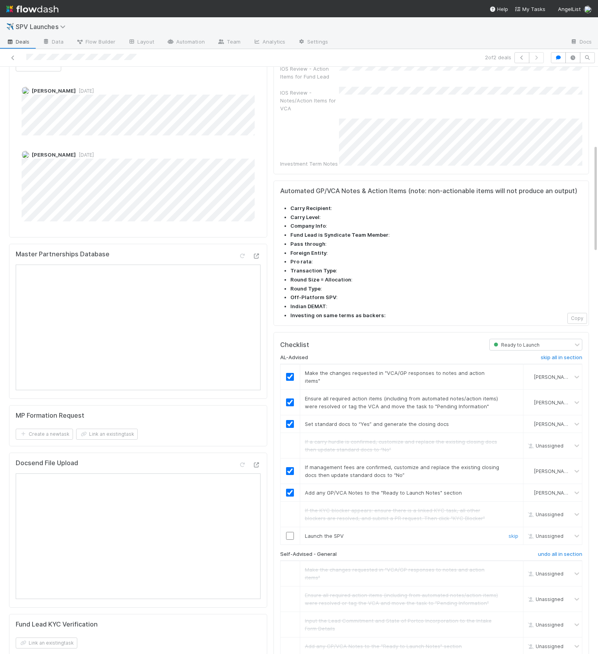
click at [285, 532] on div at bounding box center [290, 536] width 19 height 8
click at [289, 532] on input "checkbox" at bounding box center [290, 536] width 8 height 8
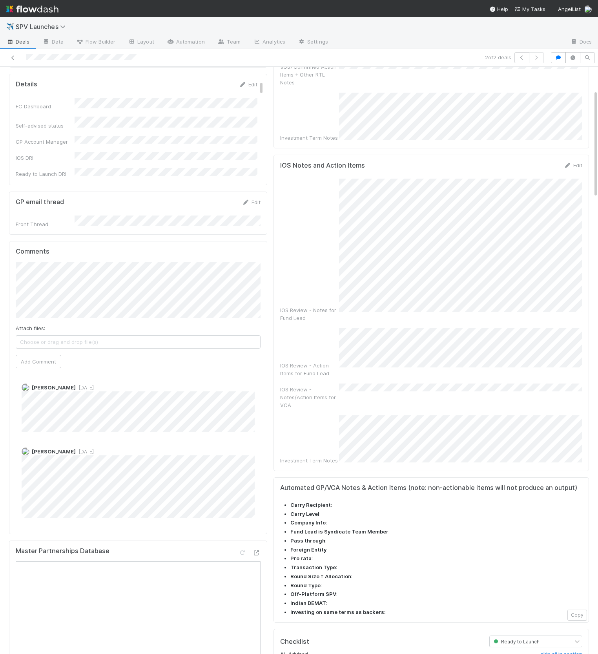
scroll to position [0, 0]
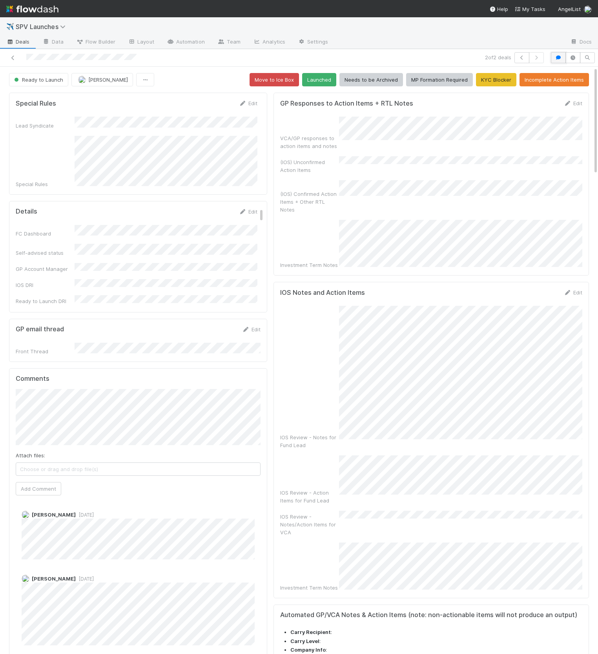
click at [562, 57] on icon "button" at bounding box center [559, 57] width 8 height 5
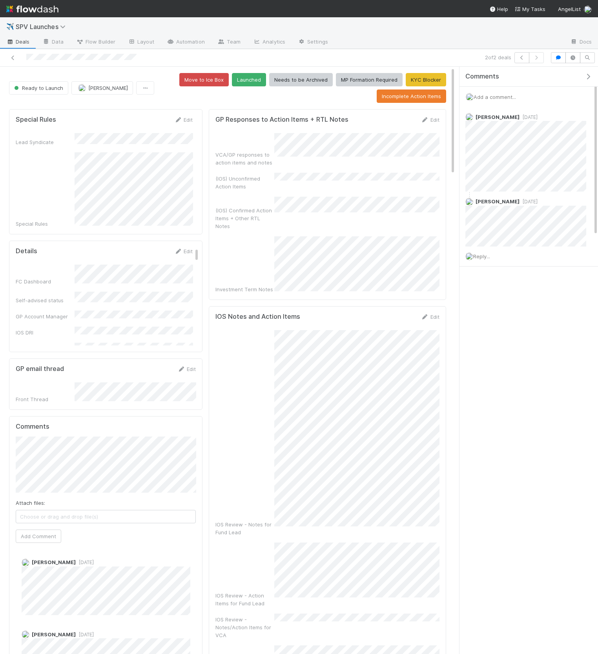
click at [497, 94] on span "Add a comment..." at bounding box center [495, 97] width 42 height 6
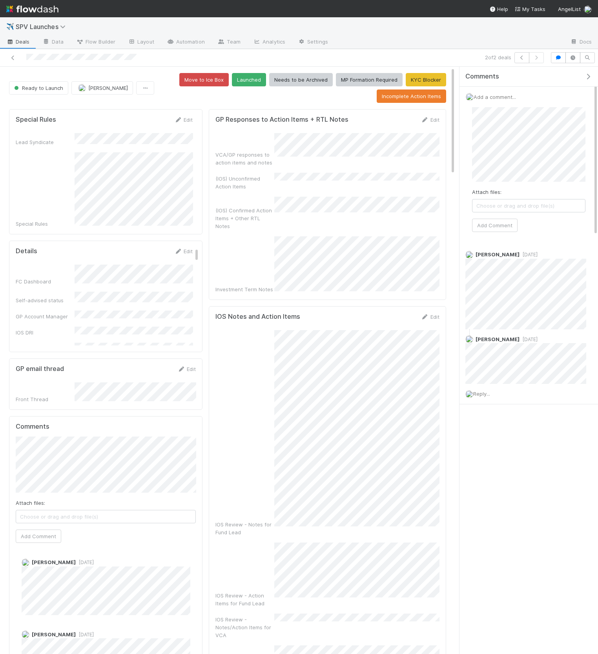
click at [473, 152] on div "✈️ SPV Launches Deals Data Flow Builder Layout Automation Team Analytics Settin…" at bounding box center [299, 335] width 598 height 637
click at [496, 228] on button "Add Comment" at bounding box center [495, 225] width 46 height 13
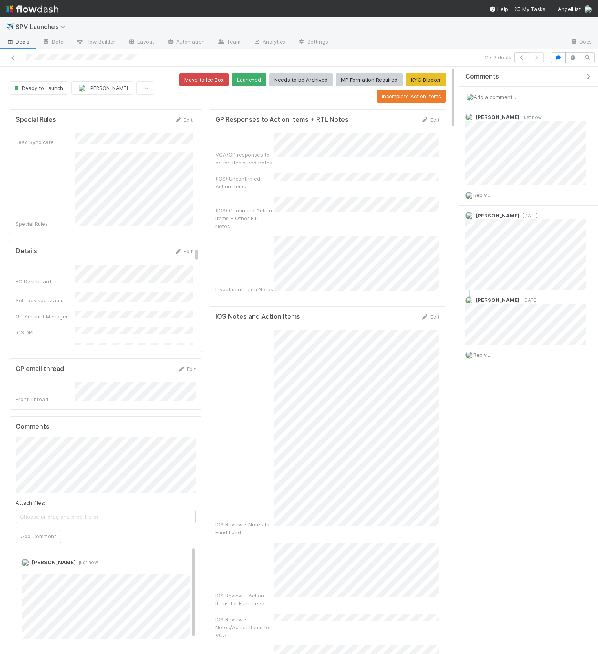
click at [253, 86] on div "Move to Ice Box Launched Needs to be Archived MP Formation Required KYC Blocker…" at bounding box center [301, 88] width 289 height 30
click at [253, 82] on button "Launched" at bounding box center [249, 79] width 34 height 13
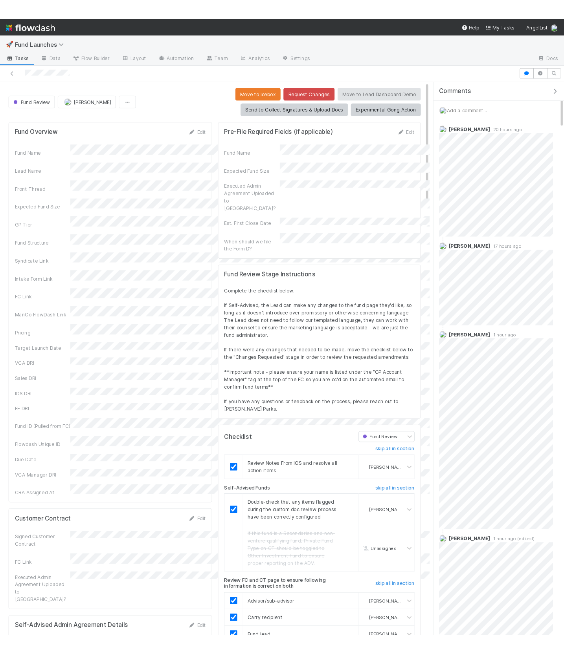
scroll to position [160, 424]
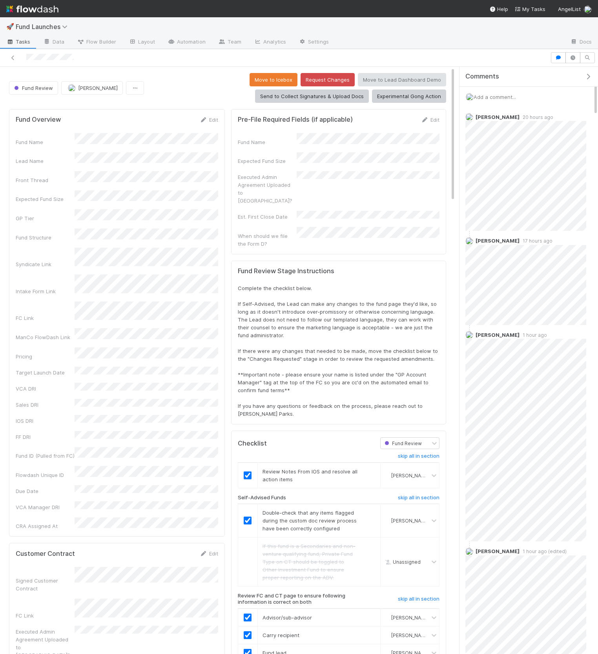
click at [587, 79] on icon "button" at bounding box center [589, 76] width 8 height 6
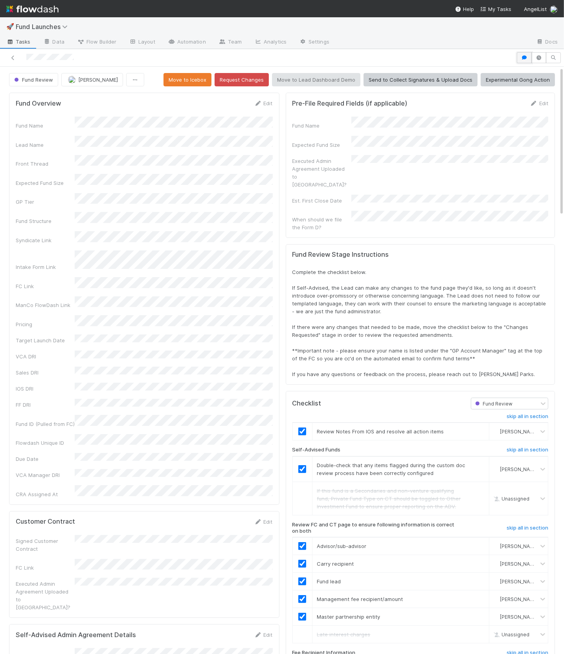
click at [525, 55] on icon "button" at bounding box center [524, 57] width 8 height 5
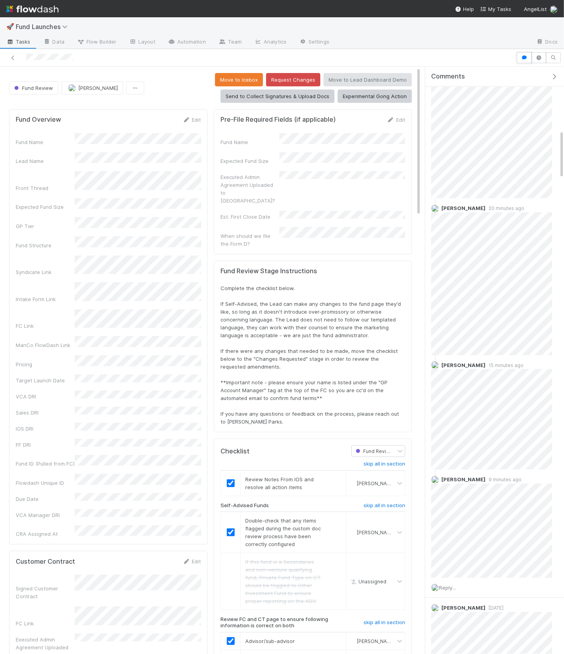
scroll to position [895, 0]
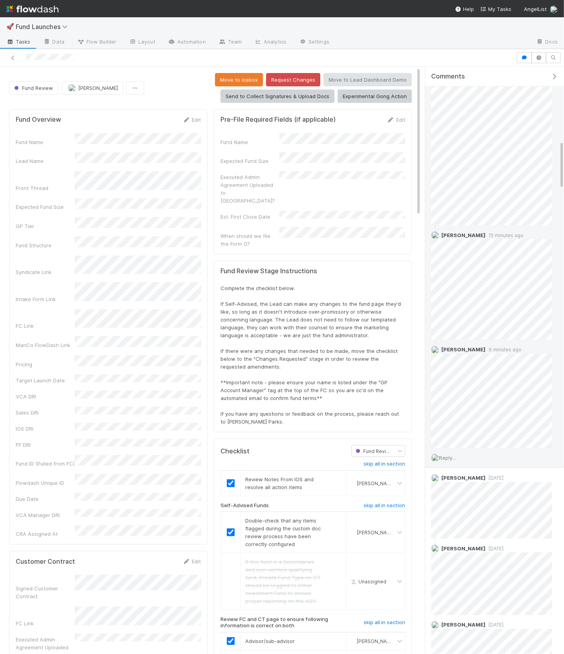
click at [445, 457] on span "Reply..." at bounding box center [447, 458] width 17 height 6
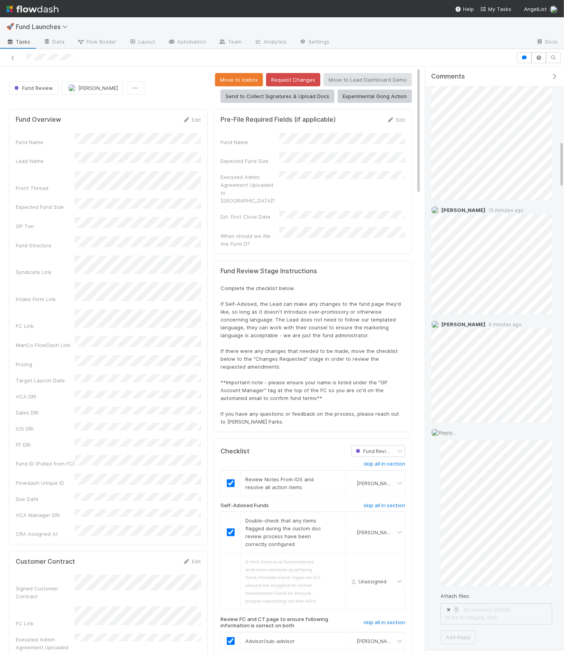
scroll to position [920, 0]
click at [445, 587] on div "Attach files: Screenshot [DATE] 10.53.32 AM.png Add Reply" at bounding box center [496, 543] width 112 height 204
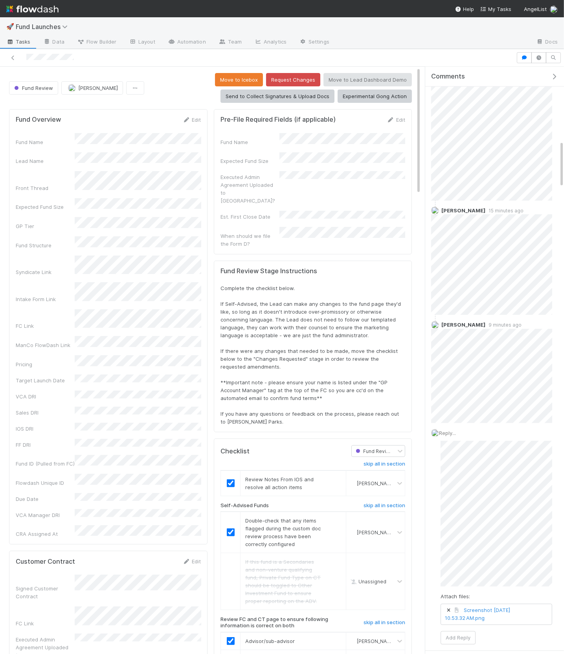
scroll to position [16, 0]
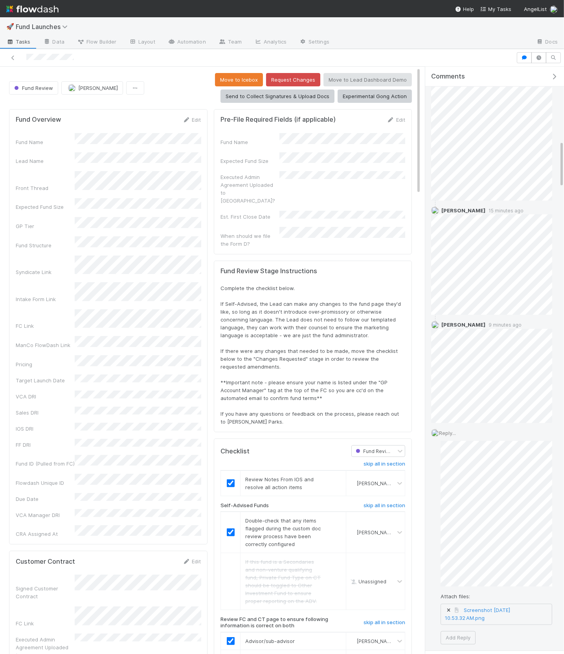
click at [449, 609] on icon at bounding box center [449, 611] width 8 height 5
click at [439, 498] on div "Reply... Attach files: Choose or drag and drop file(s) Add Reply" at bounding box center [491, 533] width 133 height 220
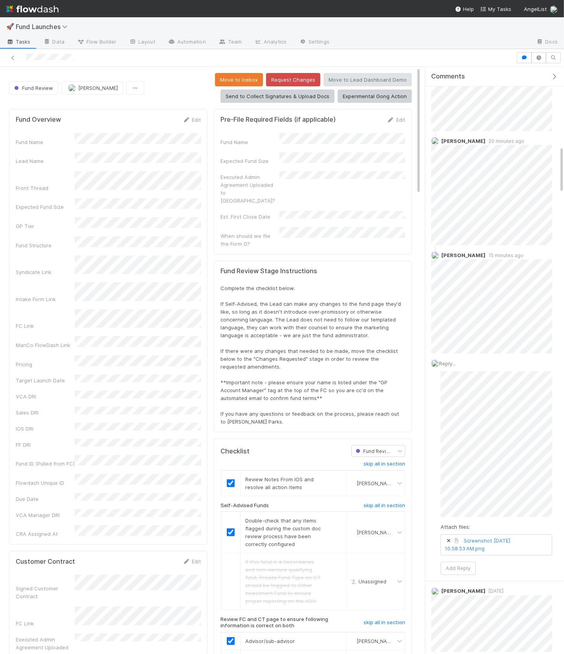
scroll to position [0, 0]
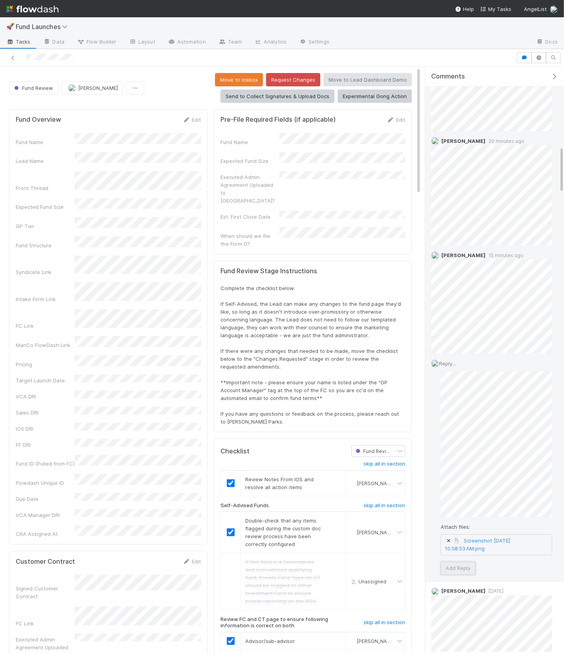
click at [461, 565] on button "Add Reply" at bounding box center [457, 568] width 35 height 13
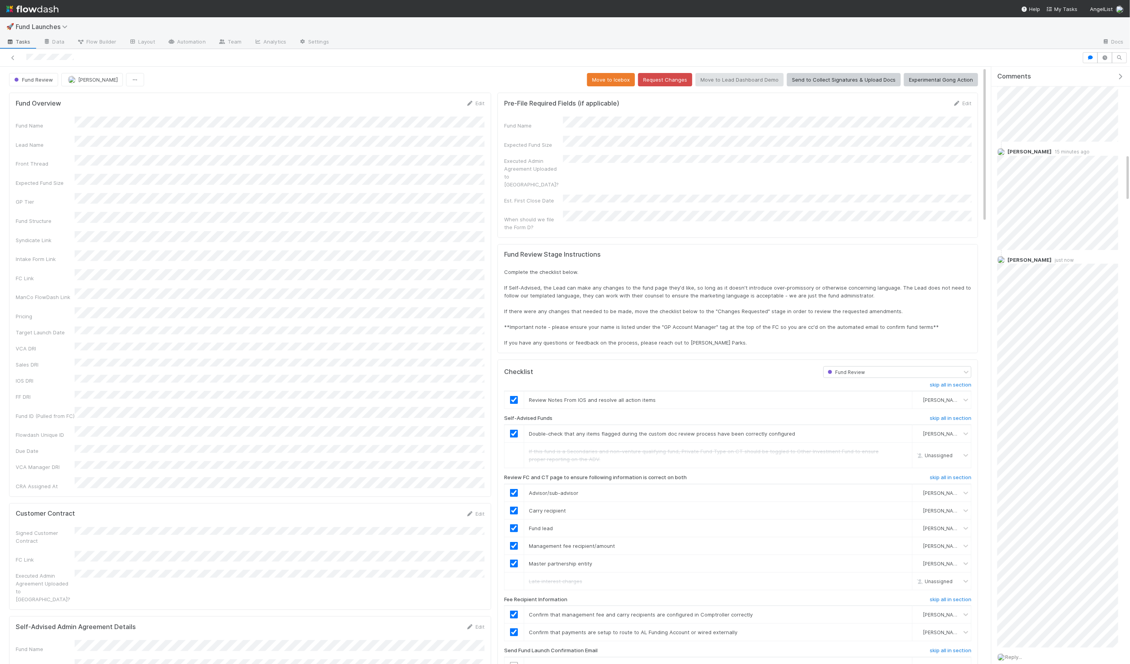
scroll to position [160, 956]
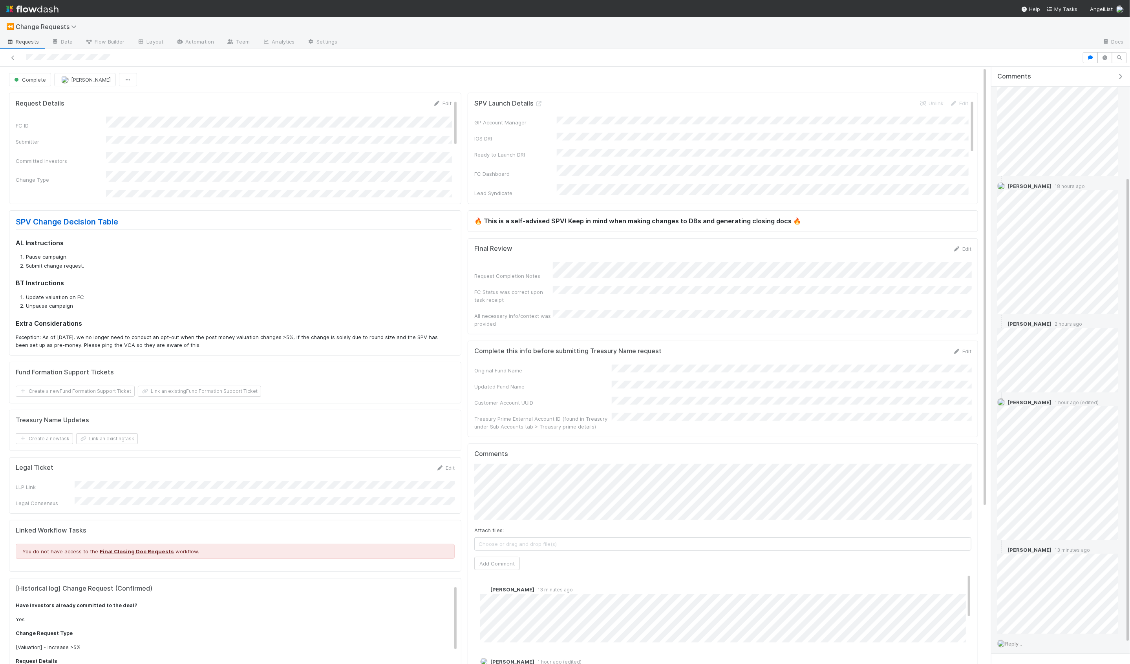
scroll to position [168, 0]
click at [1017, 614] on span "Reply..." at bounding box center [1013, 617] width 17 height 6
click at [1020, 654] on button "Add Reply" at bounding box center [1024, 654] width 35 height 13
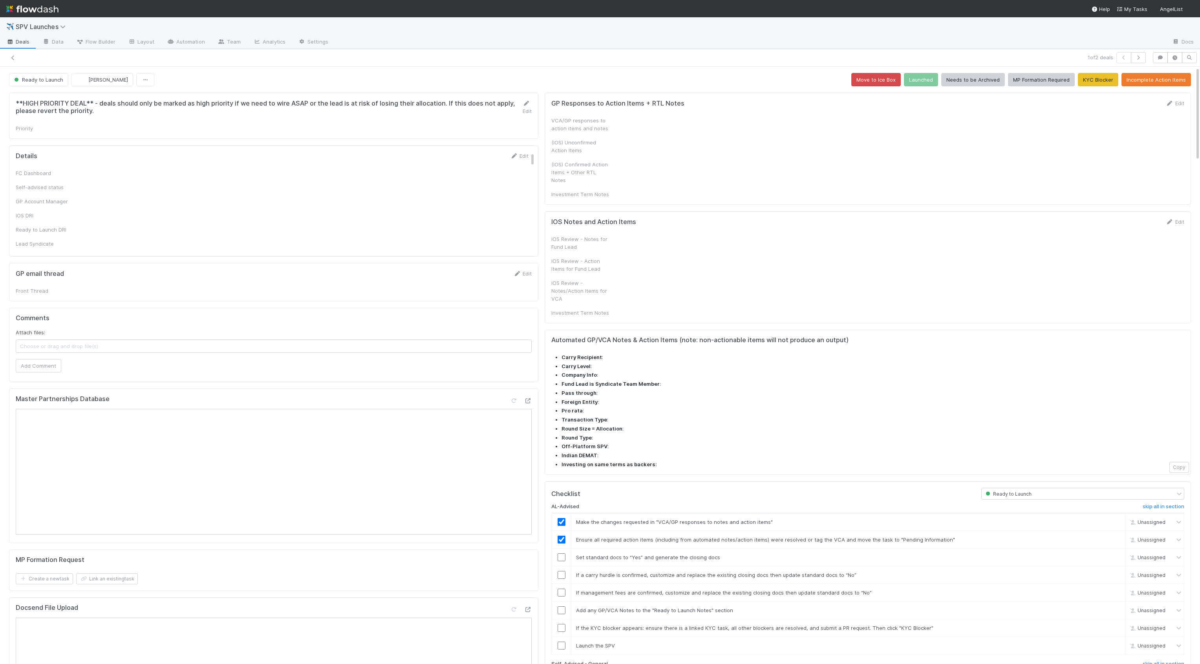
checkbox input "true"
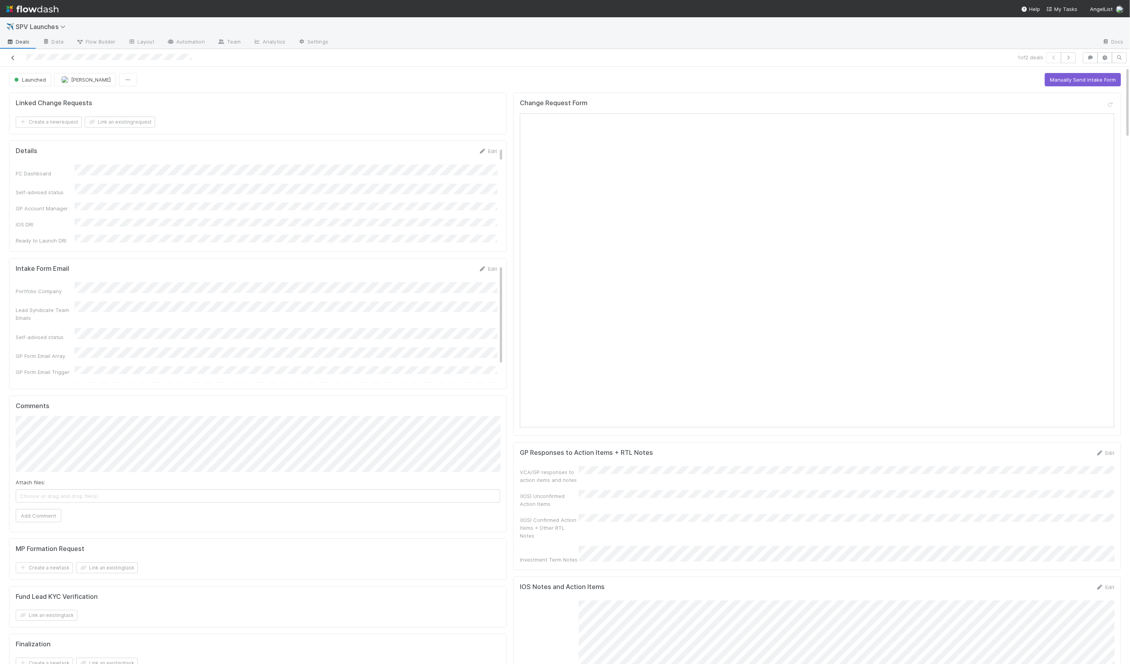
click at [15, 57] on icon at bounding box center [13, 57] width 8 height 5
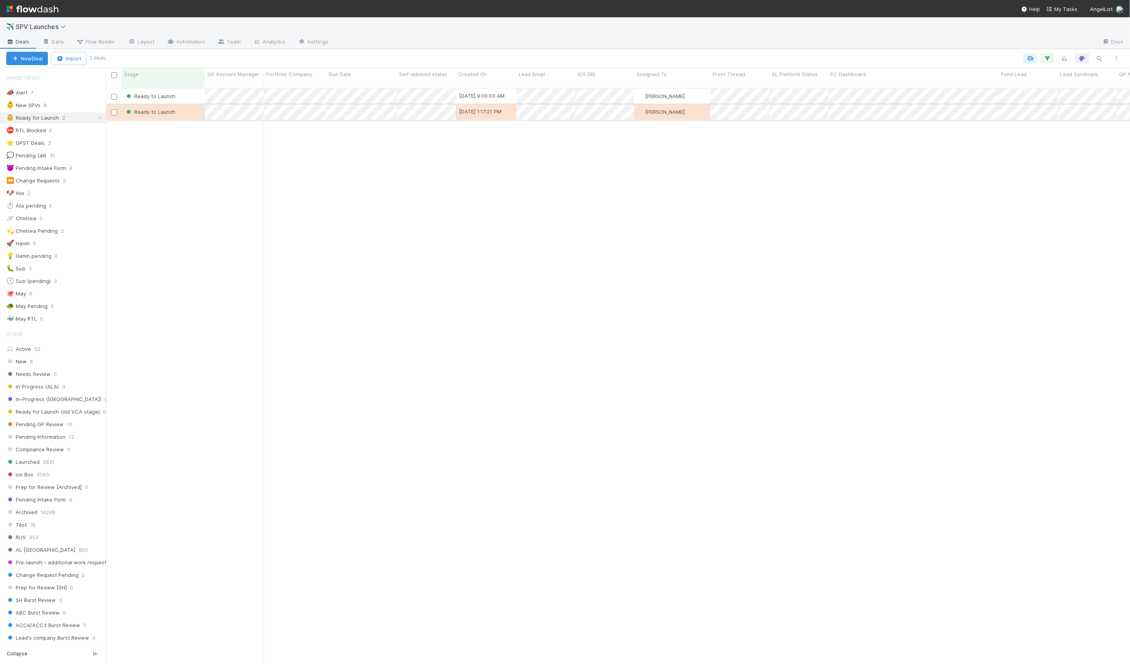
click at [195, 108] on div "Ready to Launch" at bounding box center [163, 111] width 83 height 15
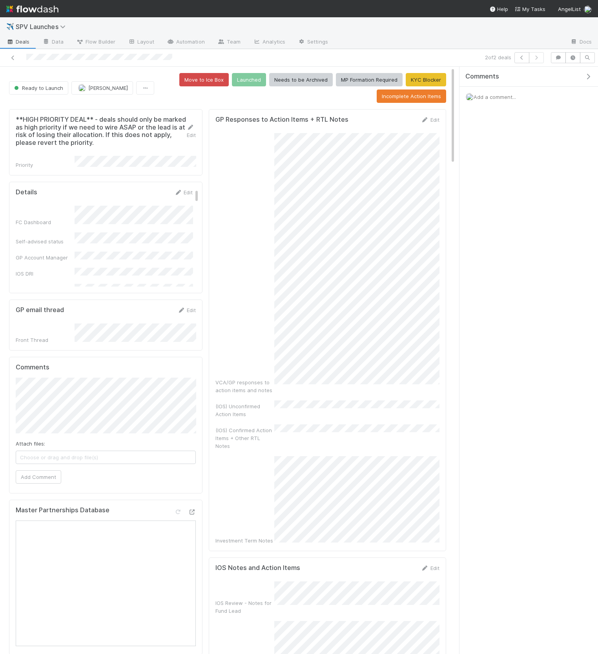
click at [589, 76] on icon "button" at bounding box center [589, 76] width 8 height 6
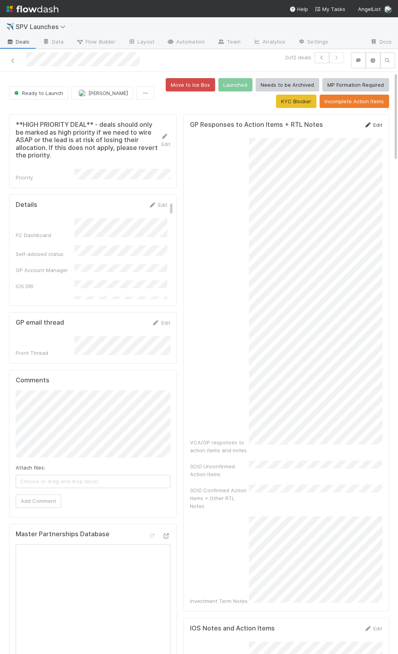
click at [381, 122] on link "Edit" at bounding box center [373, 125] width 18 height 6
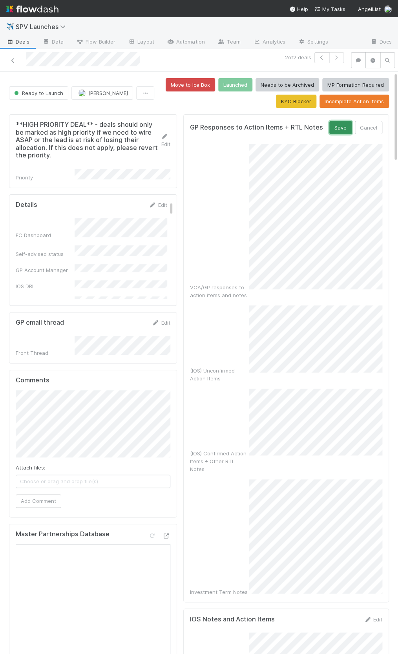
click at [339, 130] on button "Save" at bounding box center [340, 127] width 22 height 13
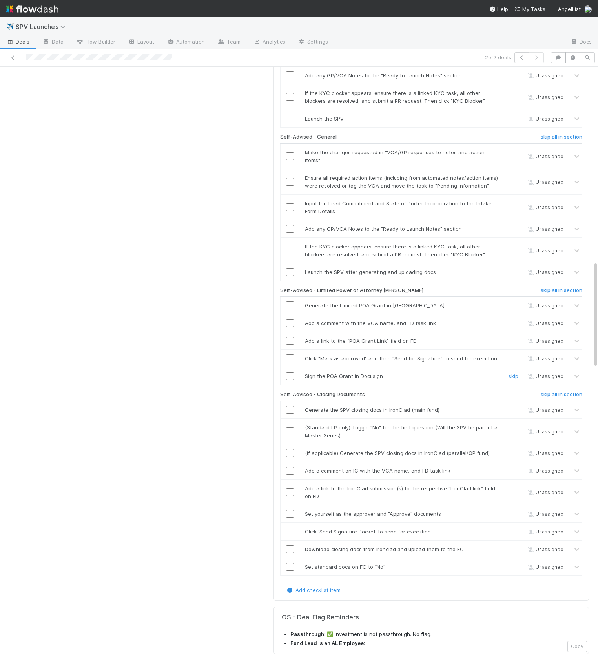
scroll to position [1074, 0]
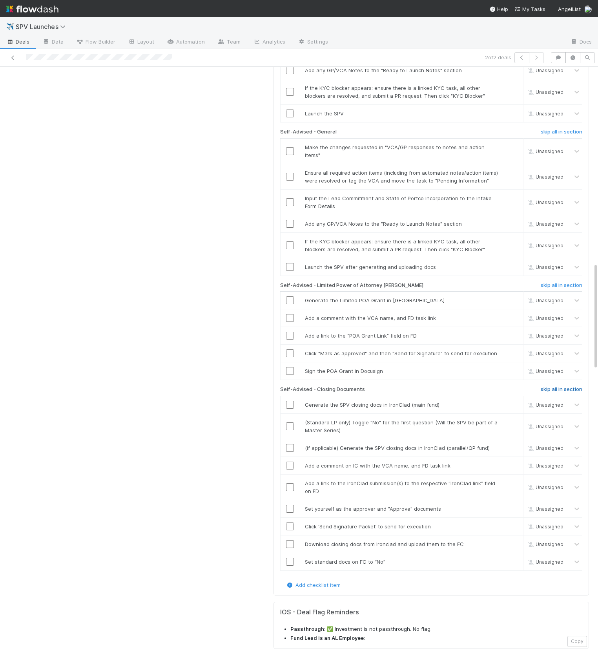
click at [562, 386] on h6 "skip all in section" at bounding box center [562, 389] width 42 height 6
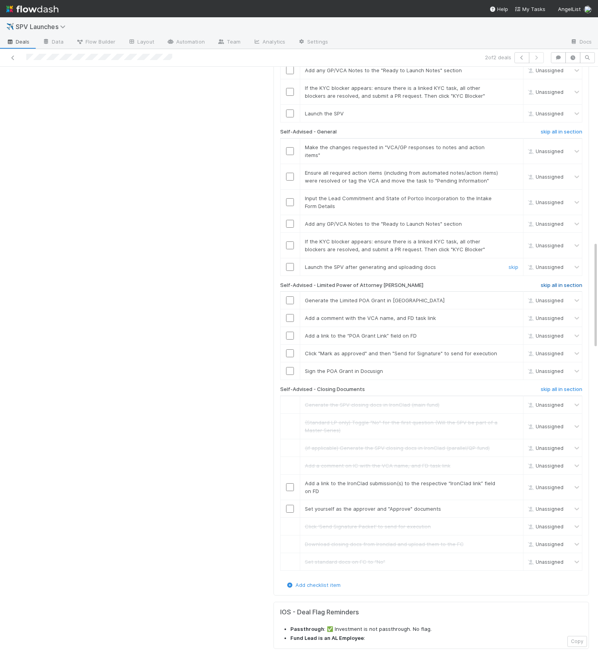
scroll to position [958, 0]
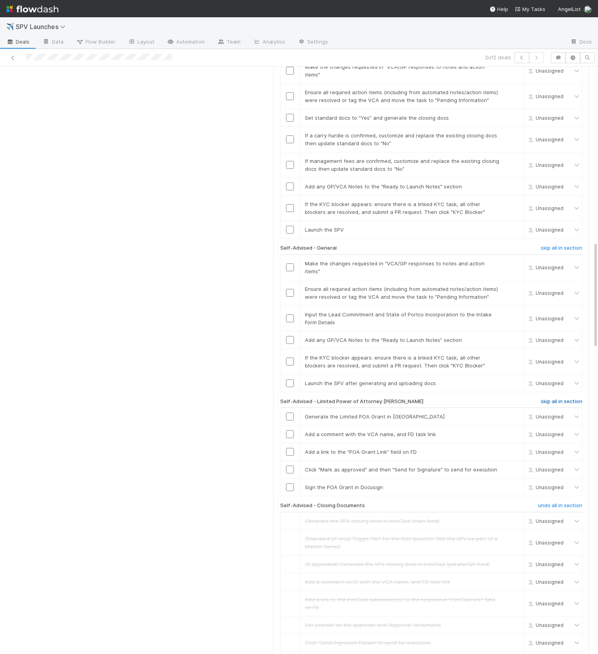
click at [562, 399] on h6 "skip all in section" at bounding box center [562, 402] width 42 height 6
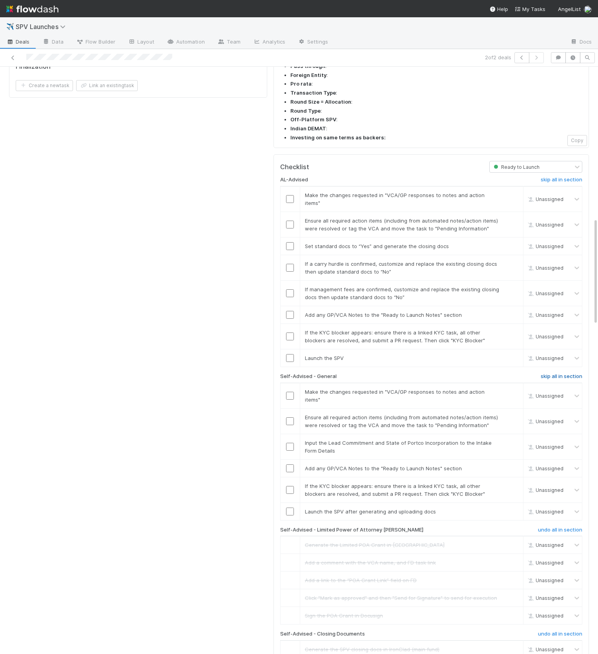
click at [560, 373] on h6 "skip all in section" at bounding box center [562, 376] width 42 height 6
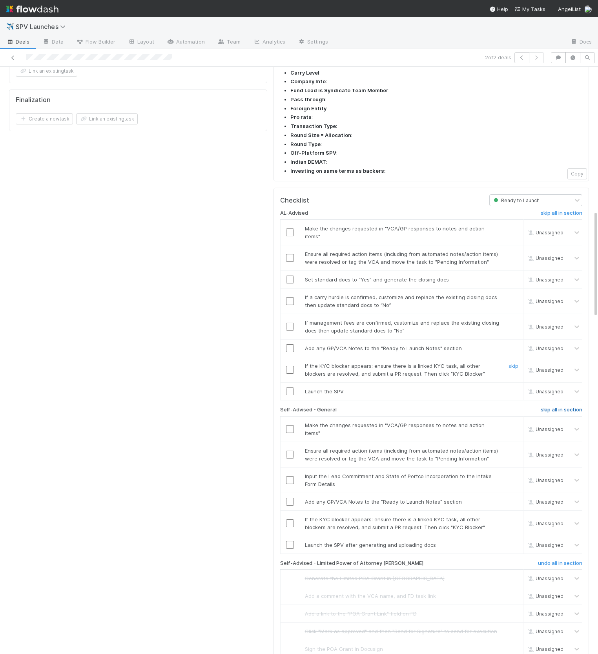
scroll to position [708, 0]
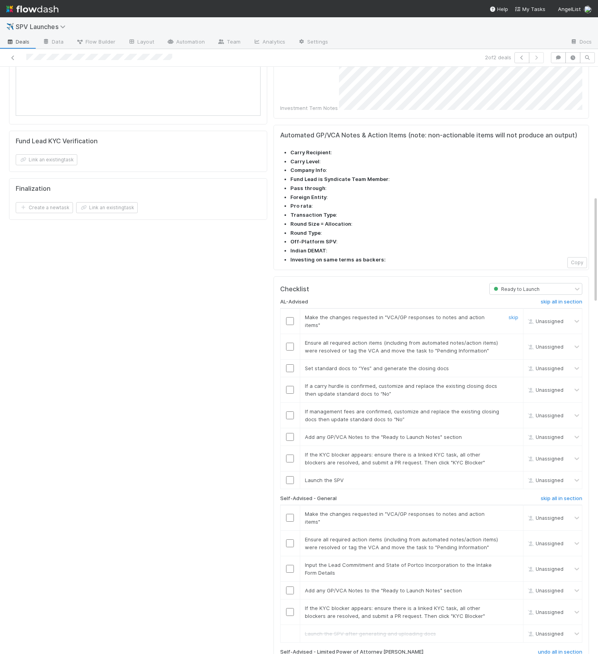
click at [291, 317] on input "checkbox" at bounding box center [290, 321] width 8 height 8
click at [291, 343] on input "checkbox" at bounding box center [290, 347] width 8 height 8
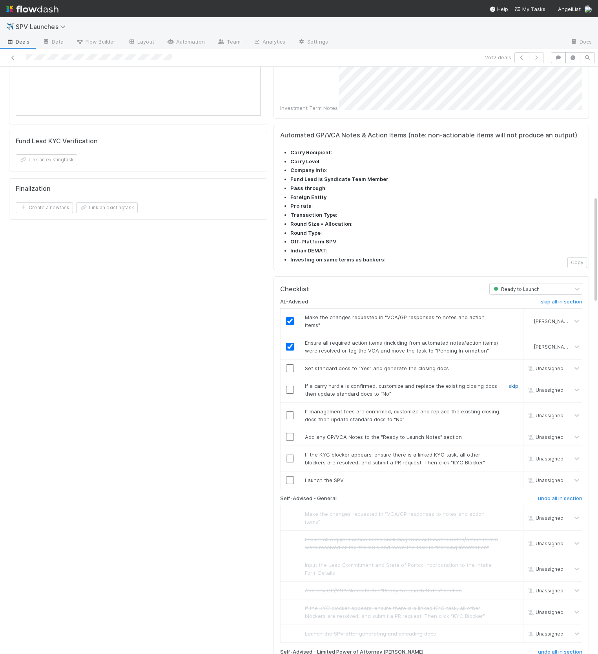
click at [516, 383] on link "skip" at bounding box center [514, 386] width 10 height 6
click at [509, 408] on link "skip" at bounding box center [514, 411] width 10 height 6
click at [287, 364] on input "checkbox" at bounding box center [290, 368] width 8 height 8
click at [288, 433] on input "checkbox" at bounding box center [290, 437] width 8 height 8
click at [517, 452] on link "skip" at bounding box center [514, 455] width 10 height 6
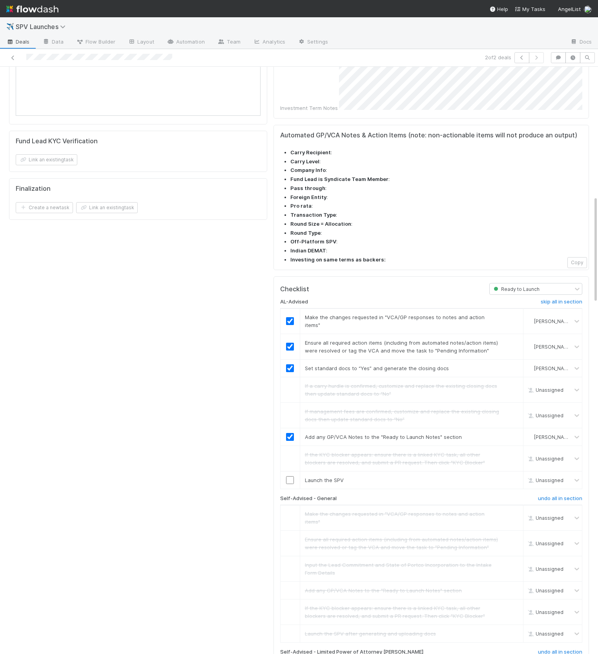
click at [265, 412] on div "**HIGH PRIORITY DEAL** - deals should only be marked as high priority if we nee…" at bounding box center [138, 274] width 265 height 1785
click at [299, 476] on div "Launch the SPV" at bounding box center [400, 480] width 202 height 8
click at [287, 476] on input "checkbox" at bounding box center [290, 480] width 8 height 8
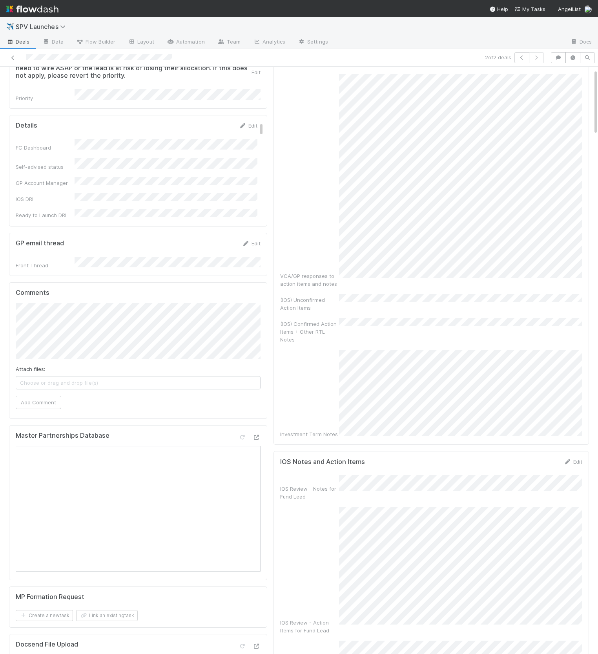
scroll to position [0, 0]
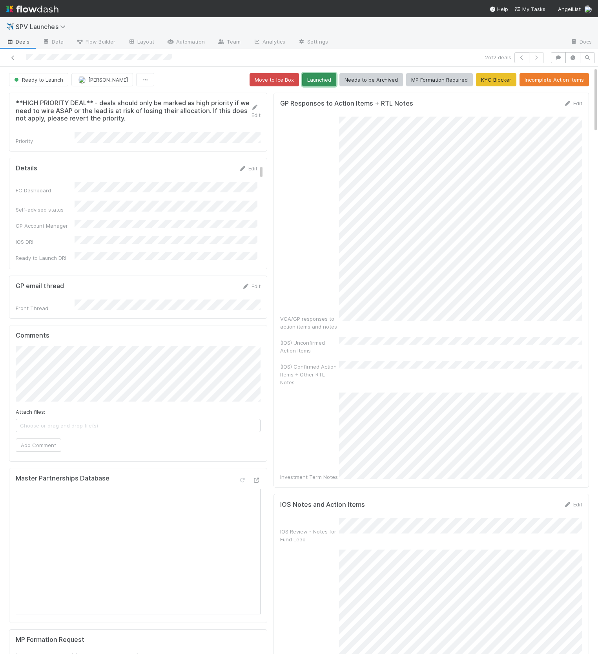
click at [319, 82] on button "Launched" at bounding box center [319, 79] width 34 height 13
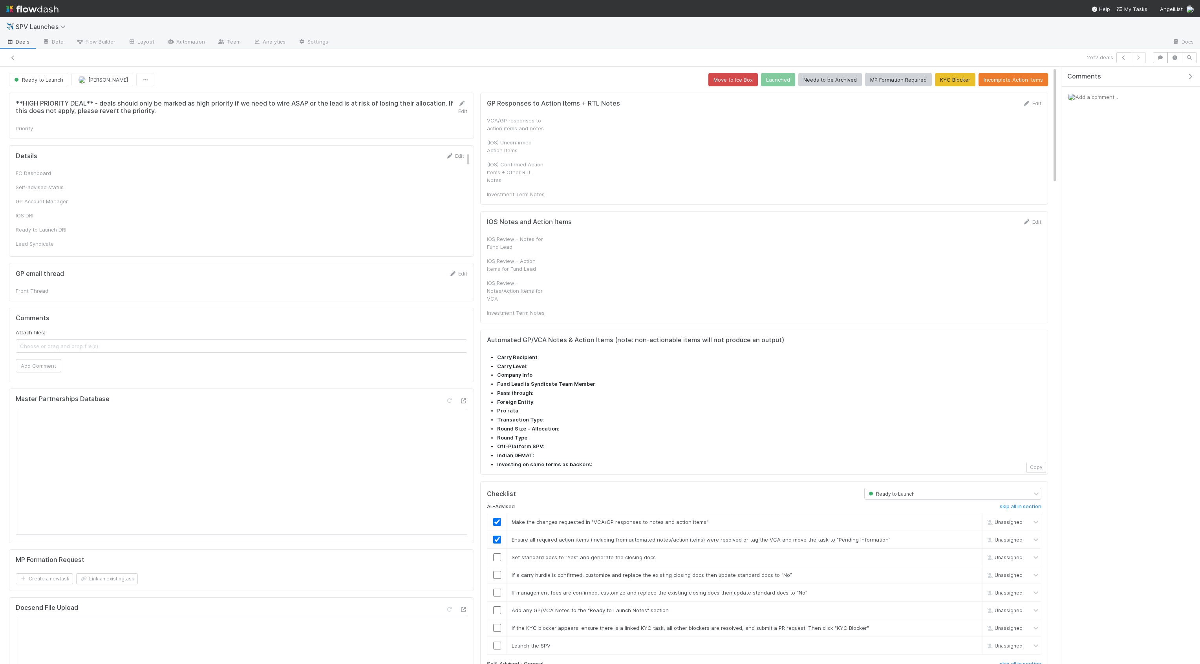
checkbox input "true"
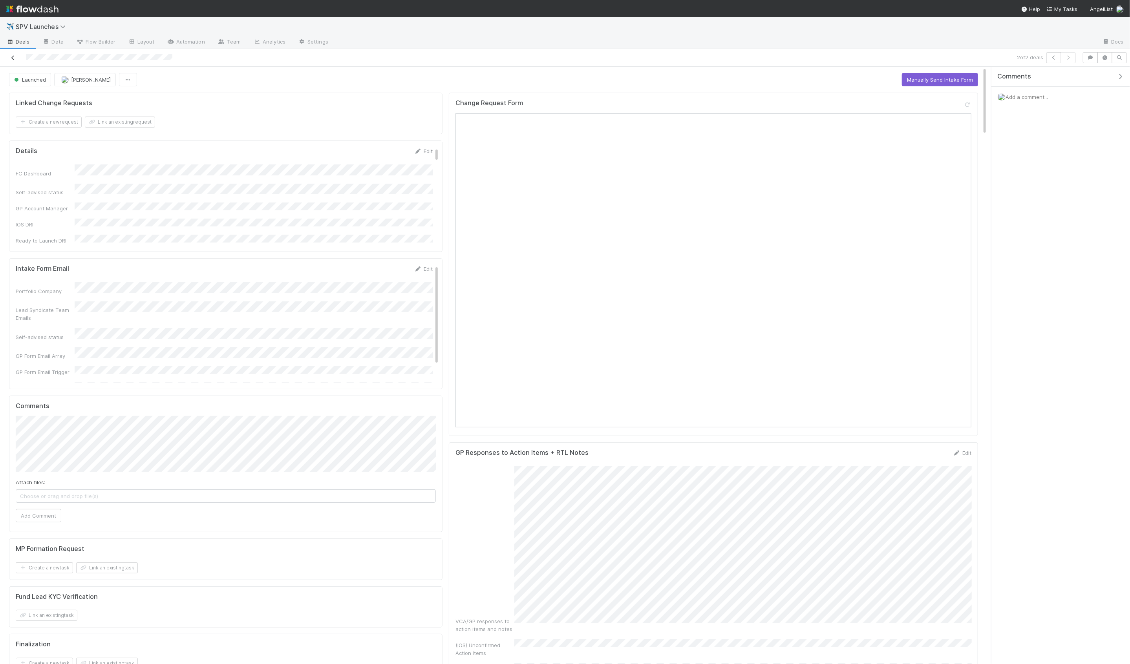
click at [15, 60] on link at bounding box center [13, 58] width 8 height 8
